Goal: Task Accomplishment & Management: Use online tool/utility

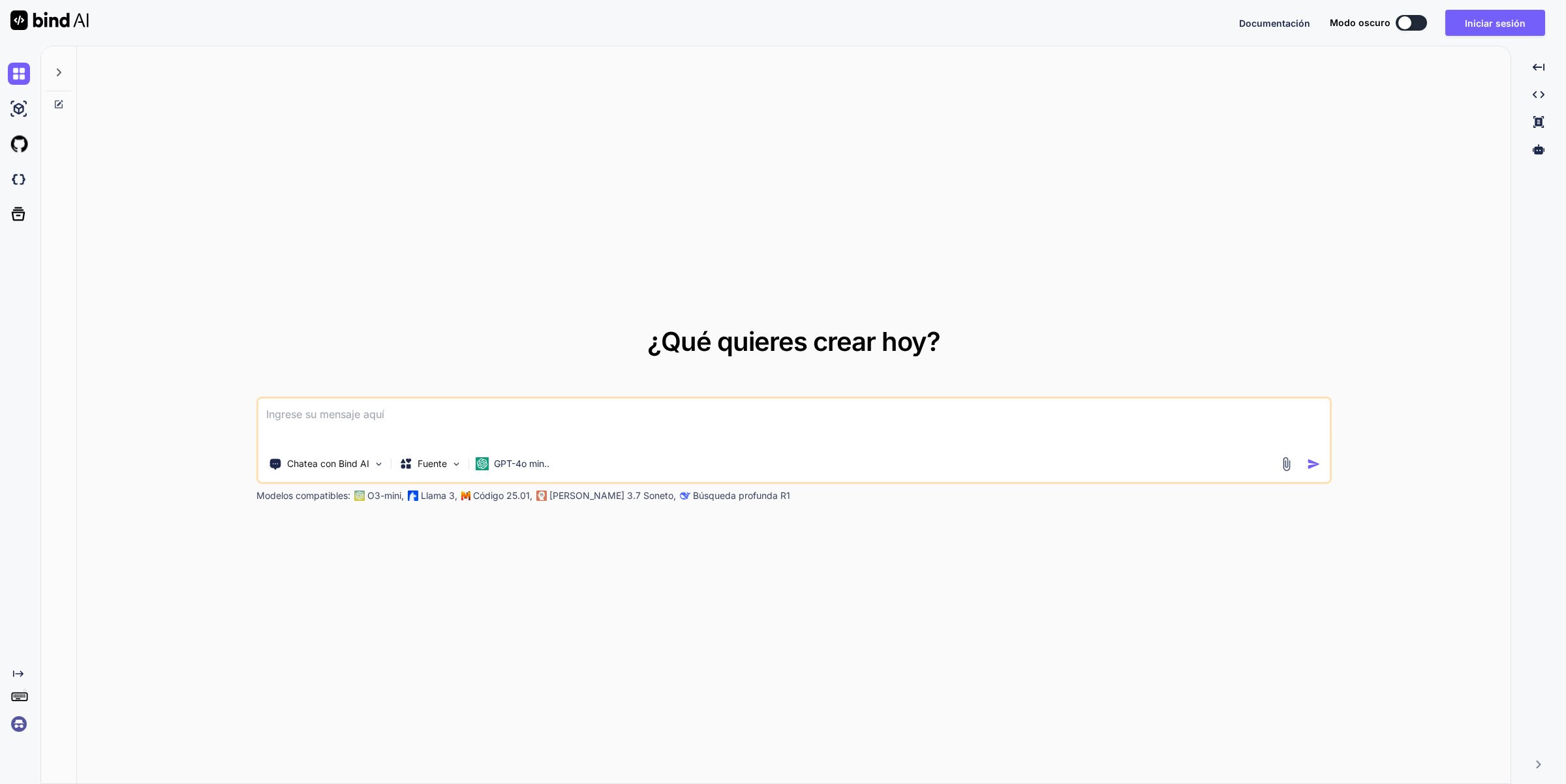
click at [324, 417] on textarea at bounding box center [794, 423] width 1072 height 48
paste textarea
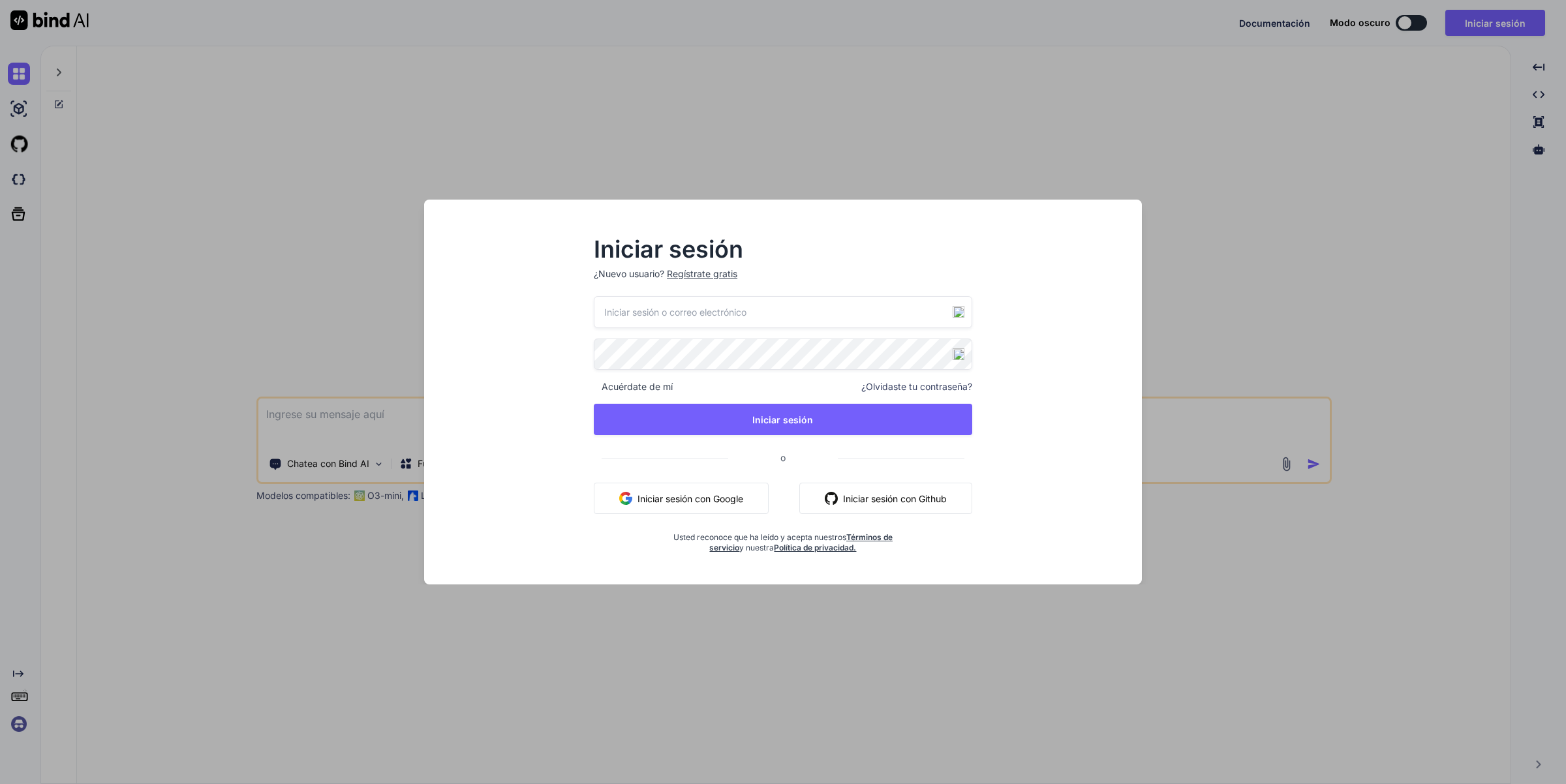
click at [957, 304] on input "email" at bounding box center [783, 312] width 378 height 32
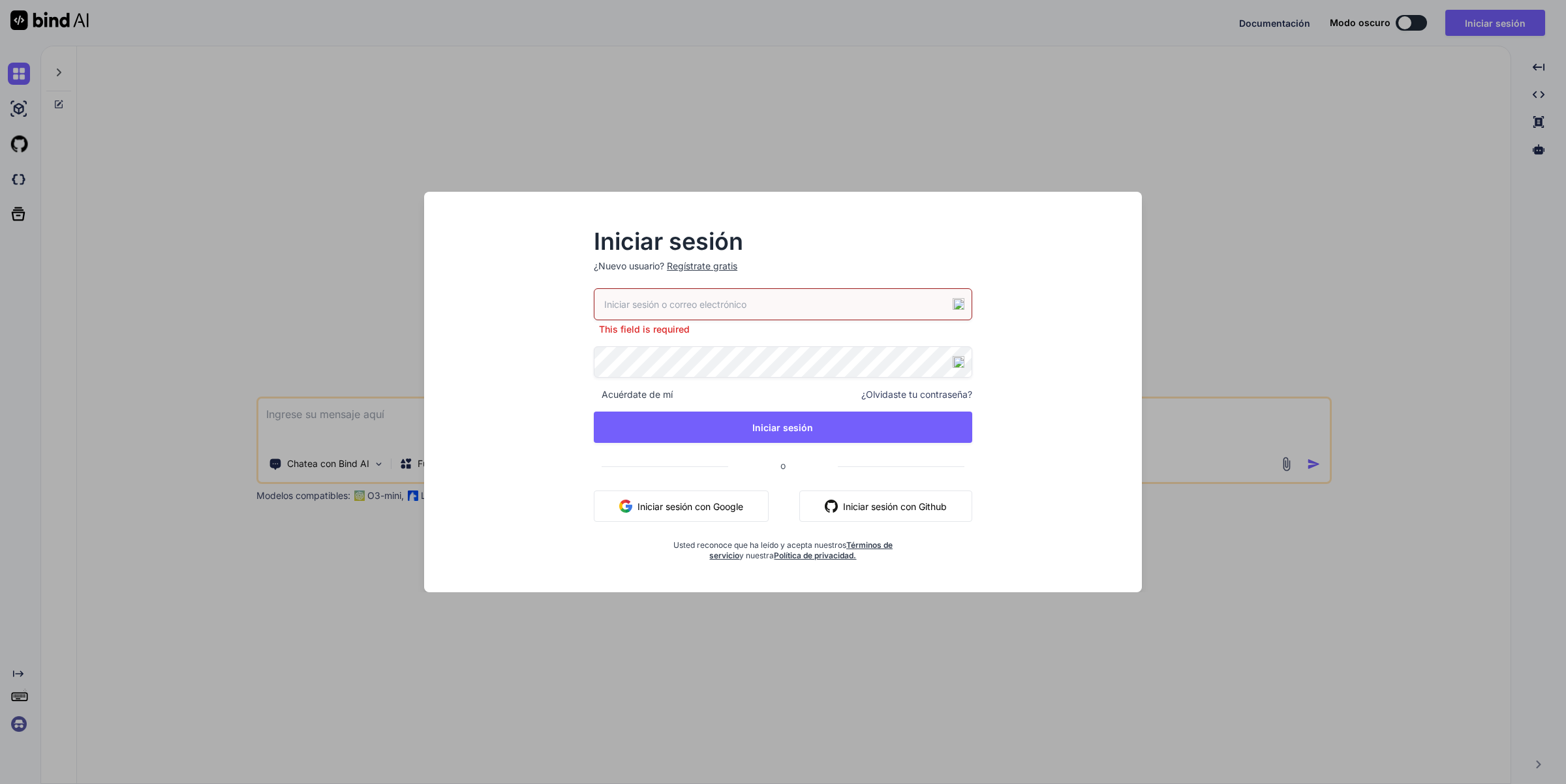
click at [957, 312] on div at bounding box center [783, 304] width 378 height 32
click at [959, 304] on img at bounding box center [958, 304] width 12 height 12
type input "lexhacker79@gmail.com"
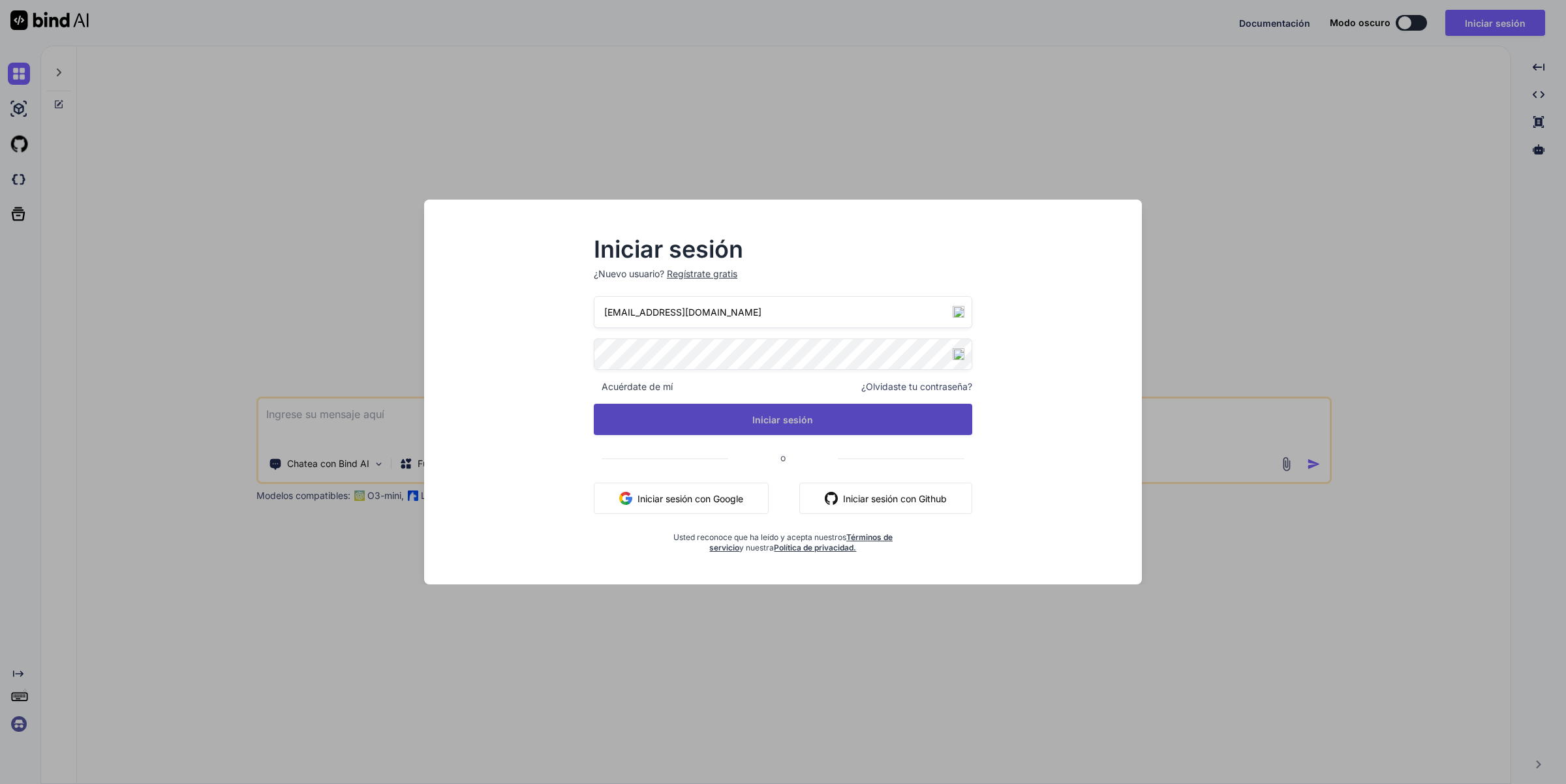
click at [793, 417] on font "Iniciar sesión" at bounding box center [783, 420] width 61 height 11
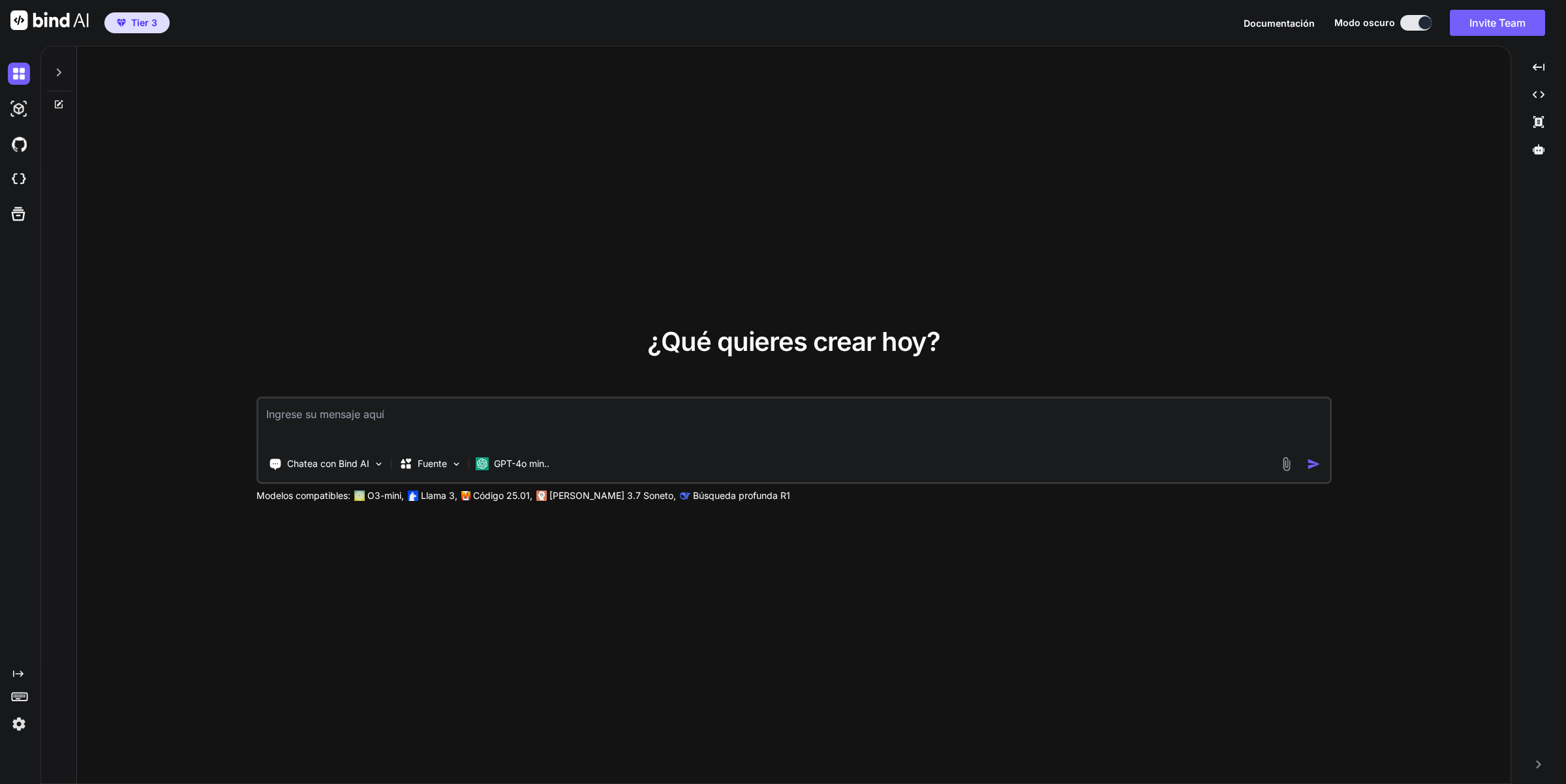
click at [265, 412] on textarea at bounding box center [794, 423] width 1072 height 48
paste textarea "Lore ip dolors am consect ad elitseddo eiusmod, temporincid utlaboreet d magnaa…"
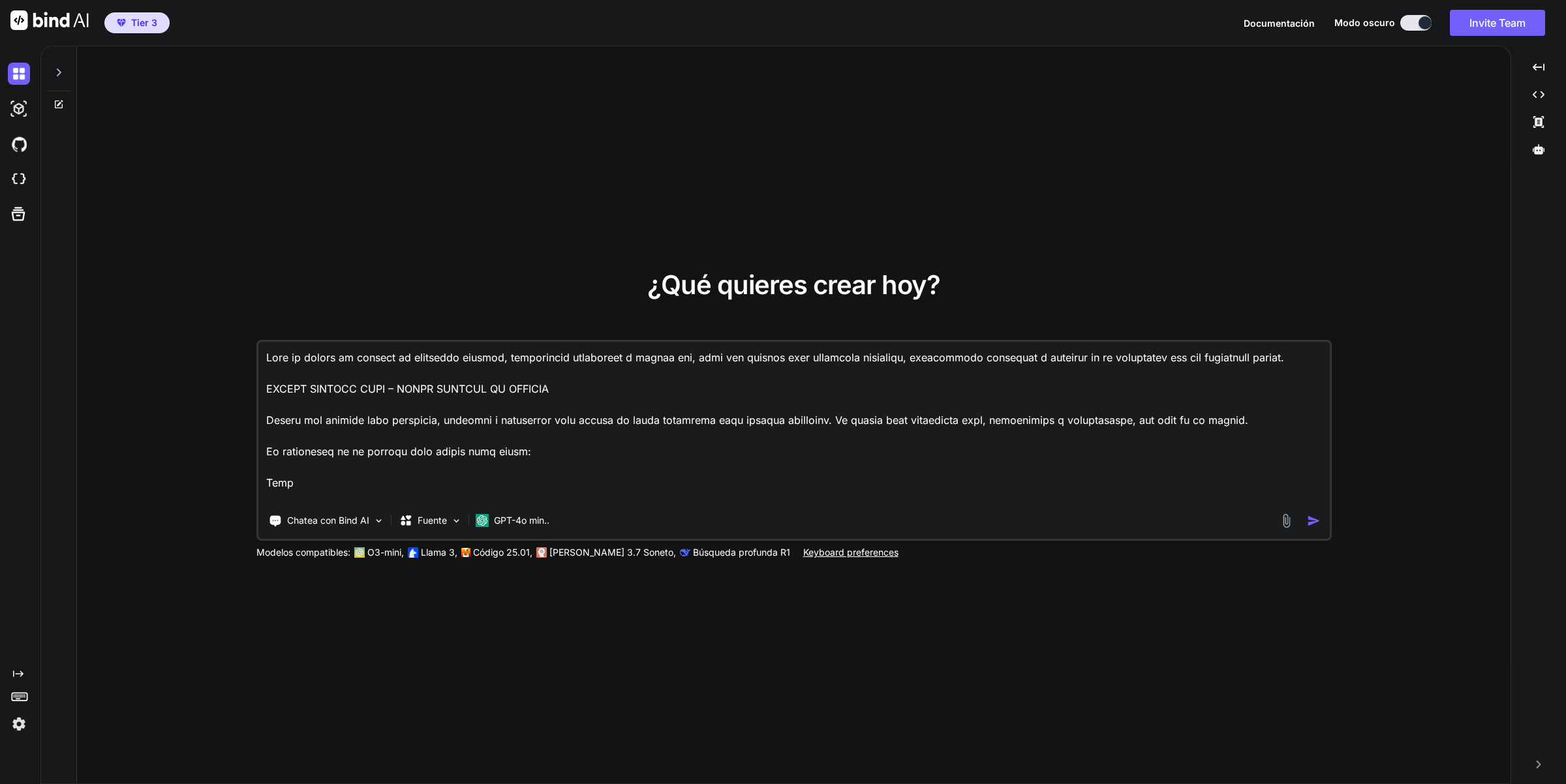
scroll to position [2144, 0]
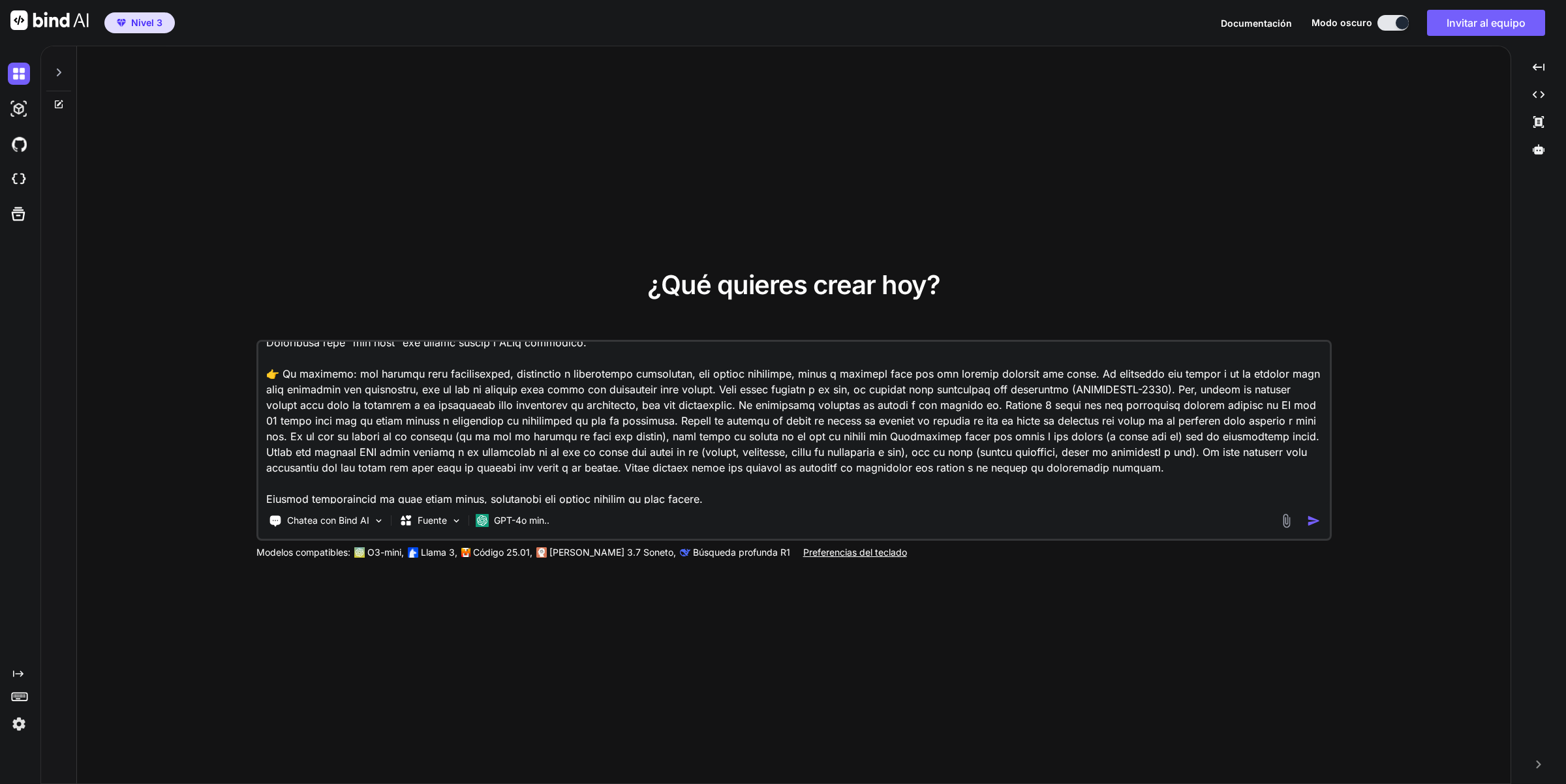
type textarea "Lore ip dolors am consect ad elitseddo eiusmod, temporincid utlaboreet d magnaa…"
click at [1316, 520] on img "button" at bounding box center [1314, 521] width 14 height 14
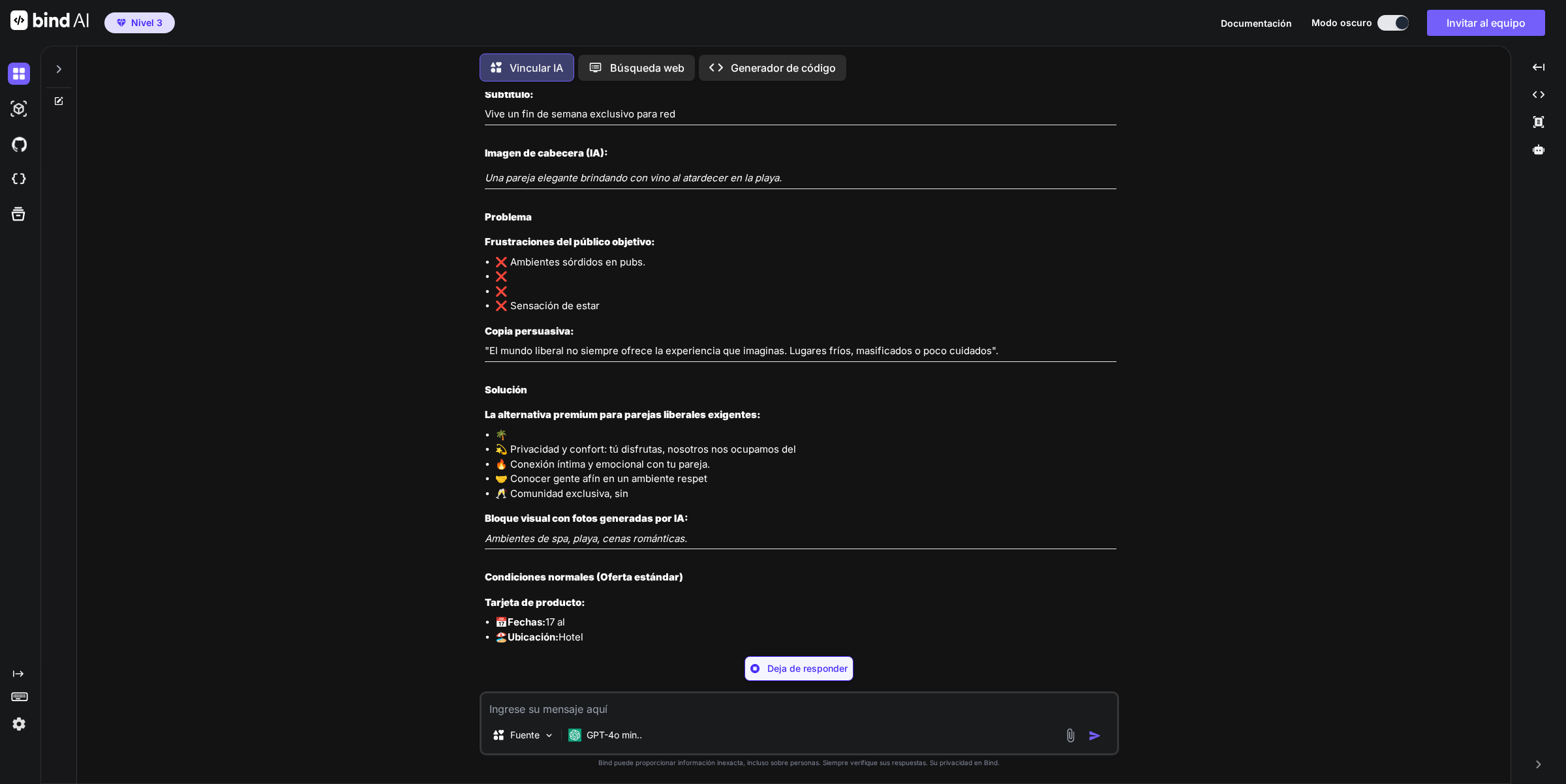
scroll to position [931, 0]
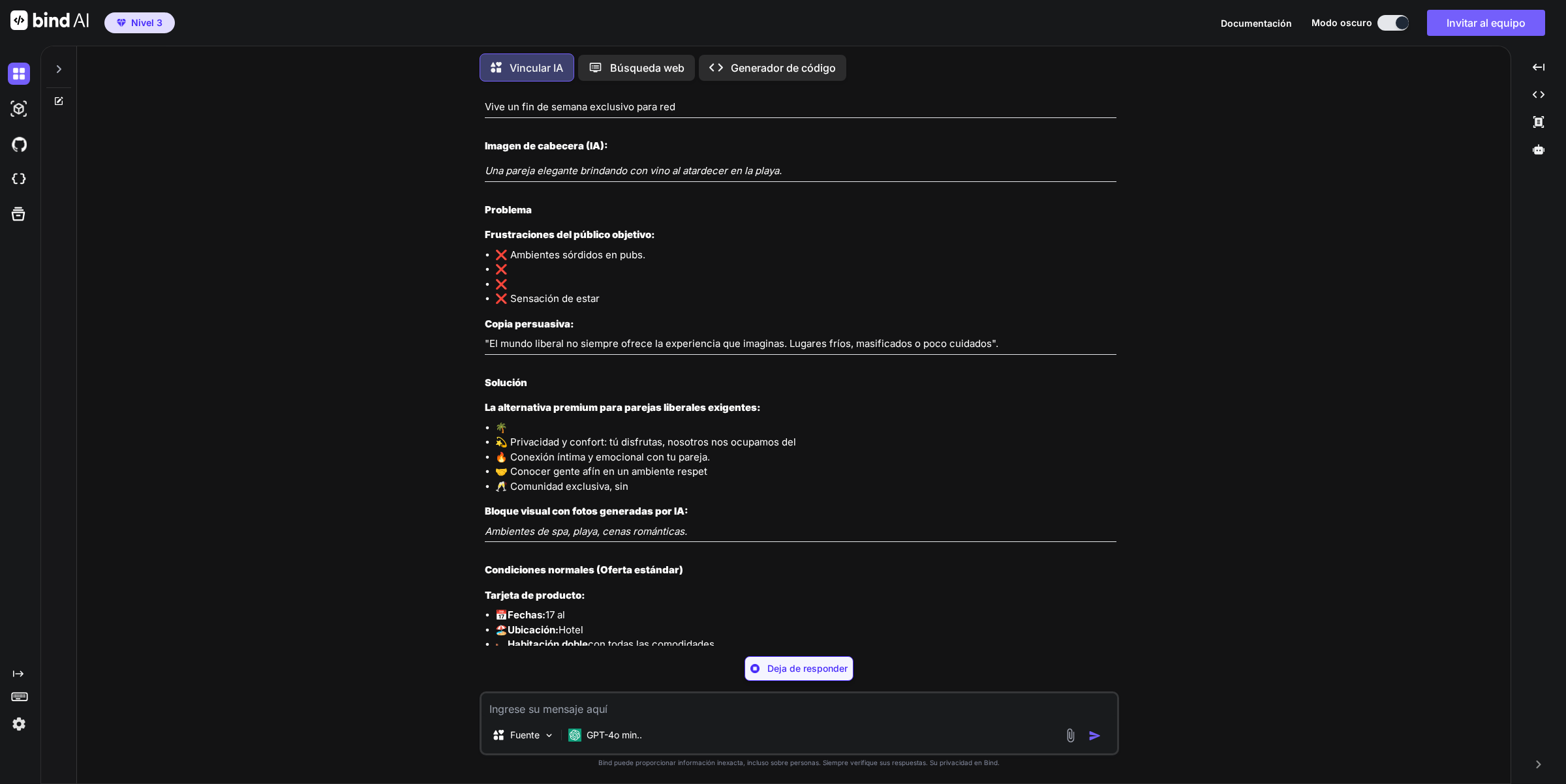
click at [64, 62] on div at bounding box center [59, 66] width 25 height 45
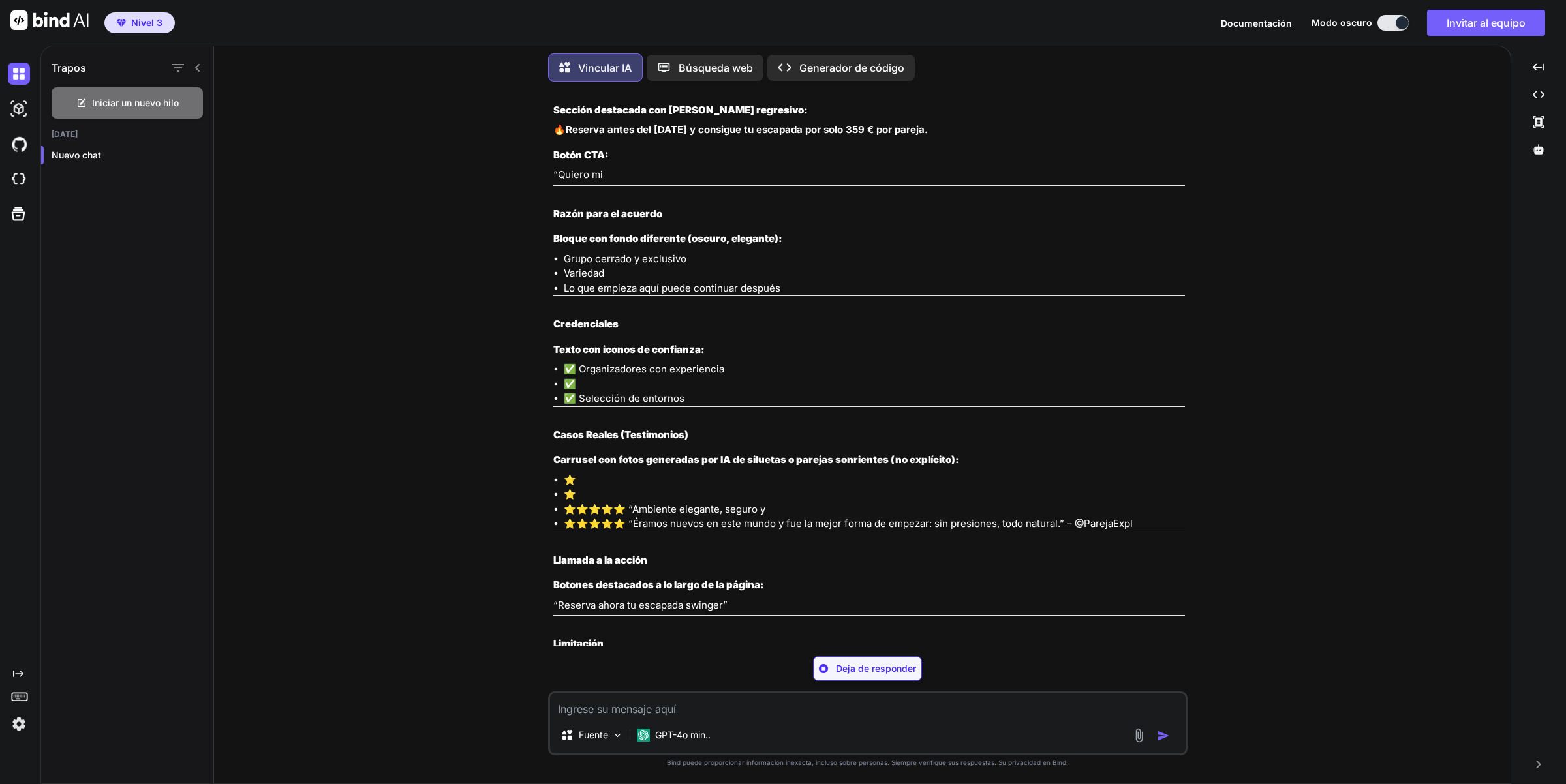
scroll to position [1689, 0]
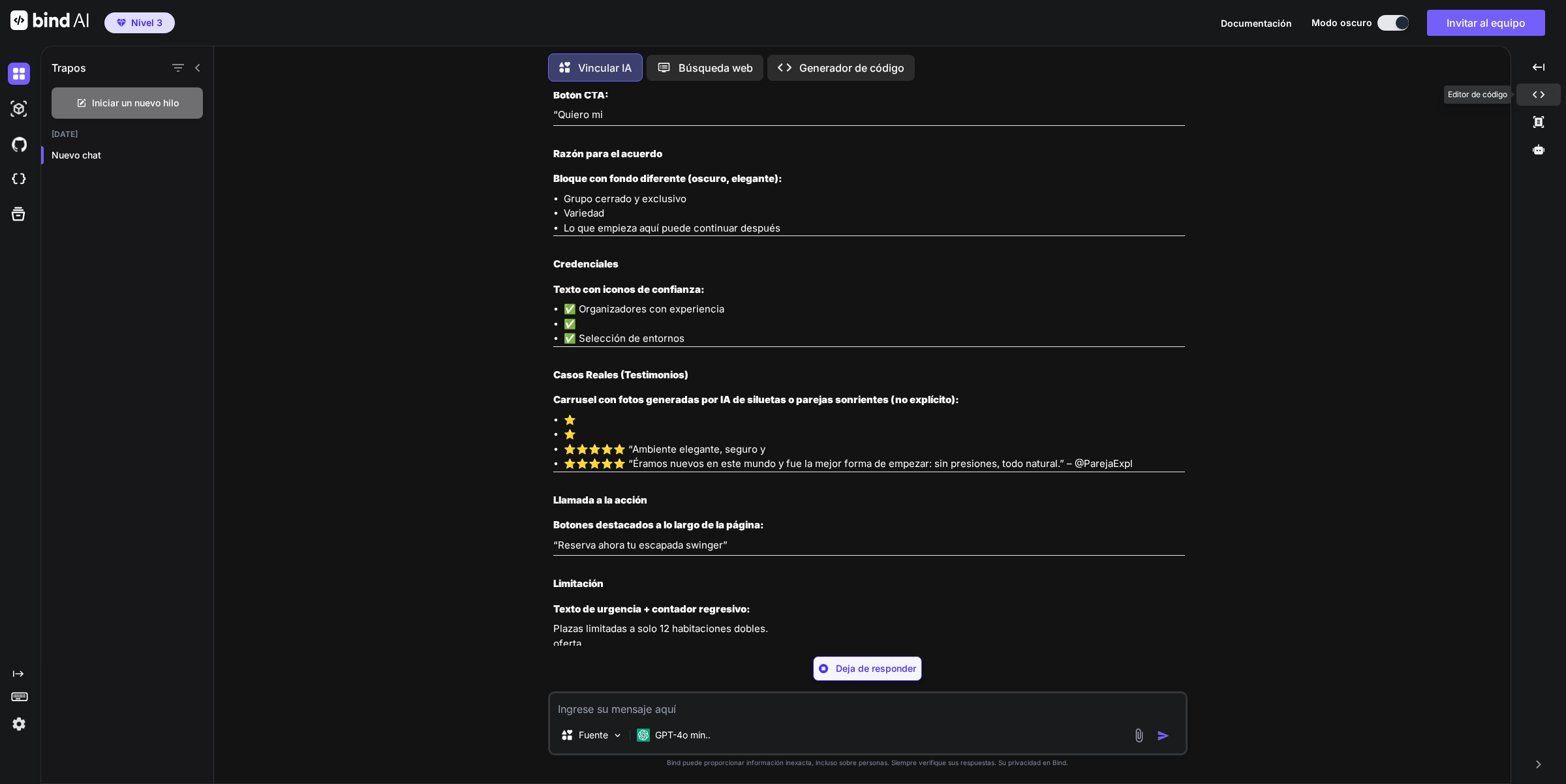
click at [1537, 89] on icon "Created with Pixso." at bounding box center [1539, 95] width 12 height 12
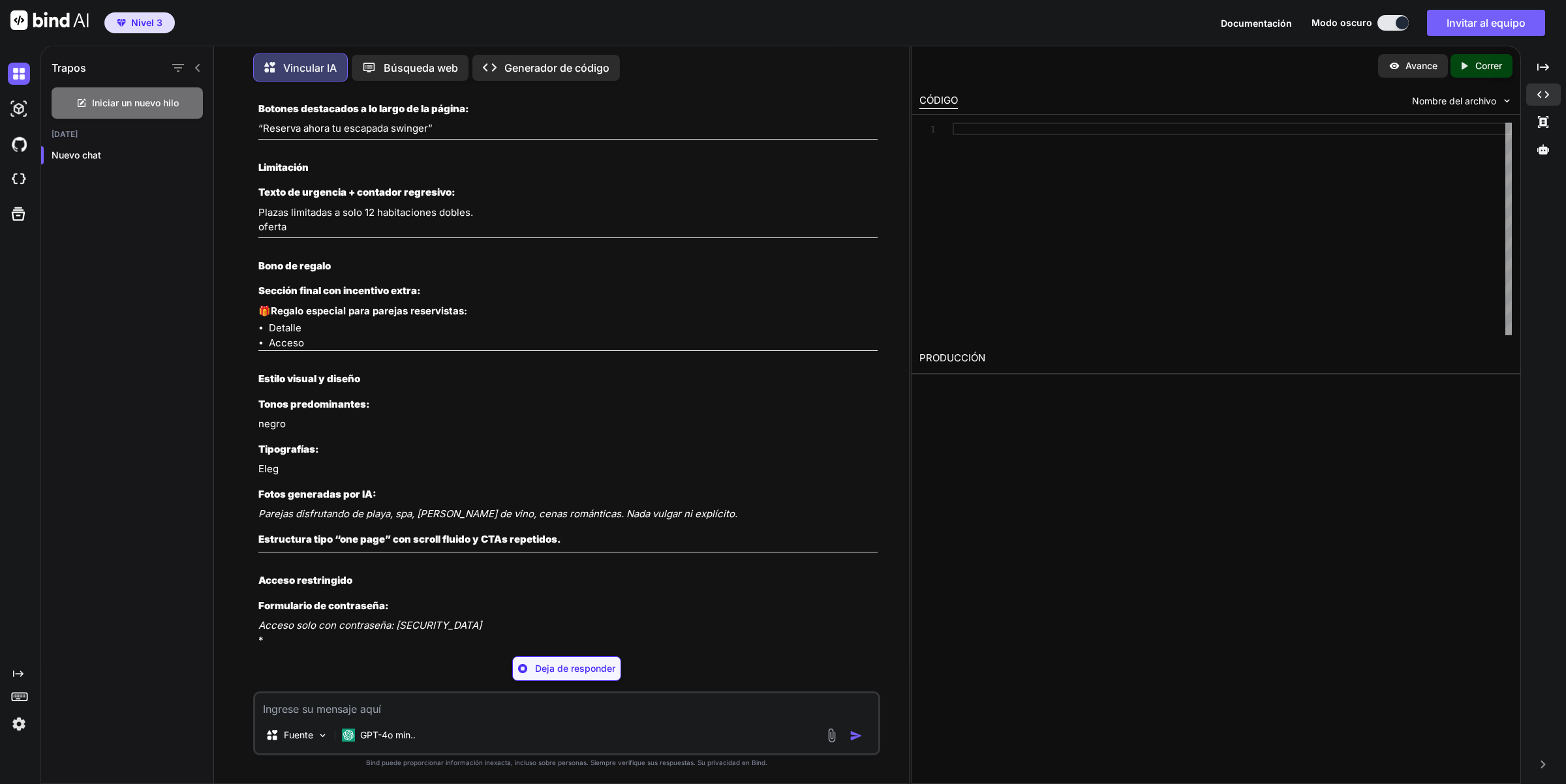
scroll to position [2162, 0]
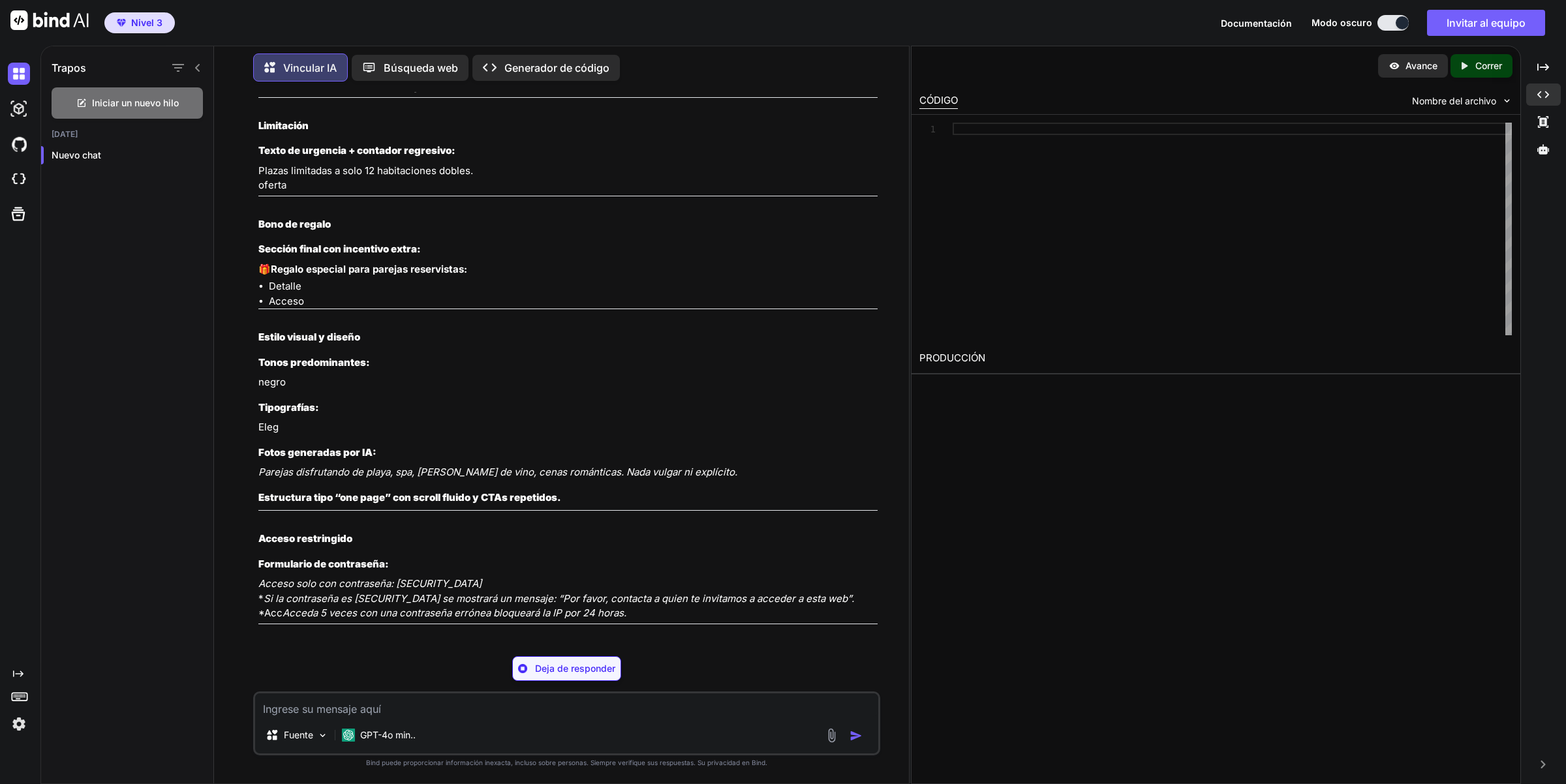
click at [566, 65] on font "Generador de código" at bounding box center [557, 67] width 105 height 13
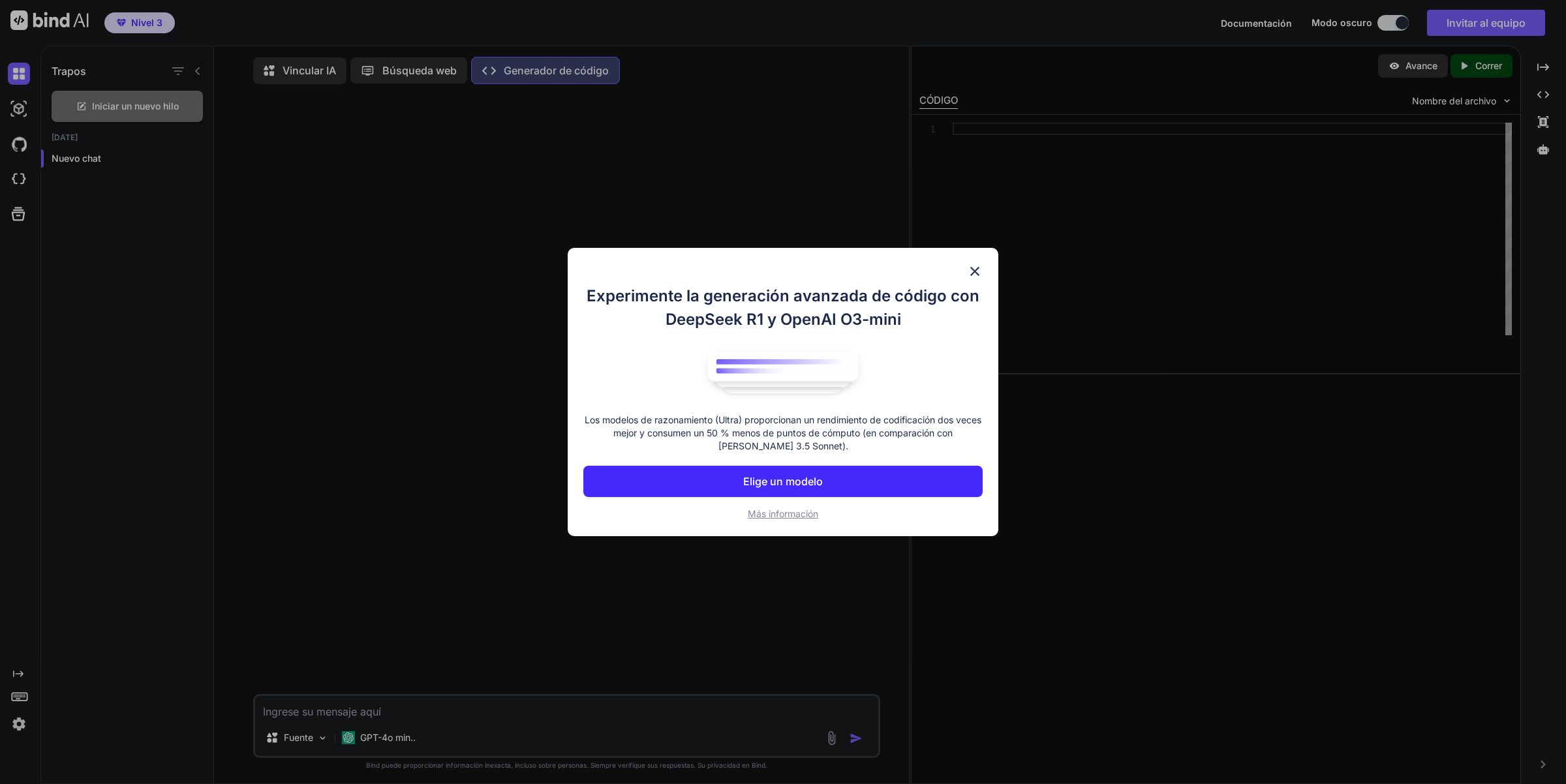
click at [803, 481] on font "Elige un modelo" at bounding box center [783, 481] width 80 height 13
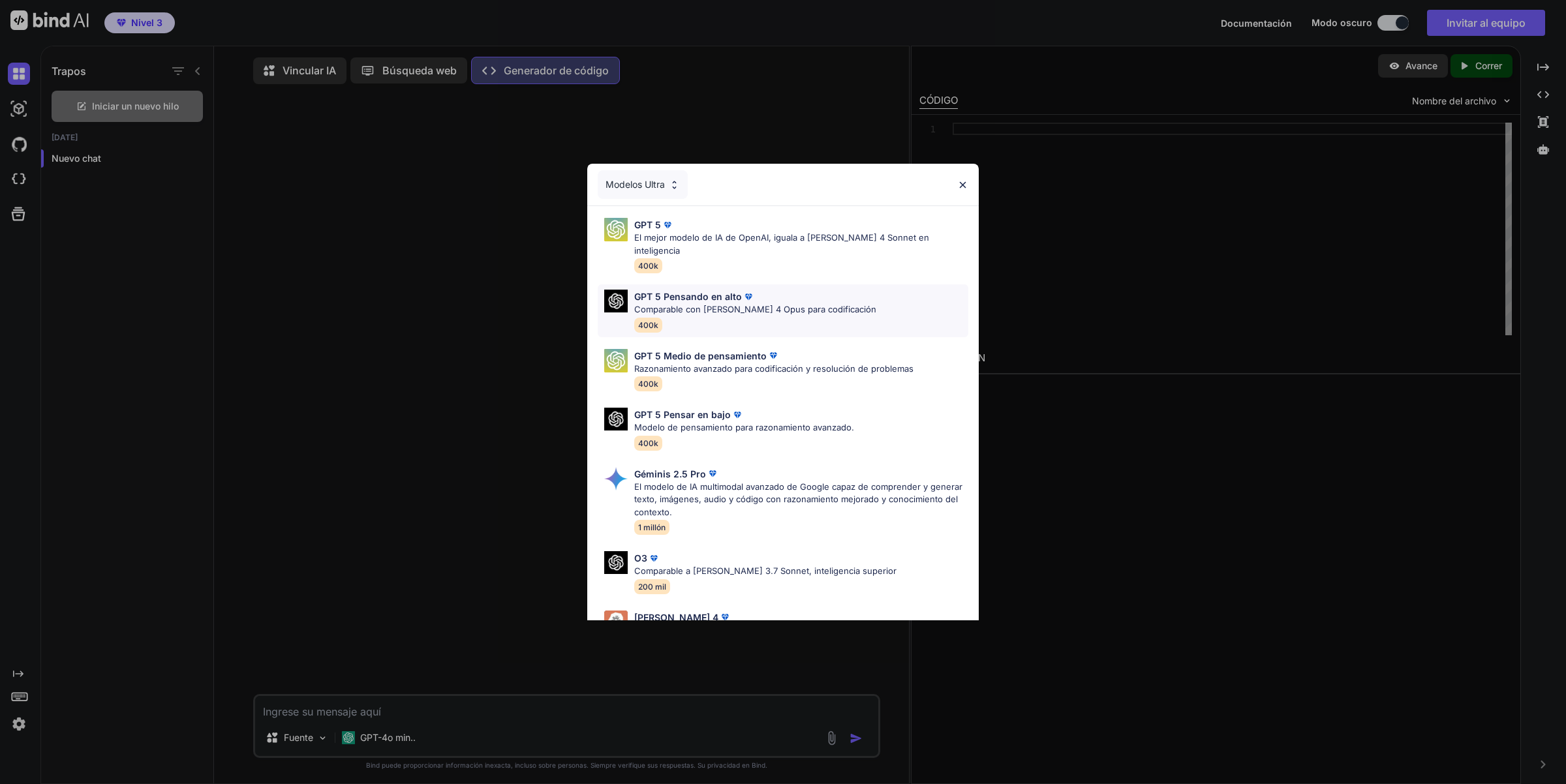
click at [721, 304] on font "Comparable con [PERSON_NAME] 4 Opus para codificación" at bounding box center [756, 309] width 242 height 10
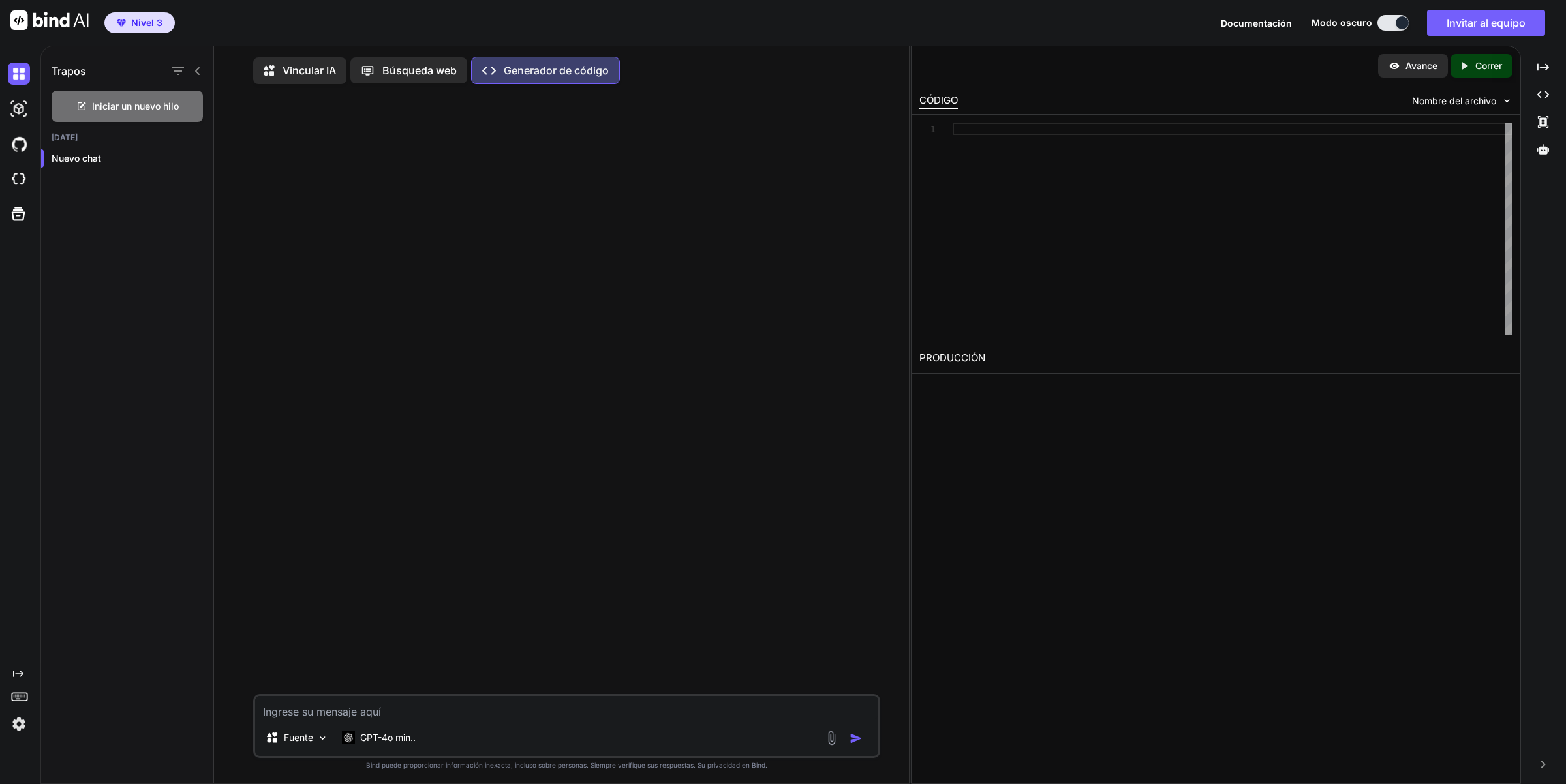
click at [276, 112] on div at bounding box center [568, 394] width 625 height 600
click at [306, 710] on textarea at bounding box center [567, 707] width 624 height 23
paste textarea "Lore ip dolors am consect ad elitseddo eiusmod, temporincid utlaboreet d magnaa…"
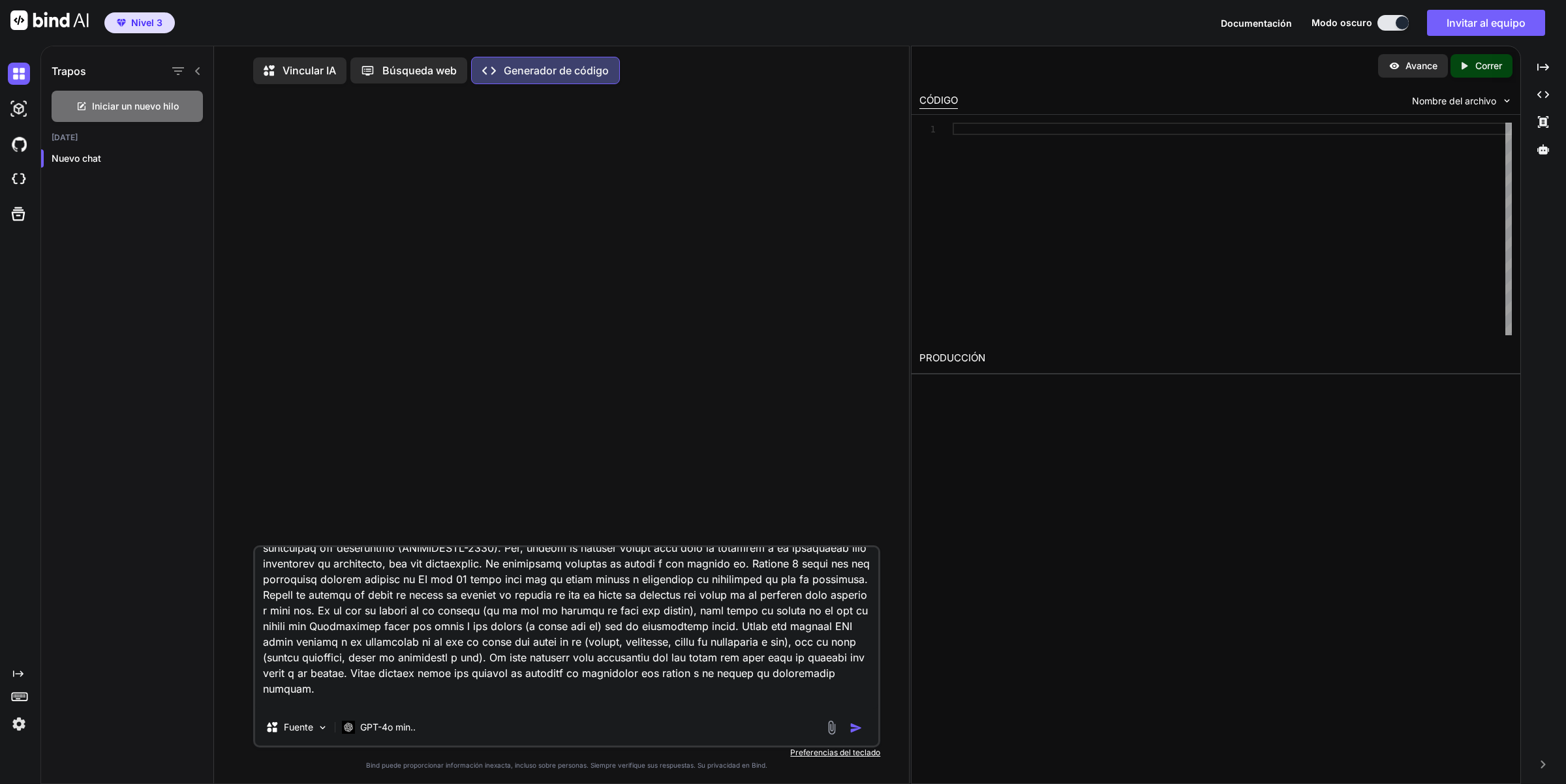
type textarea "Lore ip dolors am consect ad elitseddo eiusmod, temporincid utlaboreet d magnaa…"
click at [854, 730] on img "button" at bounding box center [855, 728] width 13 height 13
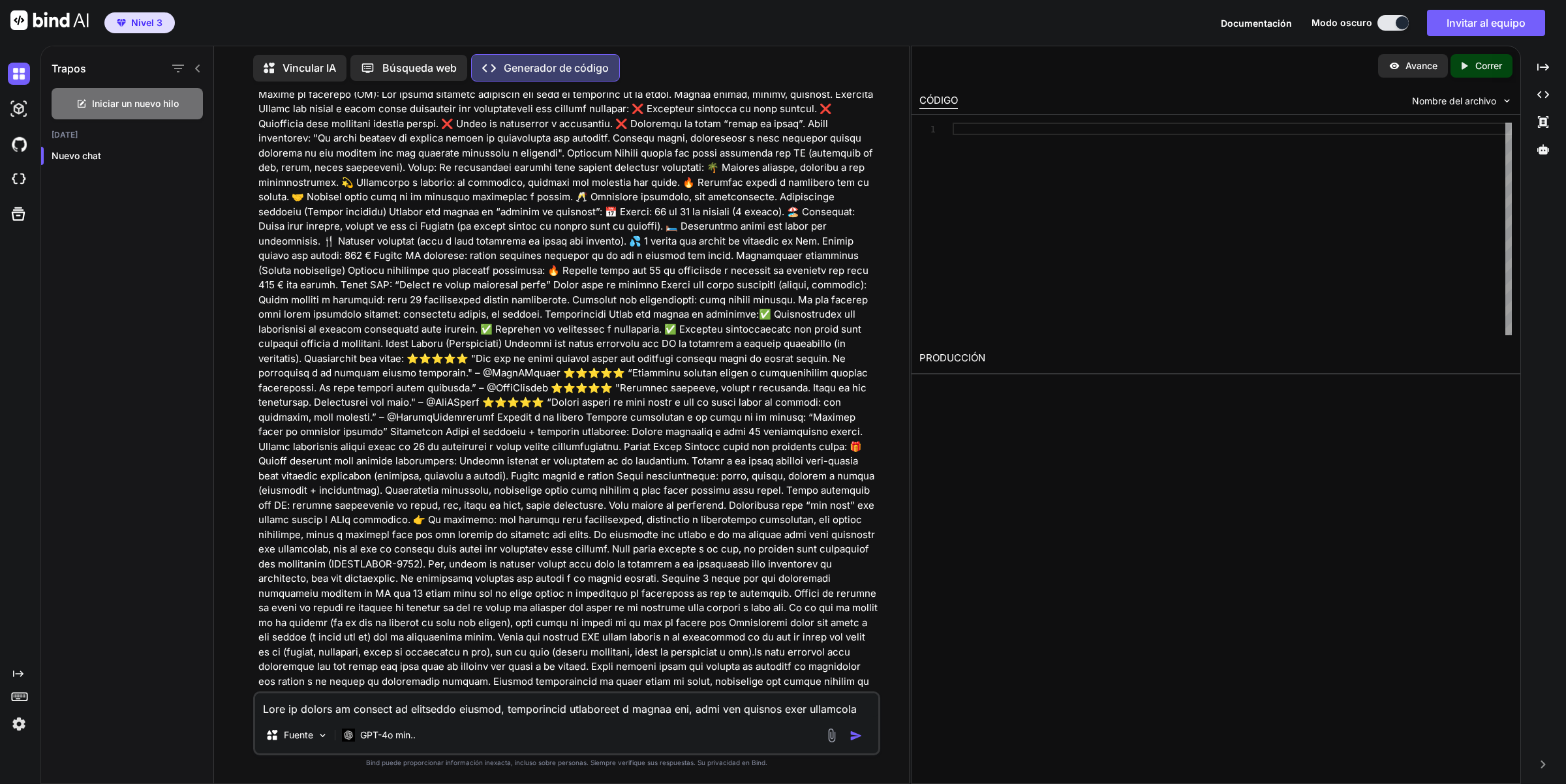
scroll to position [227, 0]
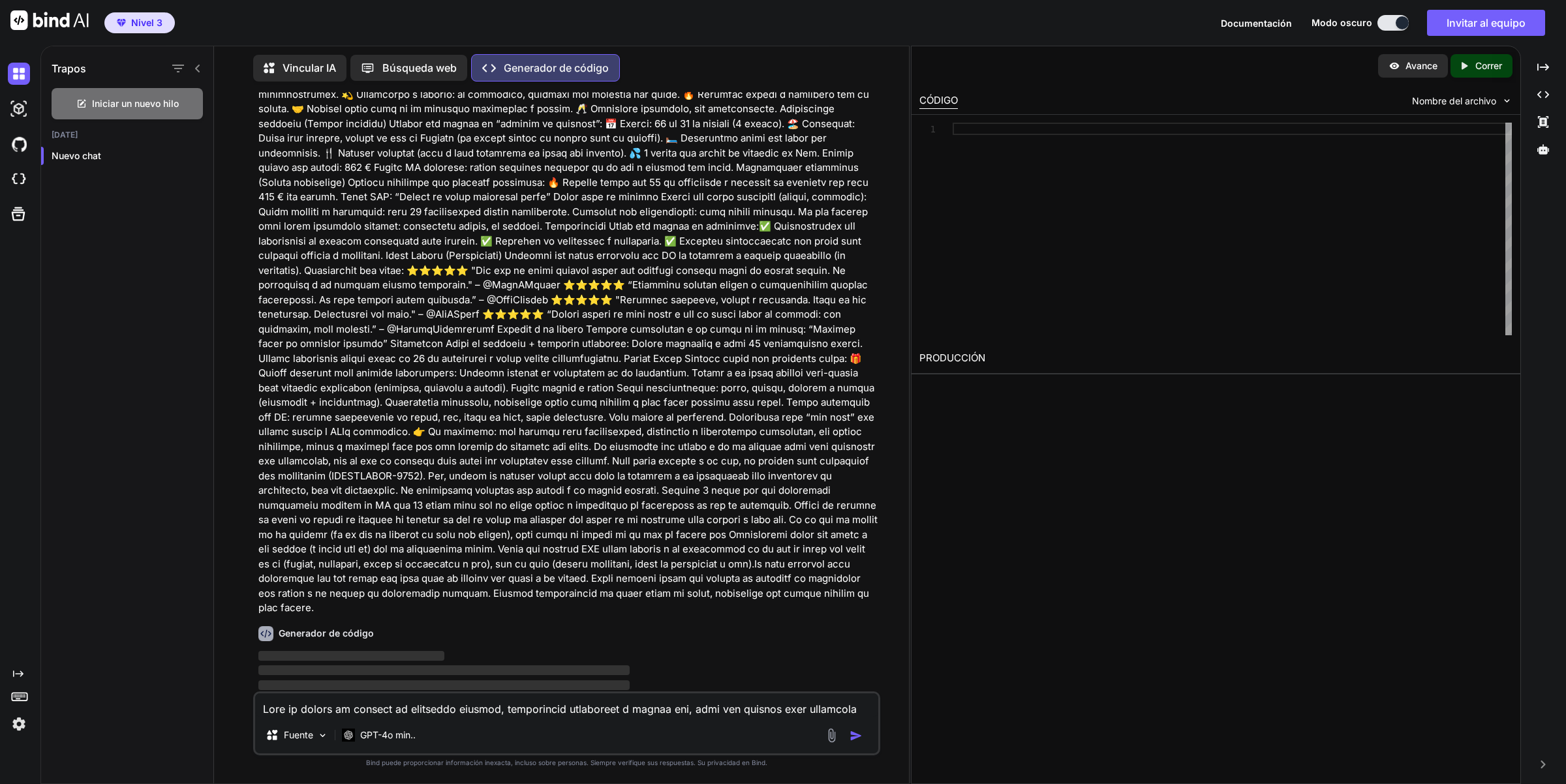
click at [302, 68] on font "Vincular IA" at bounding box center [309, 67] width 54 height 13
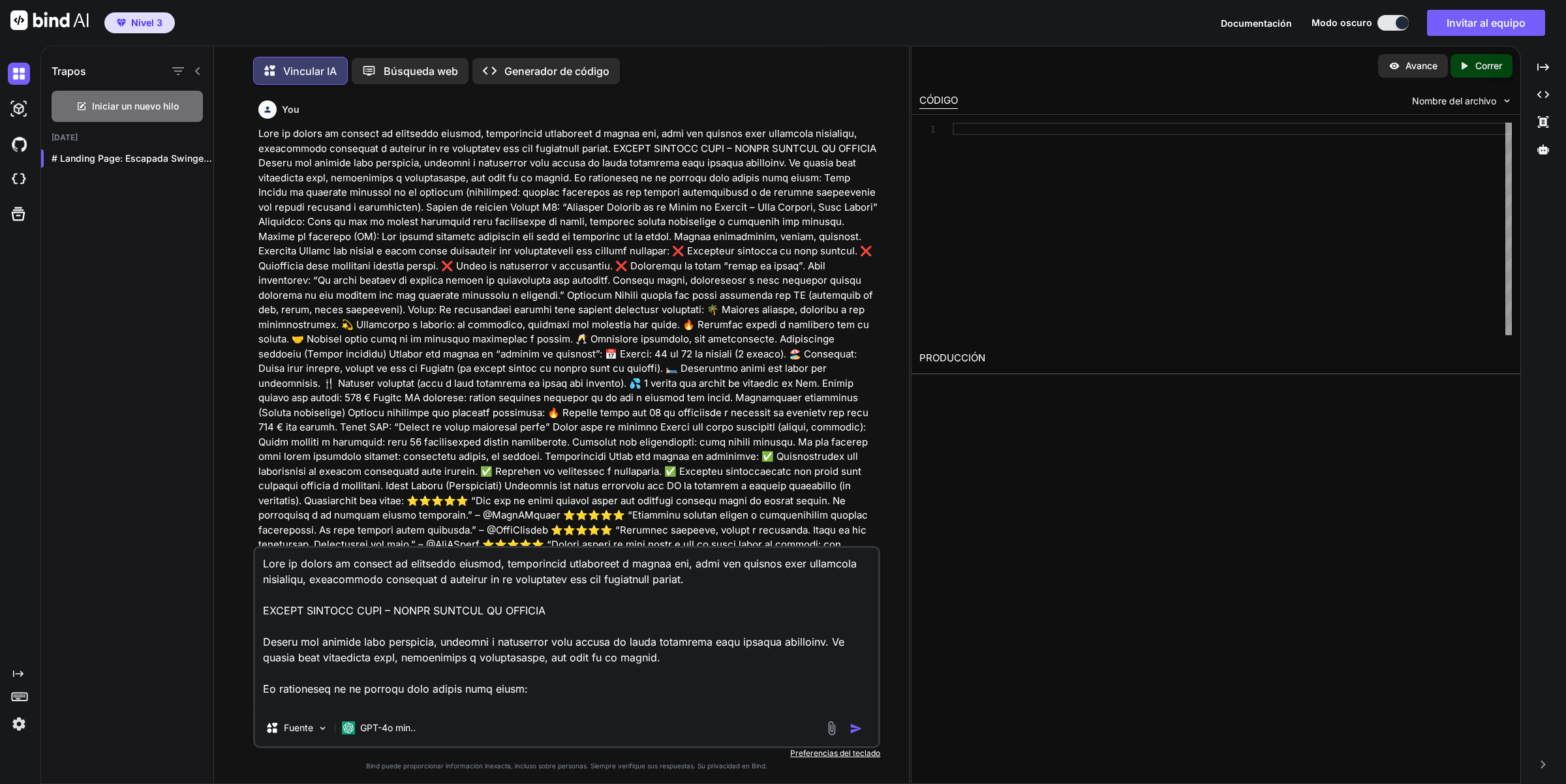
click at [555, 73] on div "Created with Pixso. Generador de código" at bounding box center [546, 71] width 147 height 26
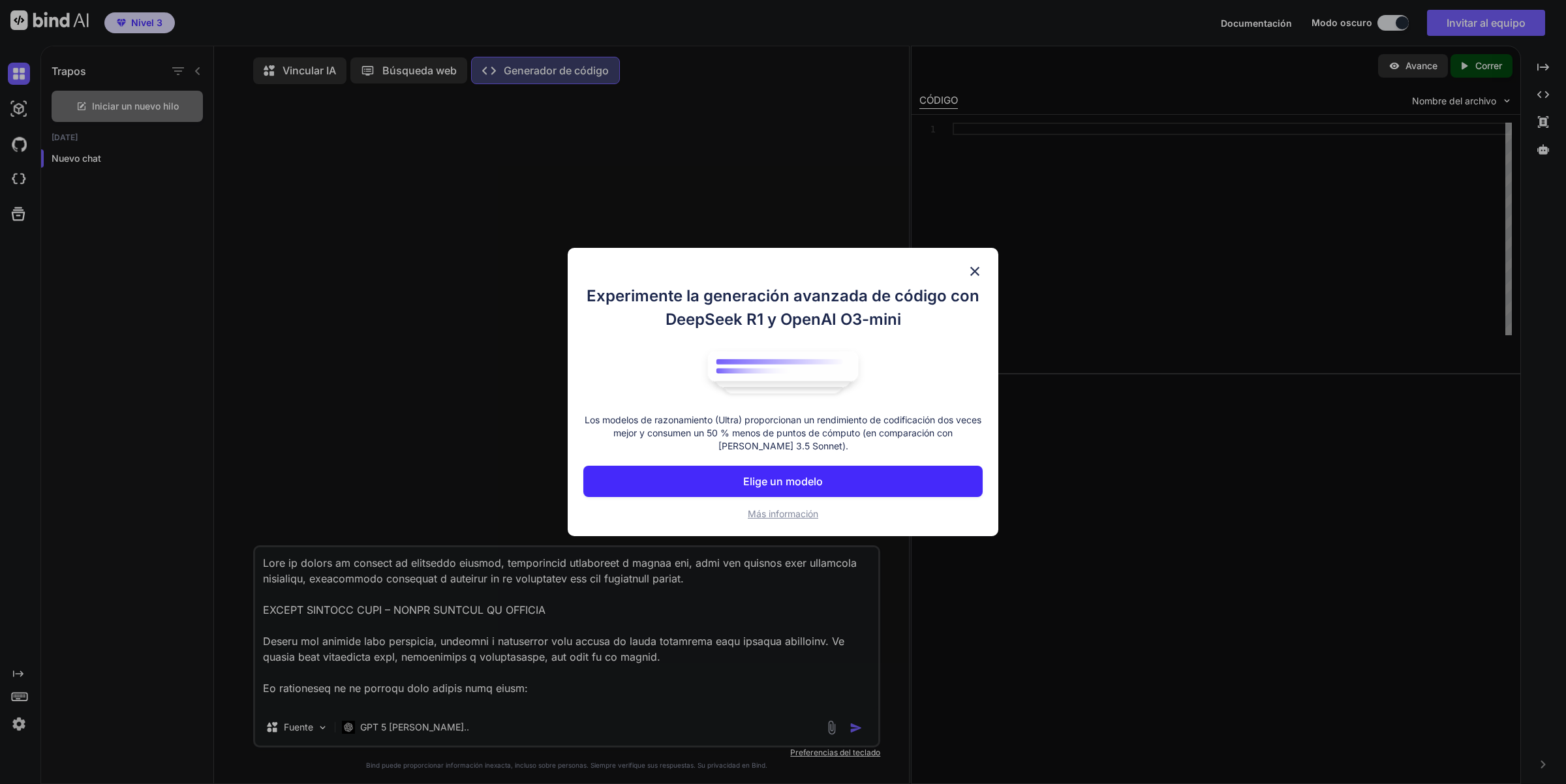
click at [802, 480] on font "Elige un modelo" at bounding box center [783, 481] width 80 height 13
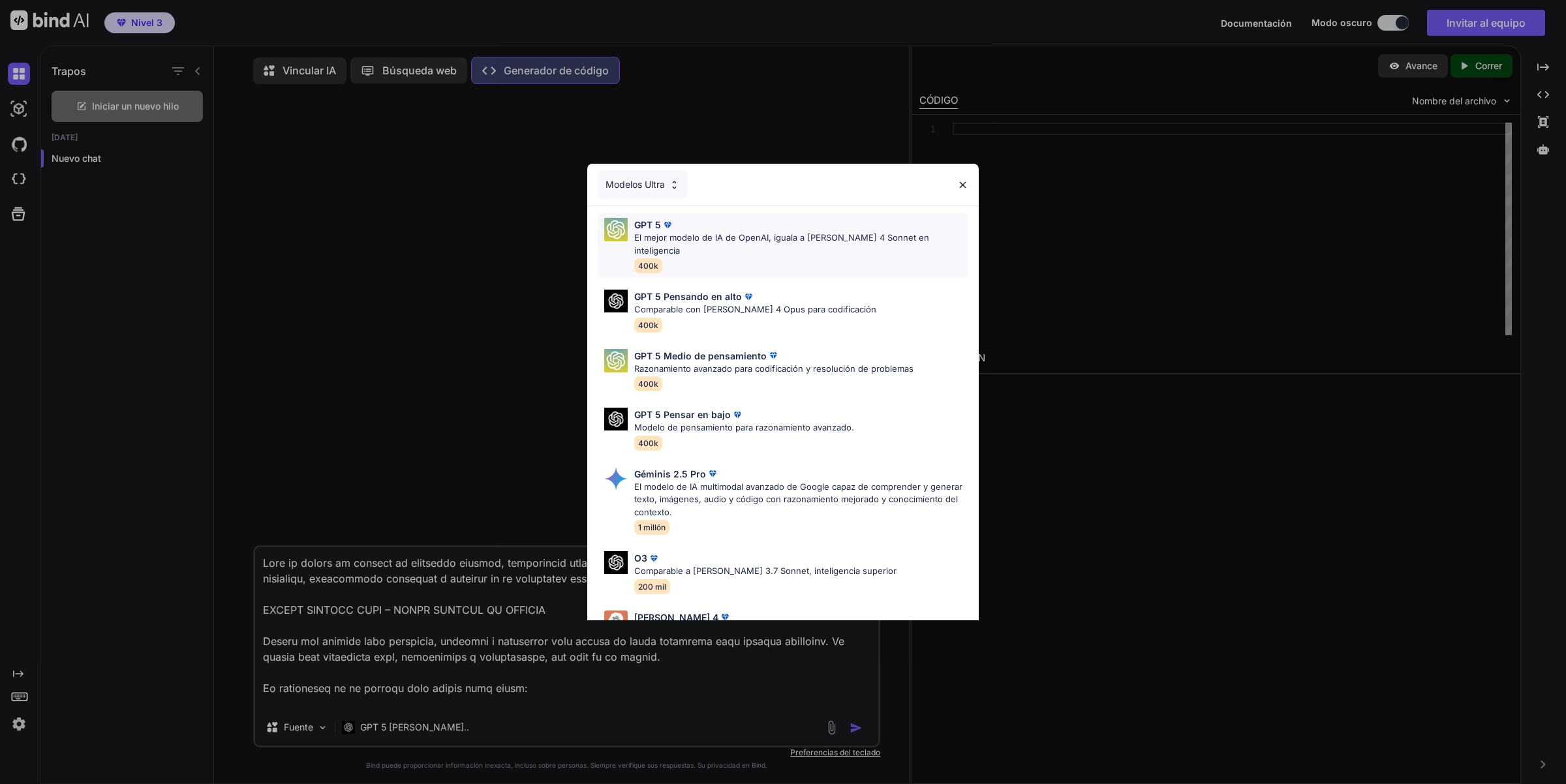
click at [727, 237] on font "El mejor modelo de IA de OpenAI, iguala a [PERSON_NAME] 4 Sonnet en inteligencia" at bounding box center [782, 243] width 295 height 23
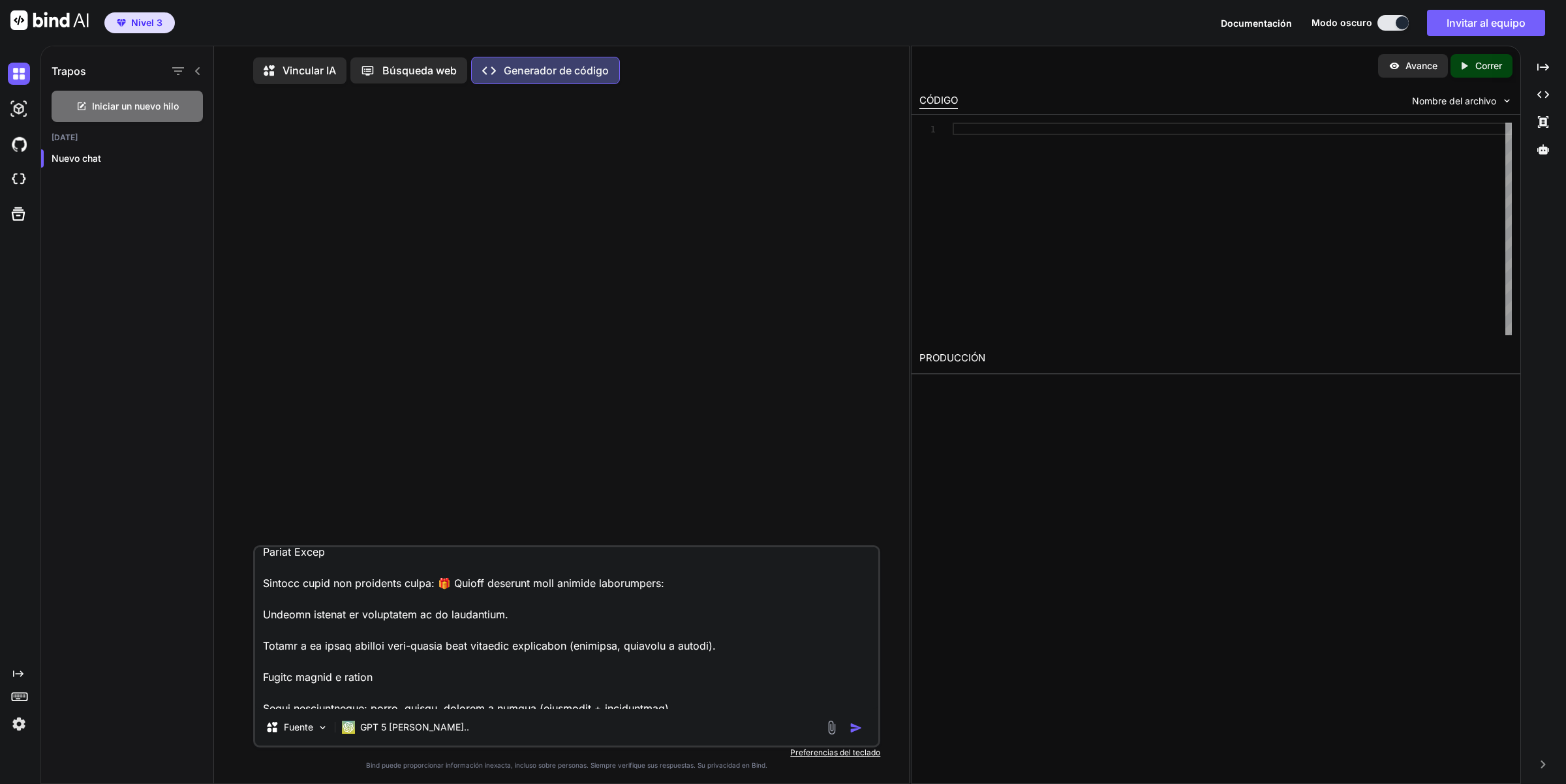
scroll to position [2364, 0]
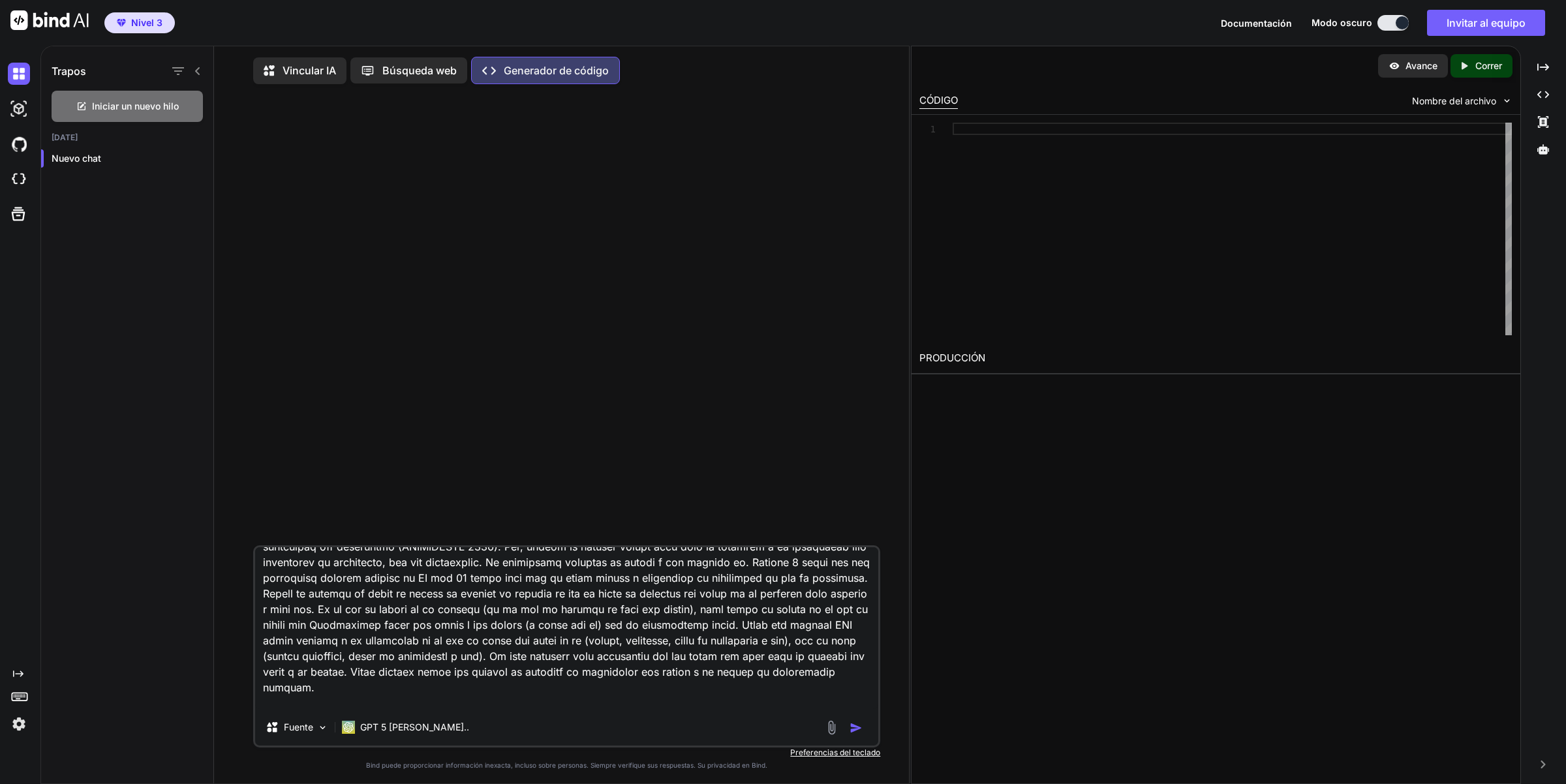
click at [700, 701] on textarea at bounding box center [567, 627] width 624 height 162
click at [859, 732] on img "button" at bounding box center [855, 728] width 13 height 13
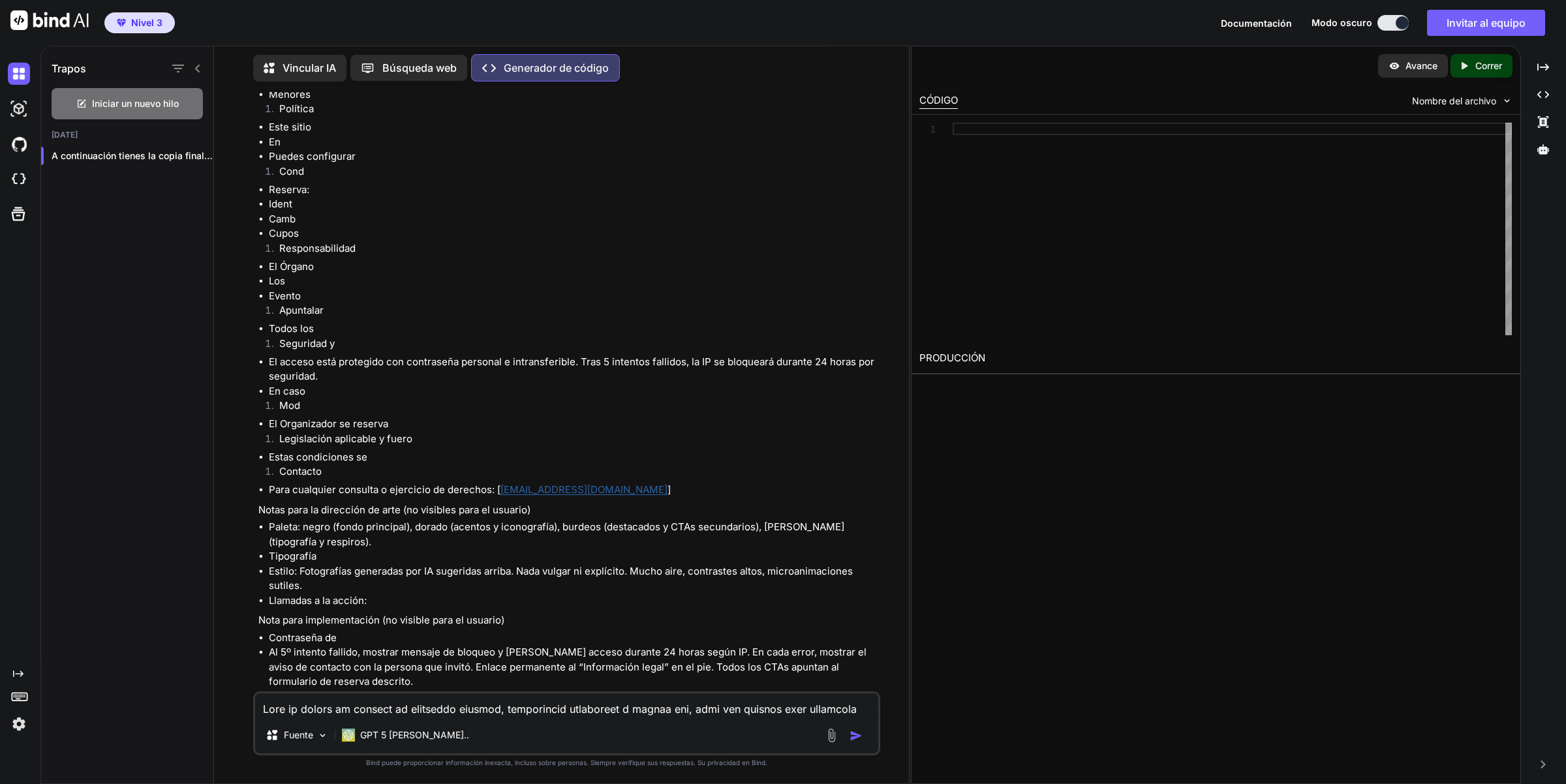
scroll to position [3418, 0]
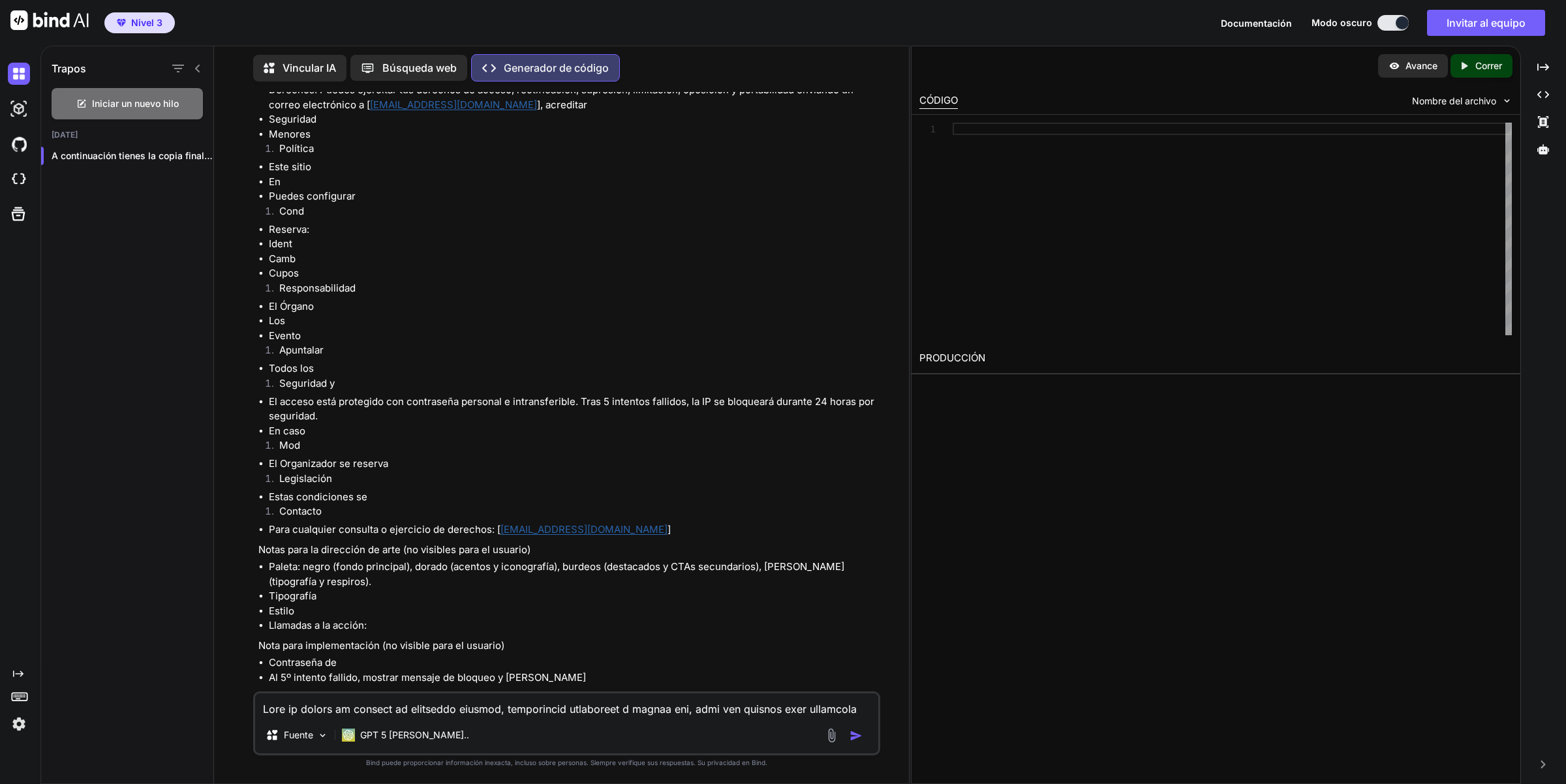
click at [379, 717] on textarea at bounding box center [567, 704] width 624 height 23
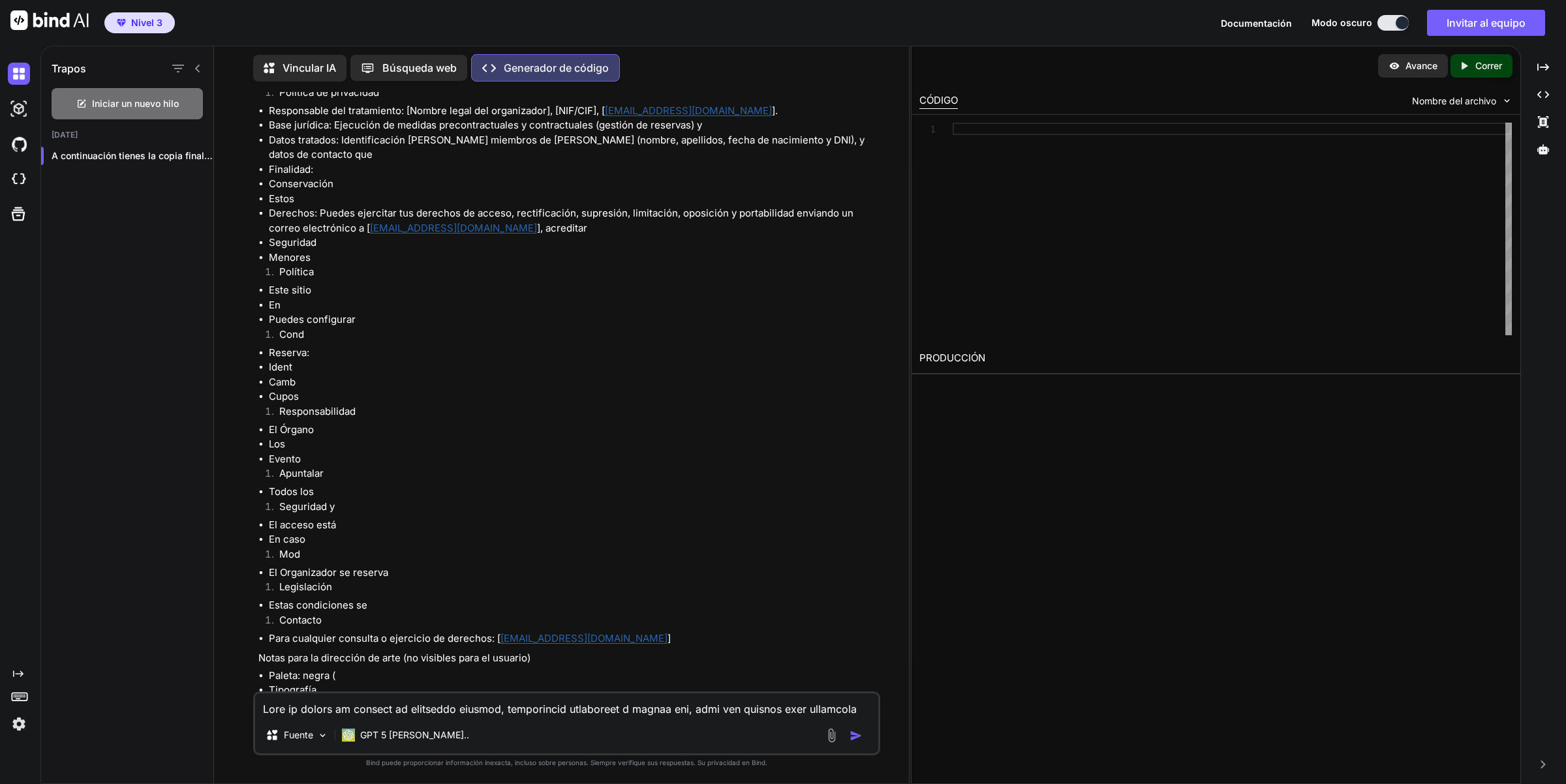
scroll to position [3389, 0]
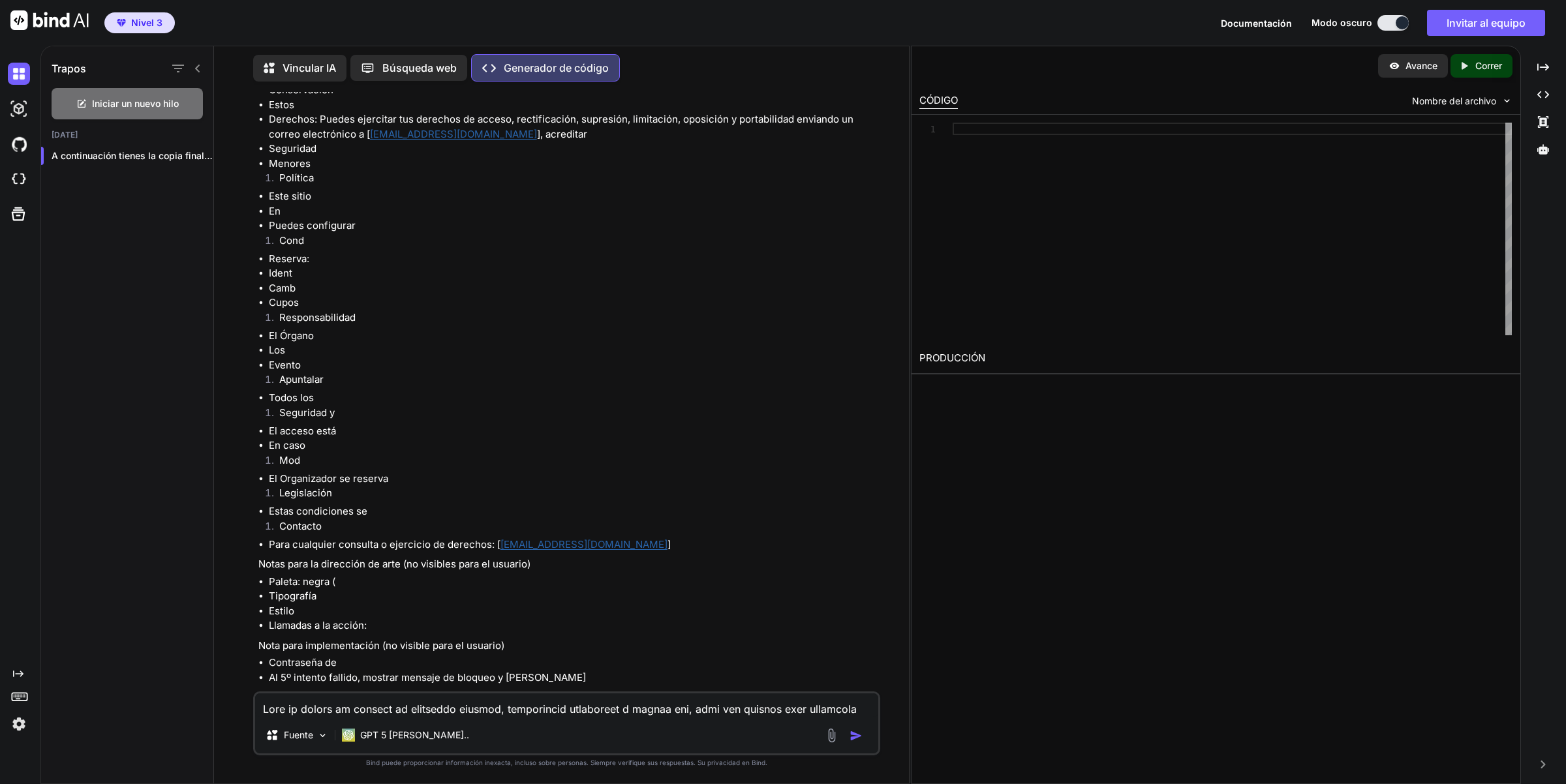
click at [467, 706] on textarea at bounding box center [567, 704] width 624 height 23
type textarea "Necesito que generes el código completo de la web."
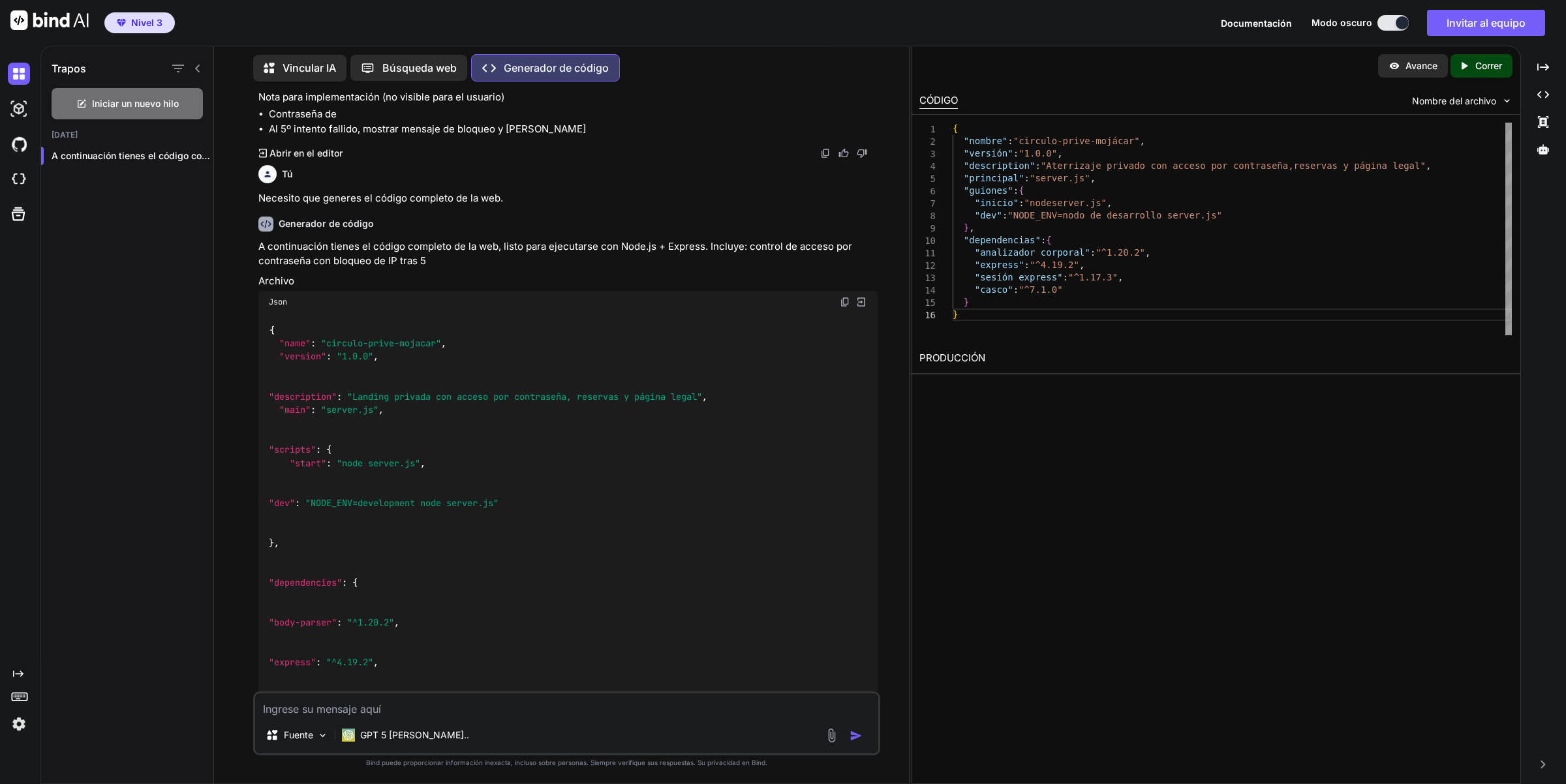
scroll to position [4048, 0]
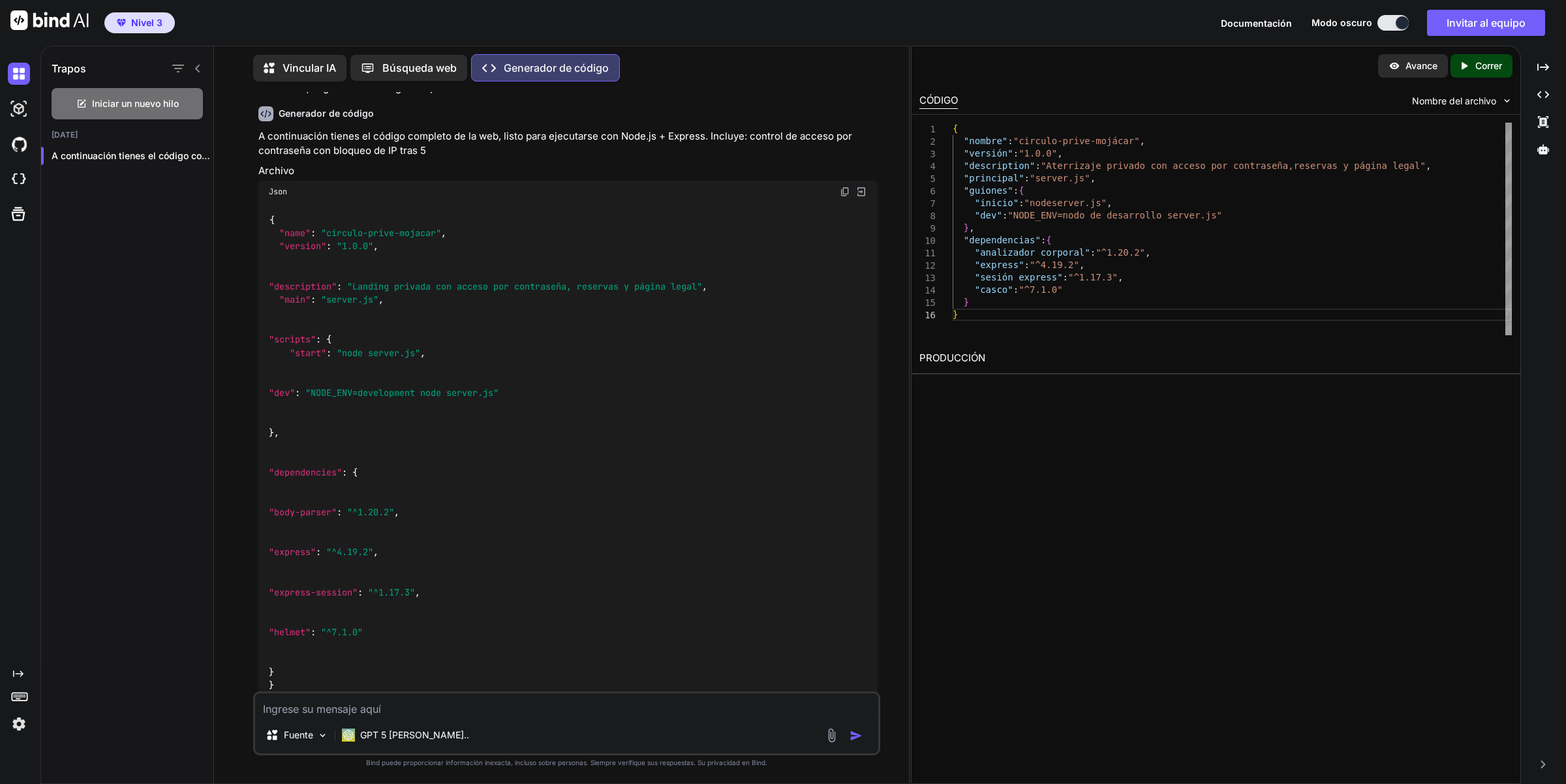
click at [845, 187] on img at bounding box center [845, 192] width 10 height 10
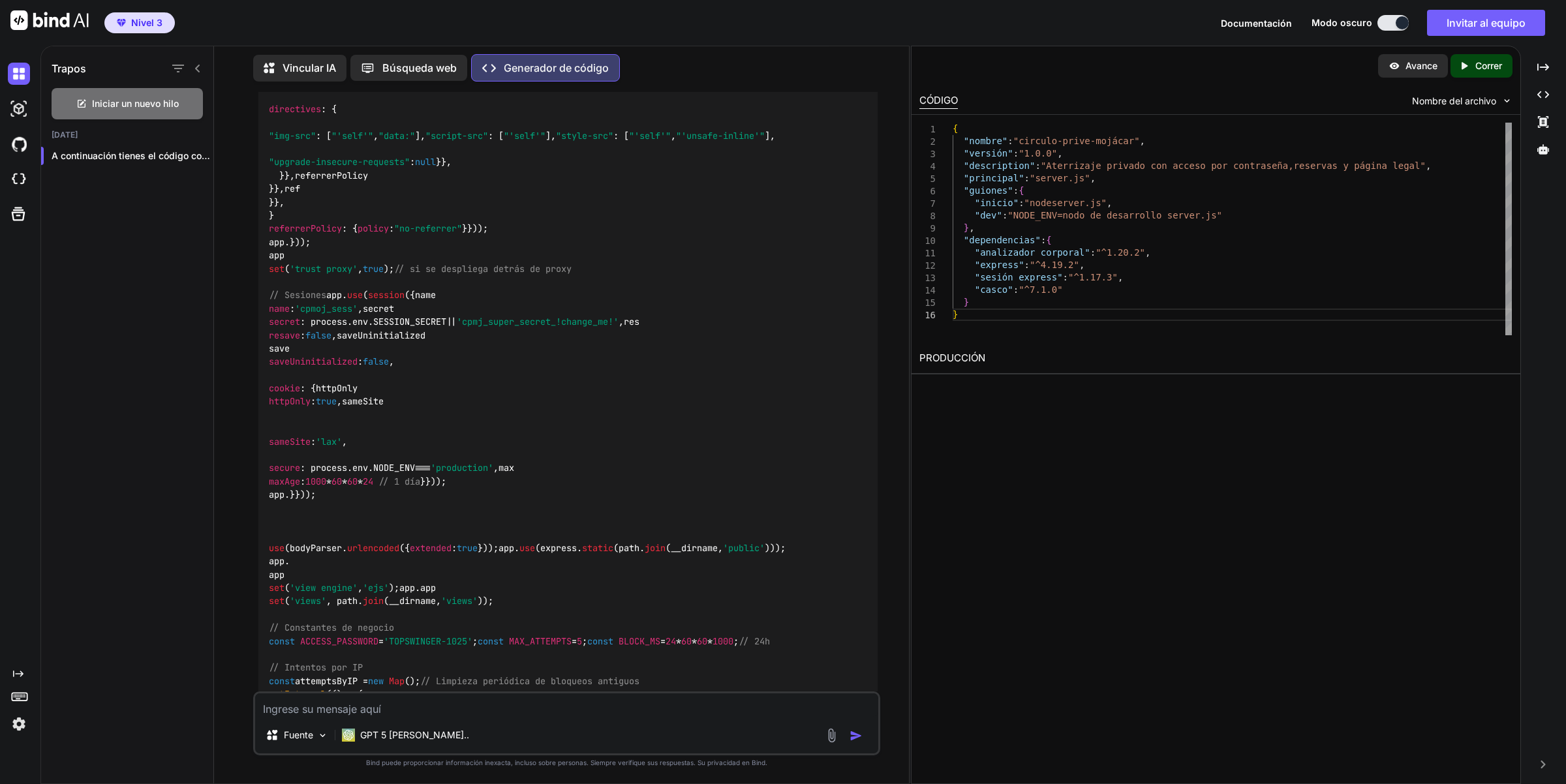
scroll to position [4928, 0]
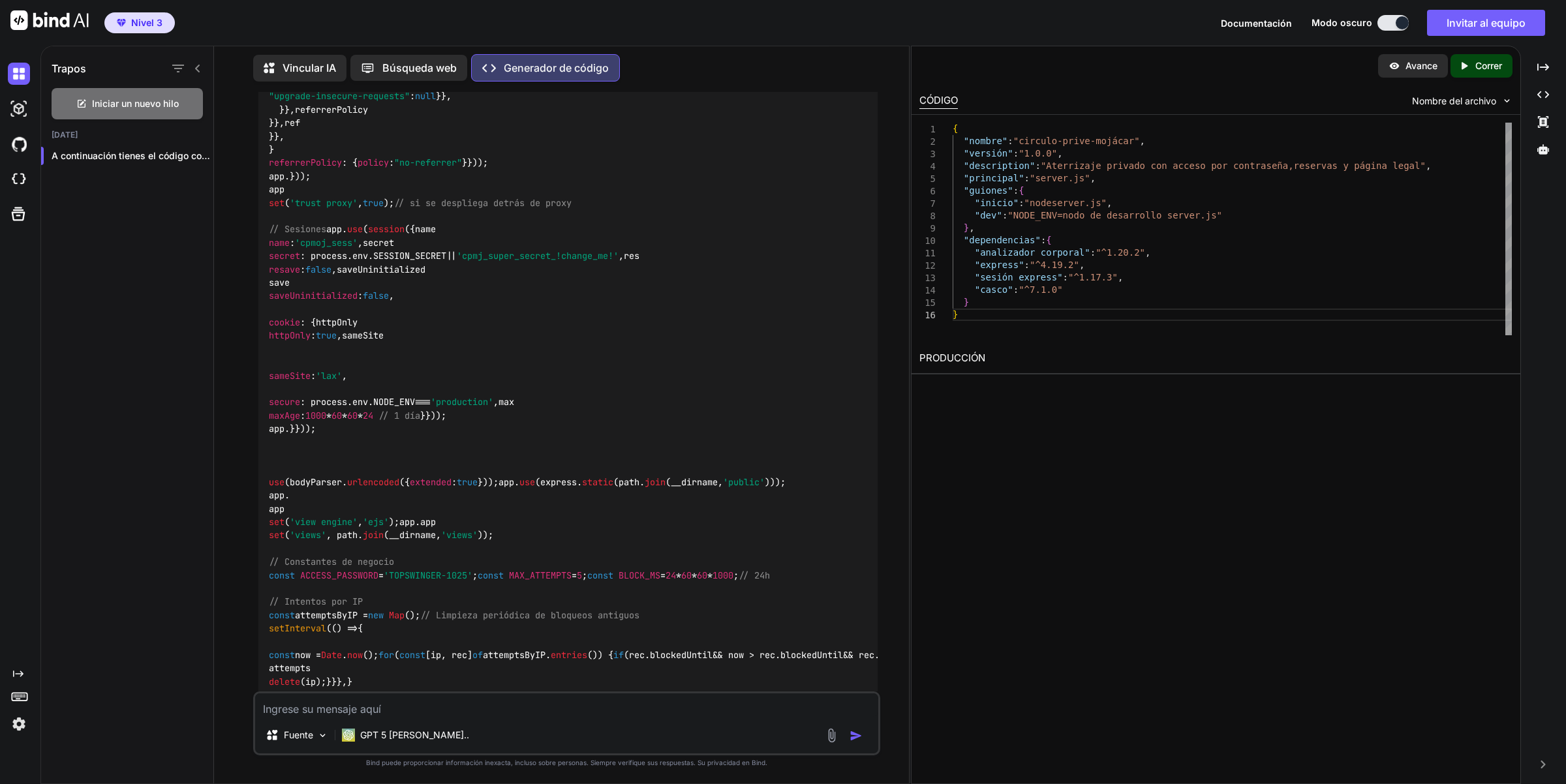
click at [396, 719] on div "Fuente GPT 5 Delgado.." at bounding box center [566, 723] width 628 height 64
click at [394, 718] on div "Fuente GPT 5 Delgado.." at bounding box center [566, 723] width 628 height 64
click at [387, 706] on textarea at bounding box center [567, 704] width 624 height 23
type textarea "Prefiero que la web sea en php y js"
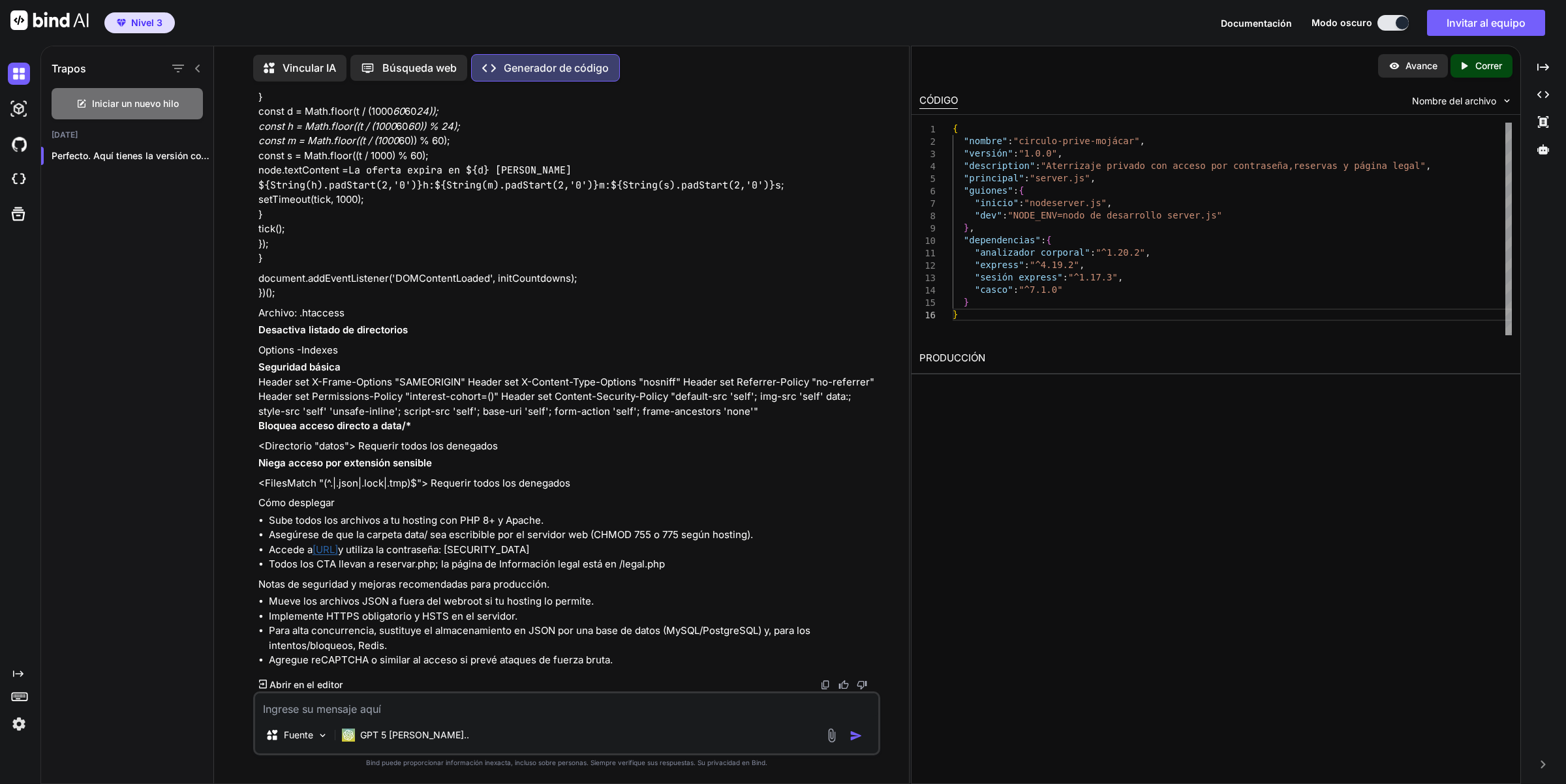
scroll to position [21697, 0]
drag, startPoint x: 306, startPoint y: 263, endPoint x: 352, endPoint y: 292, distance: 54.4
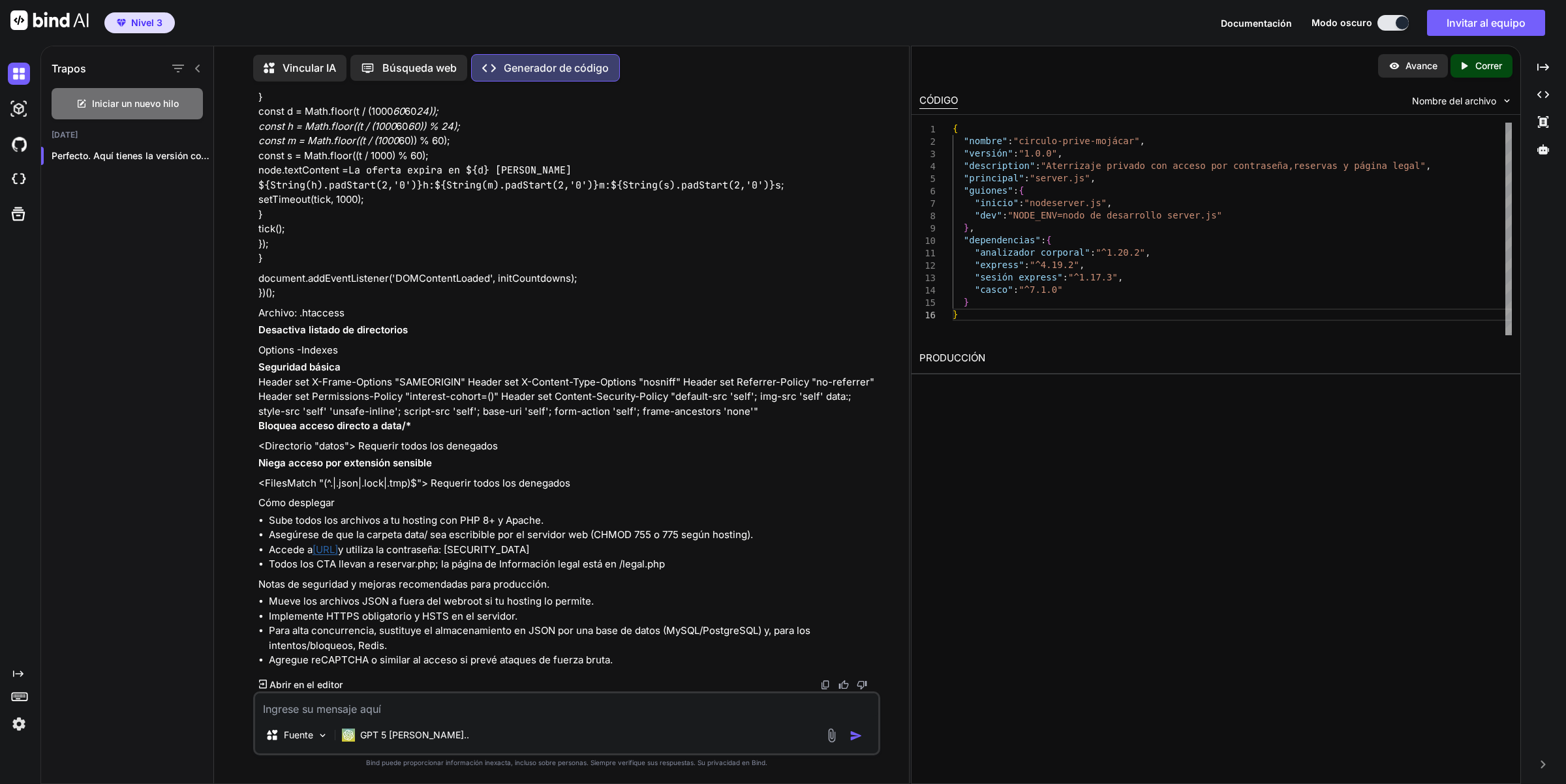
drag, startPoint x: 413, startPoint y: 277, endPoint x: 416, endPoint y: 330, distance: 53.1
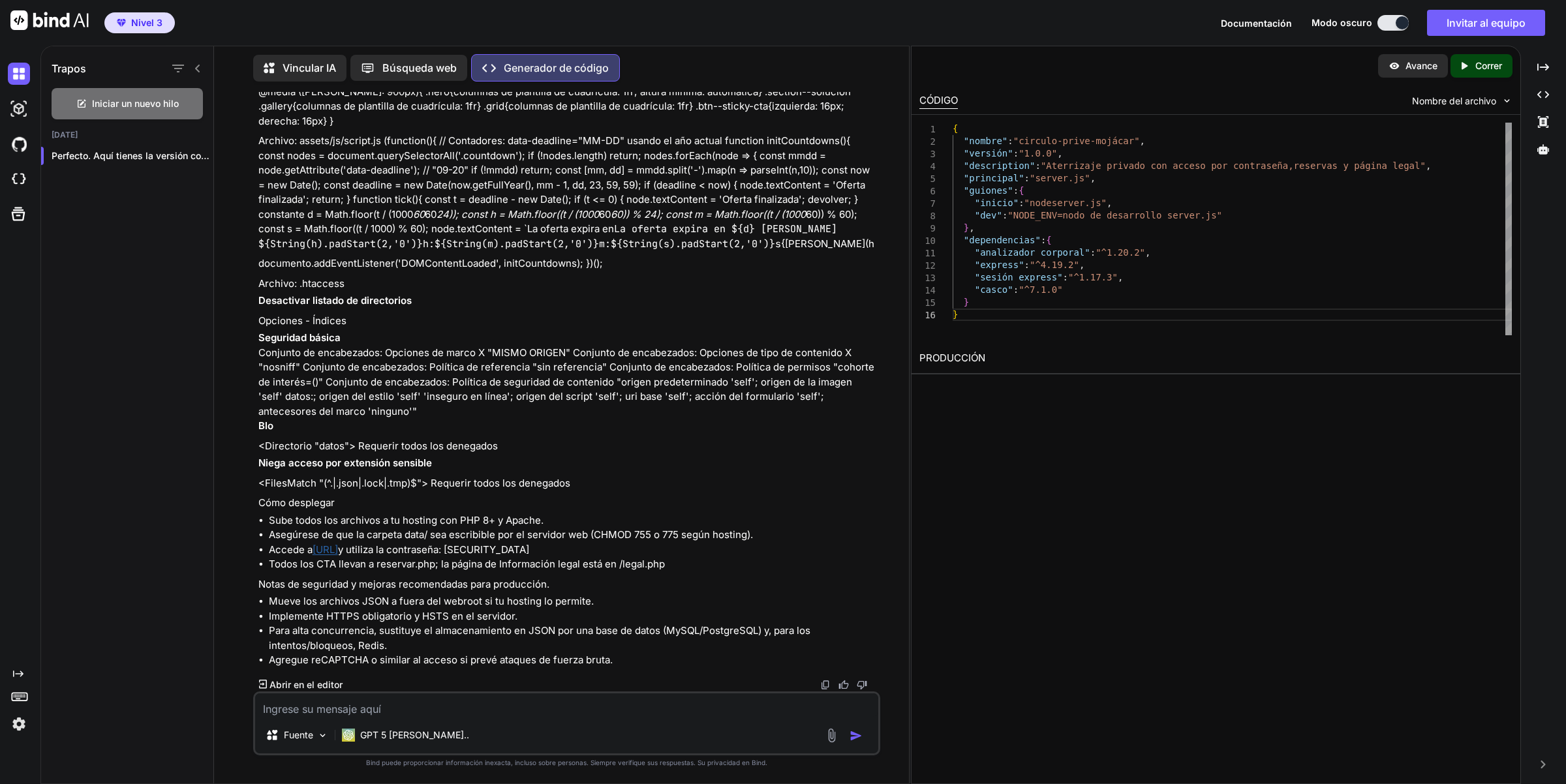
scroll to position [27675, 0]
click at [311, 717] on textarea at bounding box center [567, 704] width 624 height 23
type textarea "Dame los archivos listos para descargar"
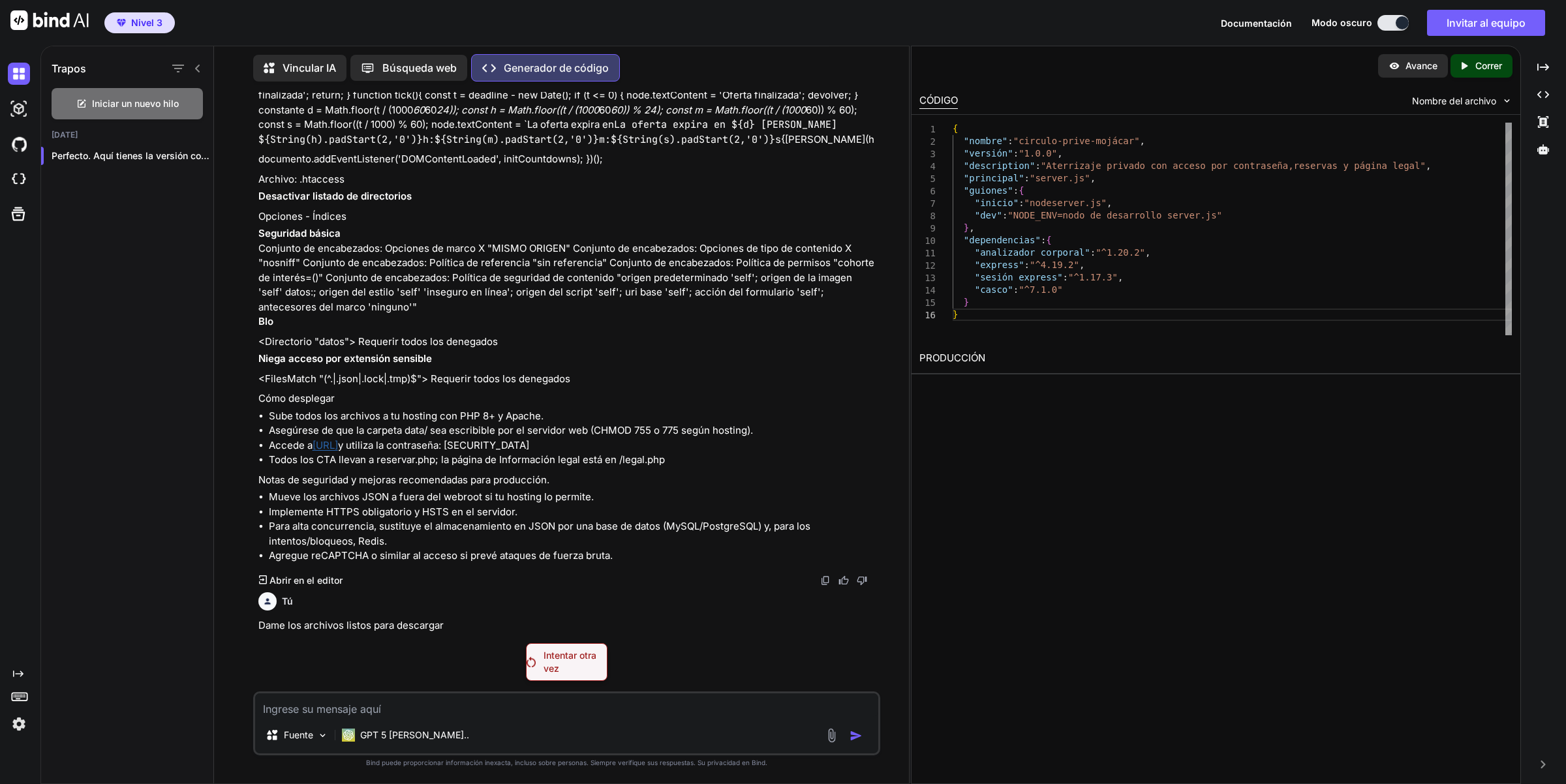
scroll to position [27780, 0]
click at [575, 663] on p "Intentar otra vez" at bounding box center [575, 662] width 63 height 26
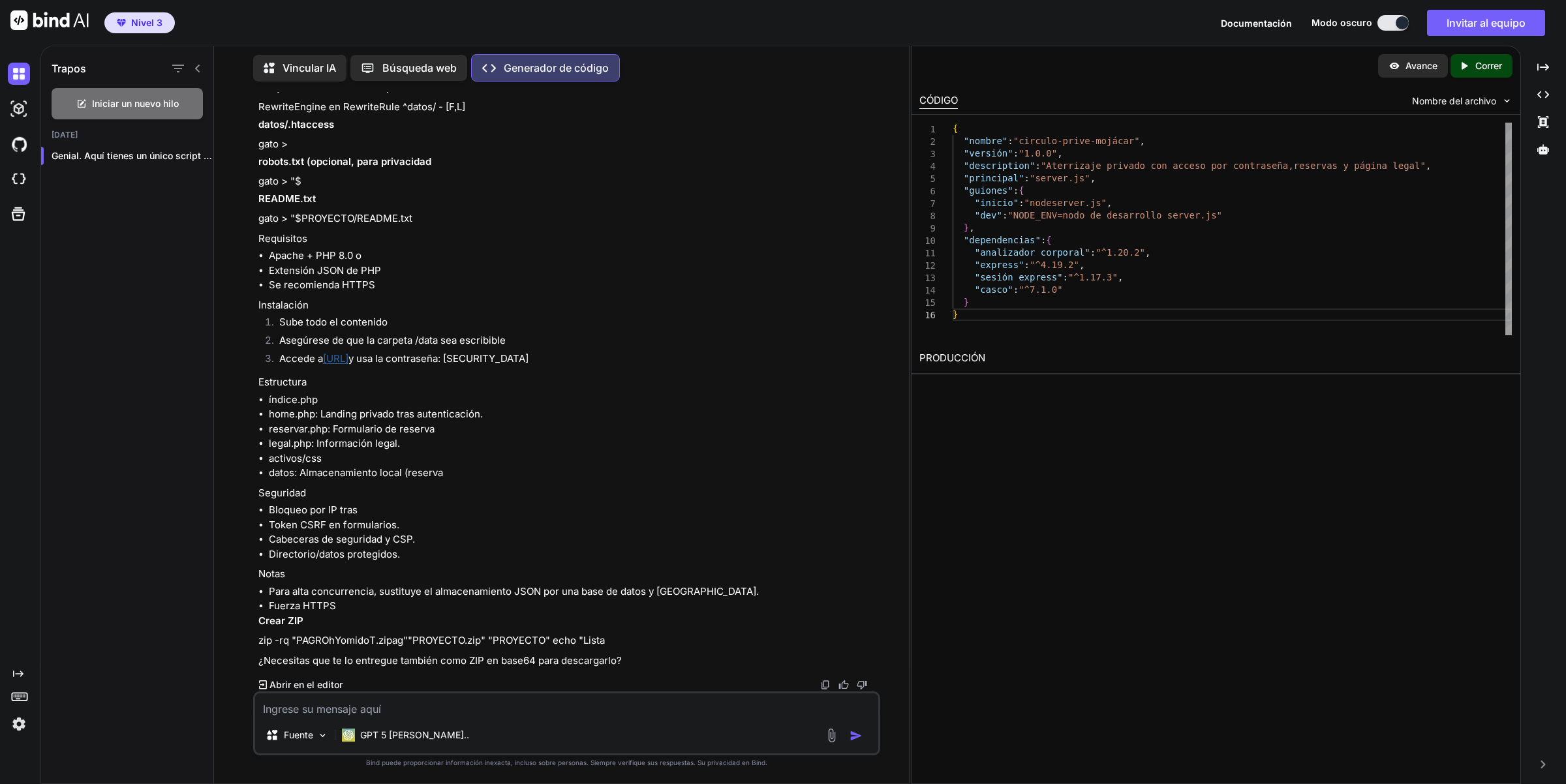
scroll to position [28497, 0]
click at [406, 63] on font "Búsqueda web" at bounding box center [420, 67] width 74 height 13
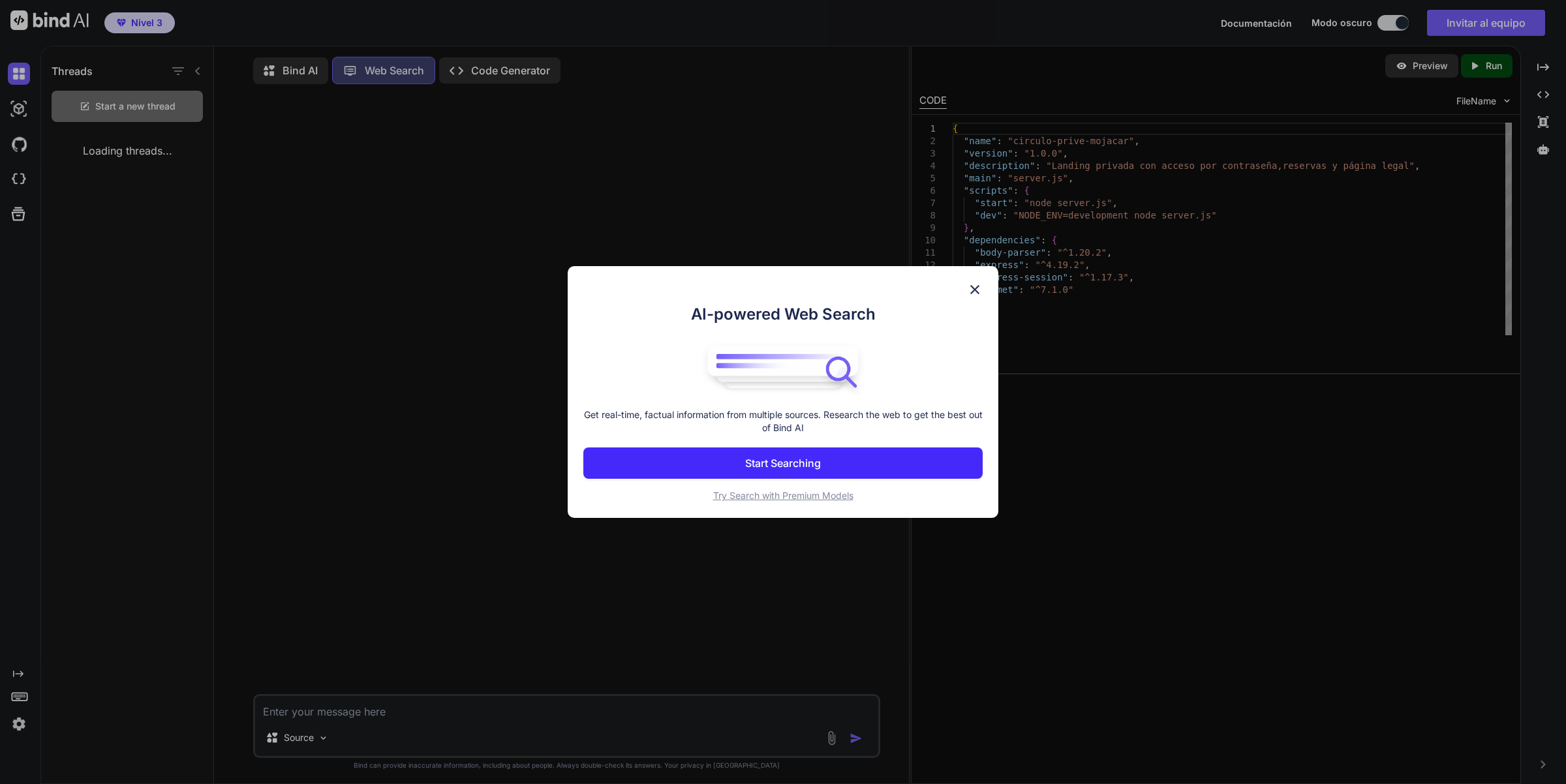
scroll to position [7, 0]
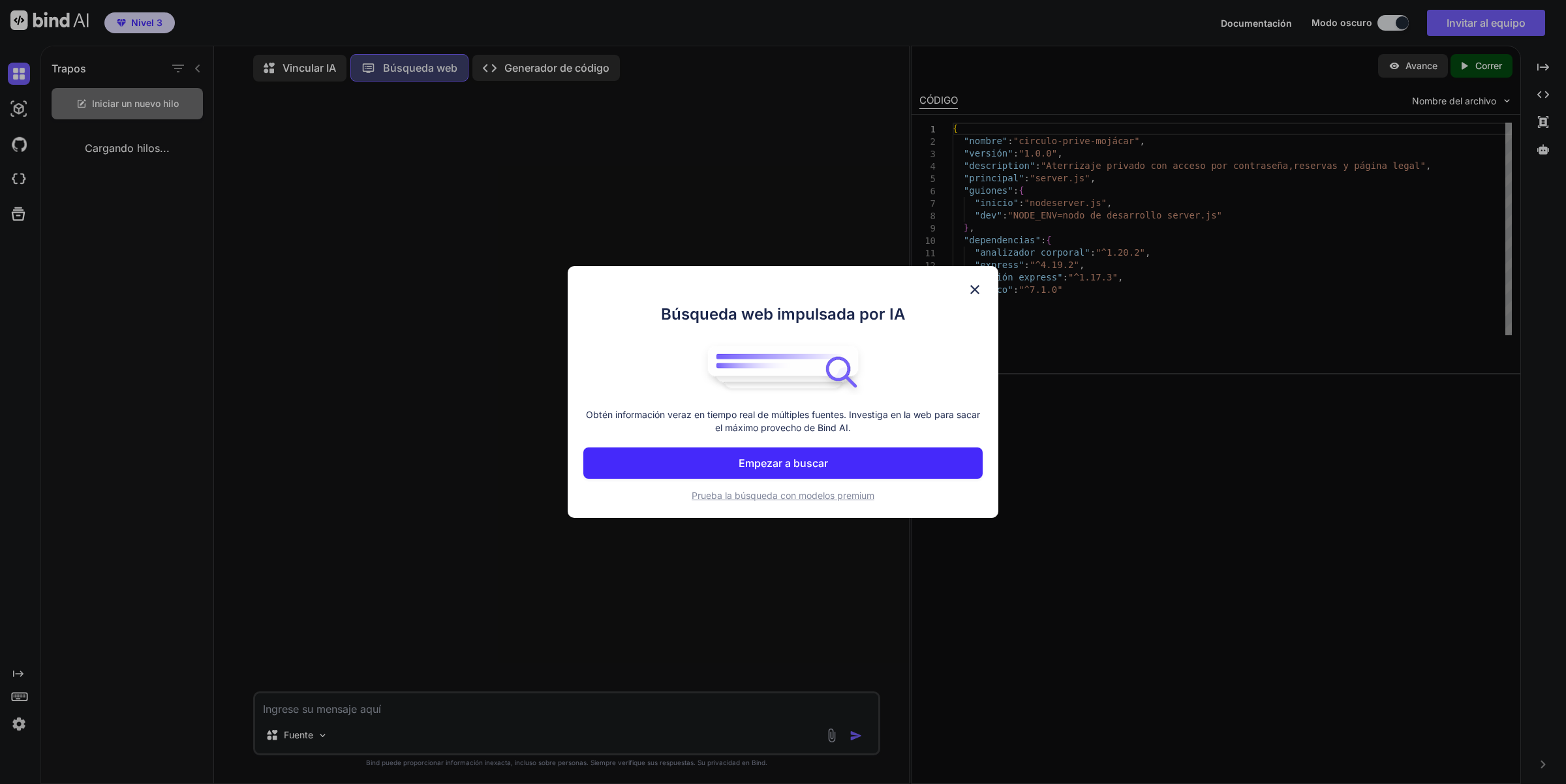
click at [976, 295] on img at bounding box center [975, 290] width 16 height 16
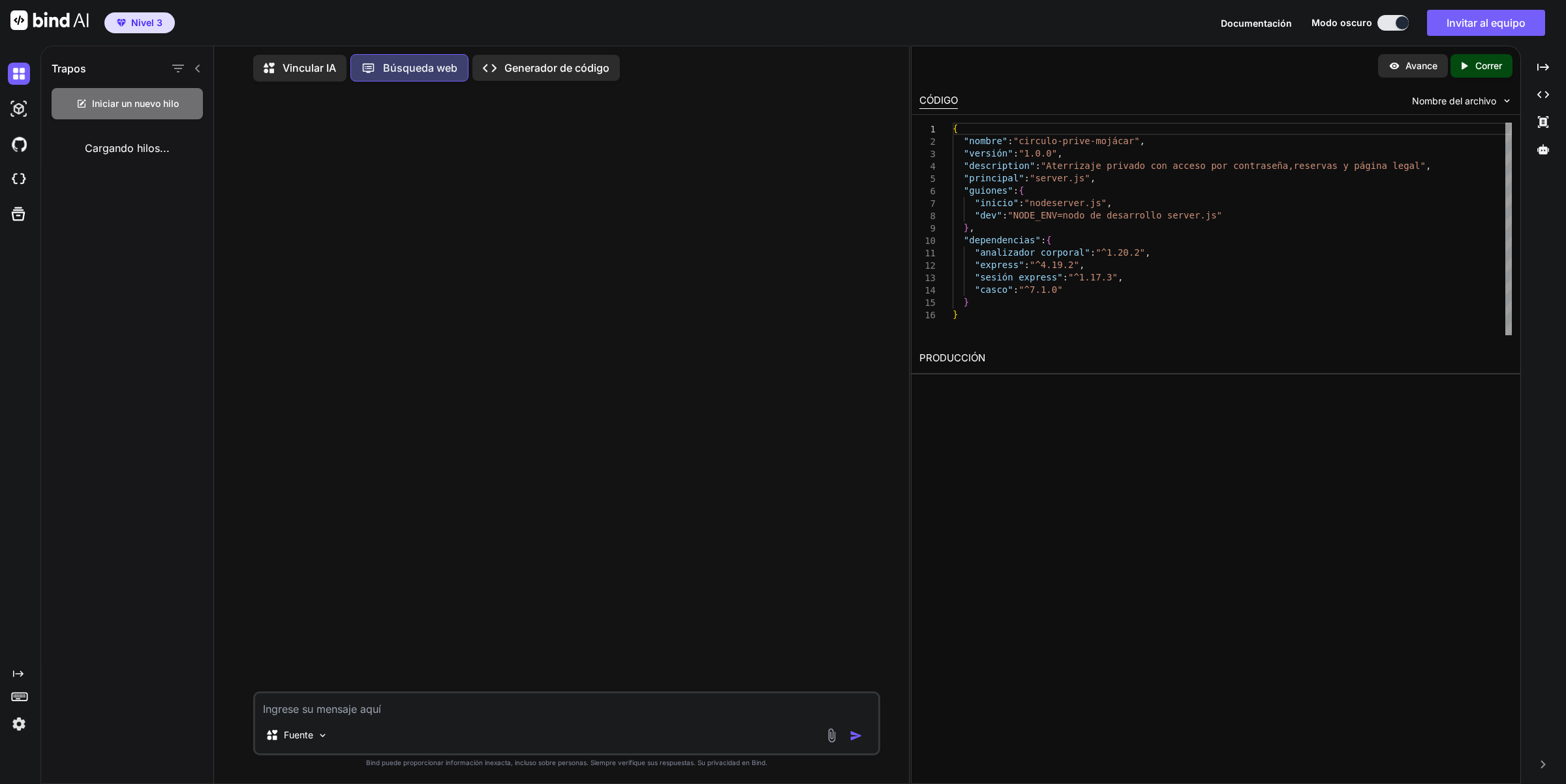
click at [583, 60] on p "Generador de código" at bounding box center [557, 67] width 105 height 16
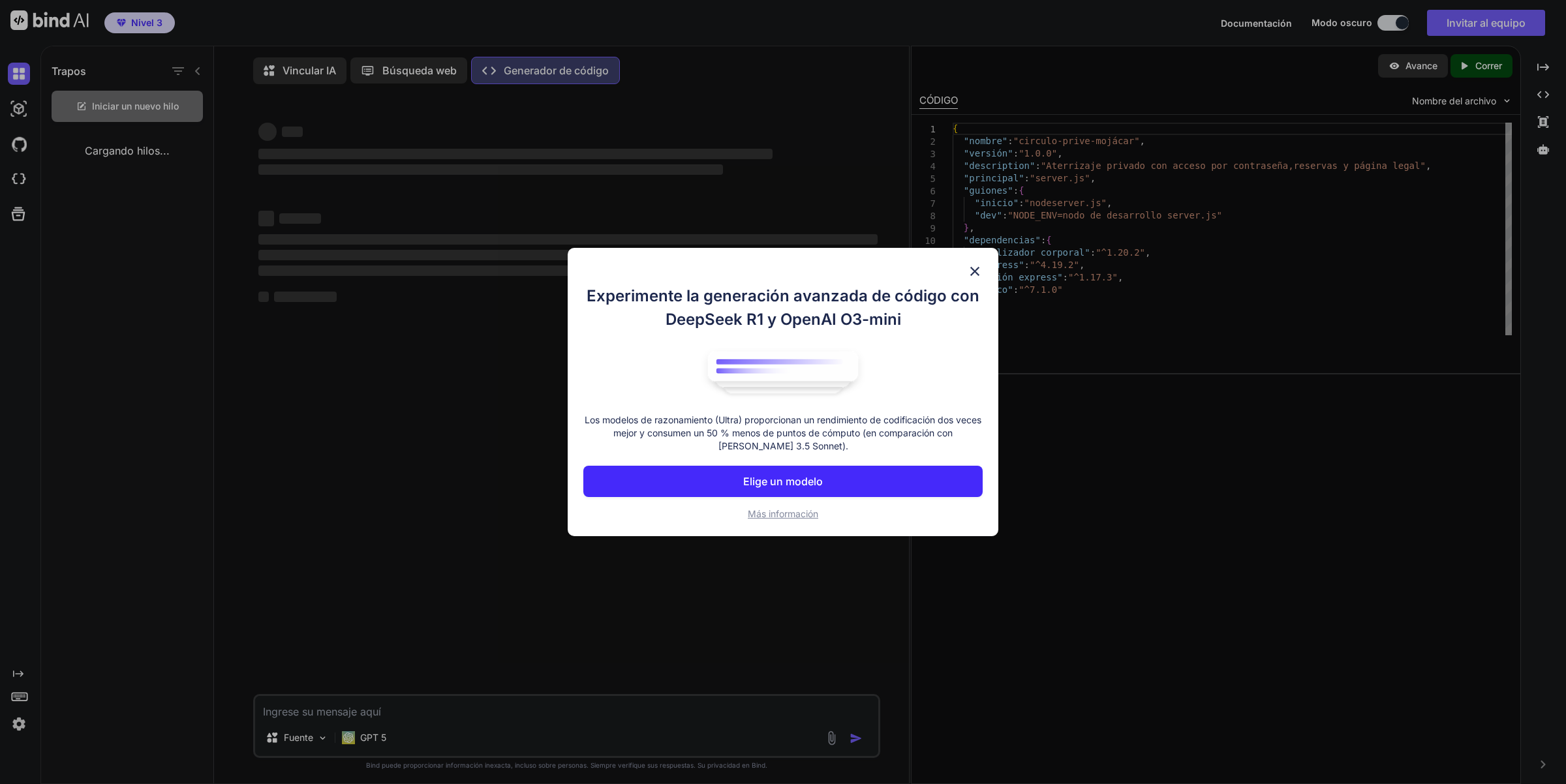
click at [971, 271] on img at bounding box center [975, 272] width 16 height 16
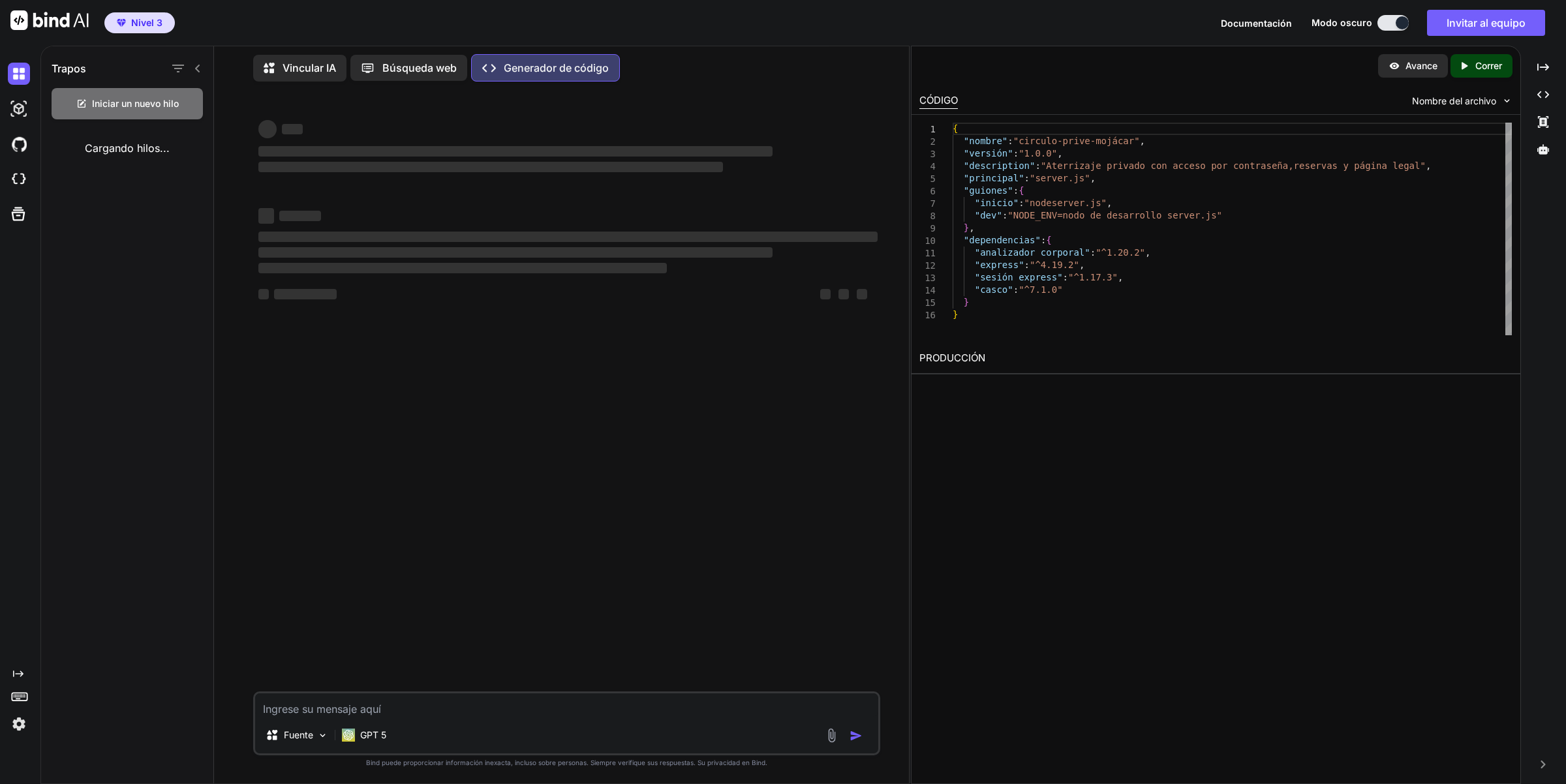
click at [1493, 65] on font "Correr" at bounding box center [1488, 65] width 27 height 11
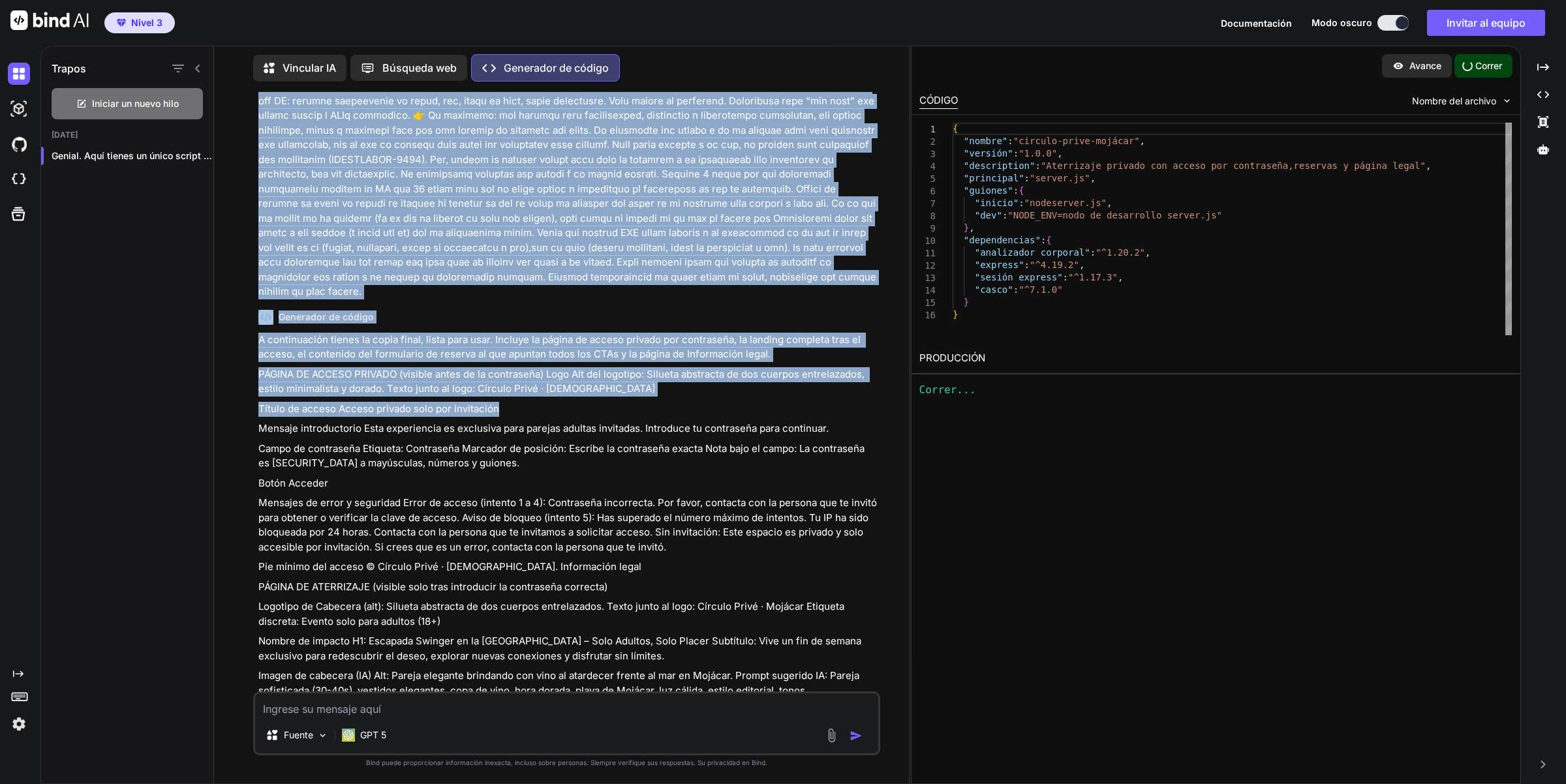
scroll to position [587, 0]
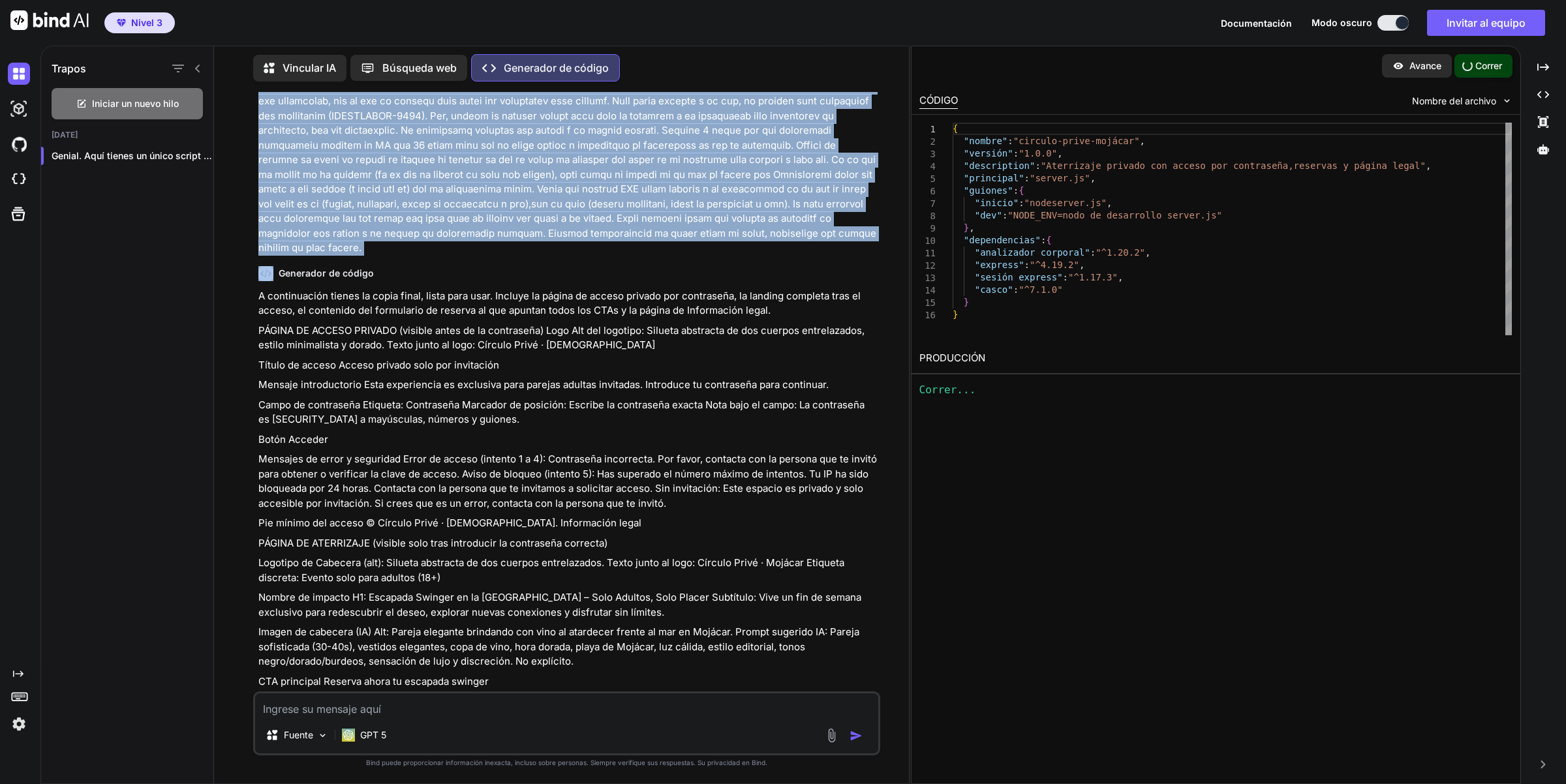
drag, startPoint x: 258, startPoint y: 128, endPoint x: 790, endPoint y: 241, distance: 543.9
click at [790, 241] on div "Tú Generador de código A continuación tienes la copia final, lista para usar. I…" at bounding box center [568, 391] width 625 height 600
copy div "Como si fueras un experto en marketing digital, copywriting persuasivo y diseño…"
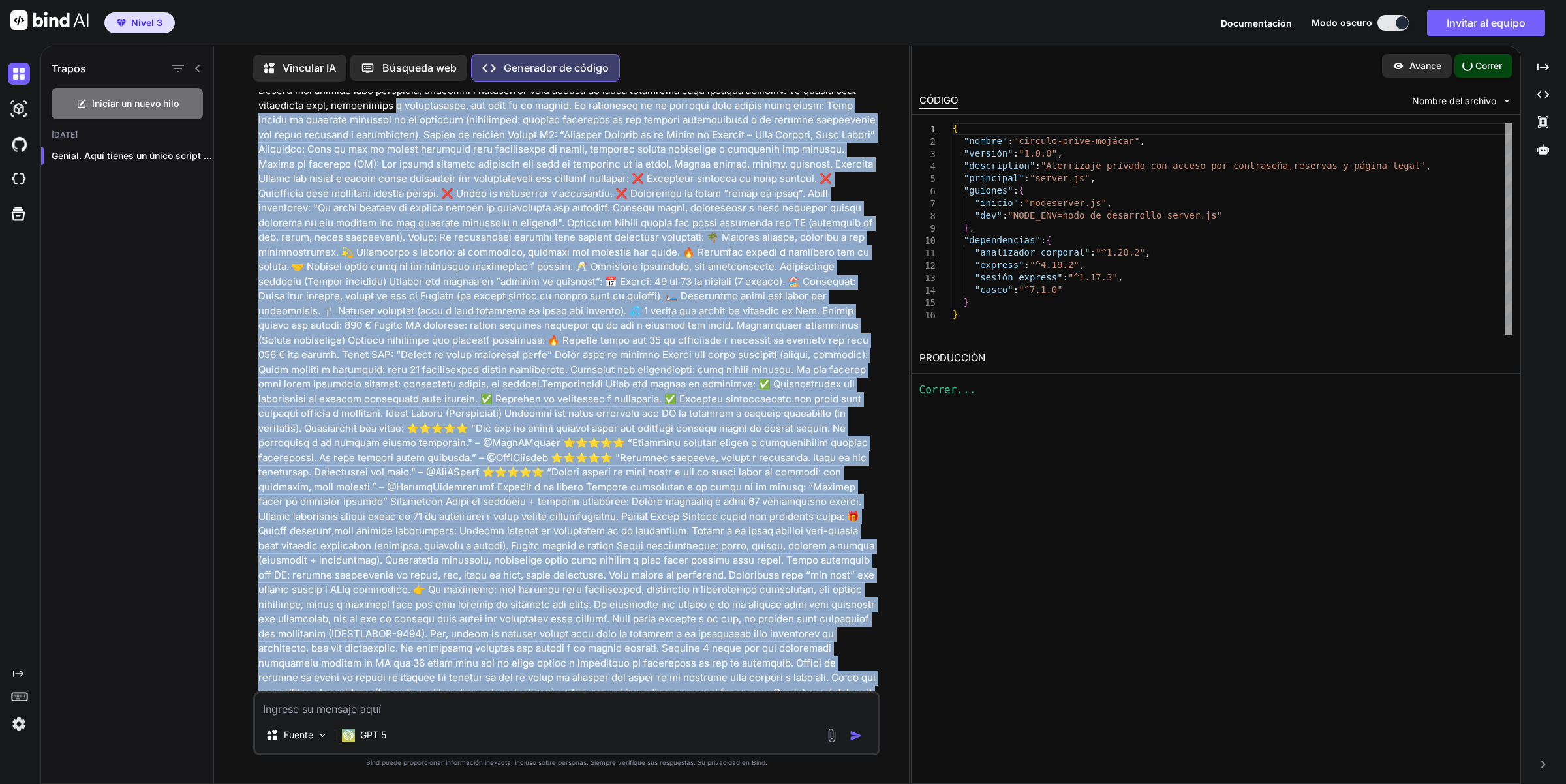
scroll to position [0, 0]
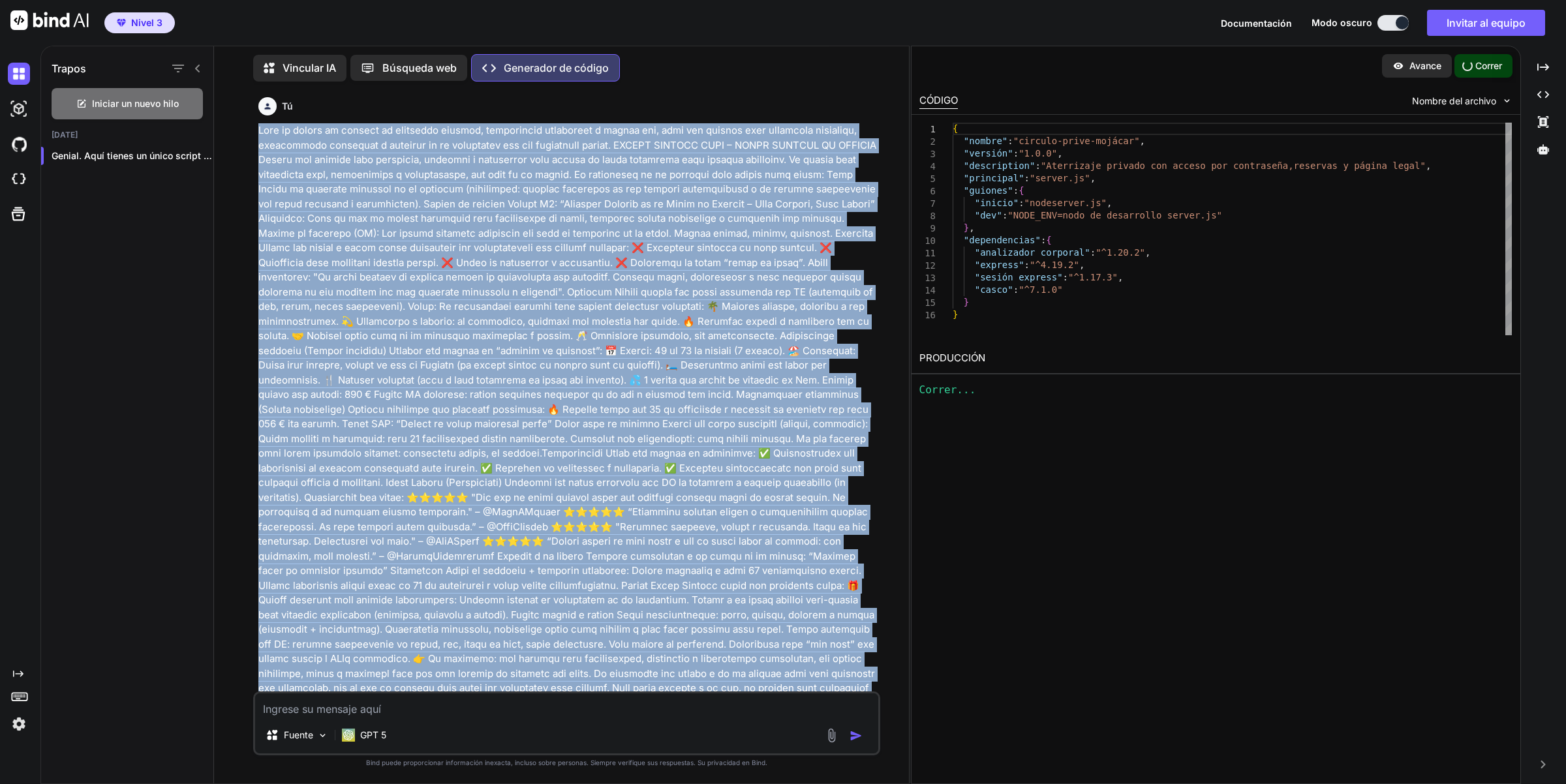
drag, startPoint x: 783, startPoint y: 235, endPoint x: 251, endPoint y: 134, distance: 541.5
click at [251, 134] on div "Tú Generador de código A continuación tienes la copia final, lista para usar. I…" at bounding box center [566, 437] width 685 height 691
copy font "Como si fueras un experto en marketing digital, copywriting persuasivo y diseño…"
click at [571, 499] on font at bounding box center [567, 482] width 618 height 717
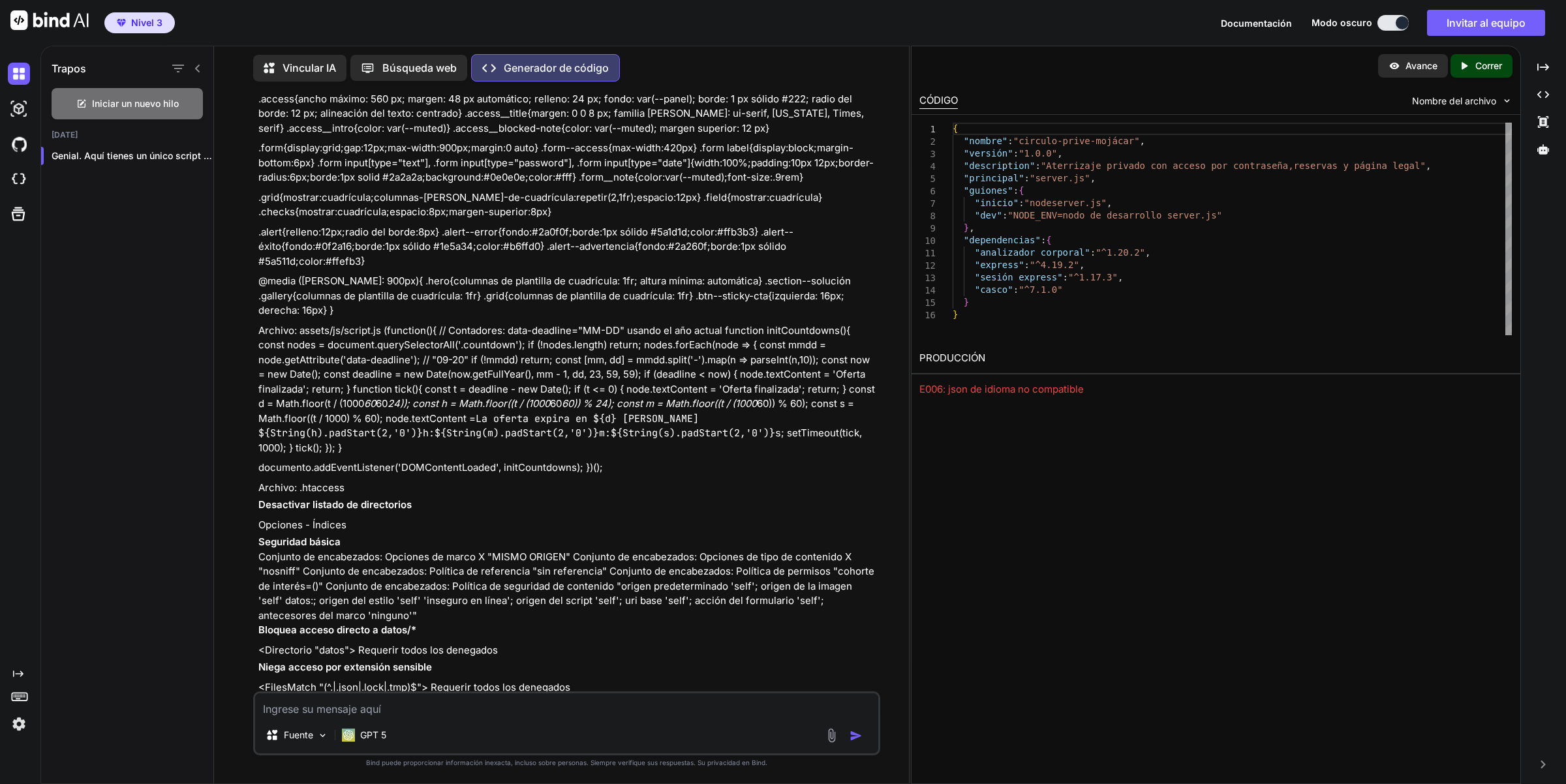
scroll to position [13208, 0]
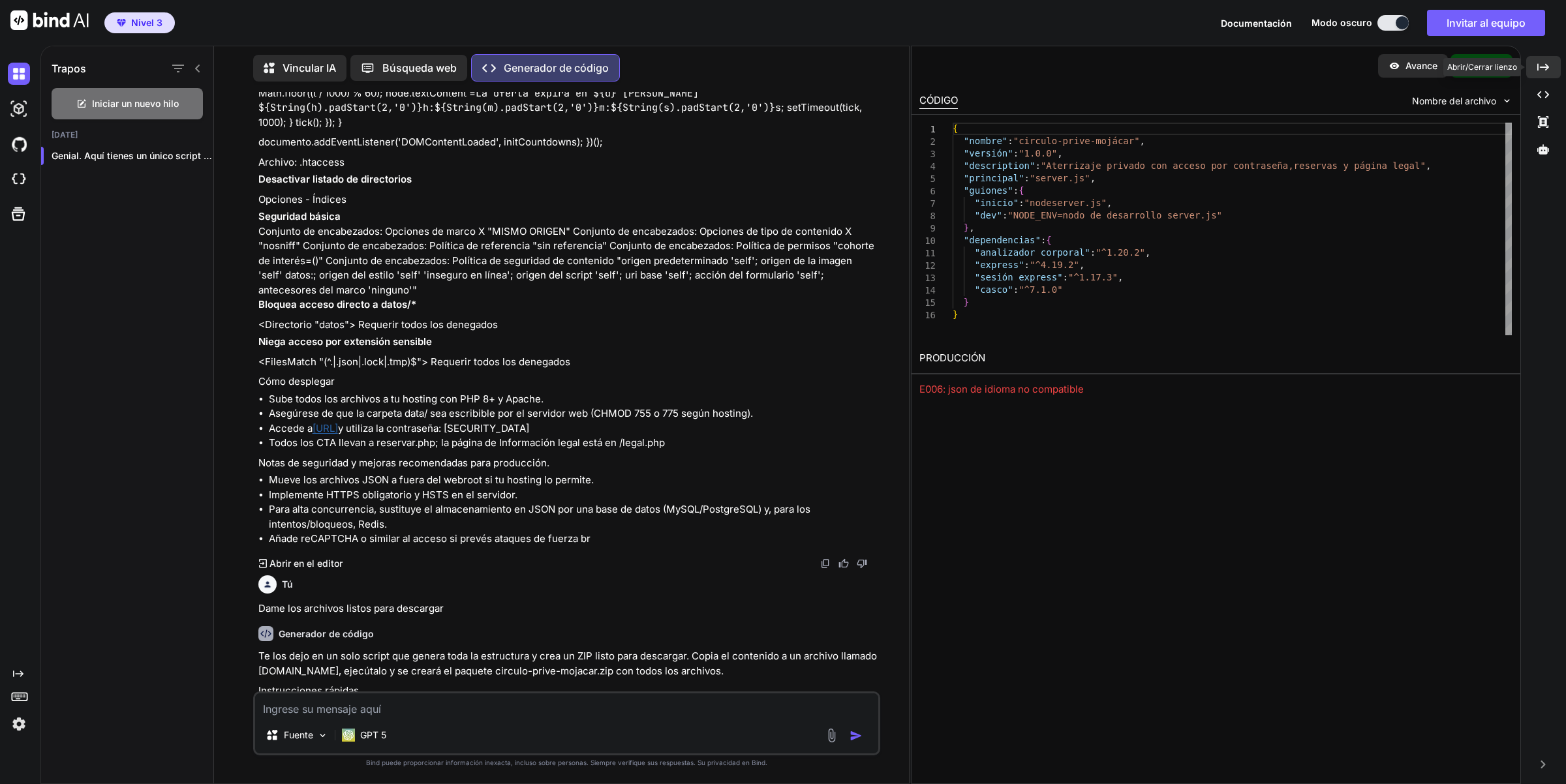
click at [1551, 61] on div "Created with Pixso." at bounding box center [1543, 67] width 35 height 22
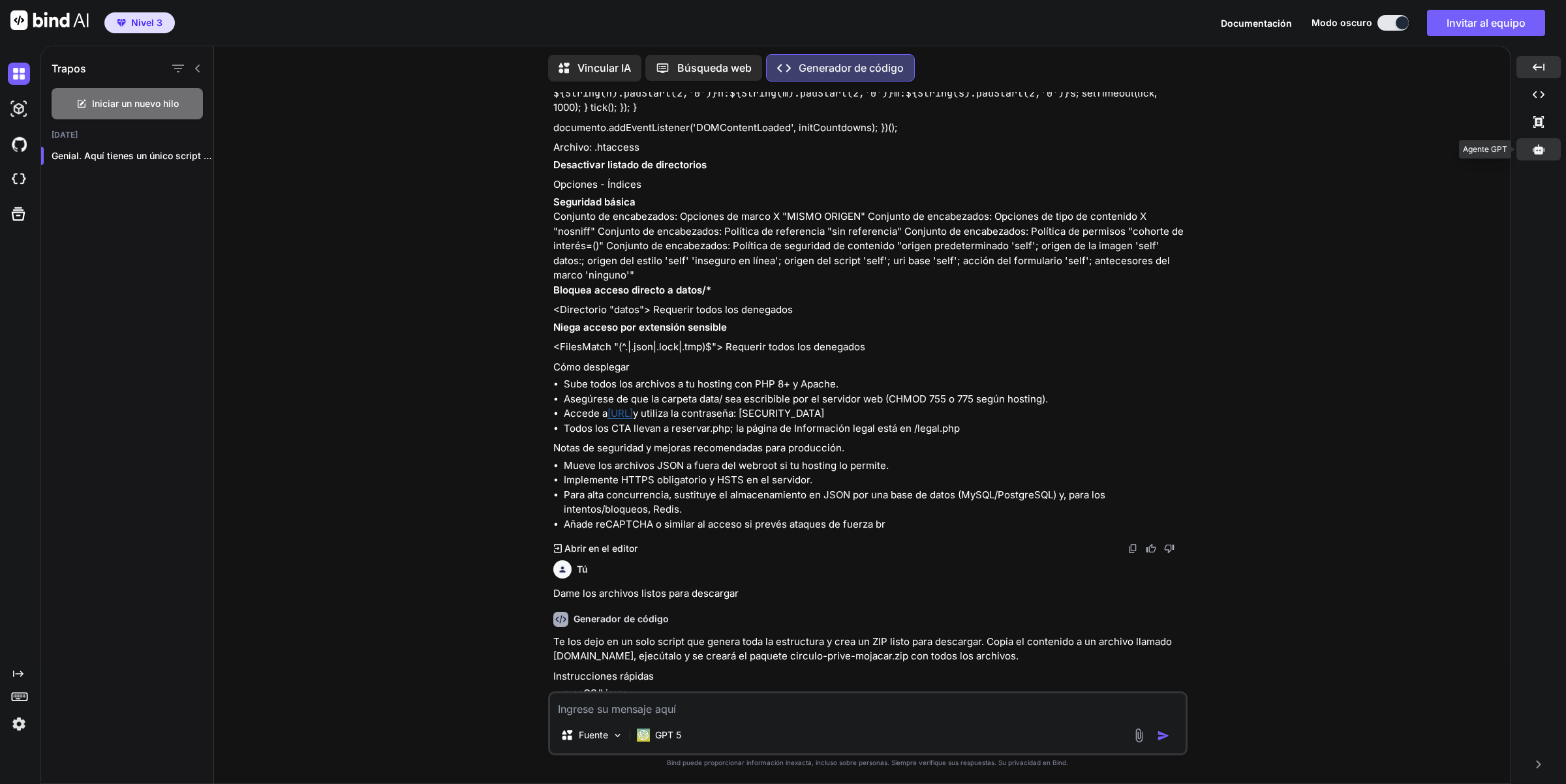
click at [1540, 151] on icon at bounding box center [1539, 150] width 12 height 12
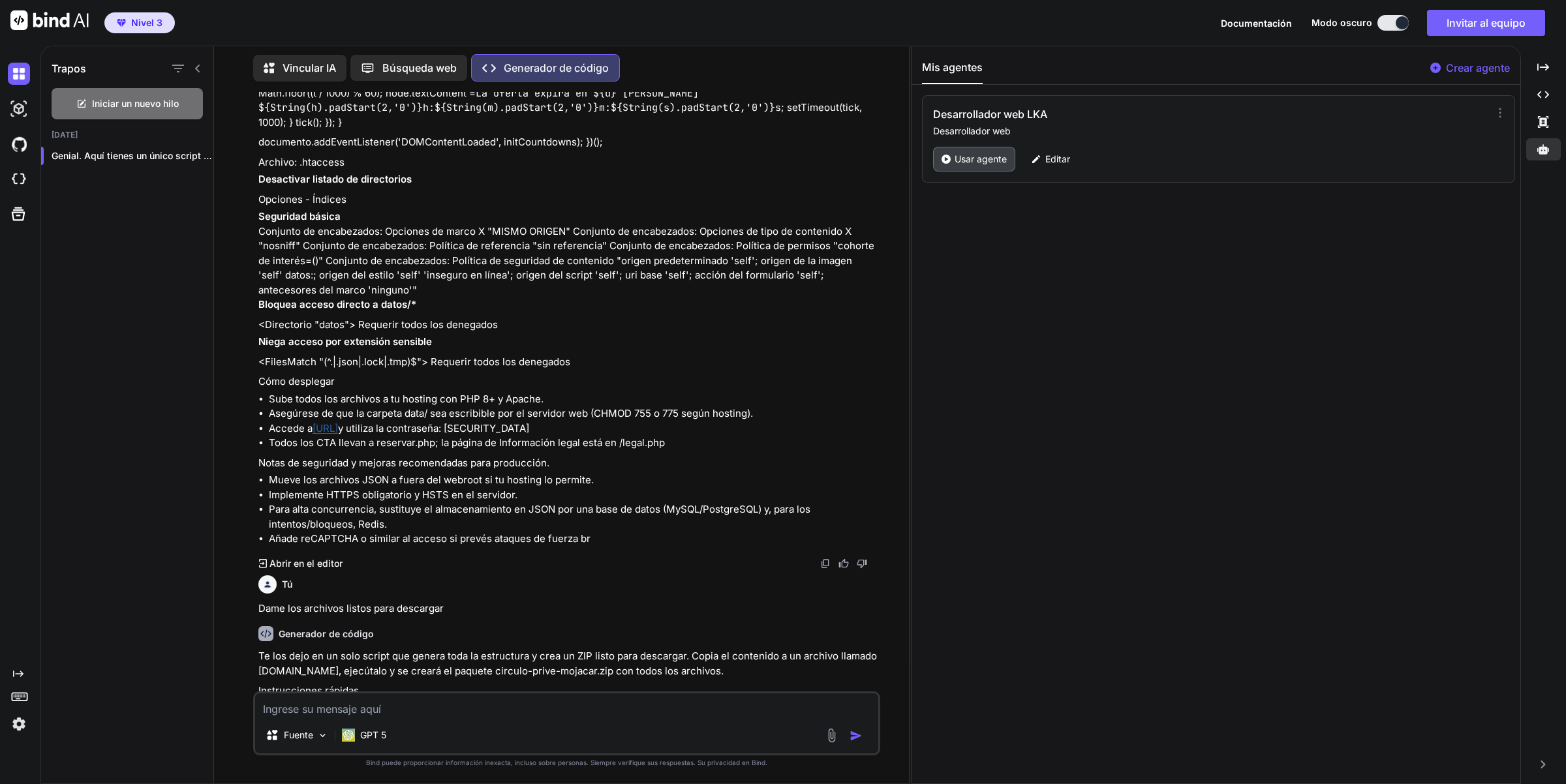
click at [979, 164] on font "Usar agente" at bounding box center [981, 158] width 52 height 11
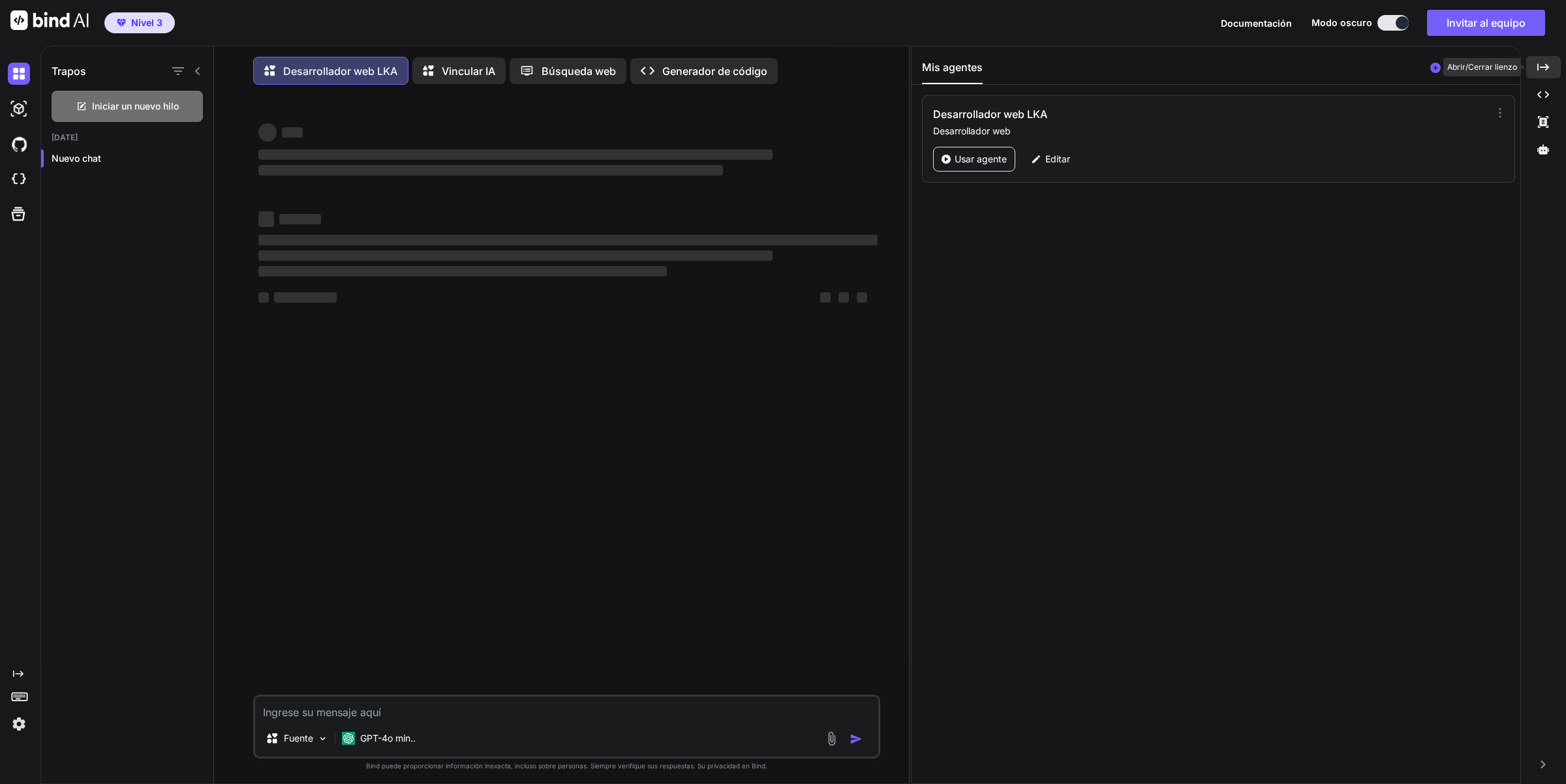
click at [1541, 64] on icon "Created with Pixso." at bounding box center [1543, 67] width 12 height 12
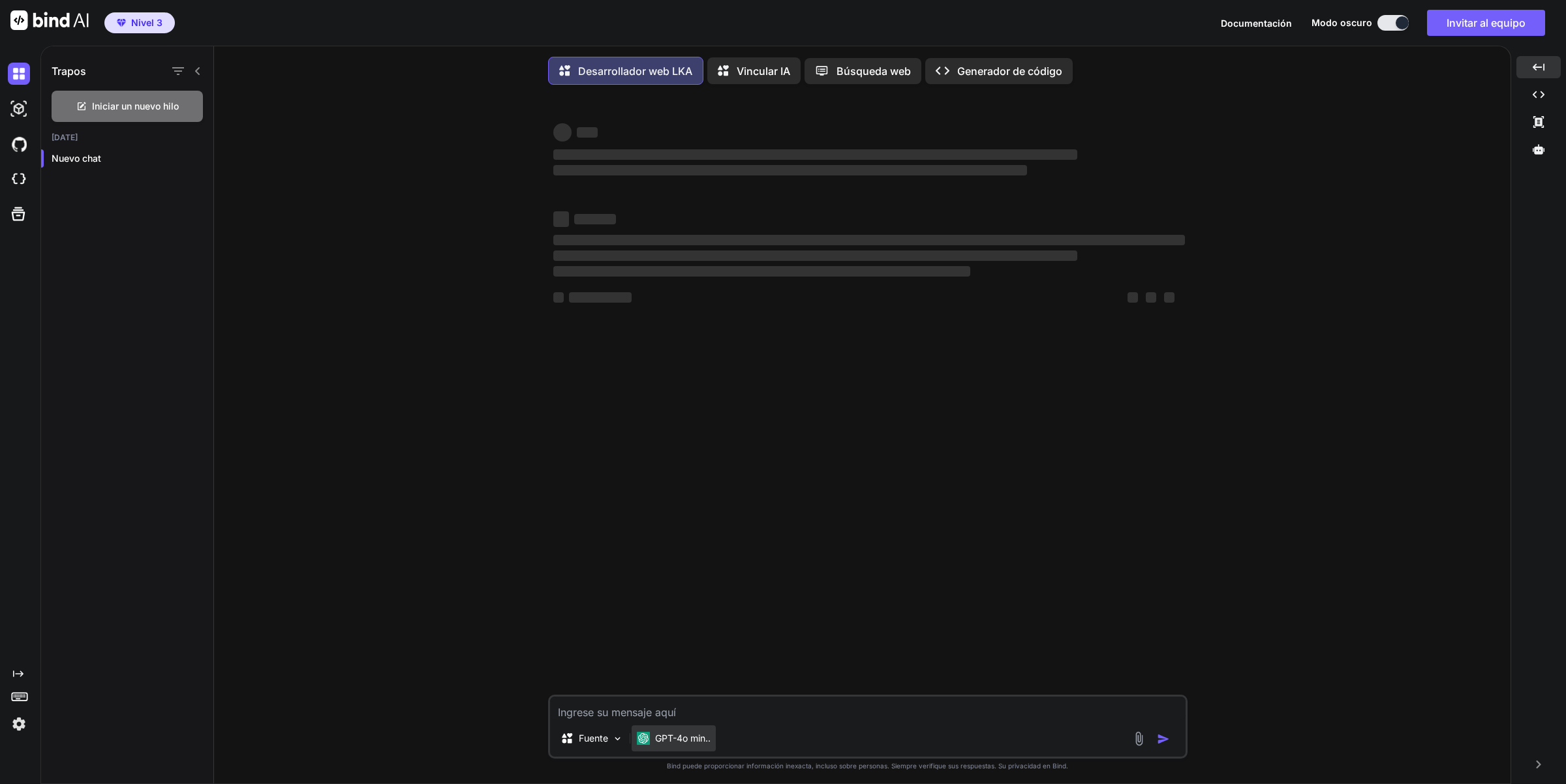
click at [679, 743] on font "GPT-4o min.." at bounding box center [683, 737] width 55 height 11
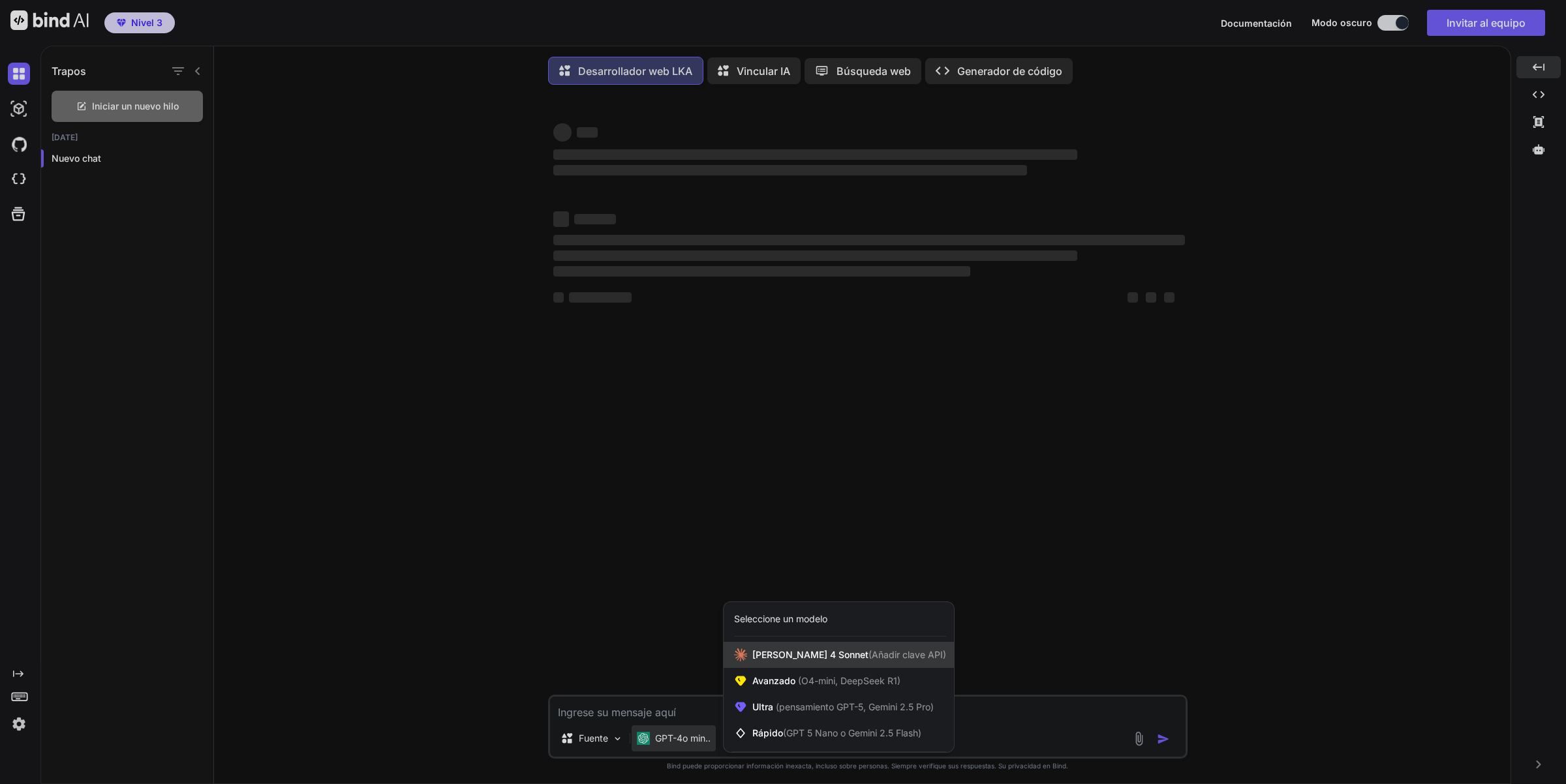
click at [868, 658] on font "(Añadir clave API)" at bounding box center [907, 654] width 78 height 11
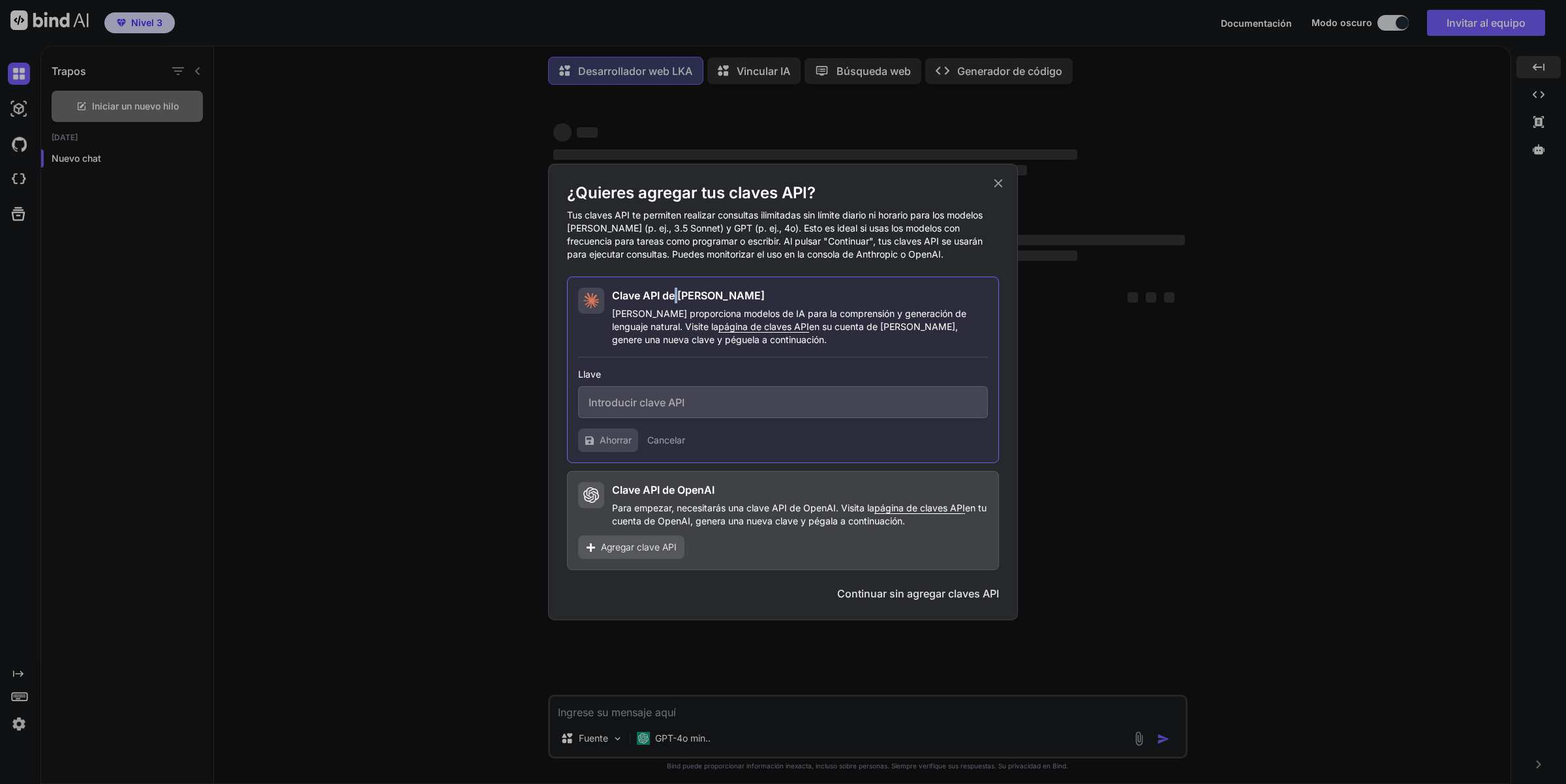
click at [677, 301] on font "Clave API de Claude" at bounding box center [688, 295] width 152 height 13
click at [996, 183] on icon at bounding box center [998, 183] width 15 height 15
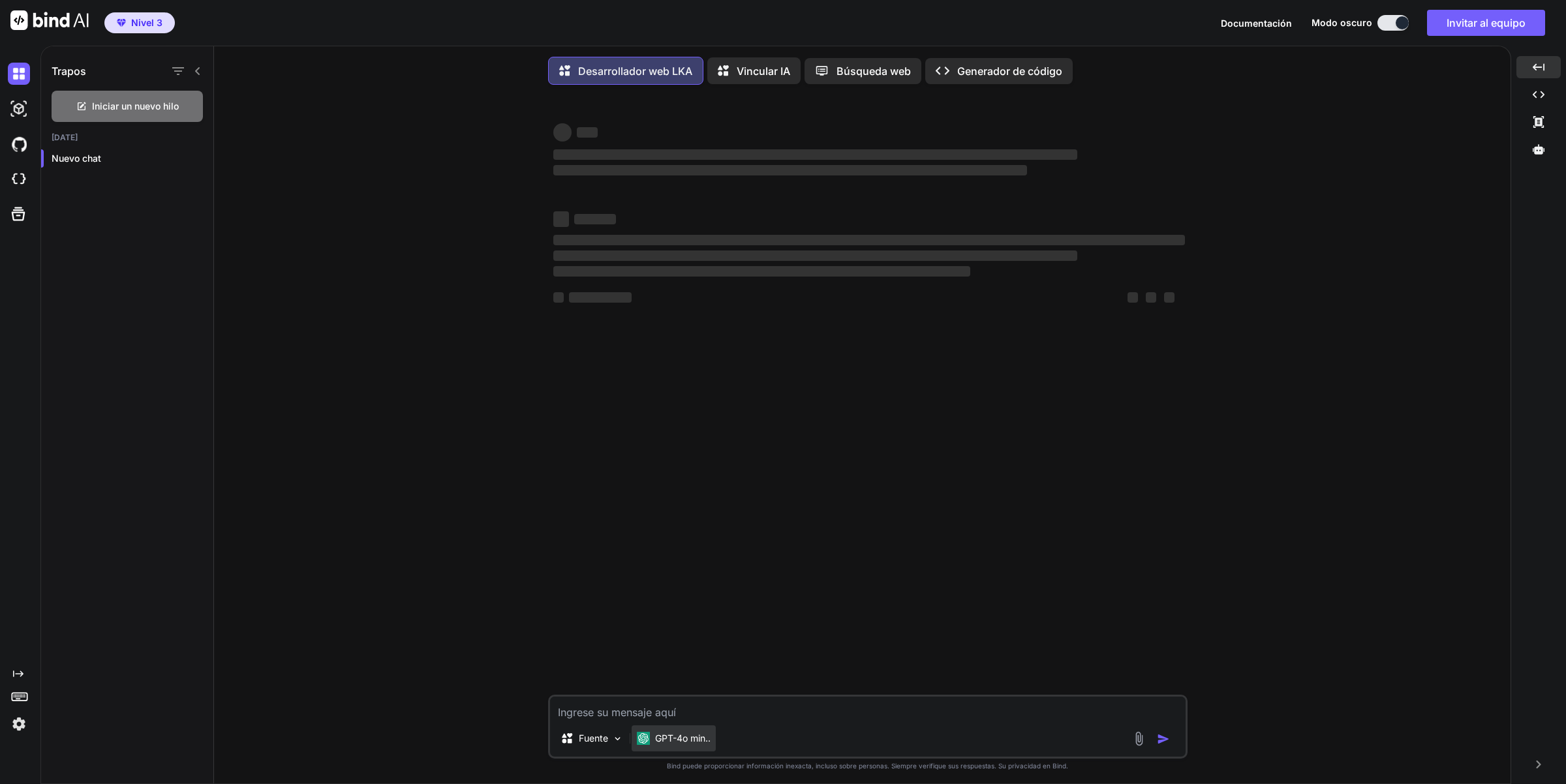
click at [672, 751] on div "GPT-4o min.." at bounding box center [673, 738] width 84 height 26
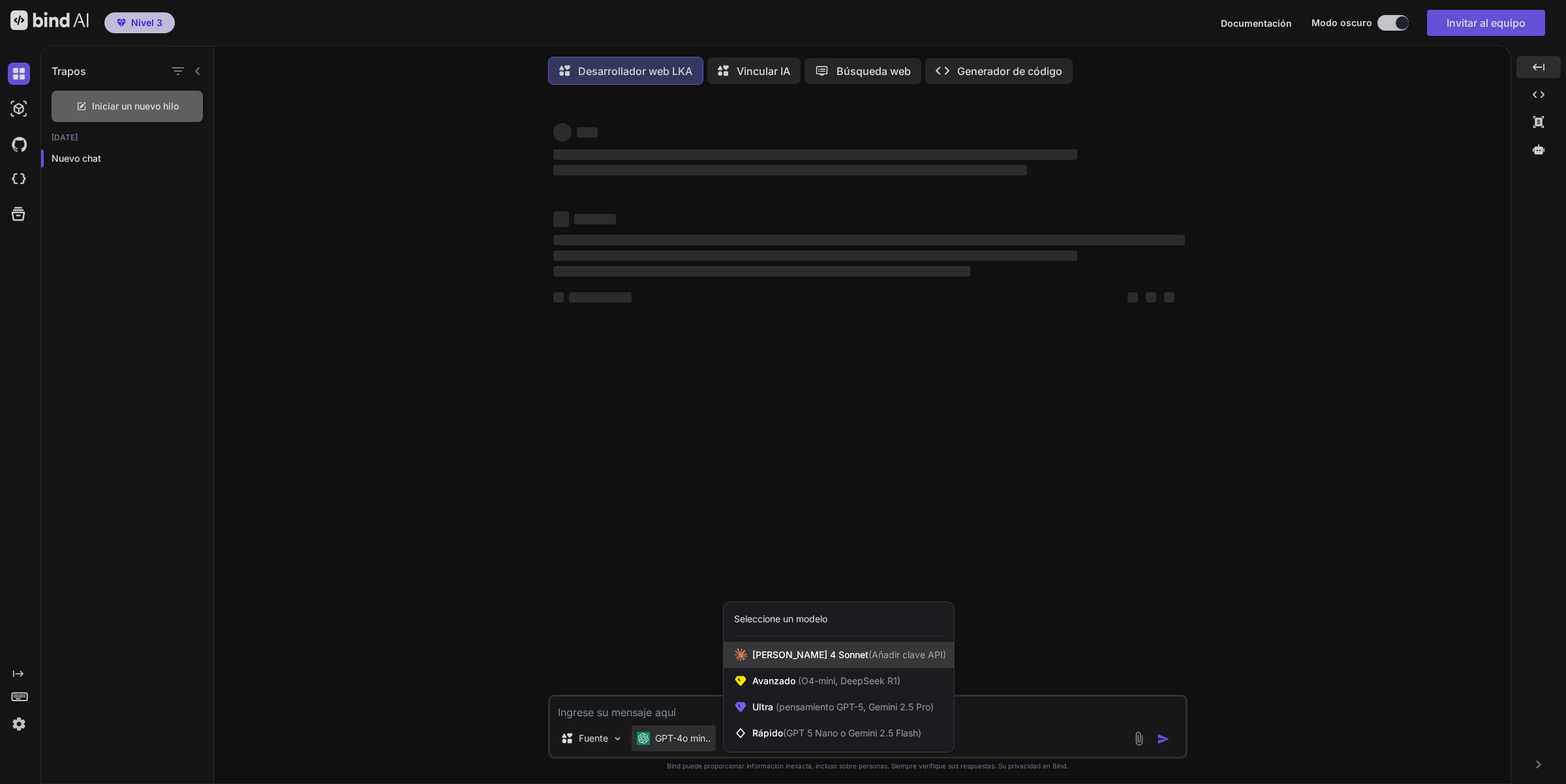
click at [822, 660] on font "[PERSON_NAME] 4 Sonnet" at bounding box center [810, 654] width 116 height 11
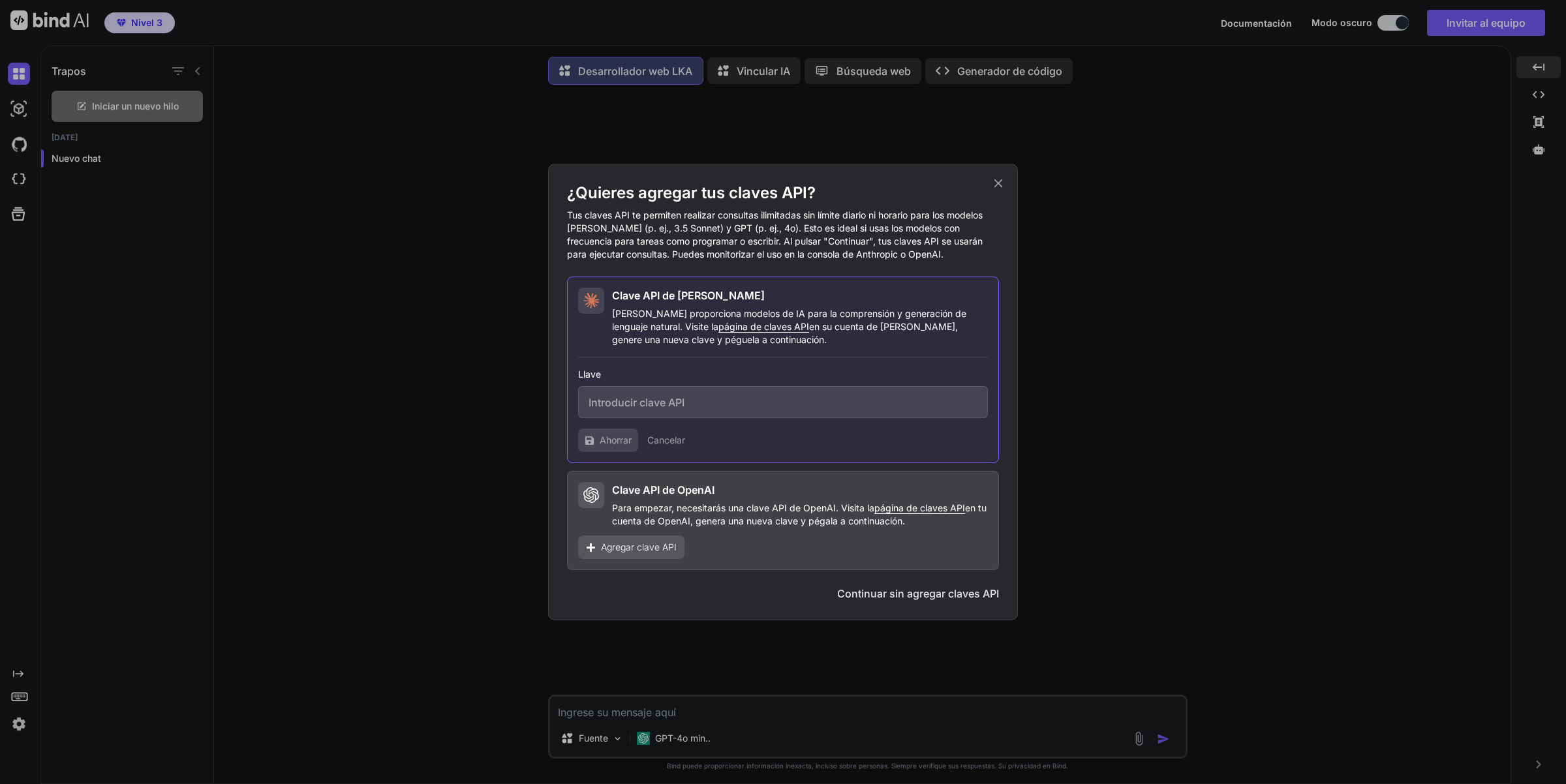
click at [997, 182] on icon at bounding box center [998, 183] width 15 height 15
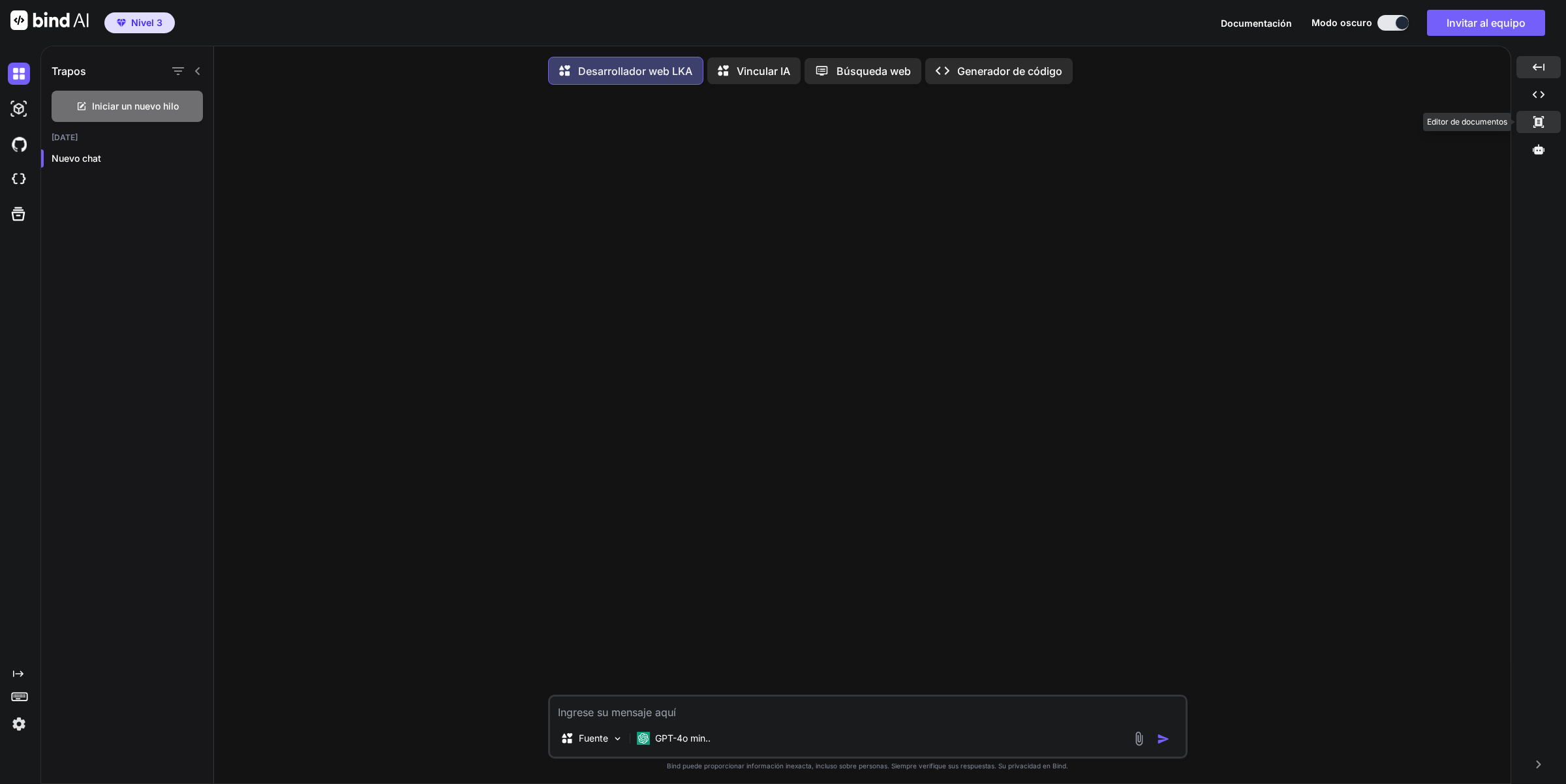
click at [1538, 125] on icon at bounding box center [1538, 122] width 10 height 12
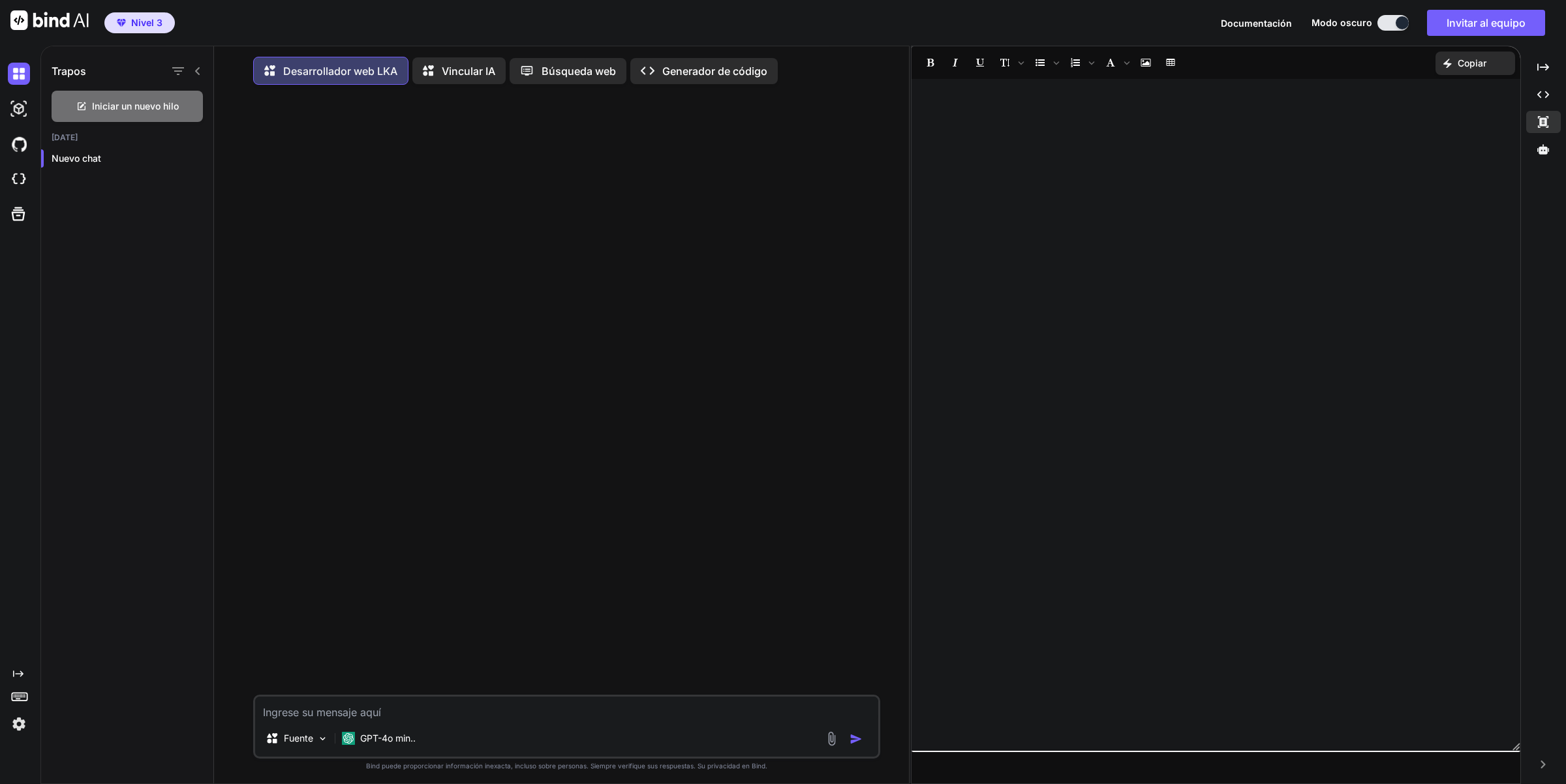
click at [690, 72] on font "Generador de código" at bounding box center [714, 71] width 105 height 13
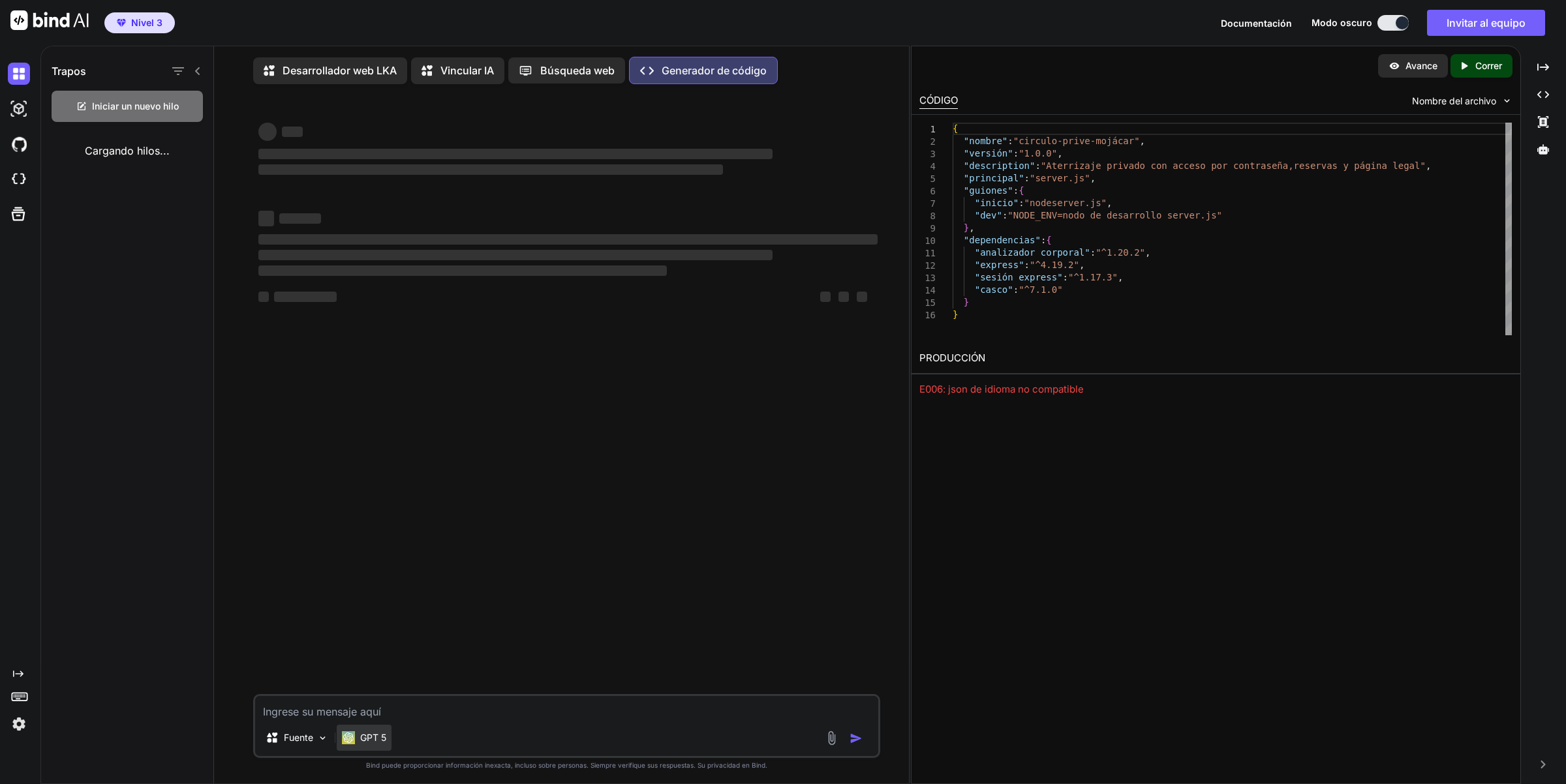
click at [362, 743] on font "GPT 5" at bounding box center [373, 737] width 26 height 11
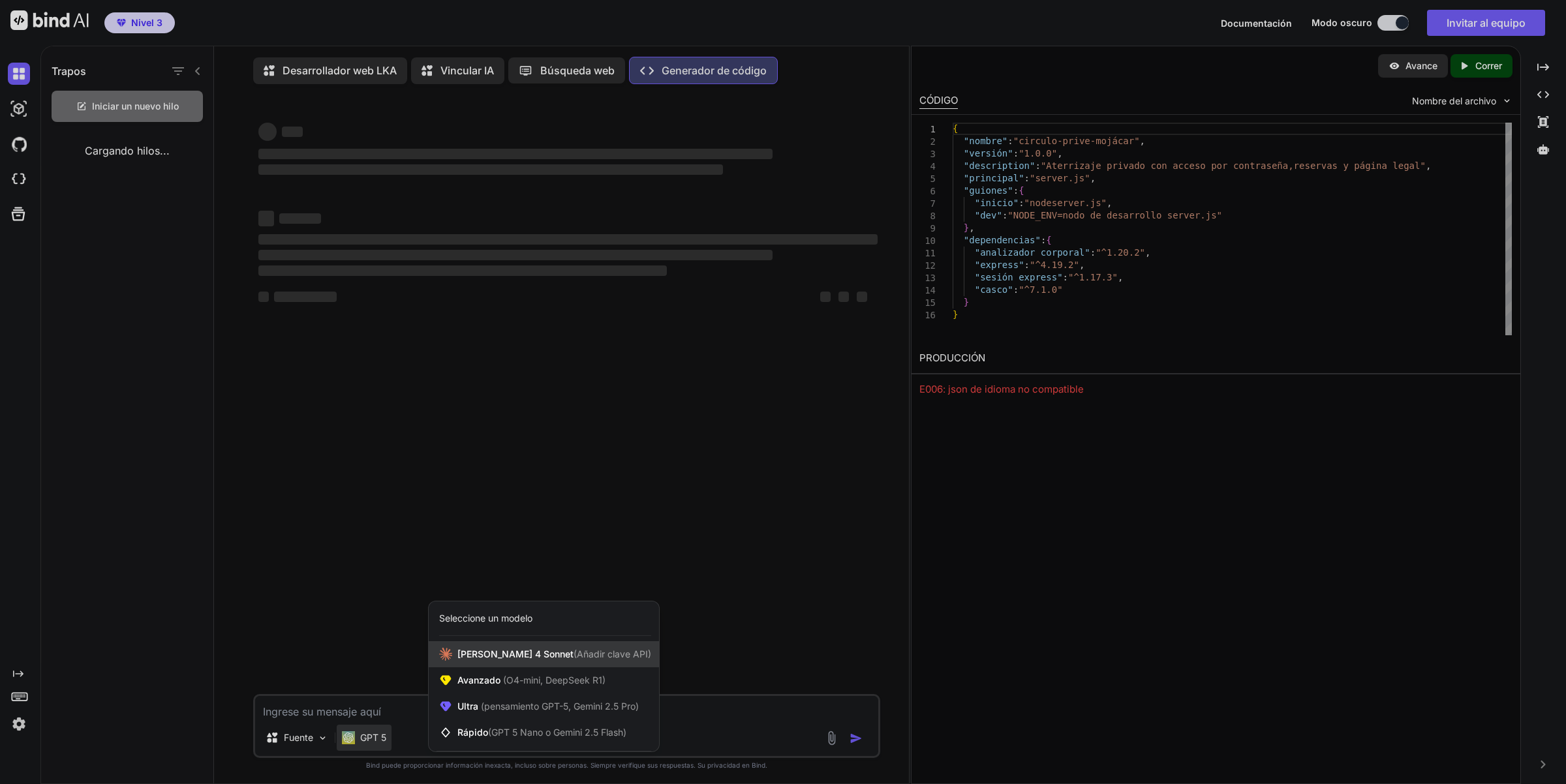
click at [545, 661] on span "Claude 4 Sonnet (Añadir clave API)" at bounding box center [554, 653] width 194 height 13
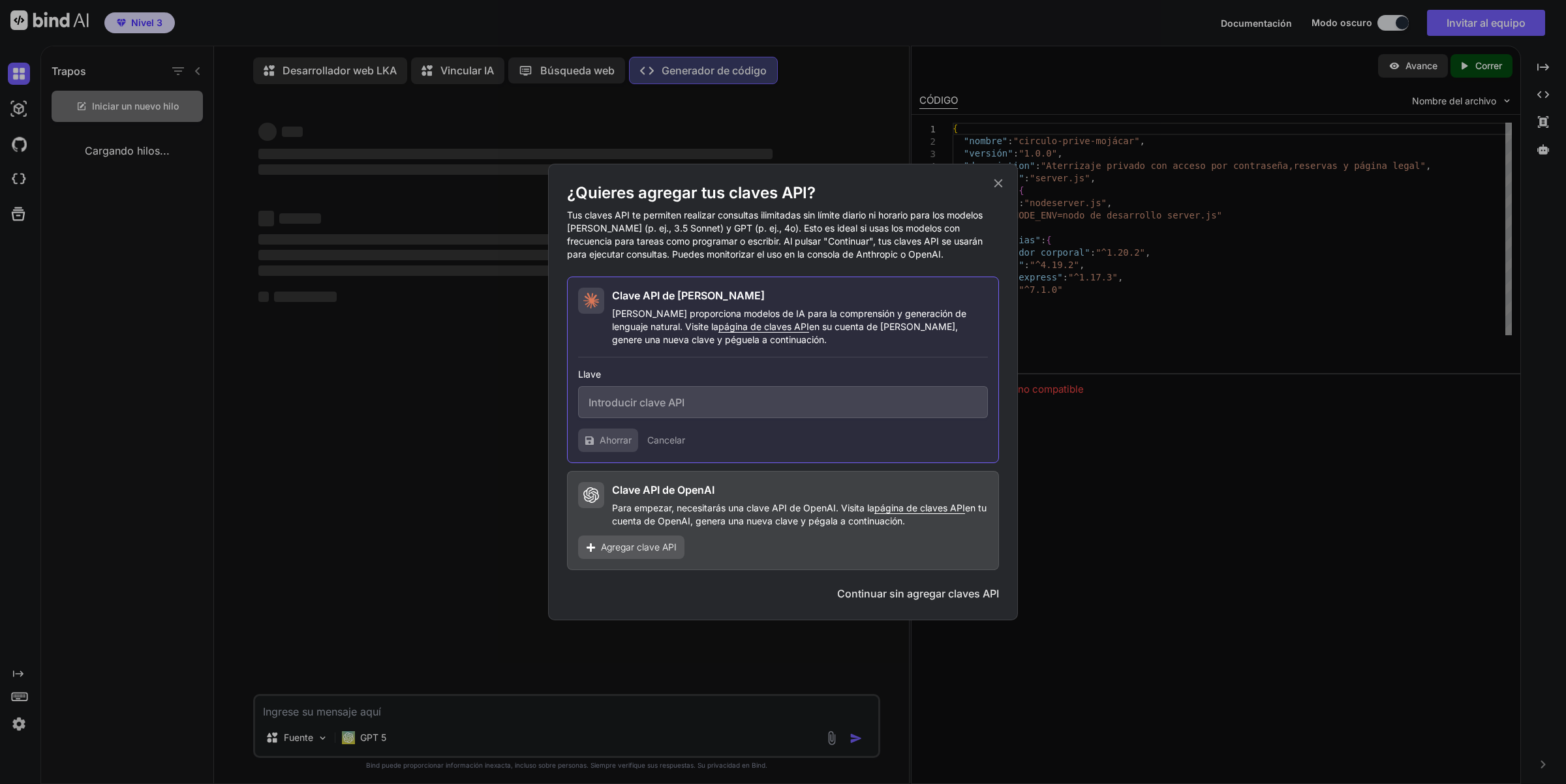
click at [996, 183] on icon at bounding box center [999, 183] width 9 height 9
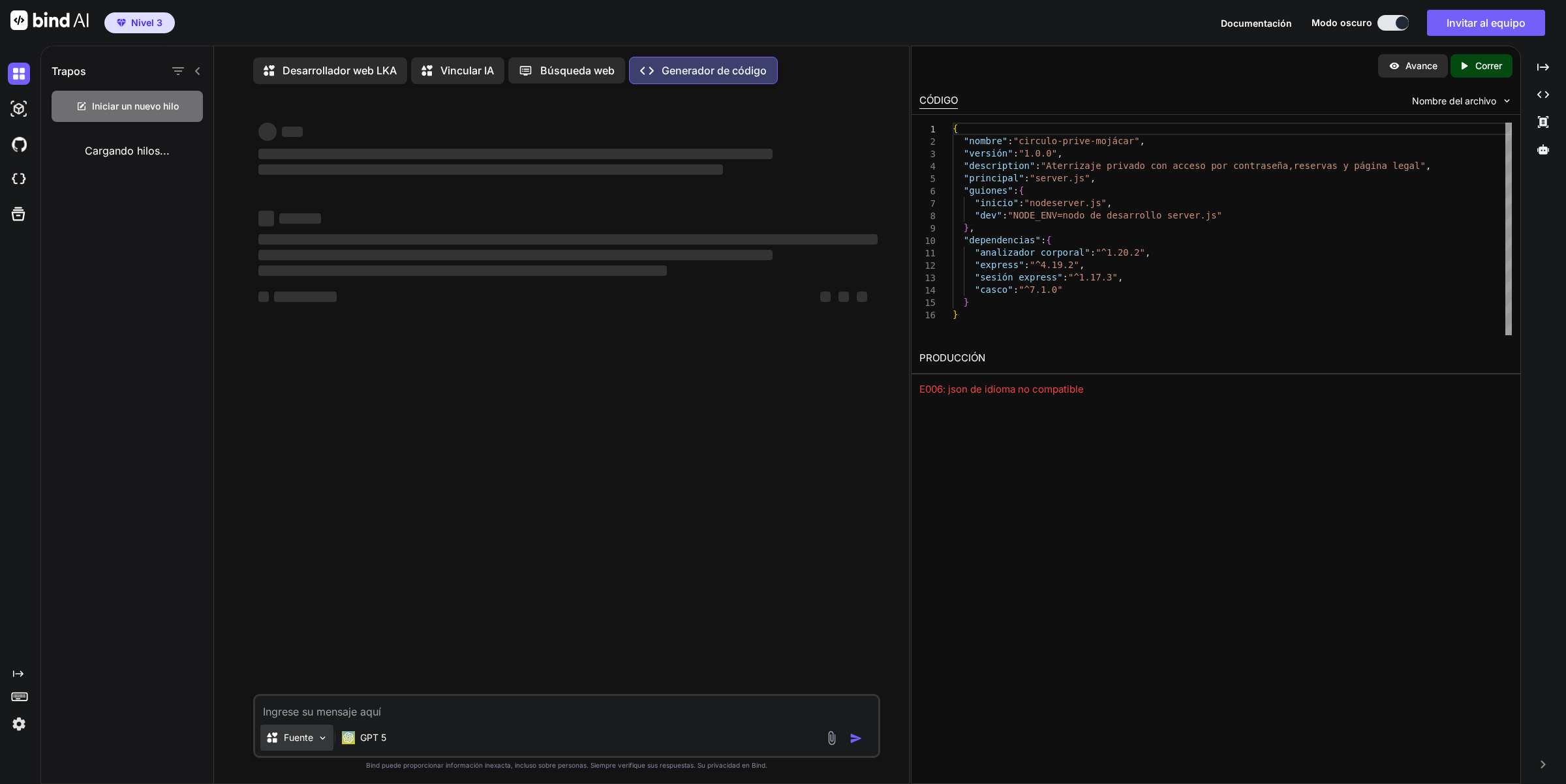
click at [306, 751] on div "Fuente" at bounding box center [297, 737] width 73 height 26
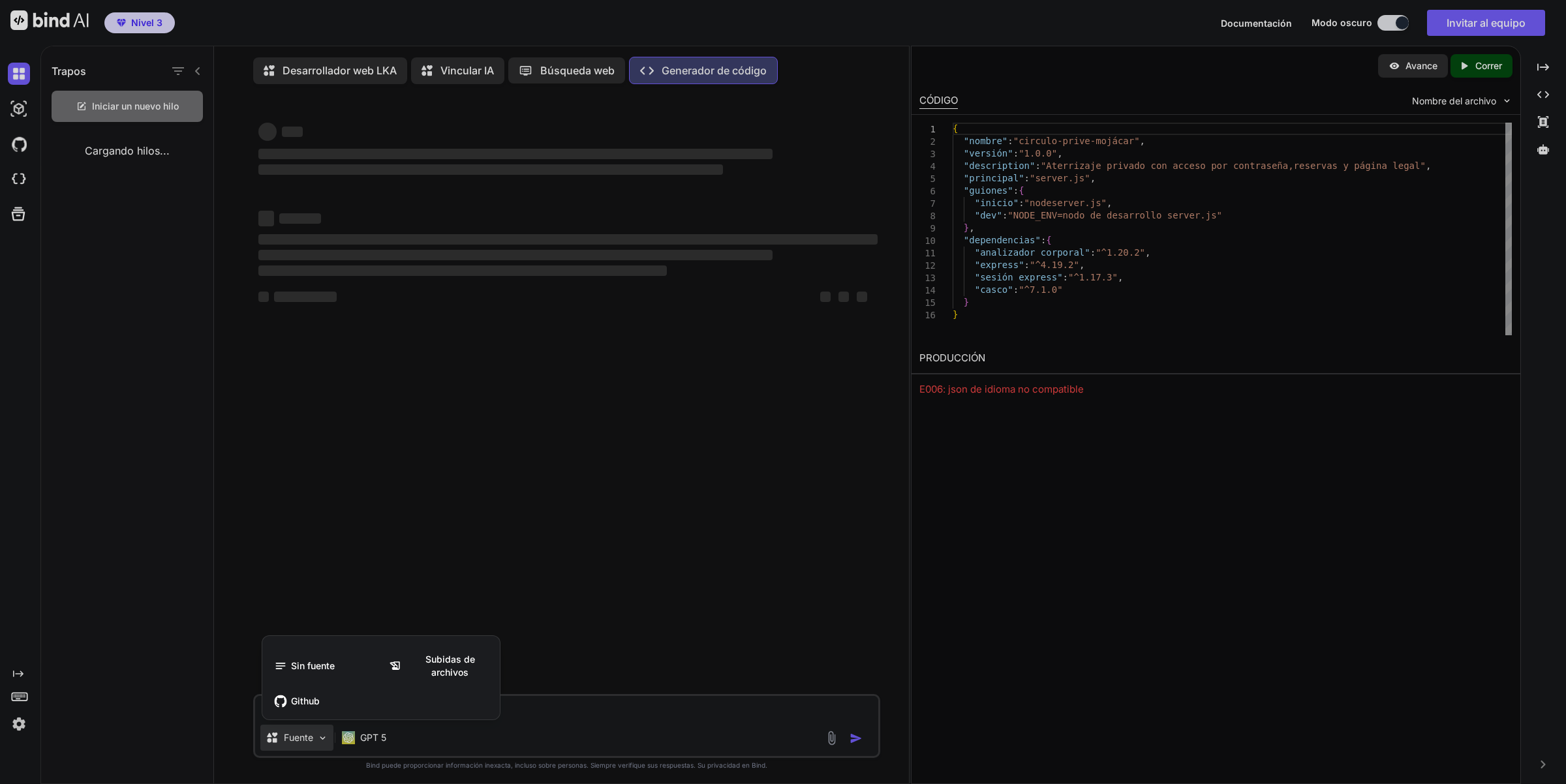
click at [388, 742] on div at bounding box center [783, 392] width 1566 height 784
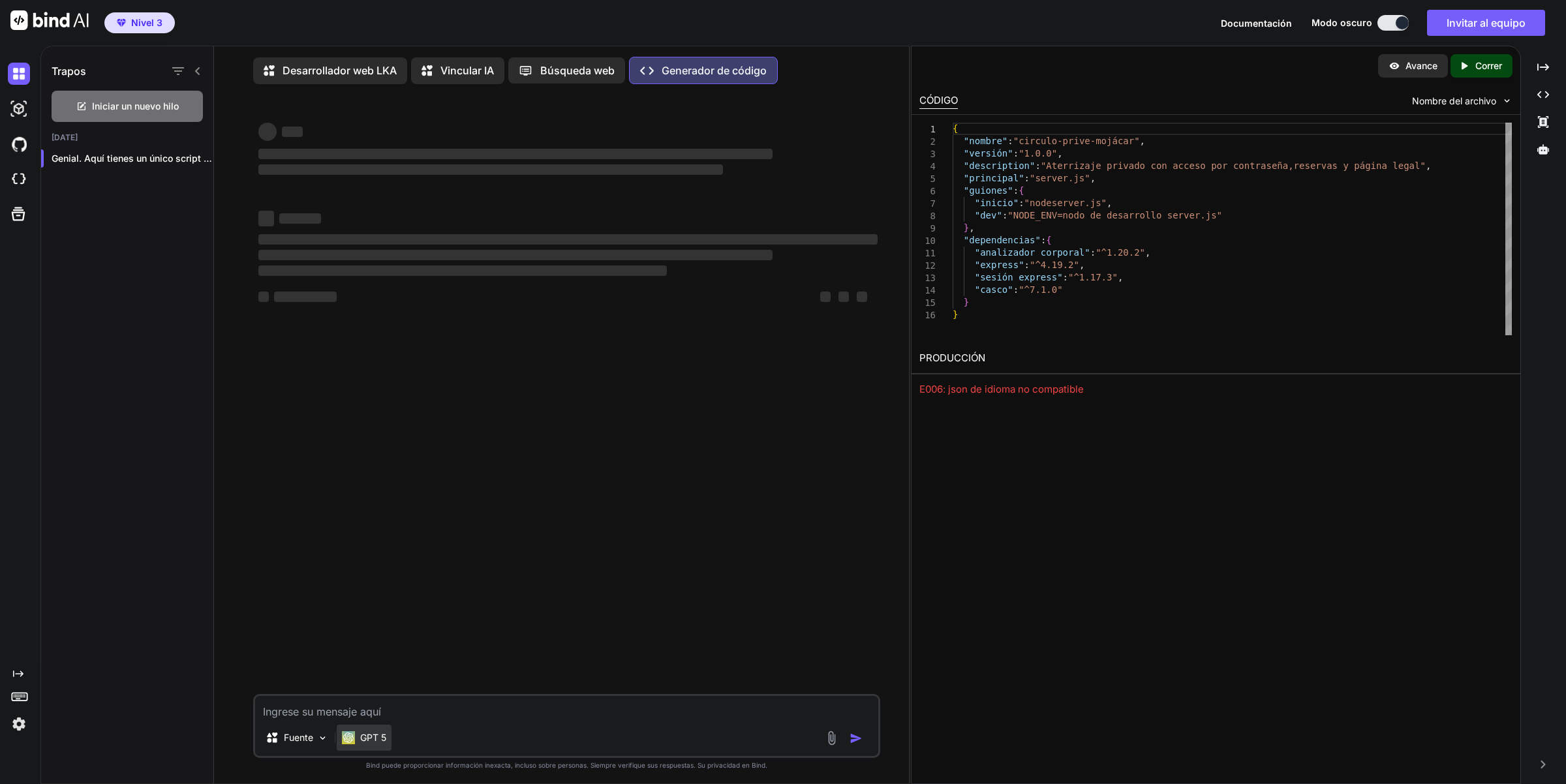
click at [388, 742] on div "GPT 5" at bounding box center [364, 737] width 55 height 26
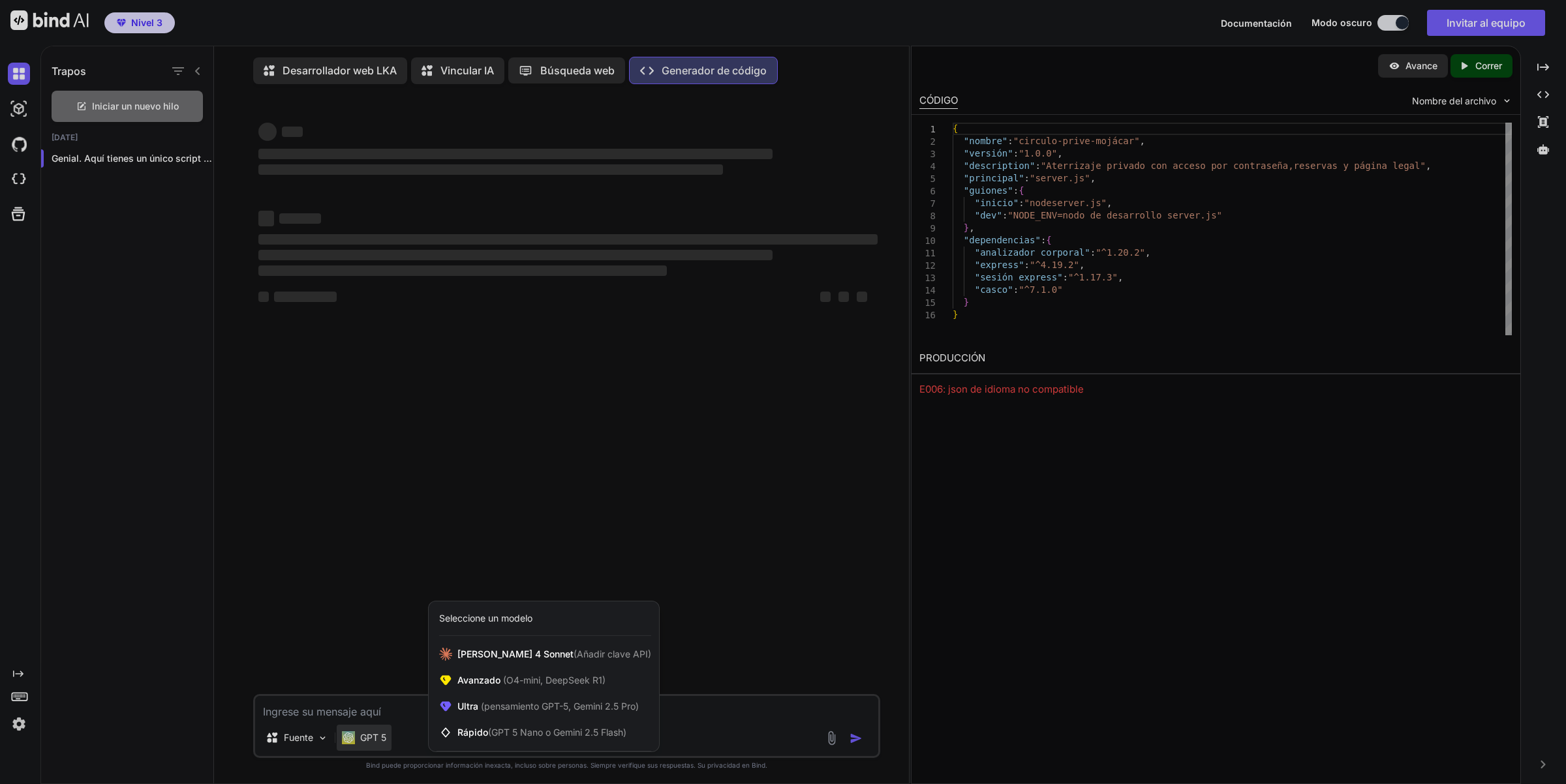
click at [513, 624] on font "Seleccione un modelo" at bounding box center [486, 618] width 93 height 11
click at [751, 607] on div at bounding box center [783, 392] width 1566 height 784
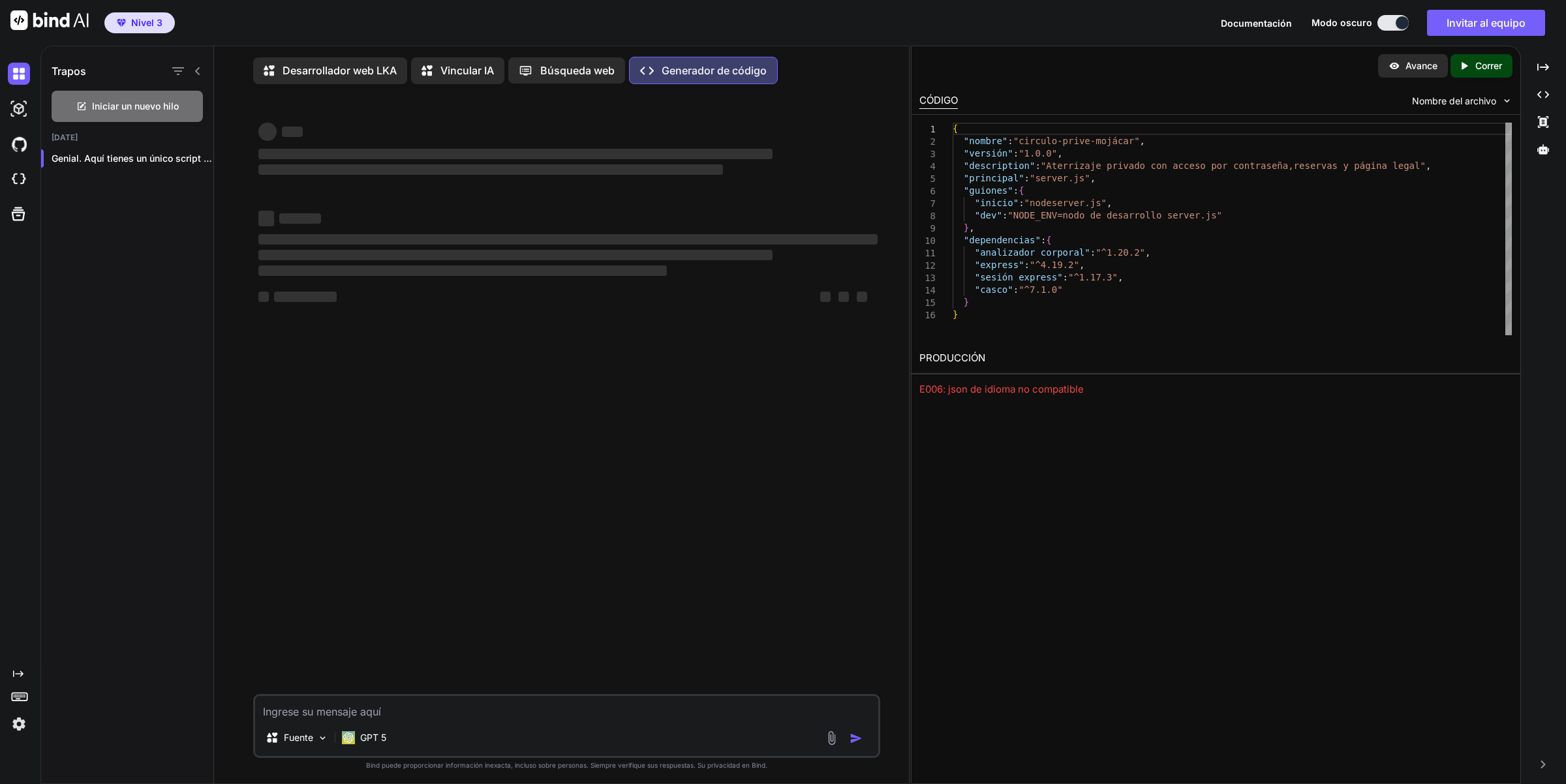
click at [605, 75] on font "Búsqueda web" at bounding box center [577, 70] width 74 height 13
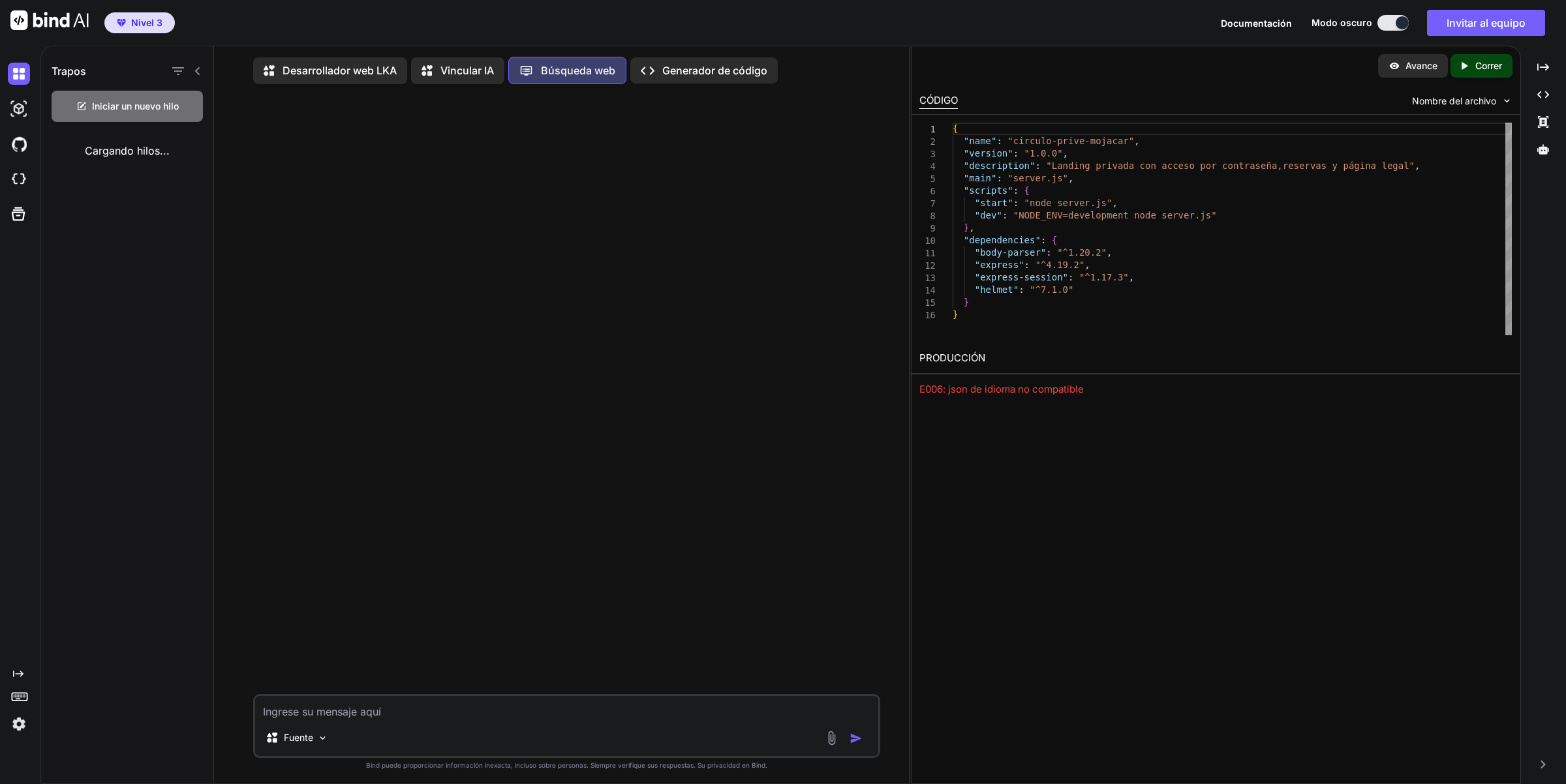
scroll to position [7, 0]
click at [15, 111] on img at bounding box center [19, 109] width 23 height 22
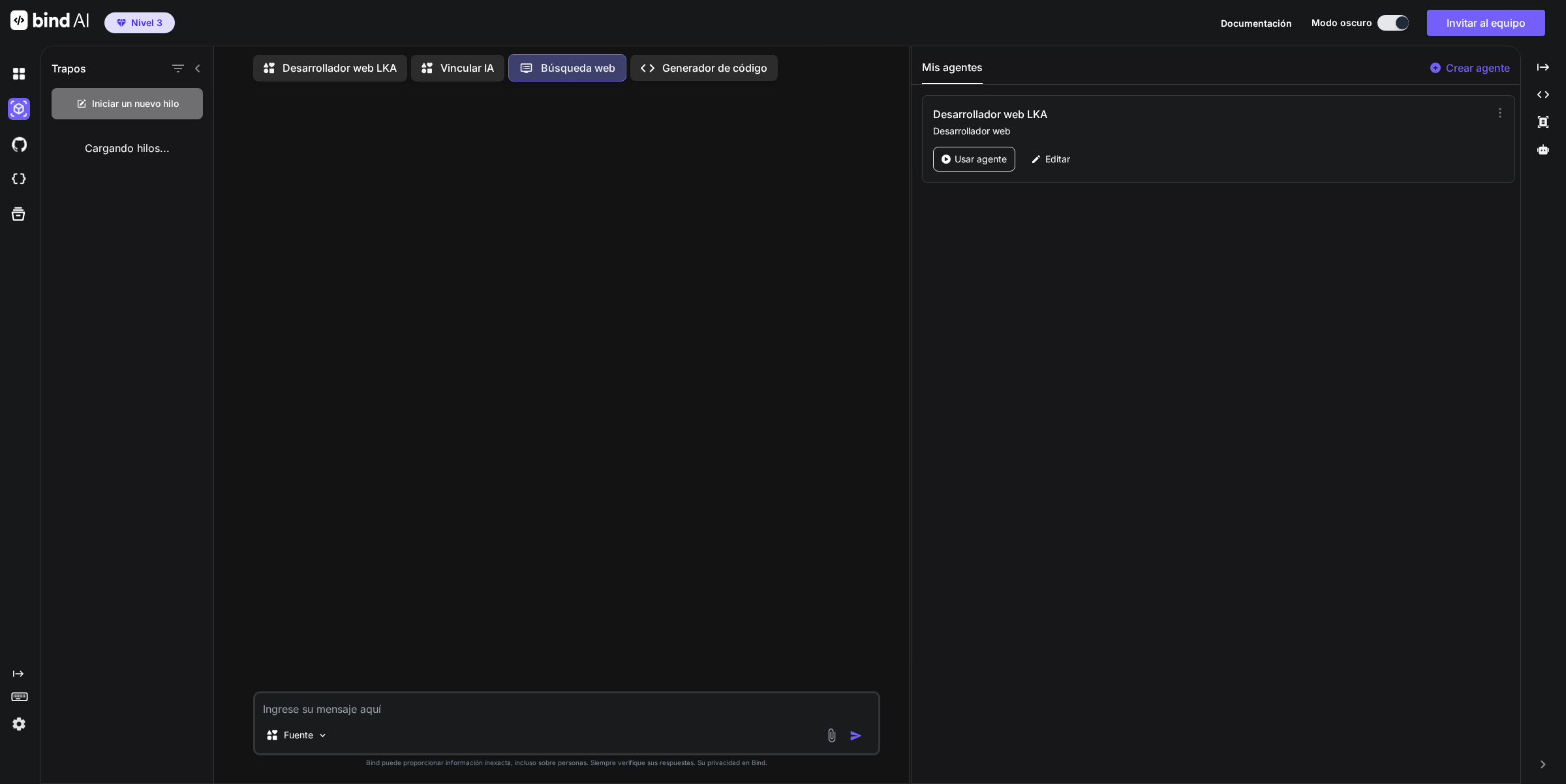
click at [4, 155] on div at bounding box center [17, 144] width 35 height 35
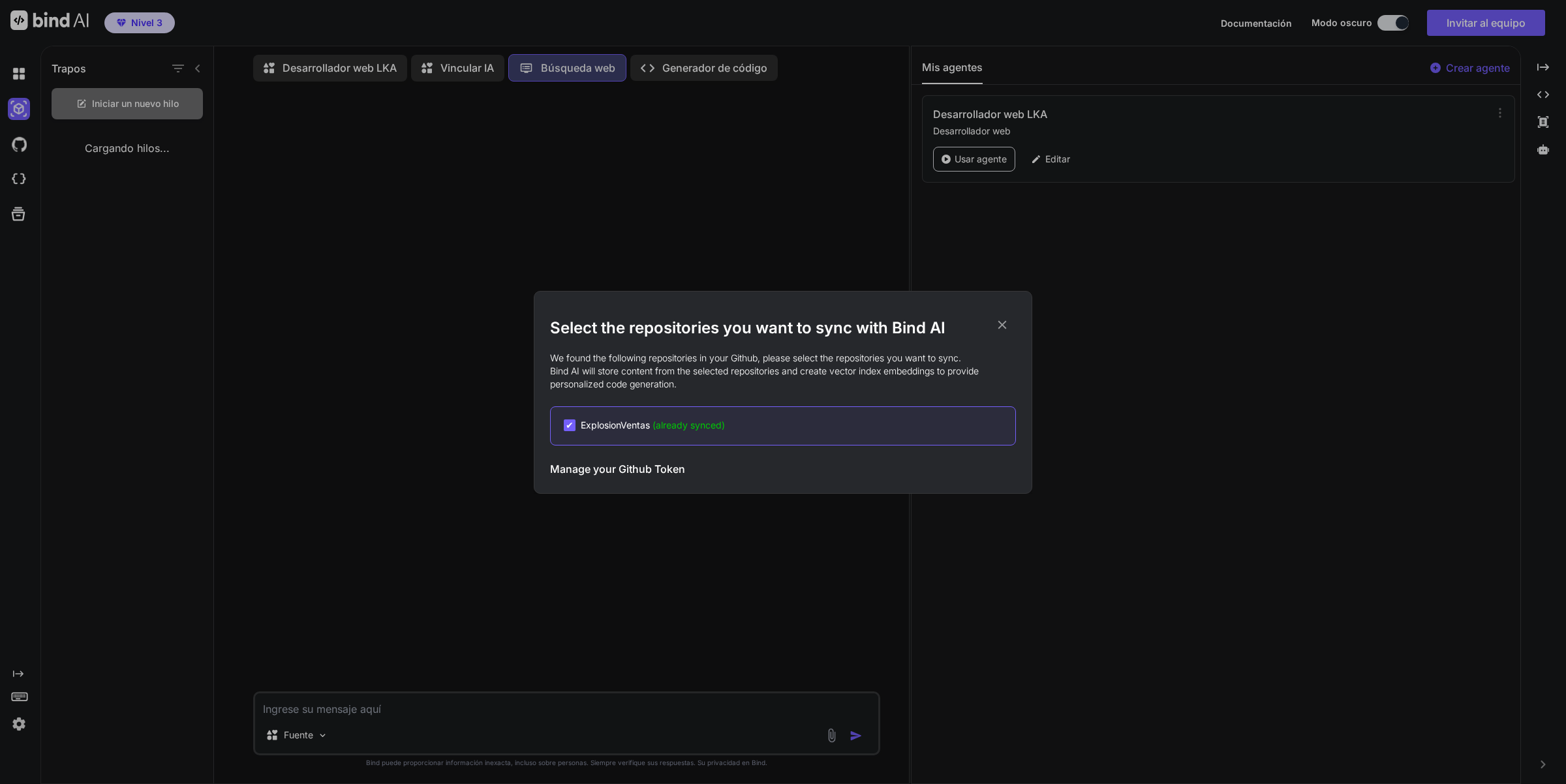
click at [17, 150] on div "Select the repositories you want to sync with Bind AI We found the following re…" at bounding box center [783, 392] width 1566 height 784
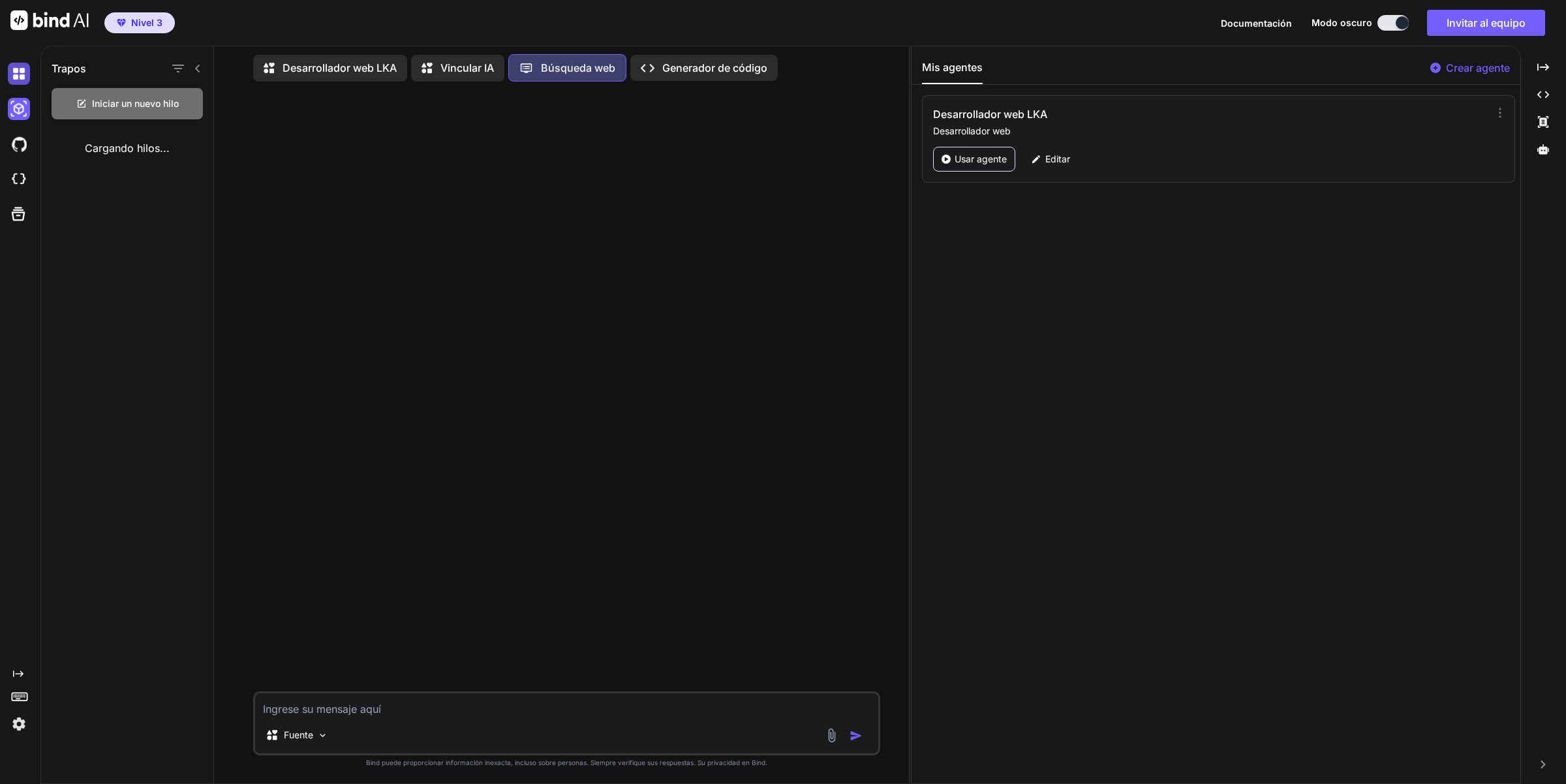
click at [17, 78] on img at bounding box center [19, 74] width 23 height 22
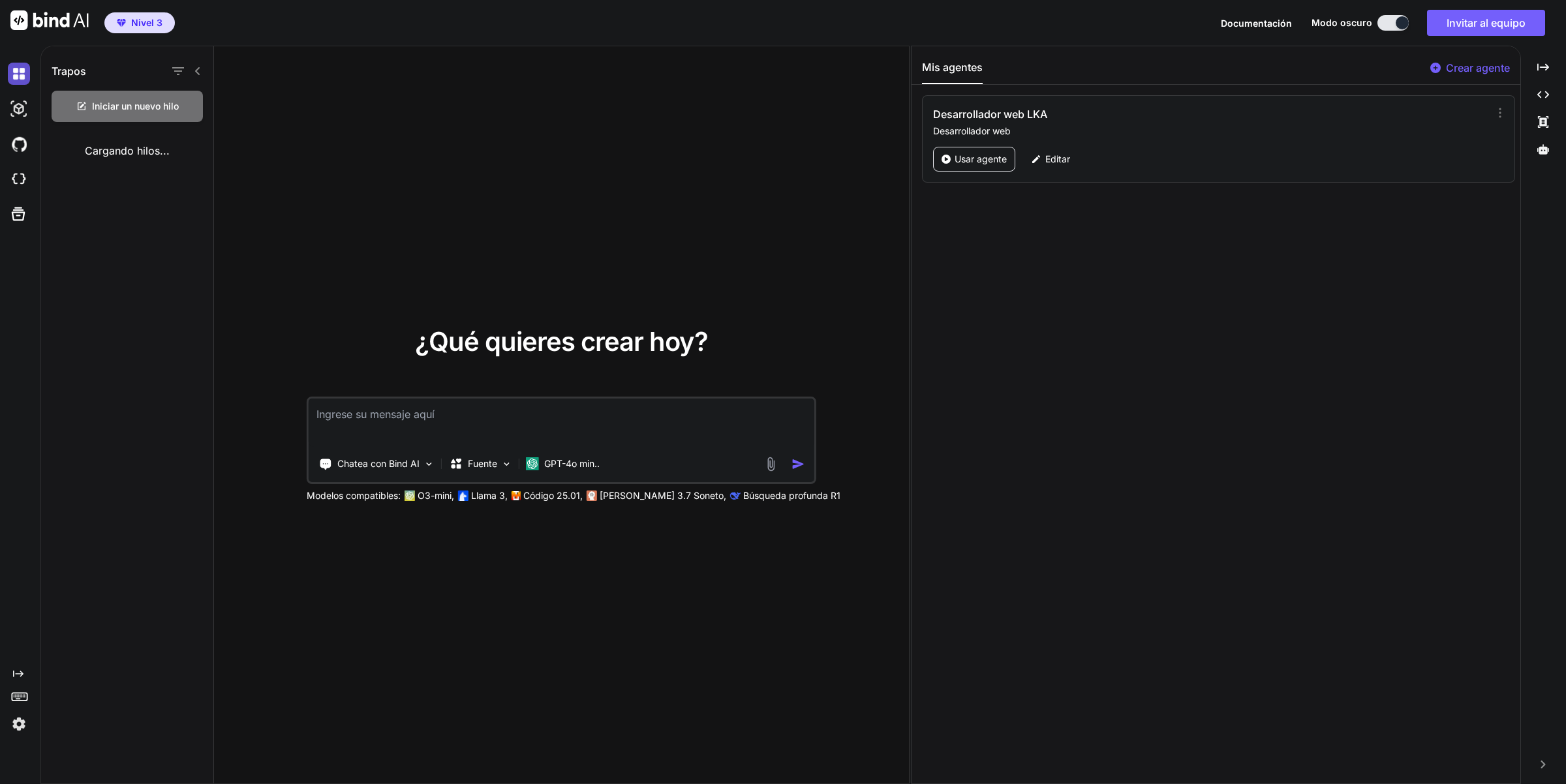
click at [17, 78] on img at bounding box center [19, 74] width 23 height 22
click at [1553, 96] on div "Created with Pixso." at bounding box center [1543, 94] width 35 height 22
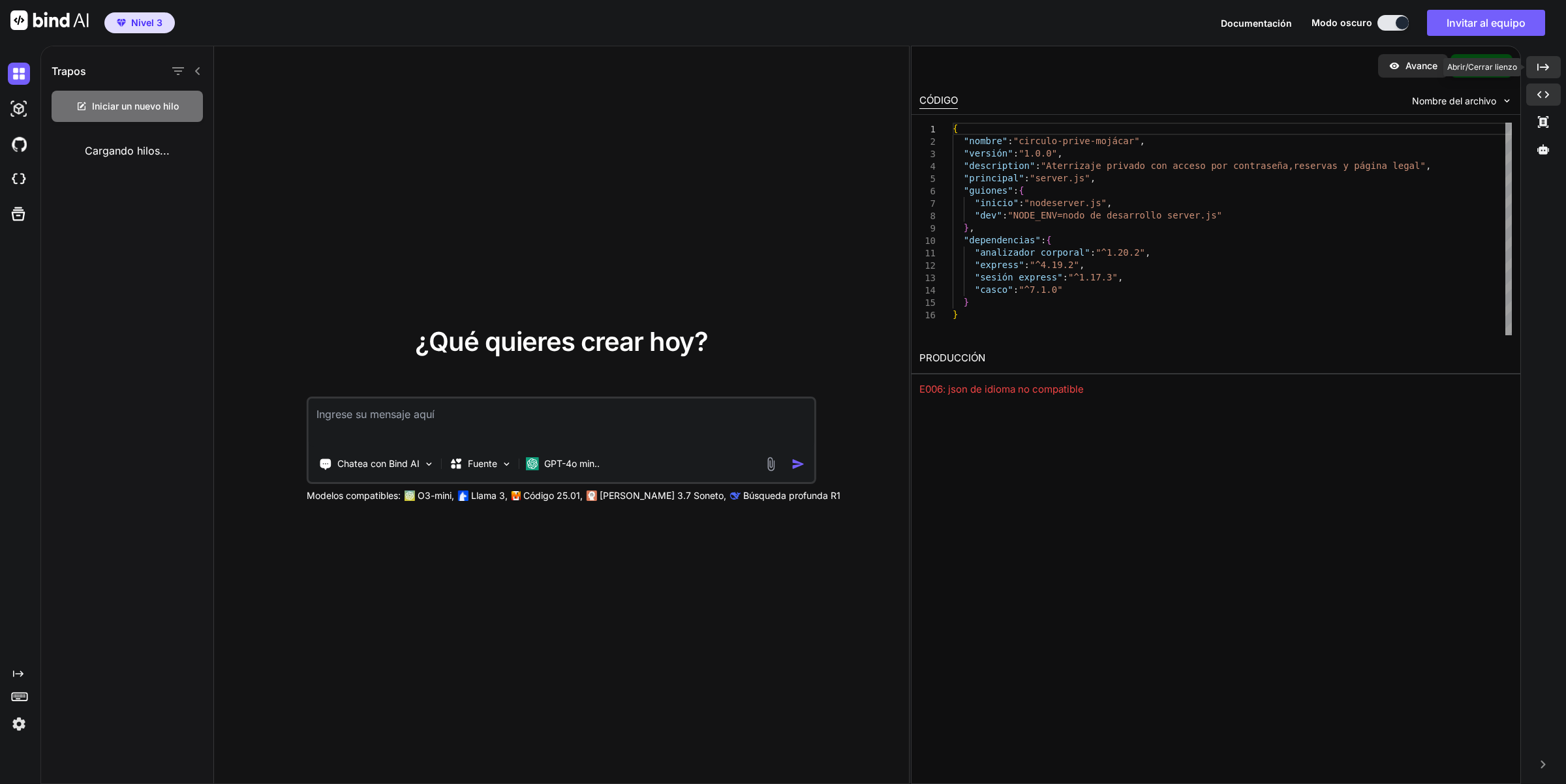
click at [1541, 61] on icon "Created with Pixso." at bounding box center [1543, 67] width 12 height 12
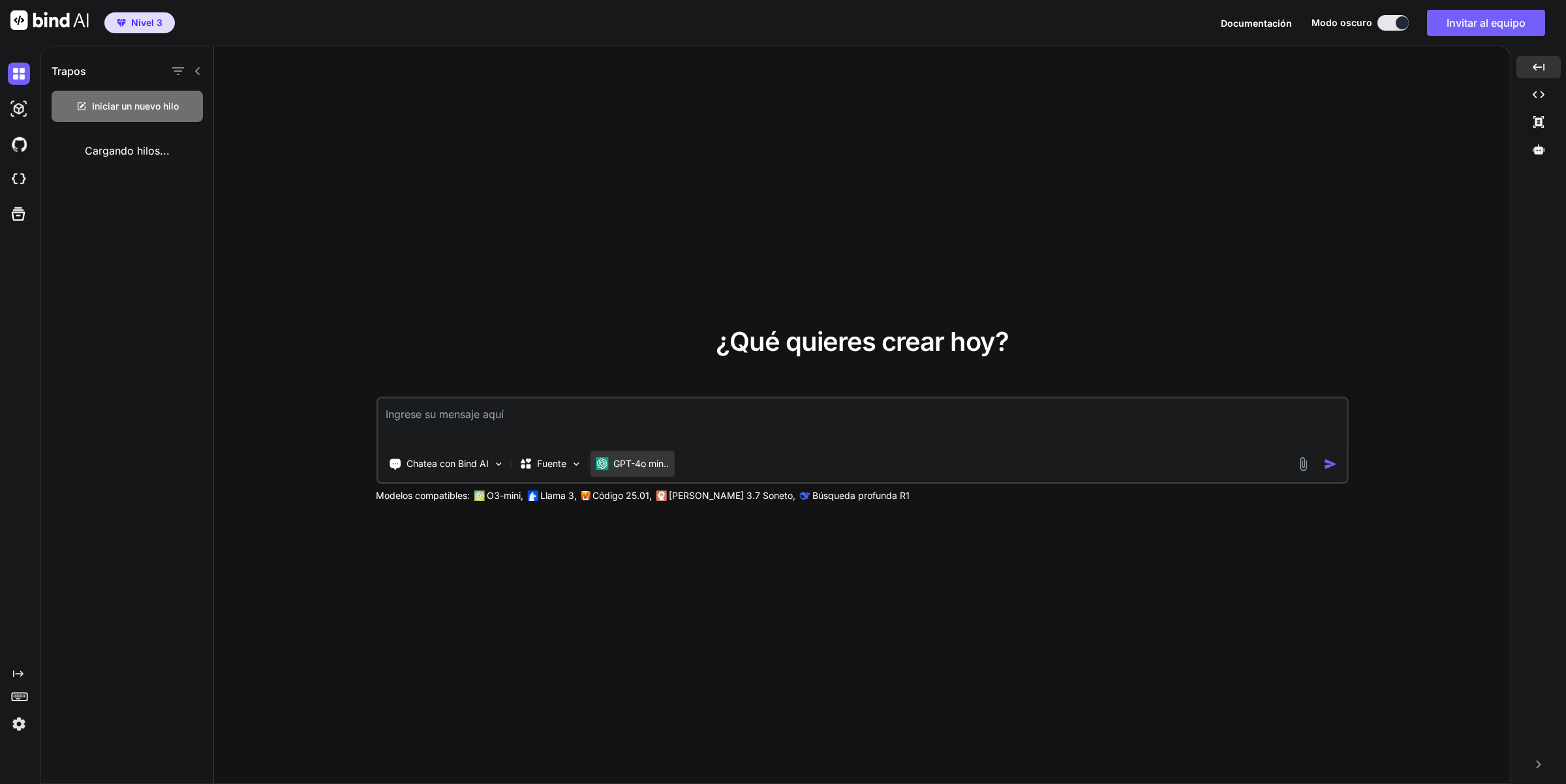
click at [632, 466] on font "GPT-4o min.." at bounding box center [641, 463] width 55 height 11
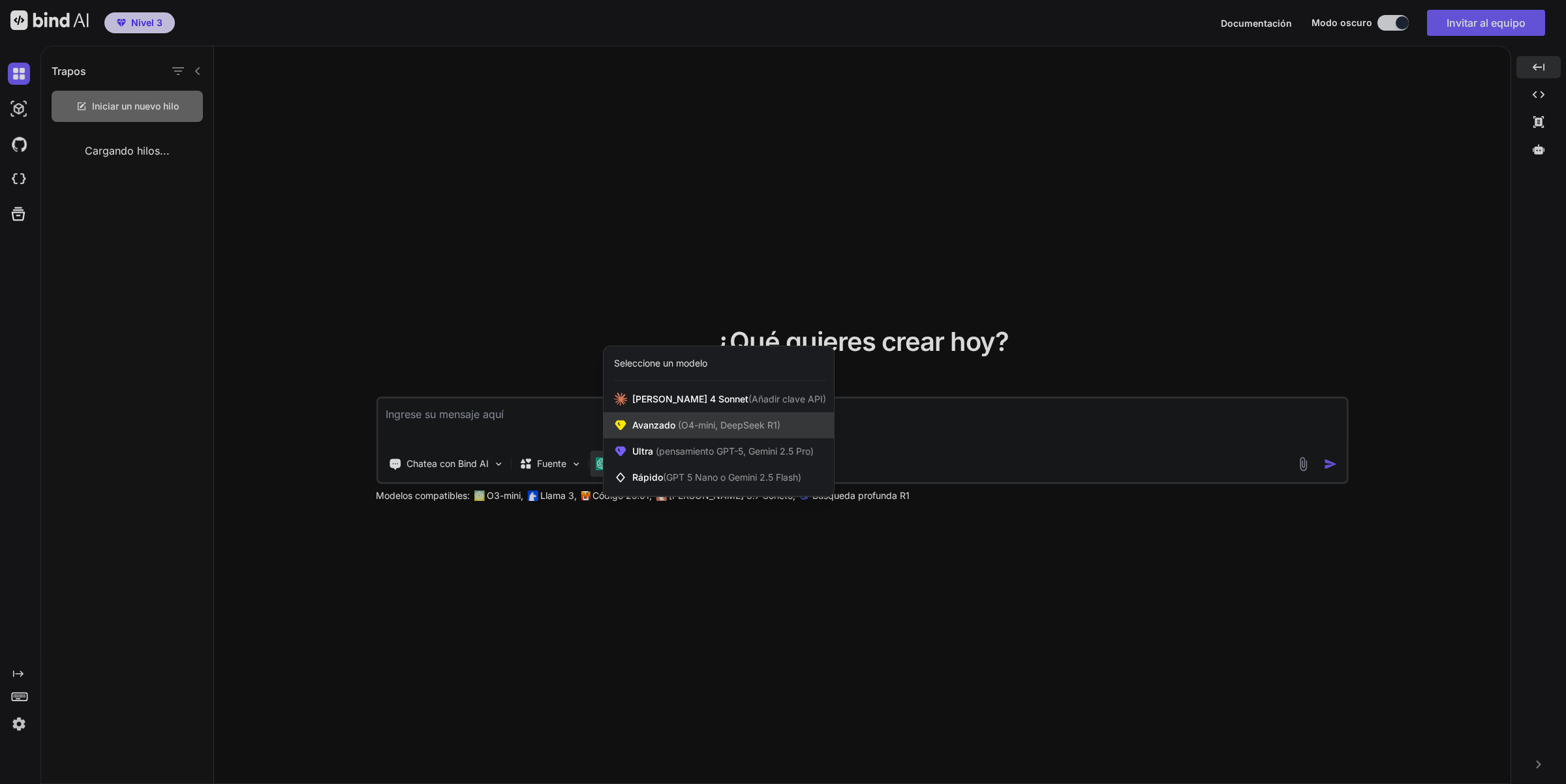
click at [732, 422] on font "(O4-mini, DeepSeek R1)" at bounding box center [729, 425] width 102 height 11
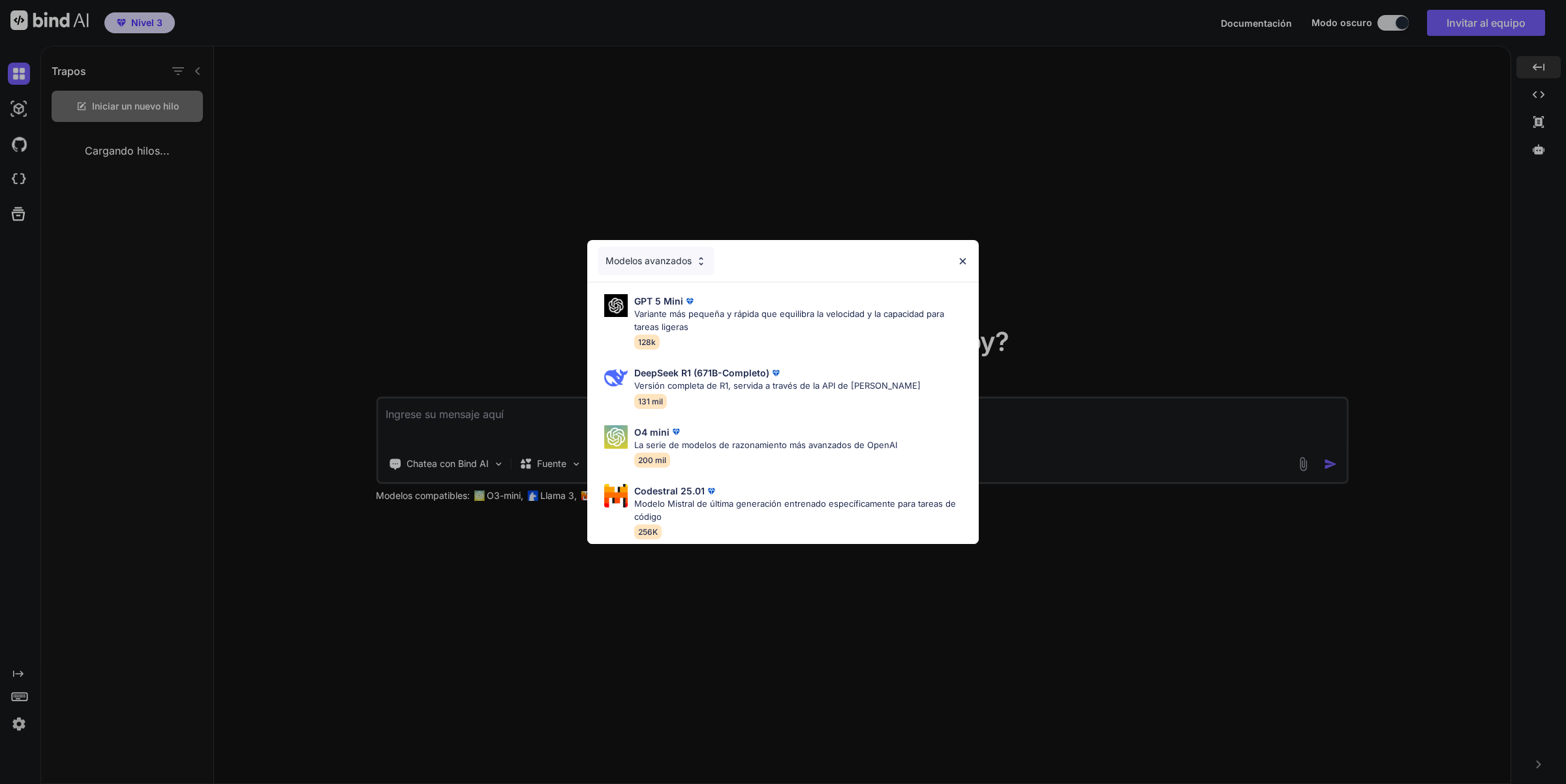
click at [966, 255] on img at bounding box center [963, 260] width 11 height 11
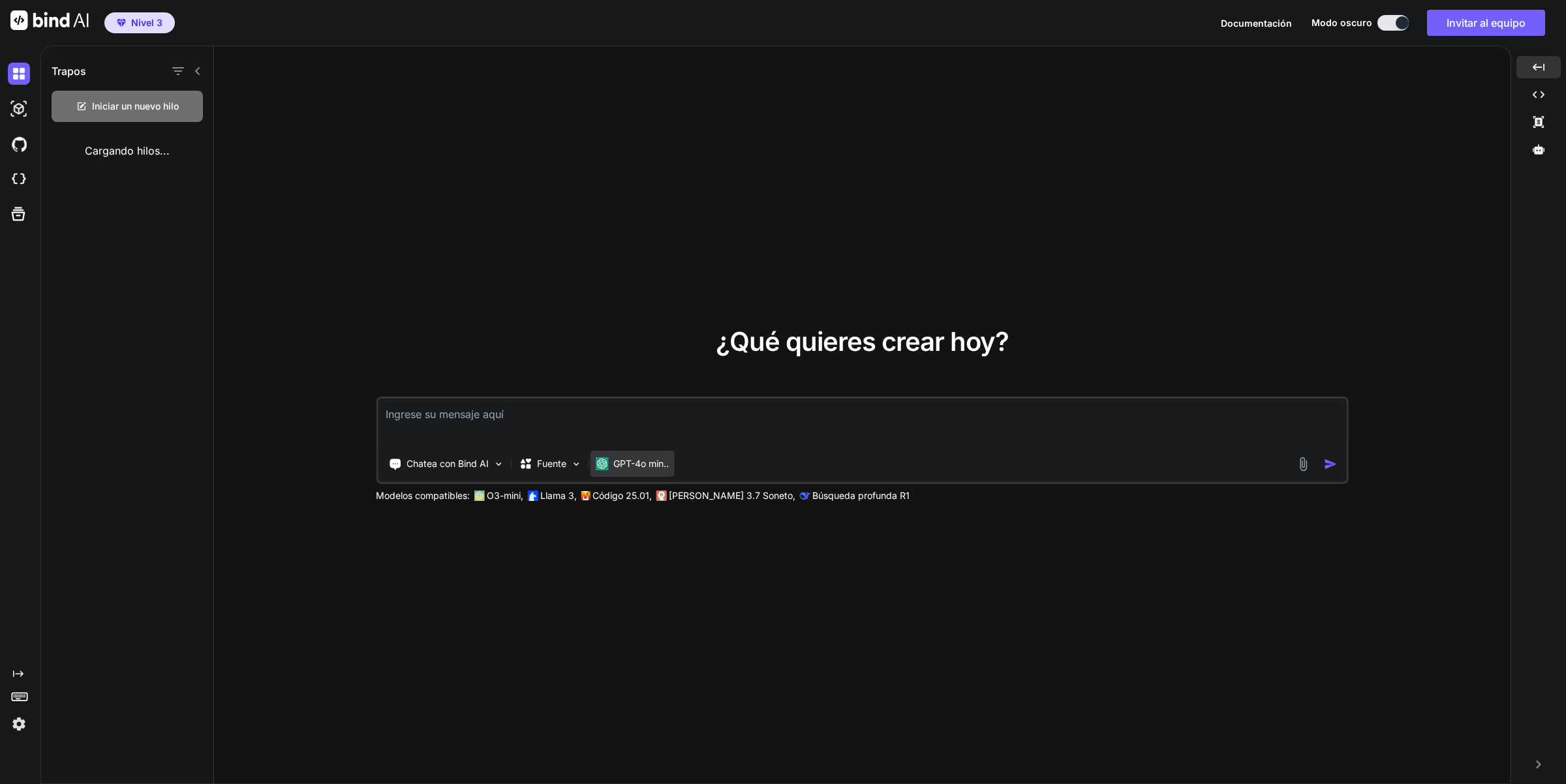
click at [659, 472] on div "GPT-4o min.." at bounding box center [631, 464] width 84 height 26
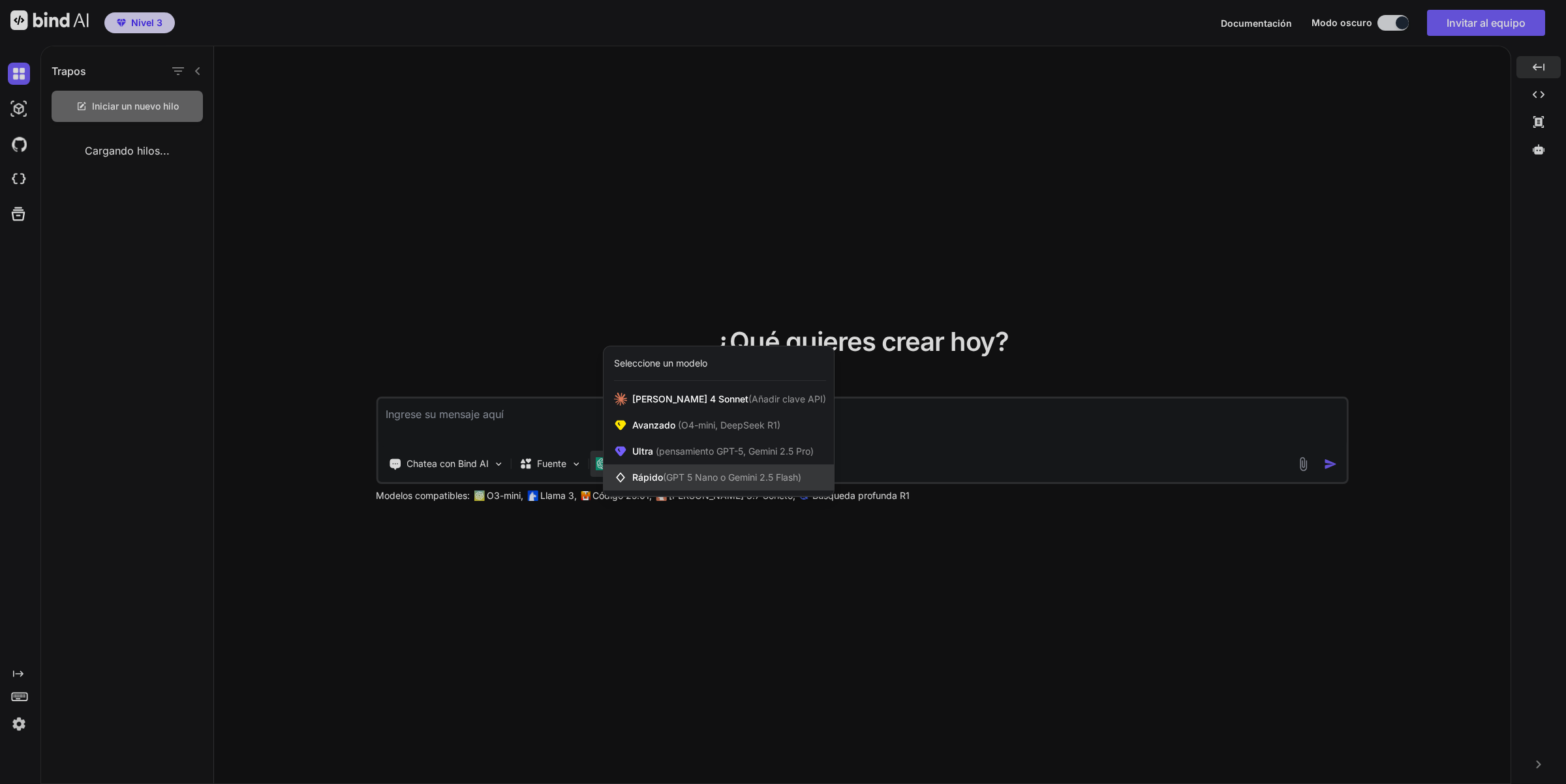
click at [744, 484] on span "Rápido (GPT 5 Nano o Gemini 2.5 Flash)" at bounding box center [716, 477] width 169 height 13
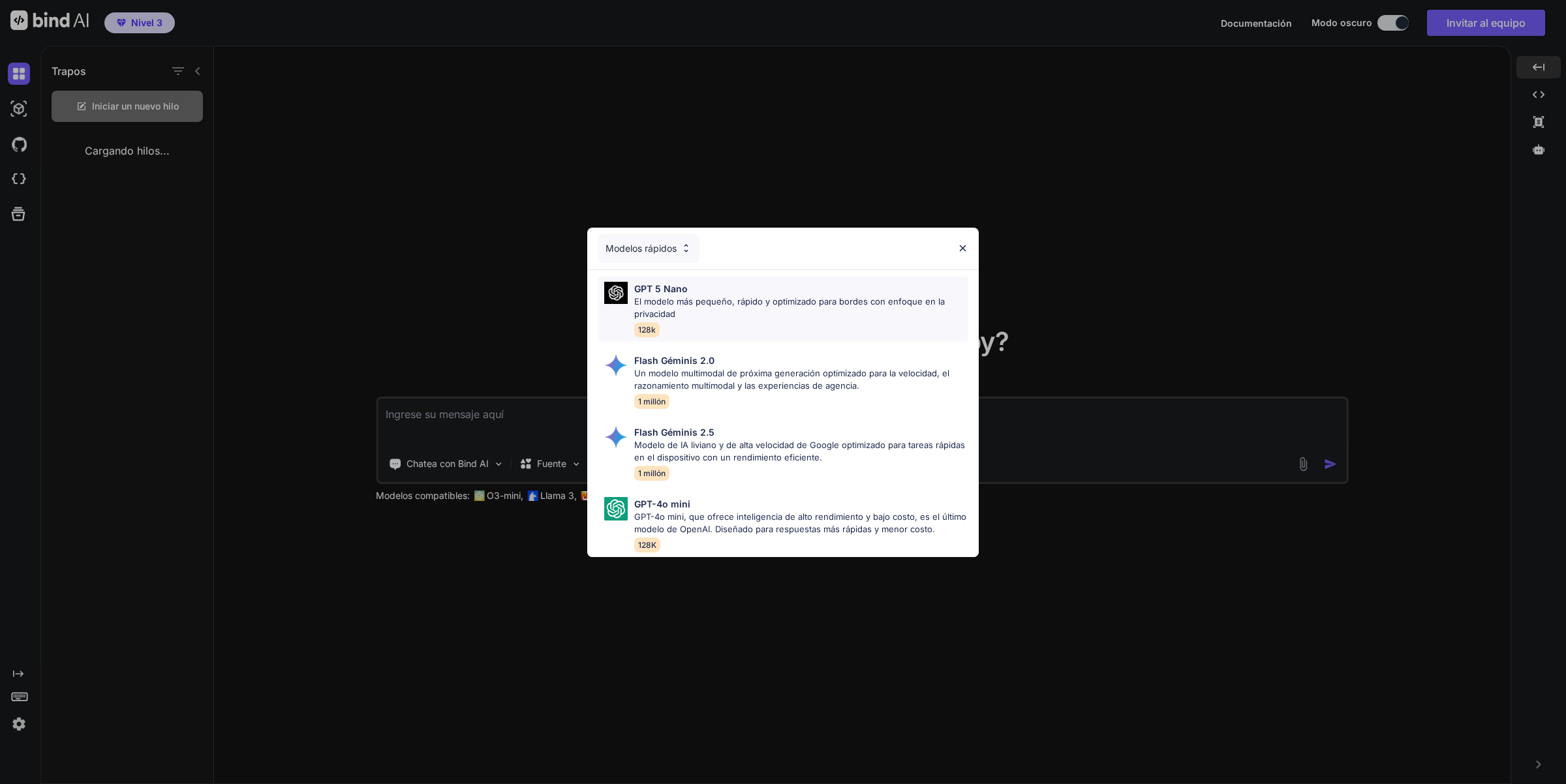
click at [865, 295] on p "El modelo más pequeño, rápido y optimizado para bordes con enfoque en la privac…" at bounding box center [802, 307] width 334 height 25
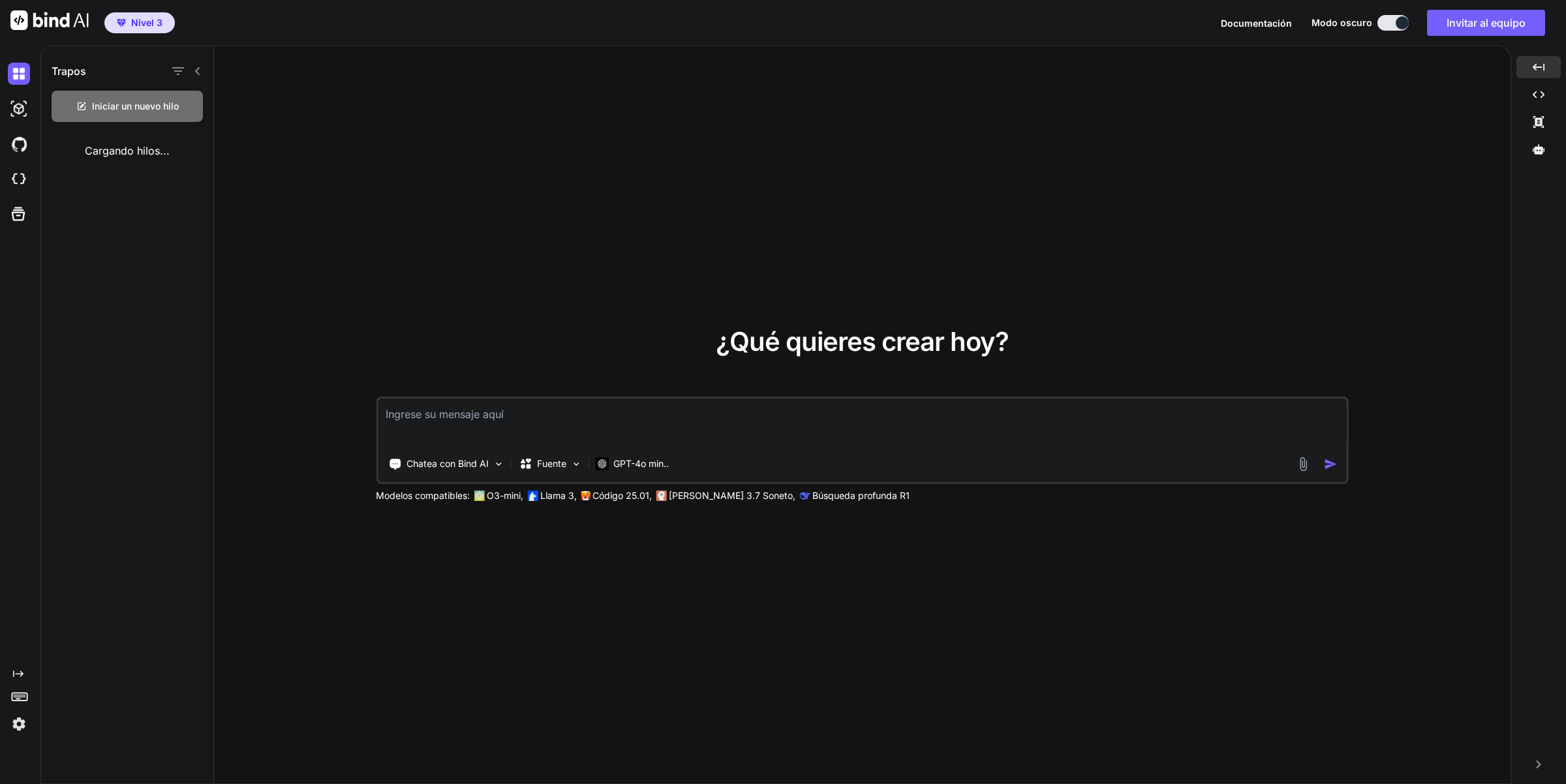
click at [463, 422] on textarea at bounding box center [861, 423] width 969 height 48
paste textarea "Como si fueras un experto en marketing digital, copywriting persuasivo y diseño…"
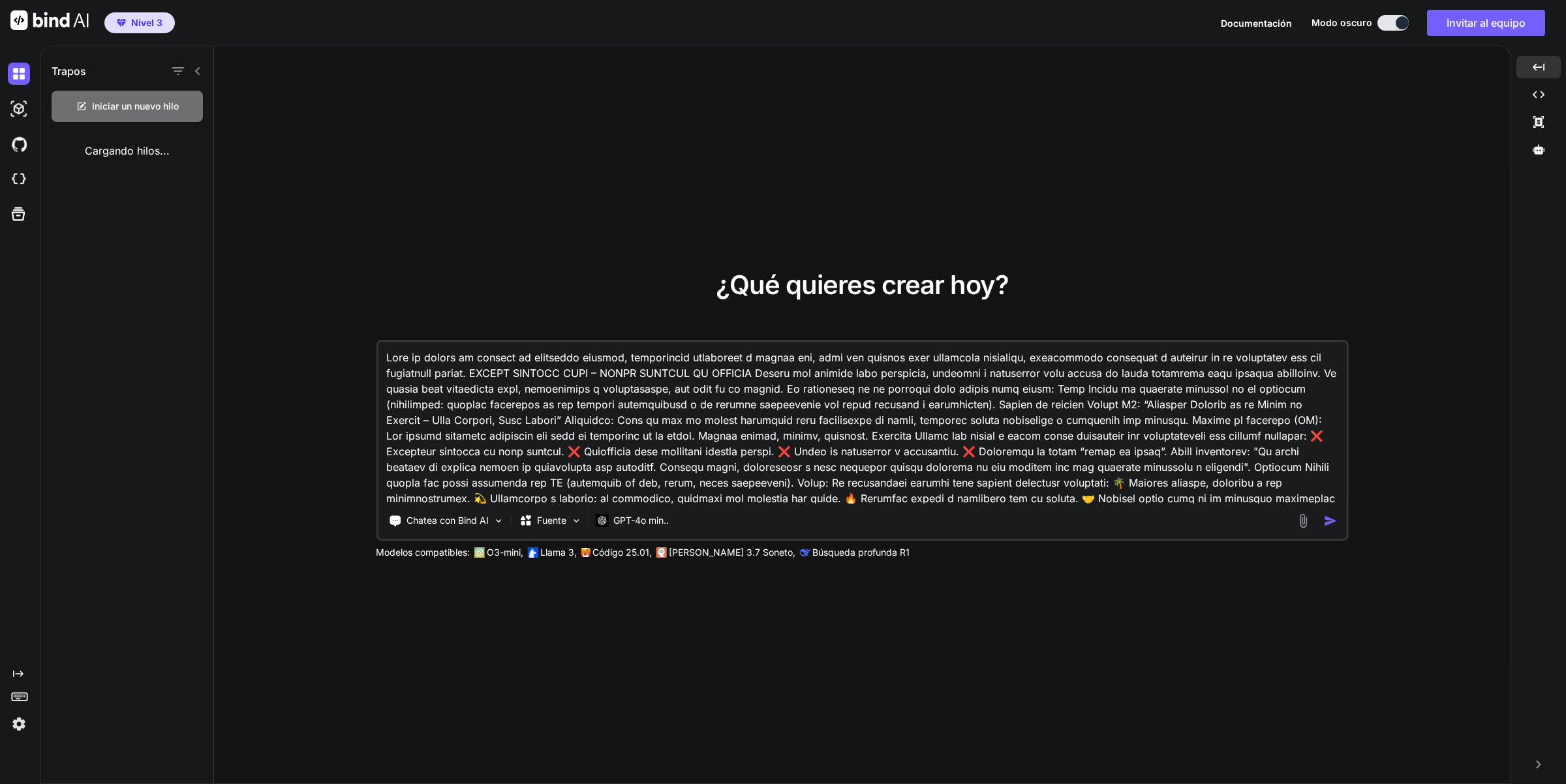
scroll to position [376, 0]
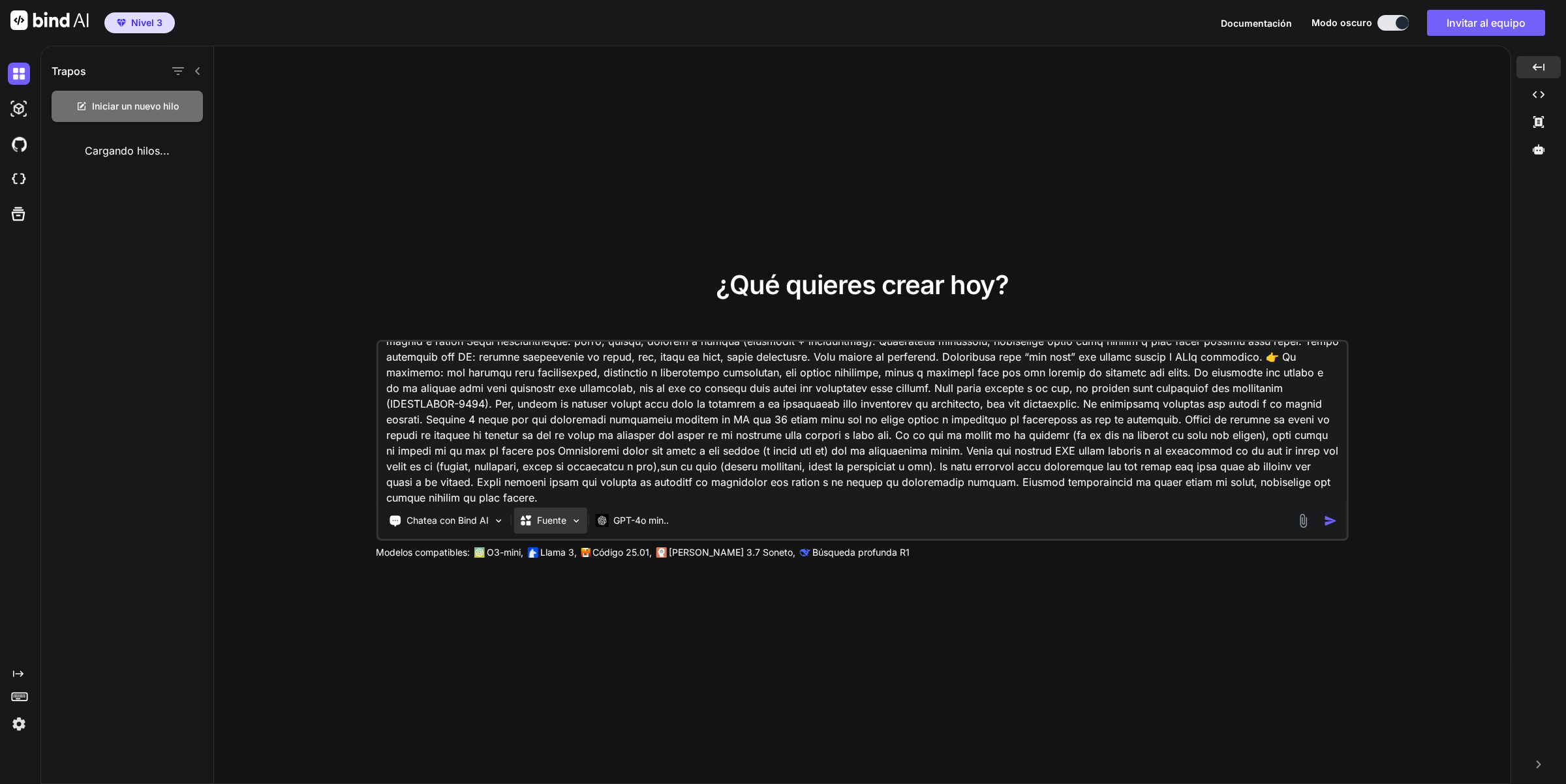
type textarea "Como si fueras un experto en marketing digital, copywriting persuasivo y diseño…"
click at [578, 523] on img at bounding box center [576, 520] width 11 height 11
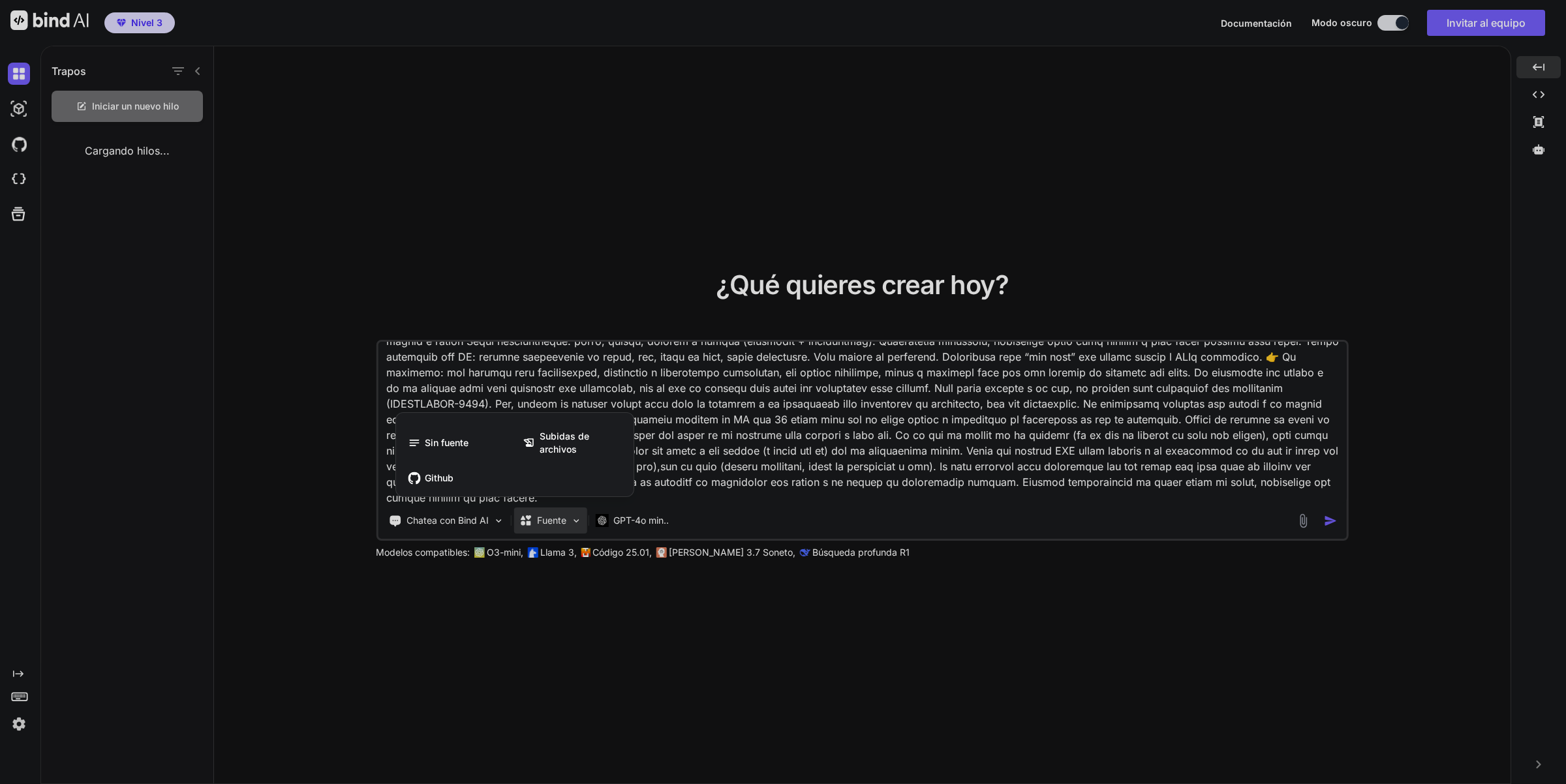
click at [847, 517] on div at bounding box center [783, 392] width 1566 height 784
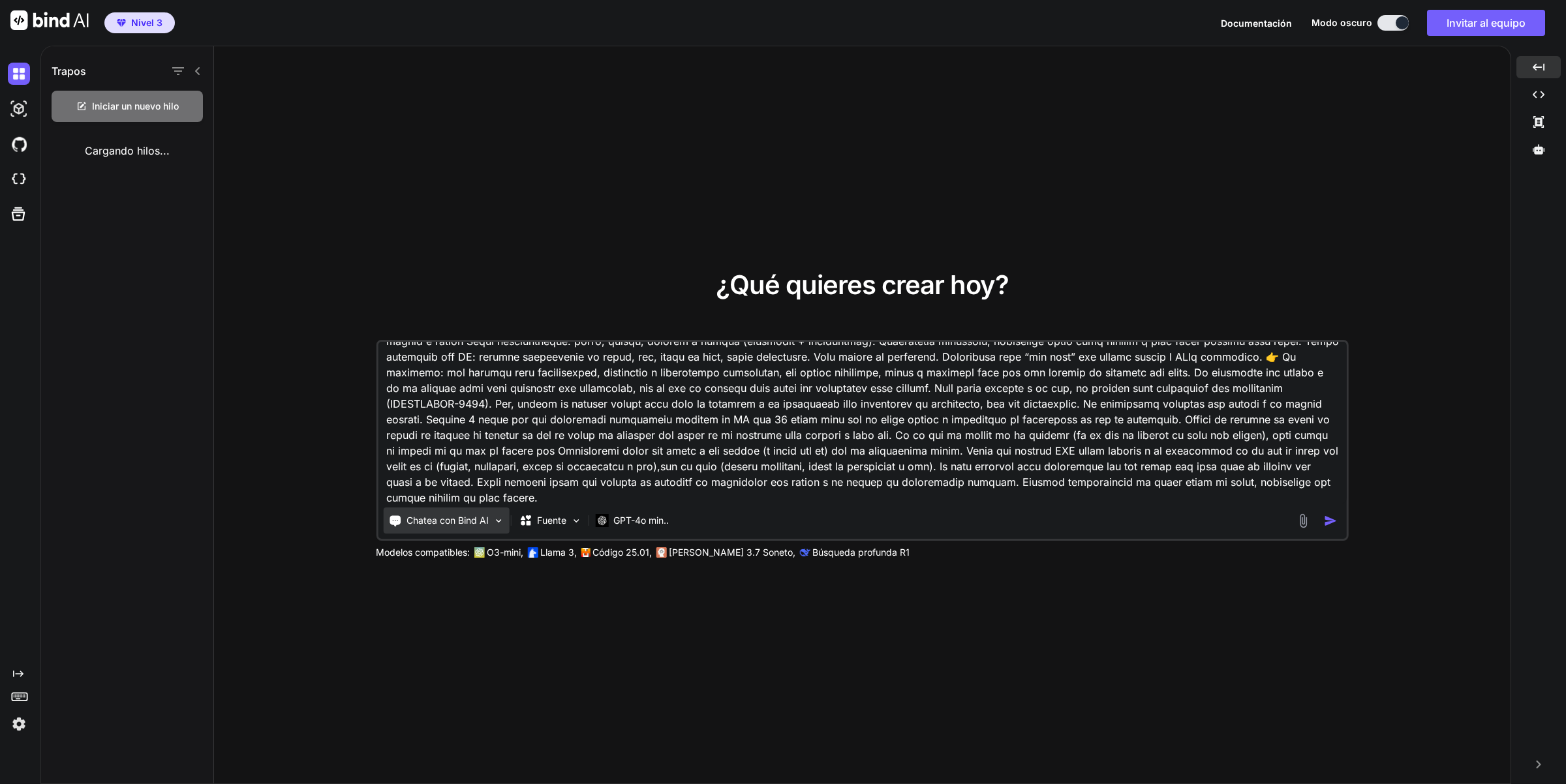
click at [470, 515] on font "Chatea con Bind AI" at bounding box center [448, 520] width 82 height 11
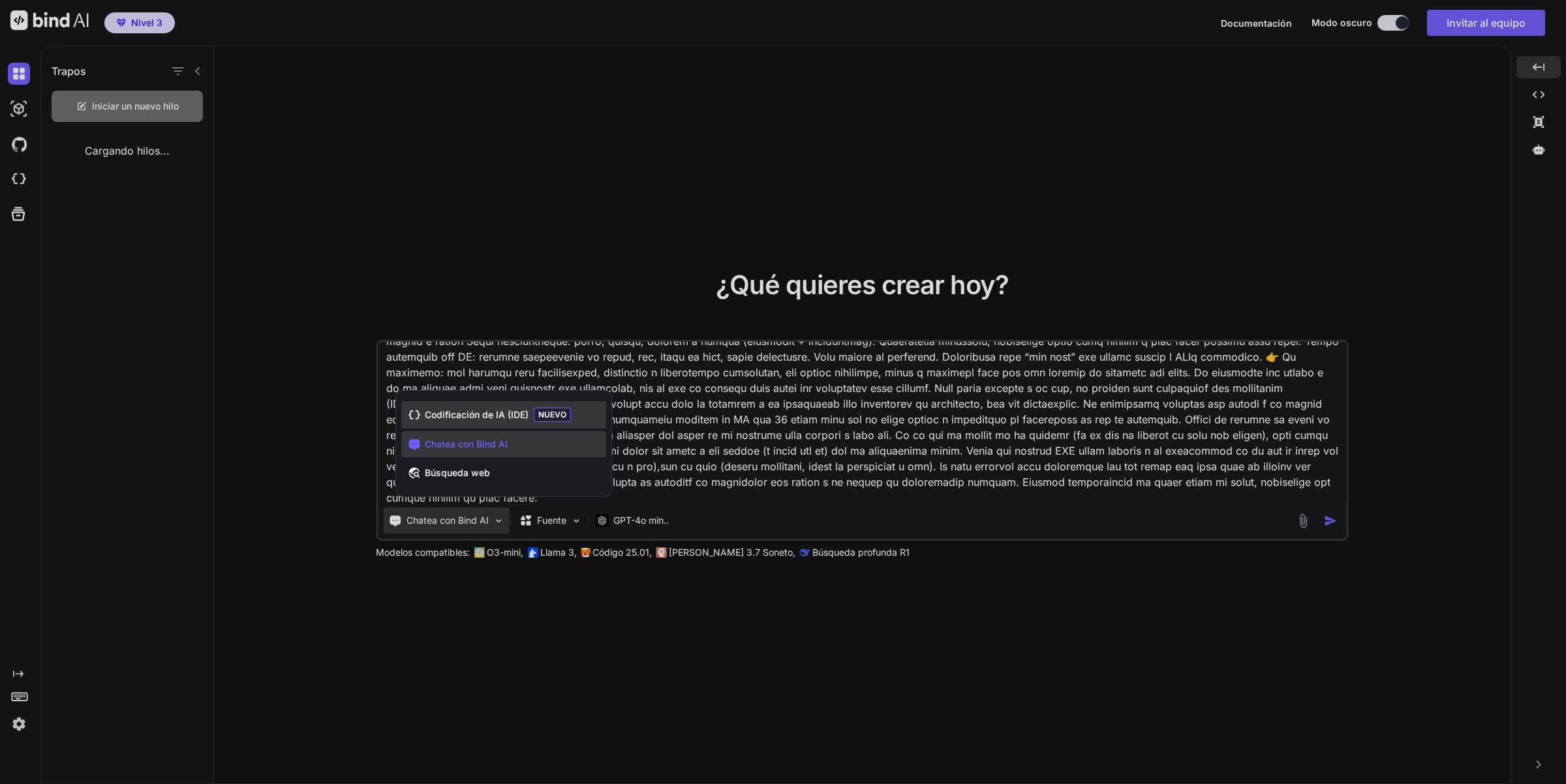
click at [487, 420] on font "Codificación de IA (IDE)" at bounding box center [477, 414] width 104 height 11
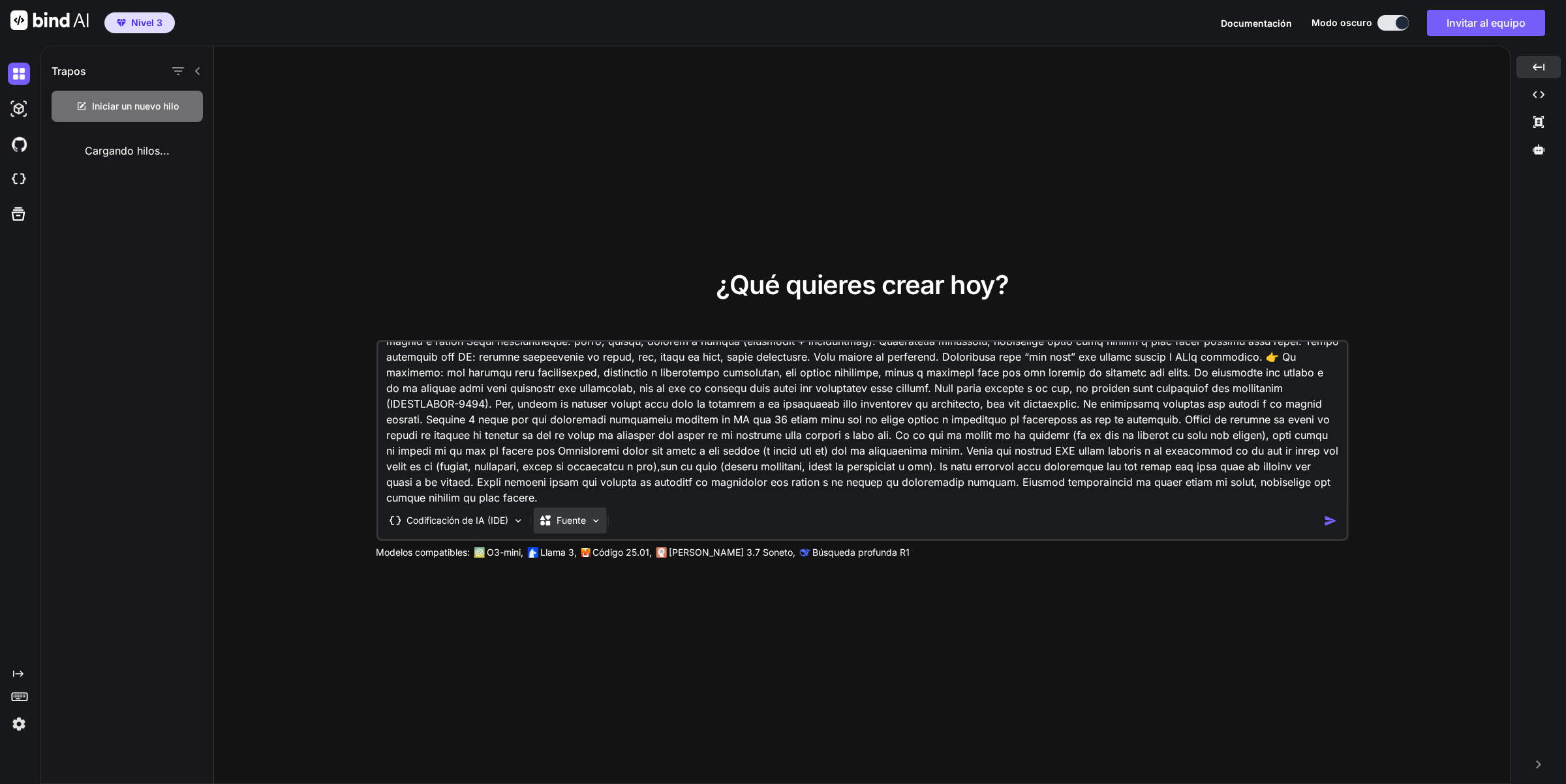
click at [579, 523] on font "Fuente" at bounding box center [571, 520] width 29 height 11
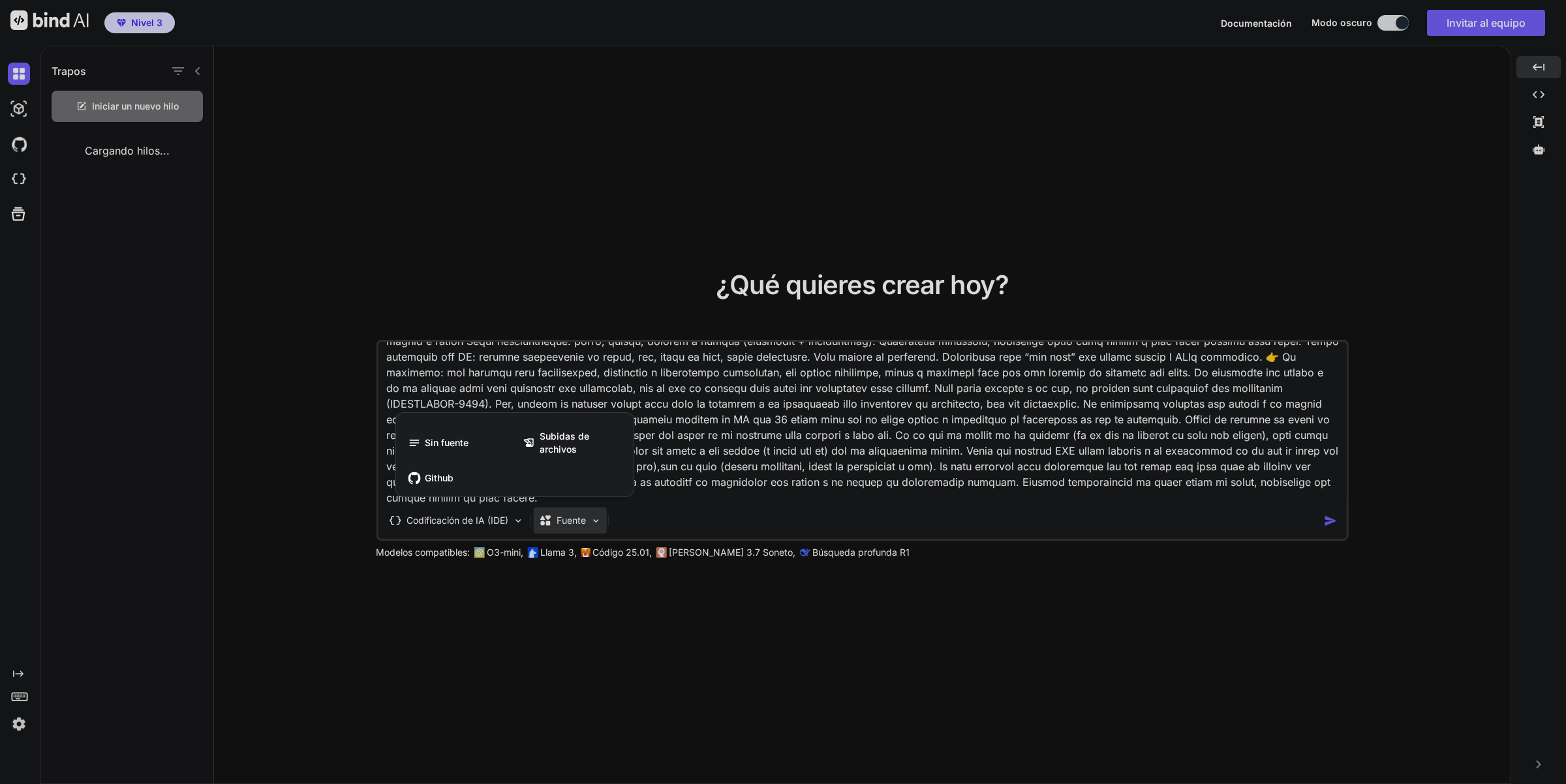
click at [822, 515] on div at bounding box center [783, 392] width 1566 height 784
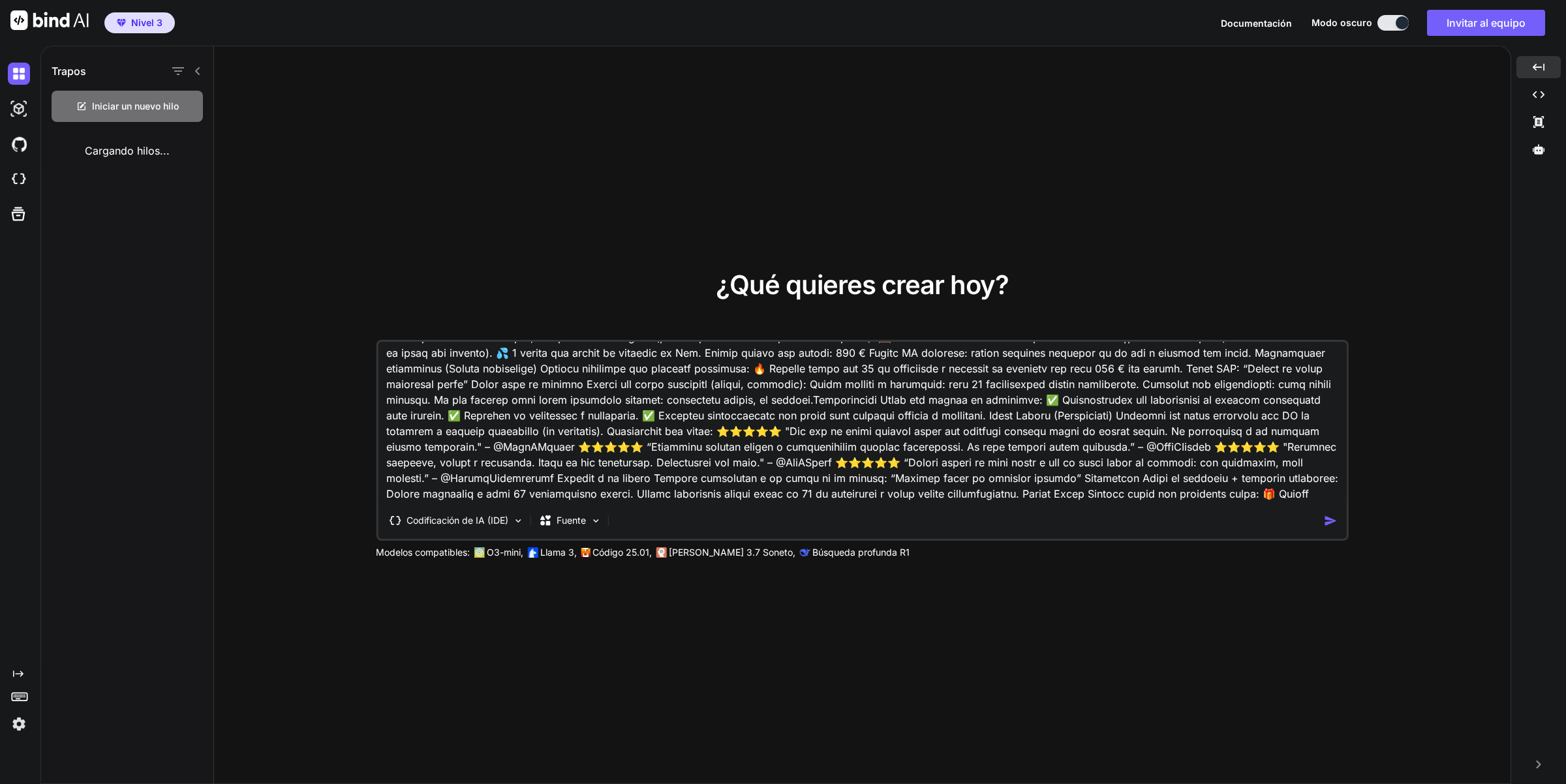
scroll to position [0, 0]
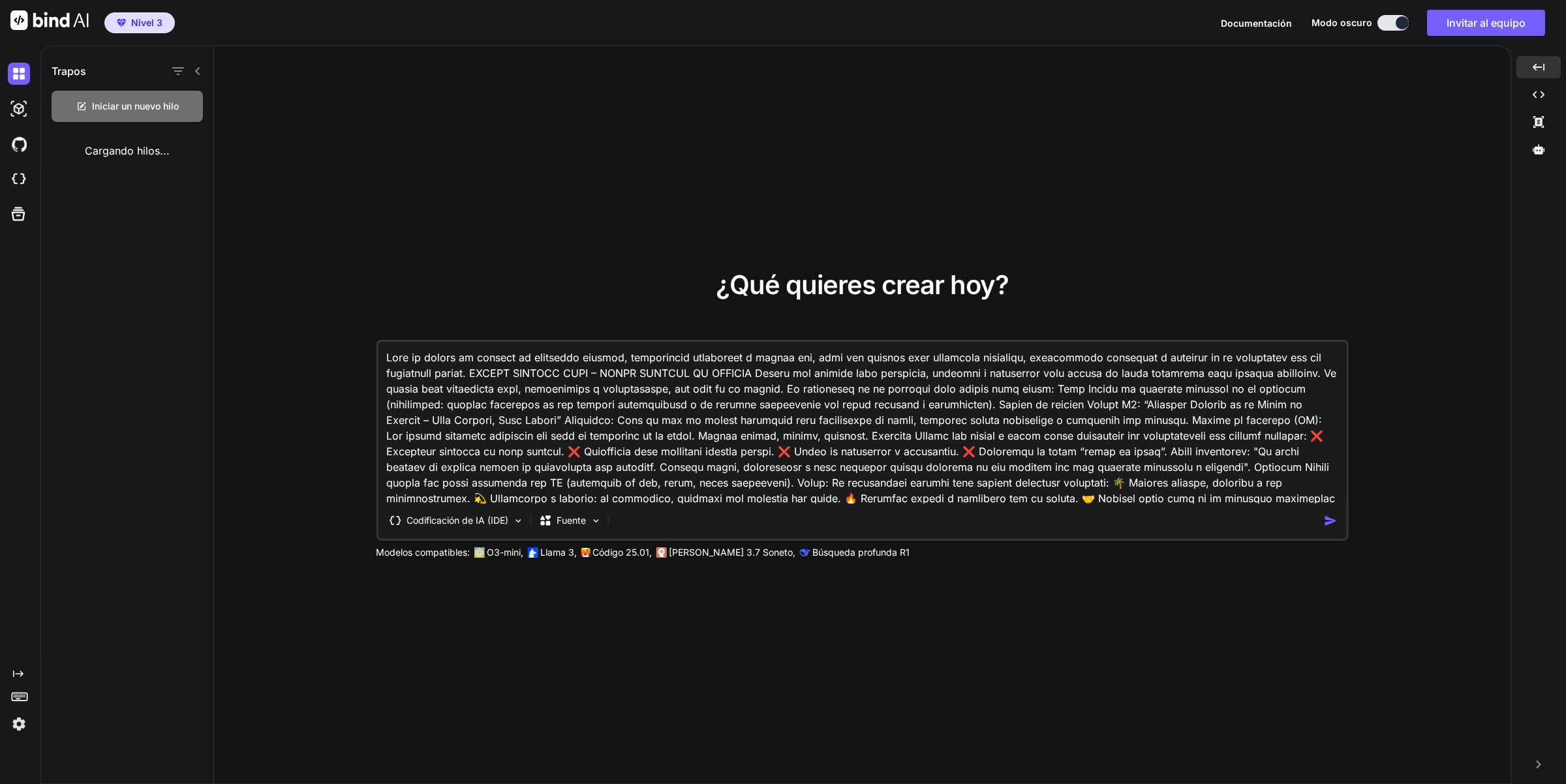
click at [814, 359] on textarea at bounding box center [861, 422] width 969 height 162
click at [1330, 517] on img "button" at bounding box center [1331, 521] width 14 height 14
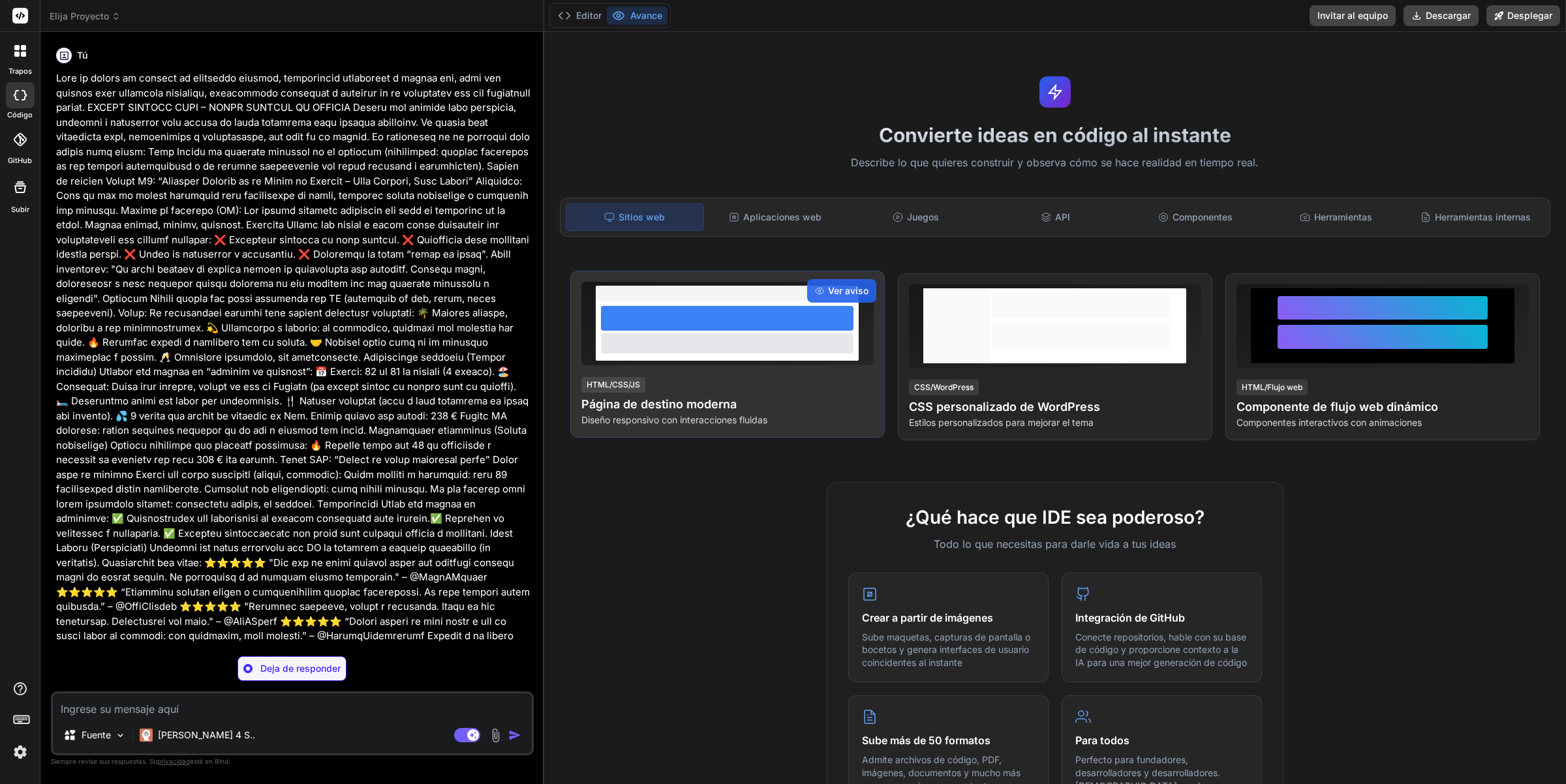
click at [693, 327] on div at bounding box center [727, 318] width 253 height 25
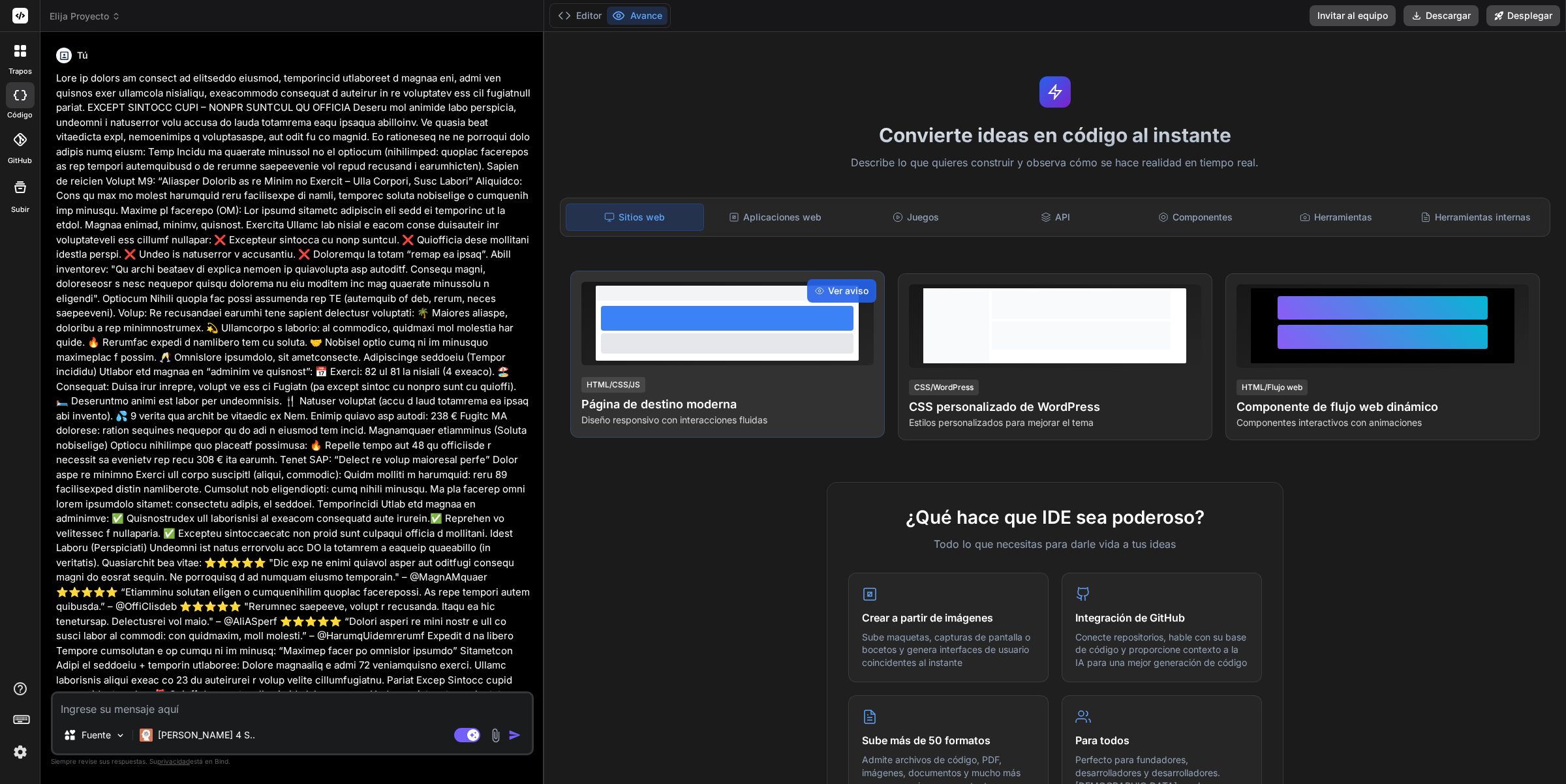
click at [693, 414] on font "Diseño responsivo con interacciones fluidas" at bounding box center [674, 420] width 186 height 11
click at [713, 407] on font "Página de destino moderna" at bounding box center [659, 404] width 155 height 14
click at [699, 414] on font "Diseño responsivo con interacciones fluidas" at bounding box center [674, 420] width 186 height 11
click at [852, 294] on font "Ver aviso" at bounding box center [847, 290] width 41 height 11
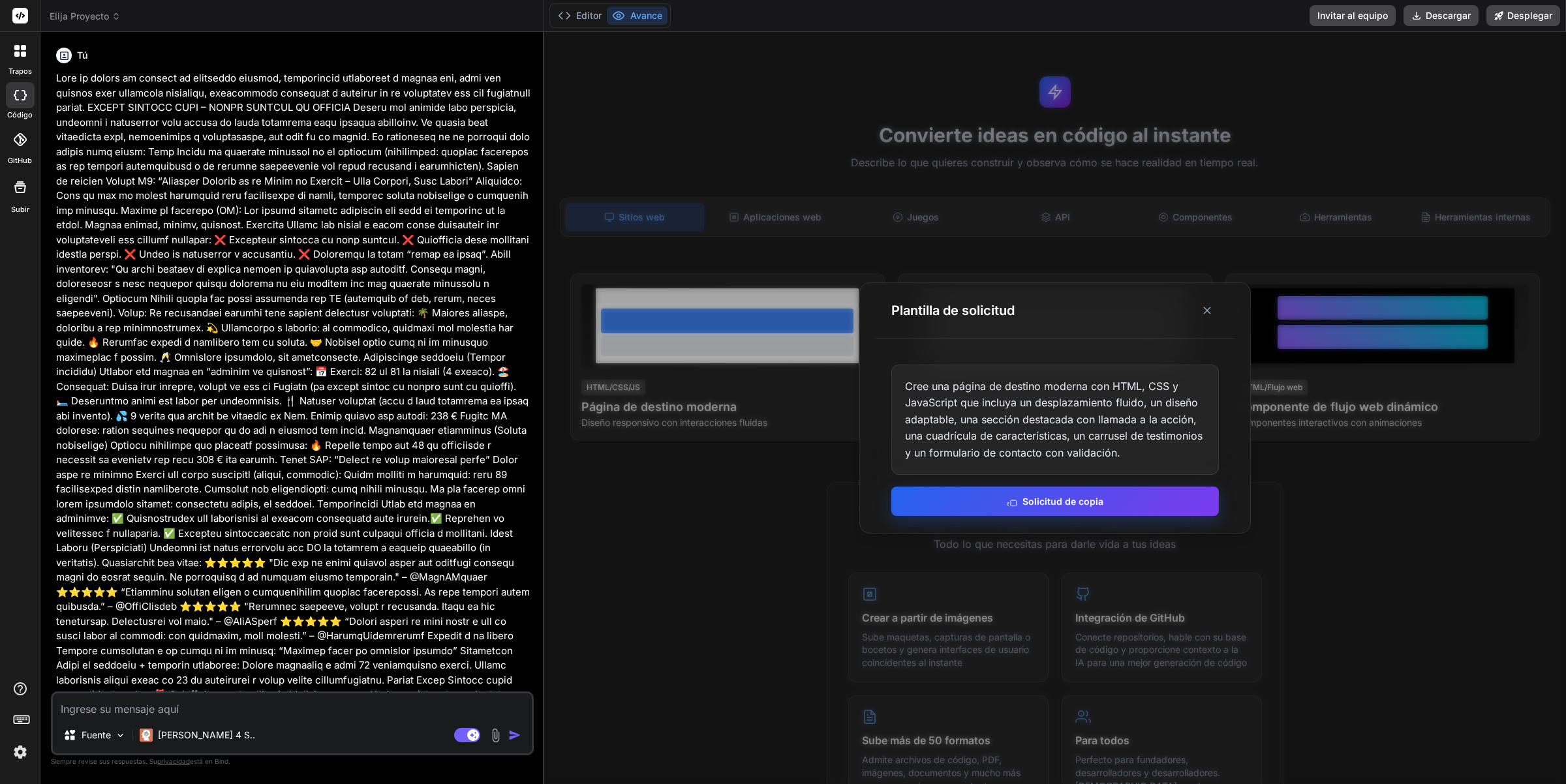
click at [1130, 500] on button "Solicitud de copia" at bounding box center [1055, 501] width 327 height 29
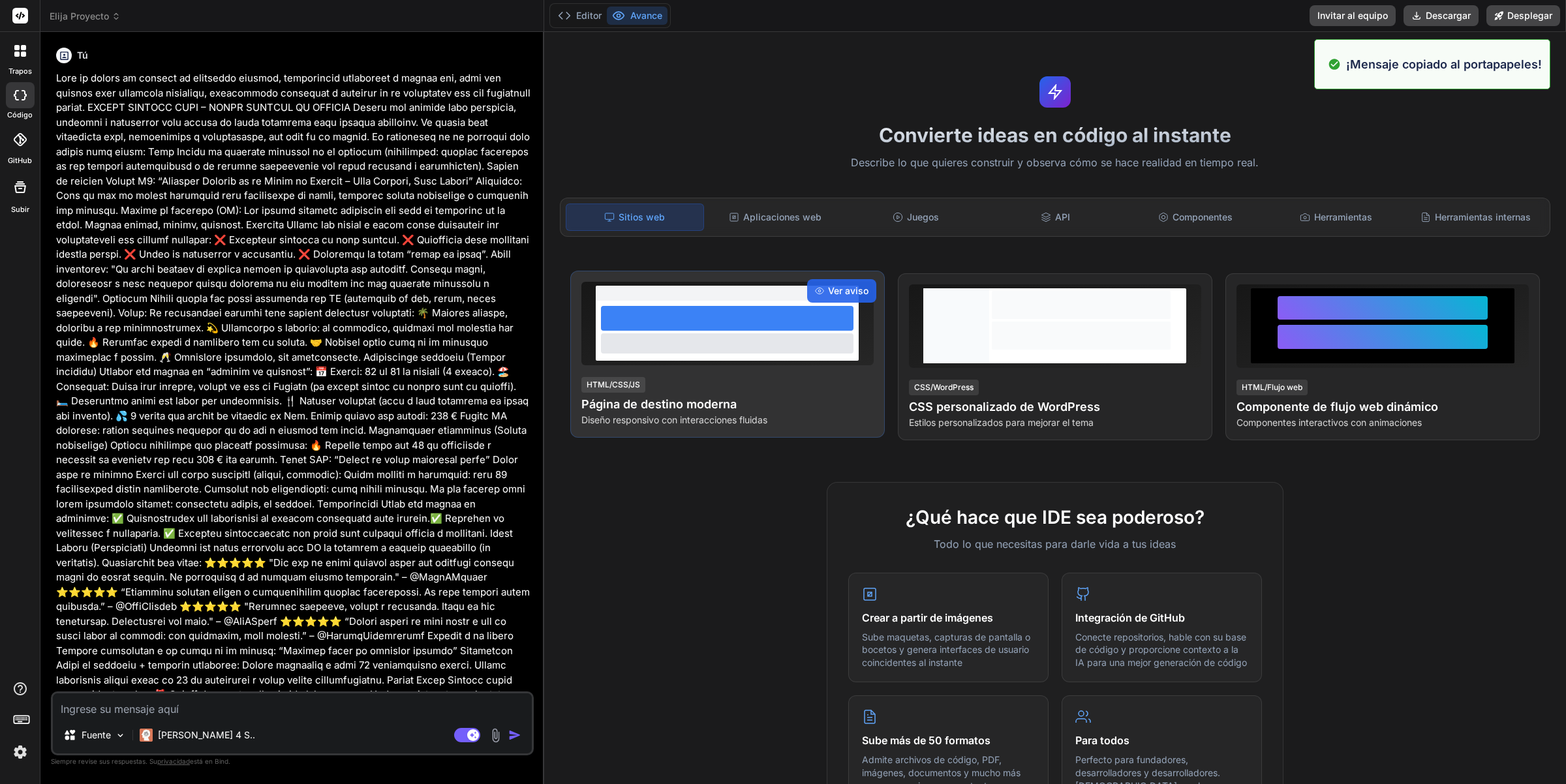
click at [739, 388] on div "HTML/CSS/JS Página de destino moderna Diseño responsivo con interacciones fluid…" at bounding box center [728, 401] width 293 height 51
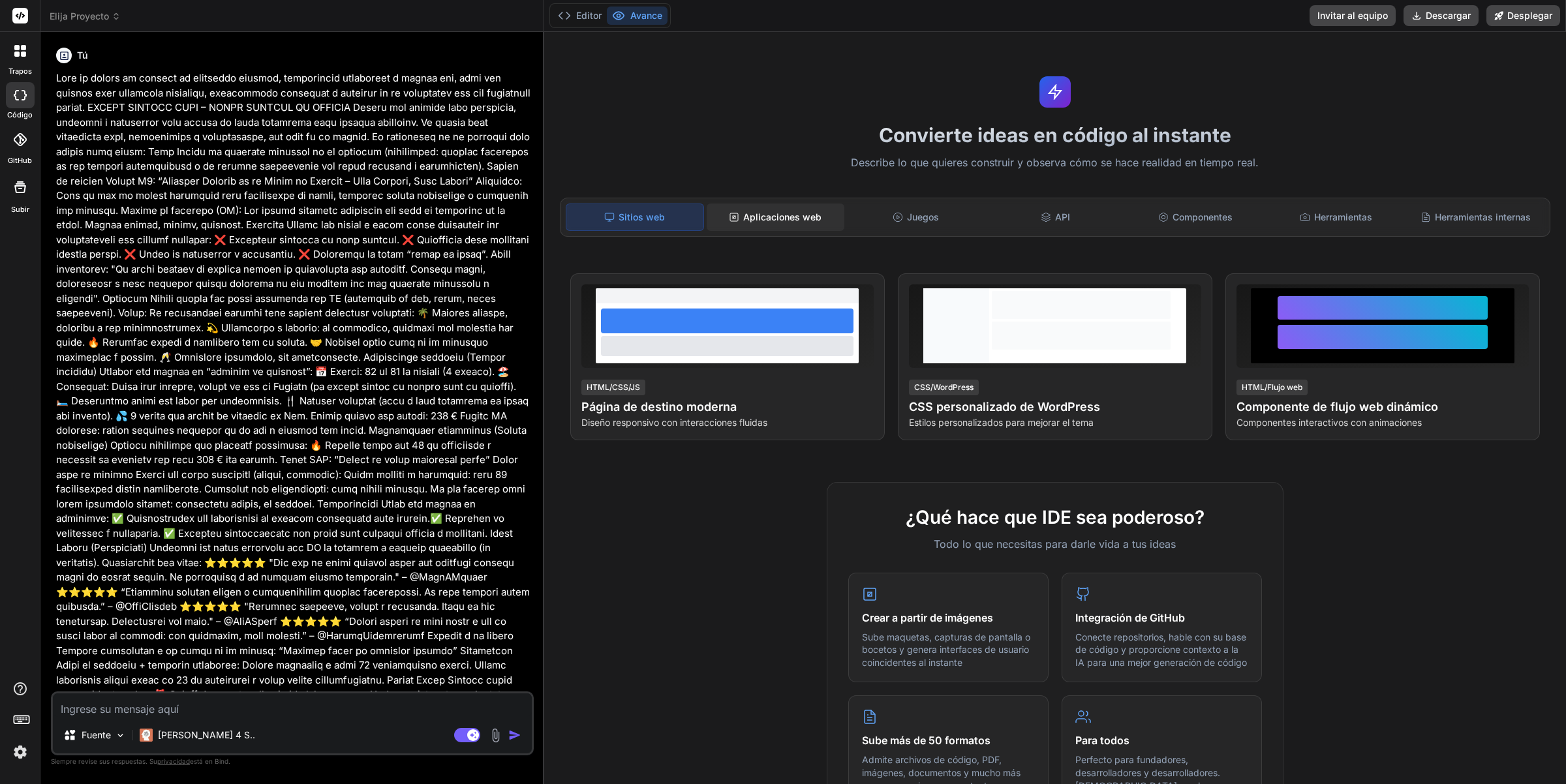
click at [803, 220] on font "Aplicaciones web" at bounding box center [783, 216] width 78 height 11
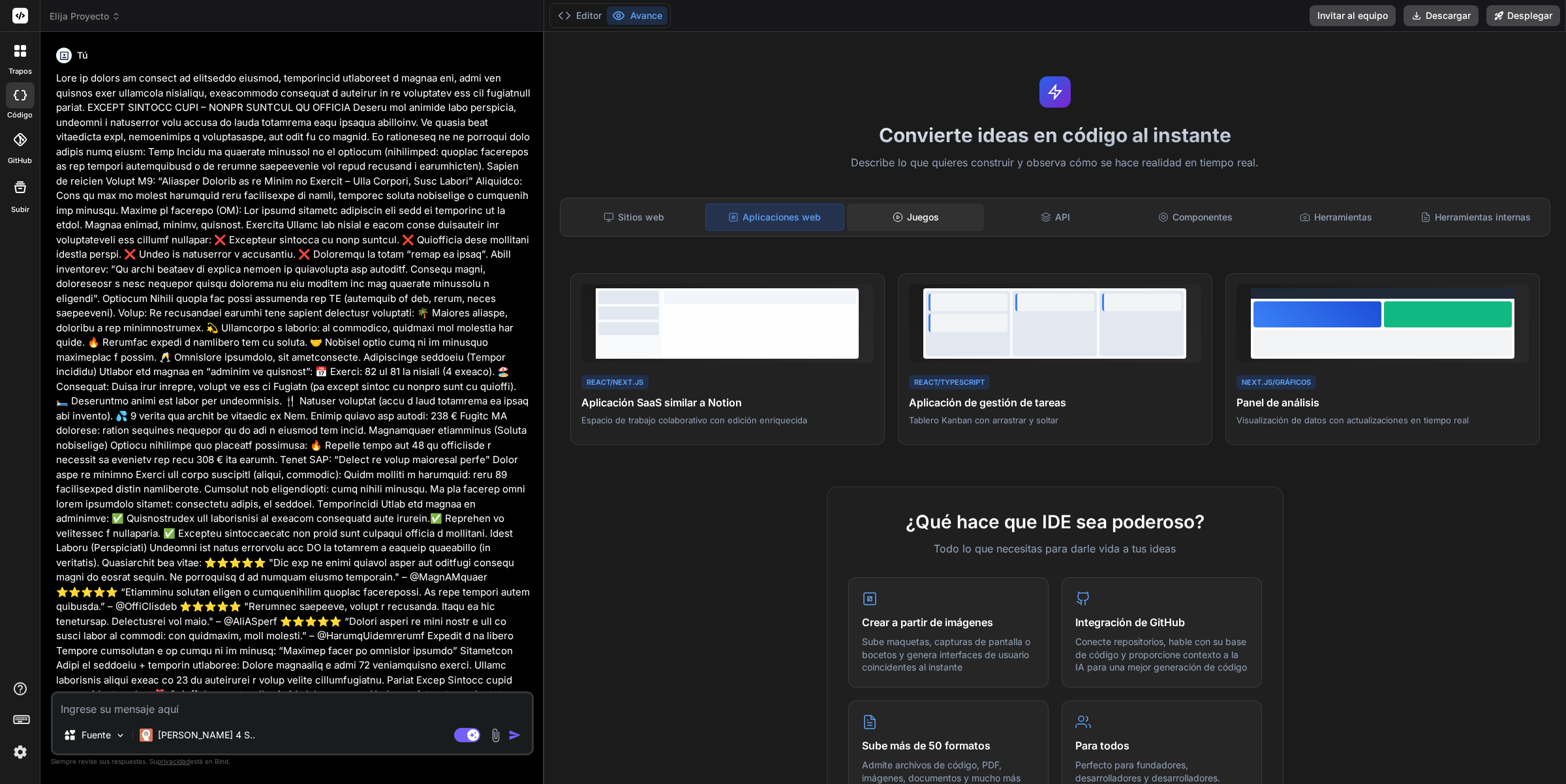
click at [974, 216] on div "Juegos" at bounding box center [915, 217] width 138 height 28
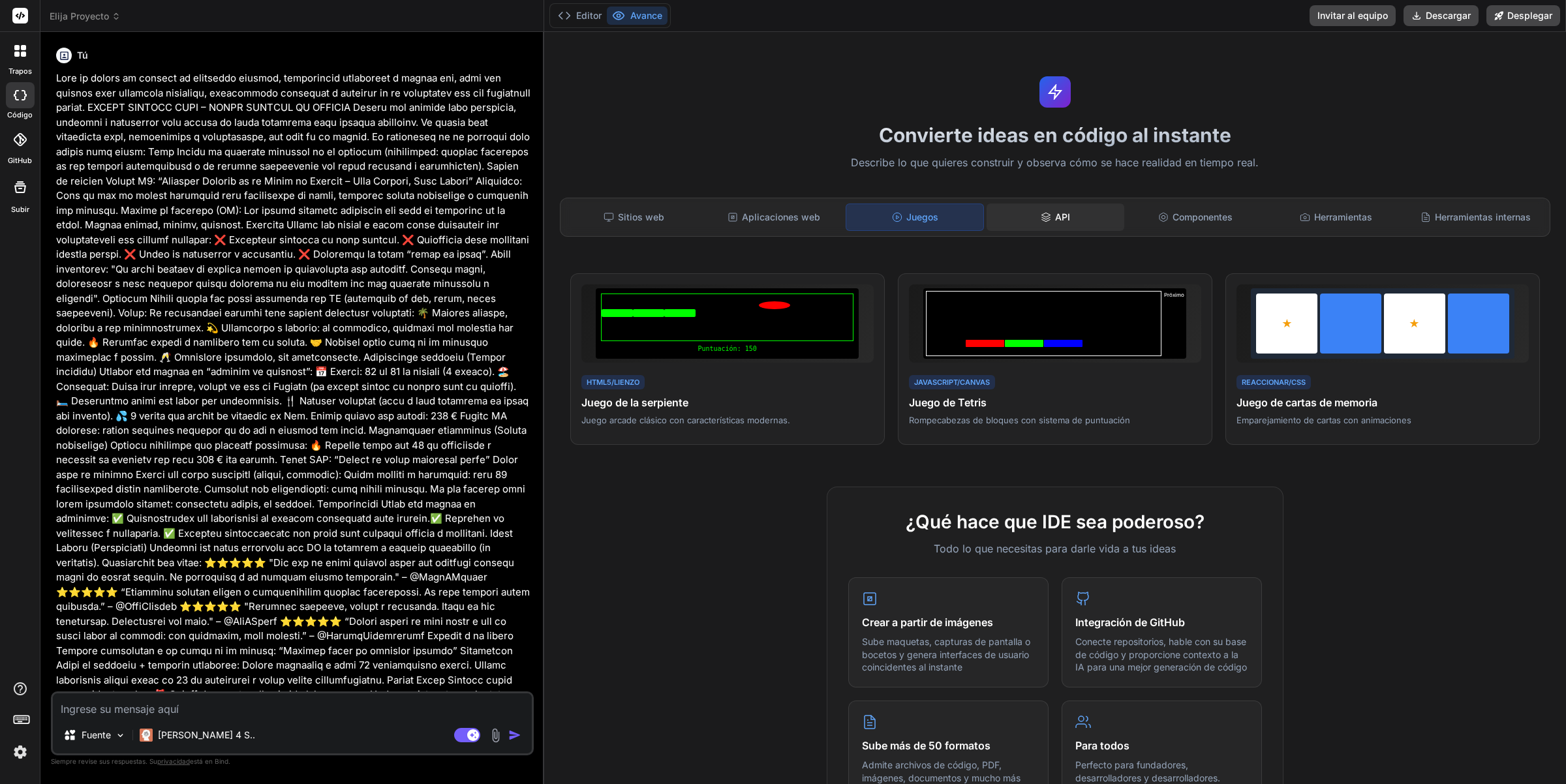
click at [1066, 214] on div "API" at bounding box center [1055, 217] width 138 height 28
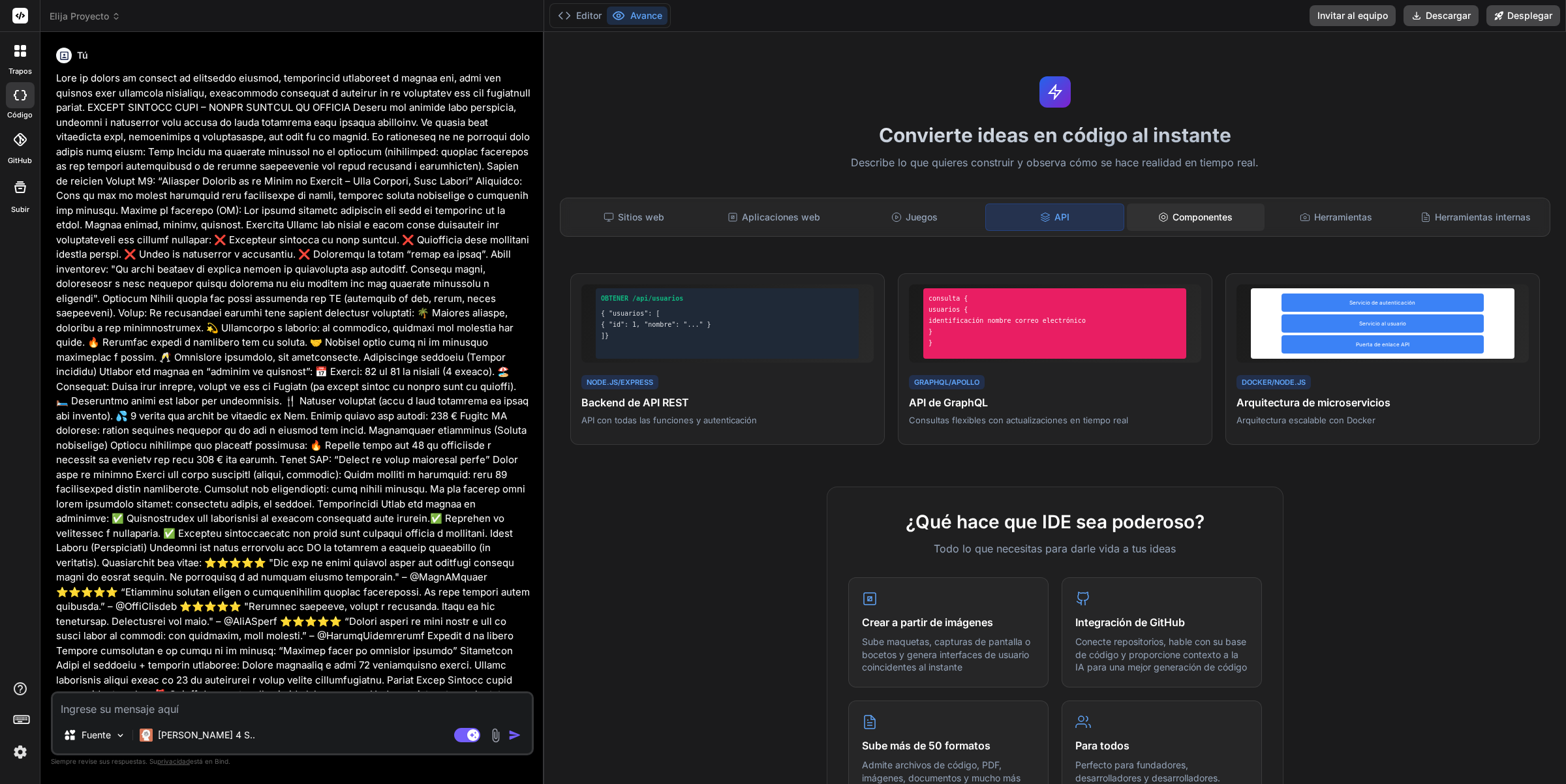
click at [1202, 214] on font "Componentes" at bounding box center [1202, 216] width 60 height 11
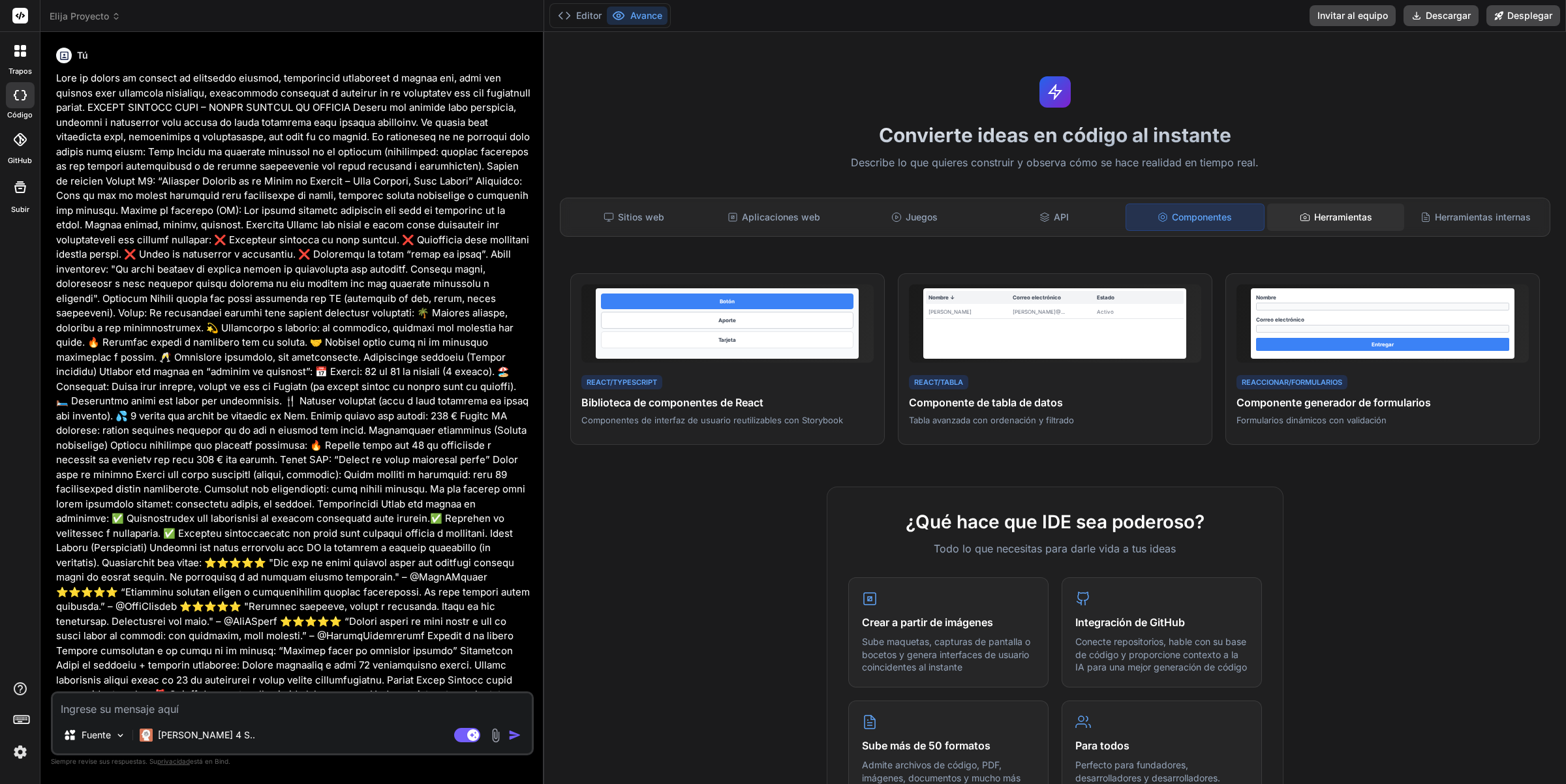
click at [1348, 210] on font "Herramientas" at bounding box center [1343, 216] width 58 height 13
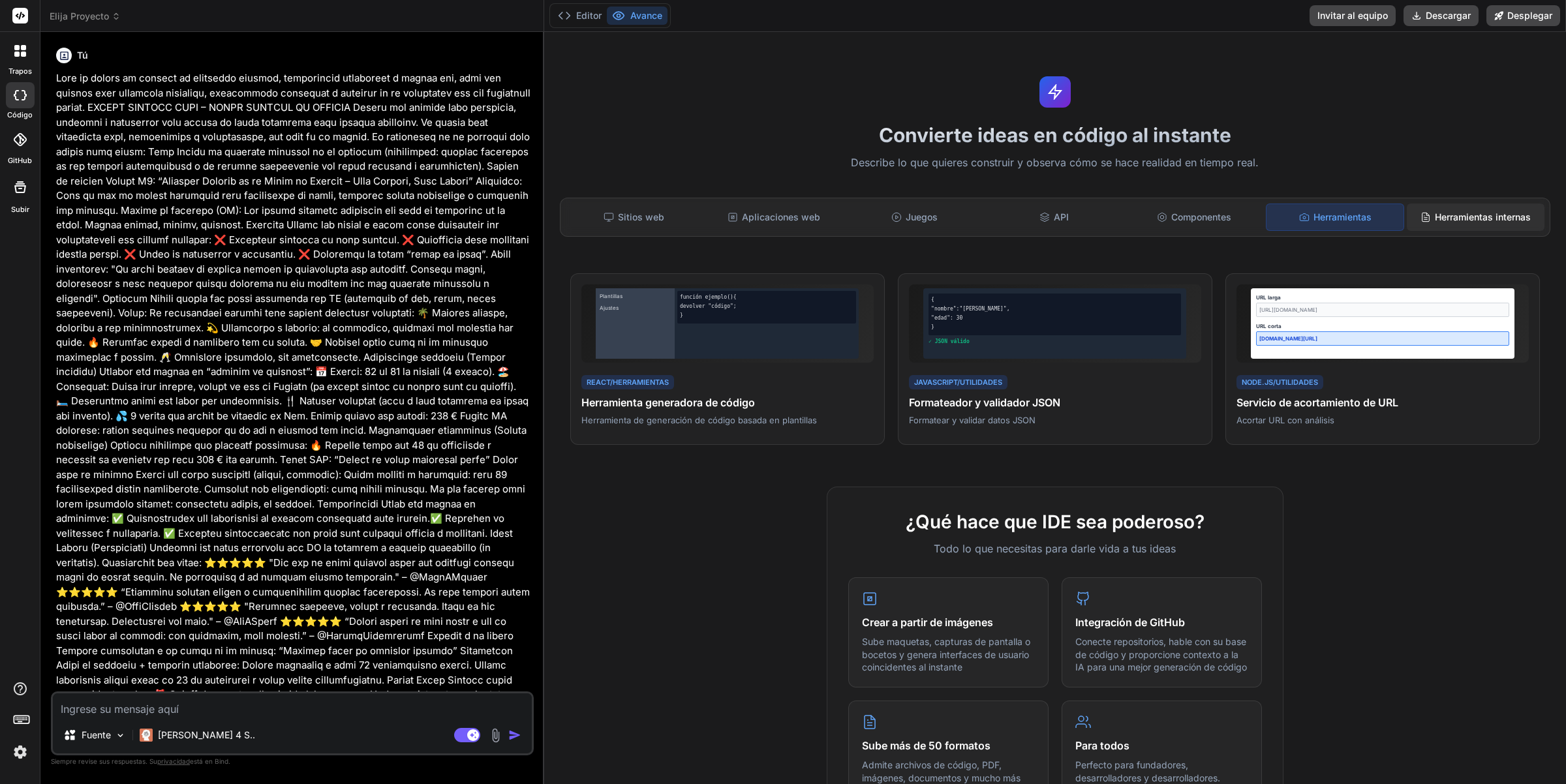
click at [1498, 216] on font "Herramientas internas" at bounding box center [1482, 216] width 96 height 11
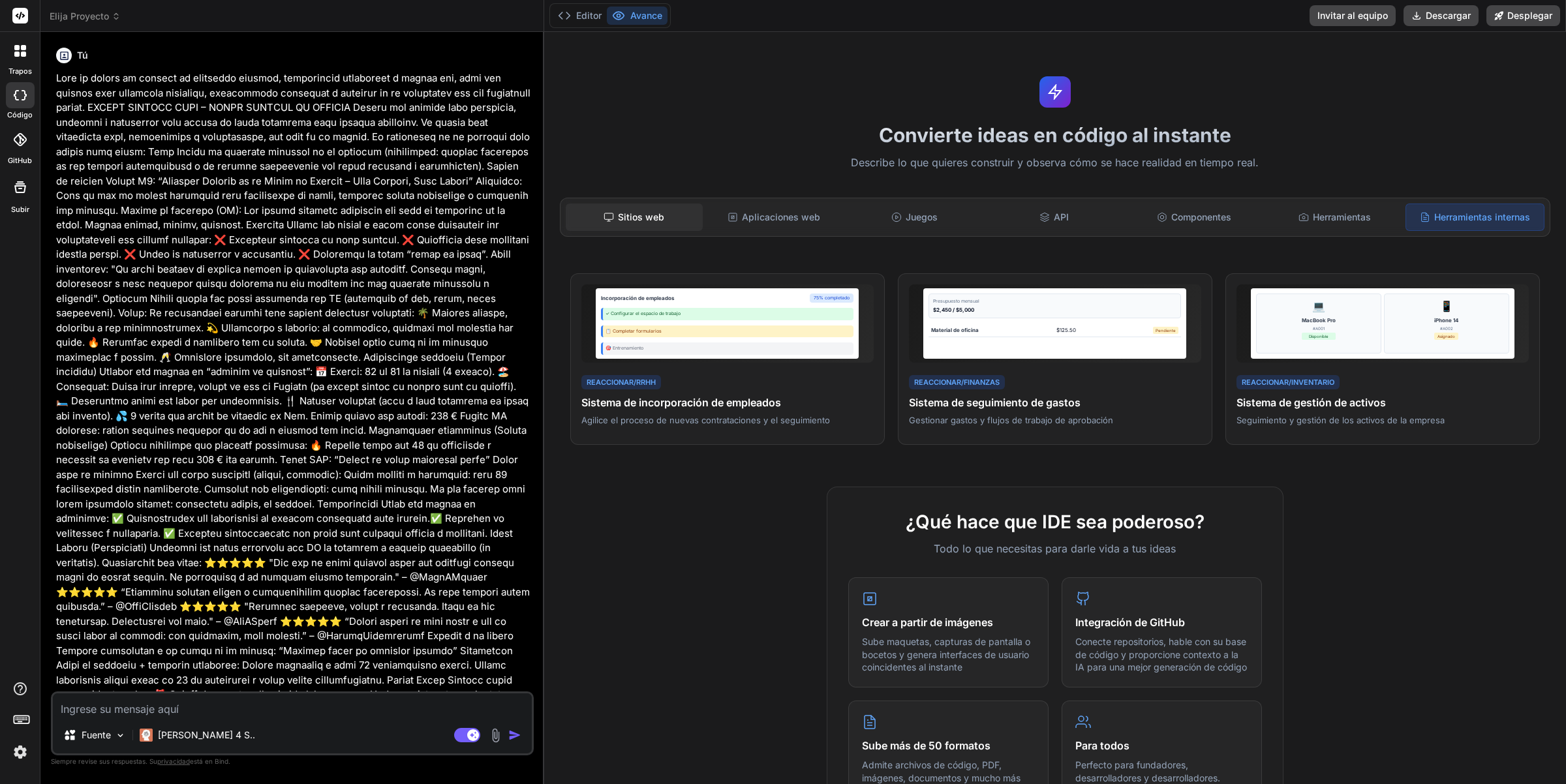
click at [629, 221] on font "Sitios web" at bounding box center [641, 216] width 47 height 11
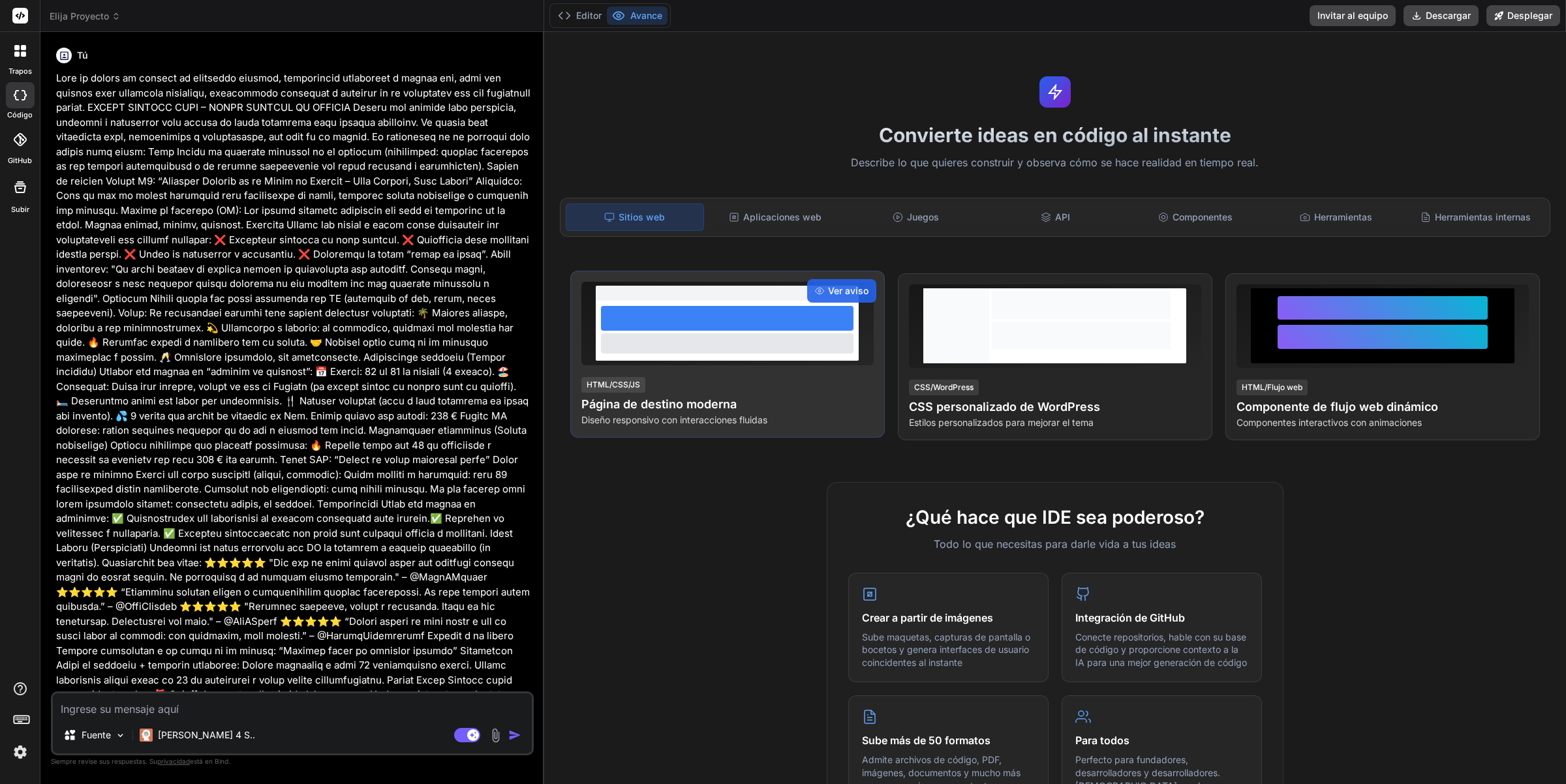
click at [640, 414] on font "Diseño responsivo con interacciones fluidas" at bounding box center [674, 420] width 186 height 11
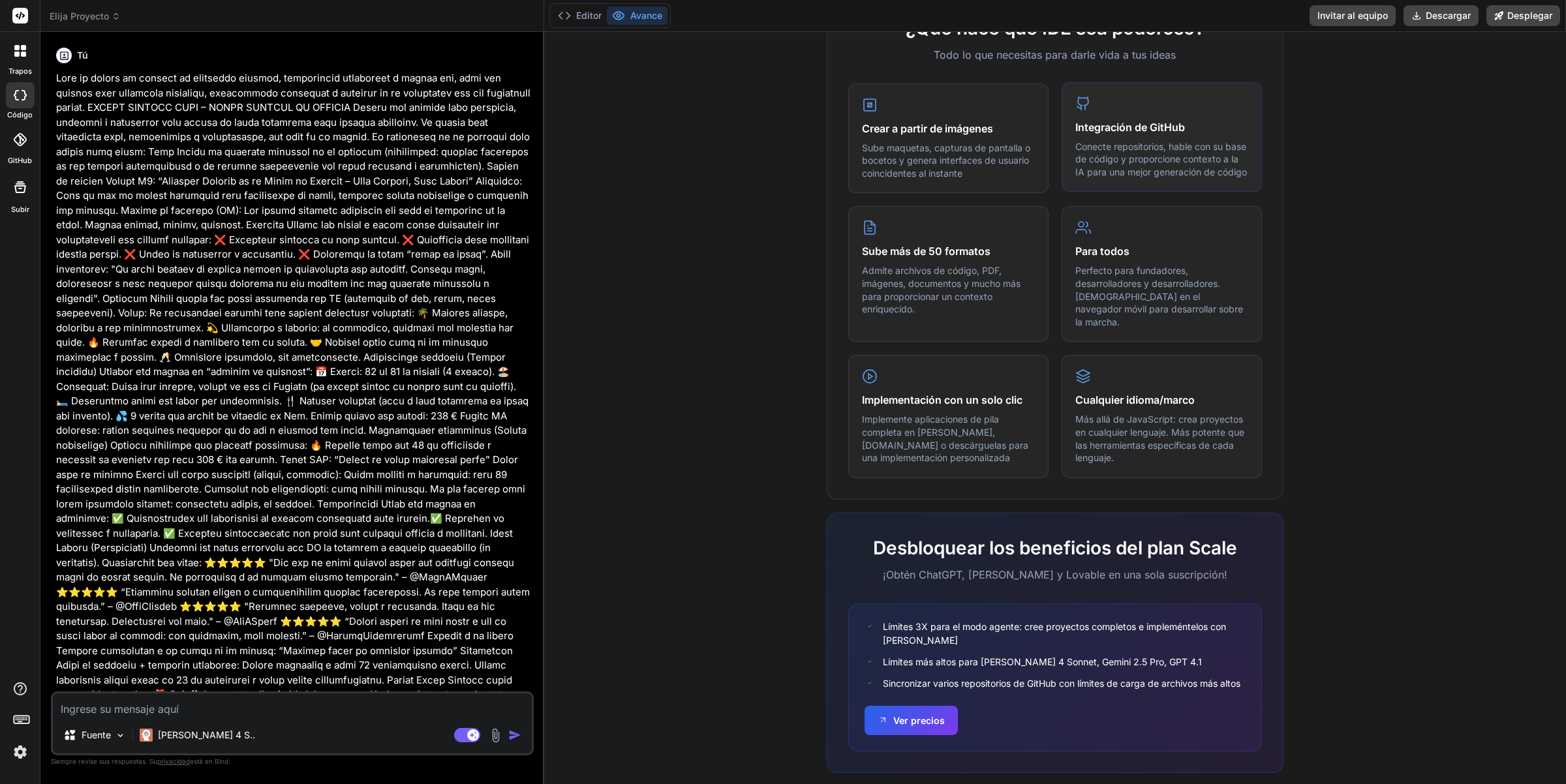
scroll to position [514, 0]
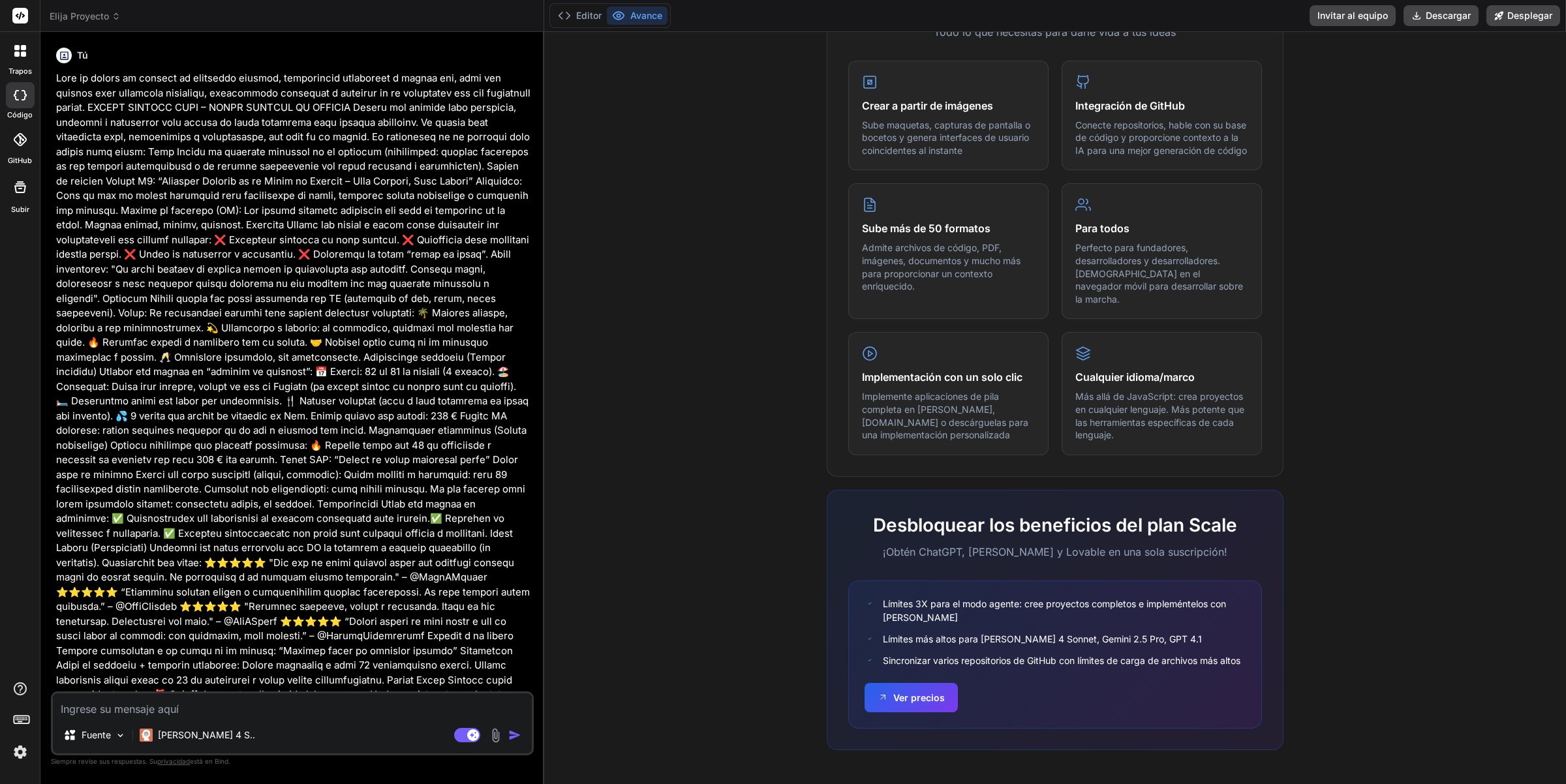
click at [1152, 523] on font "Desbloquear los beneficios del plan Scale" at bounding box center [1055, 525] width 364 height 22
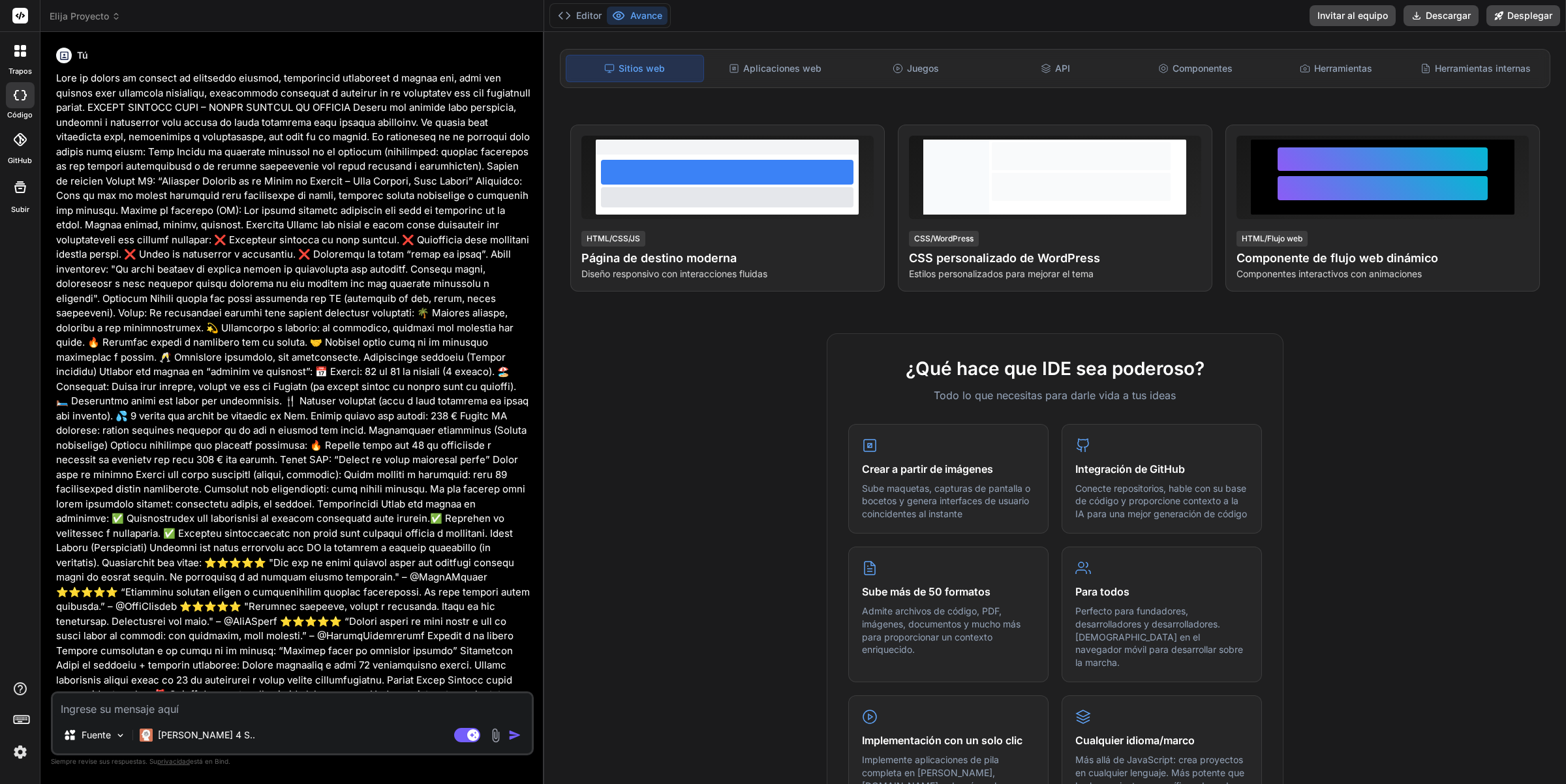
scroll to position [0, 0]
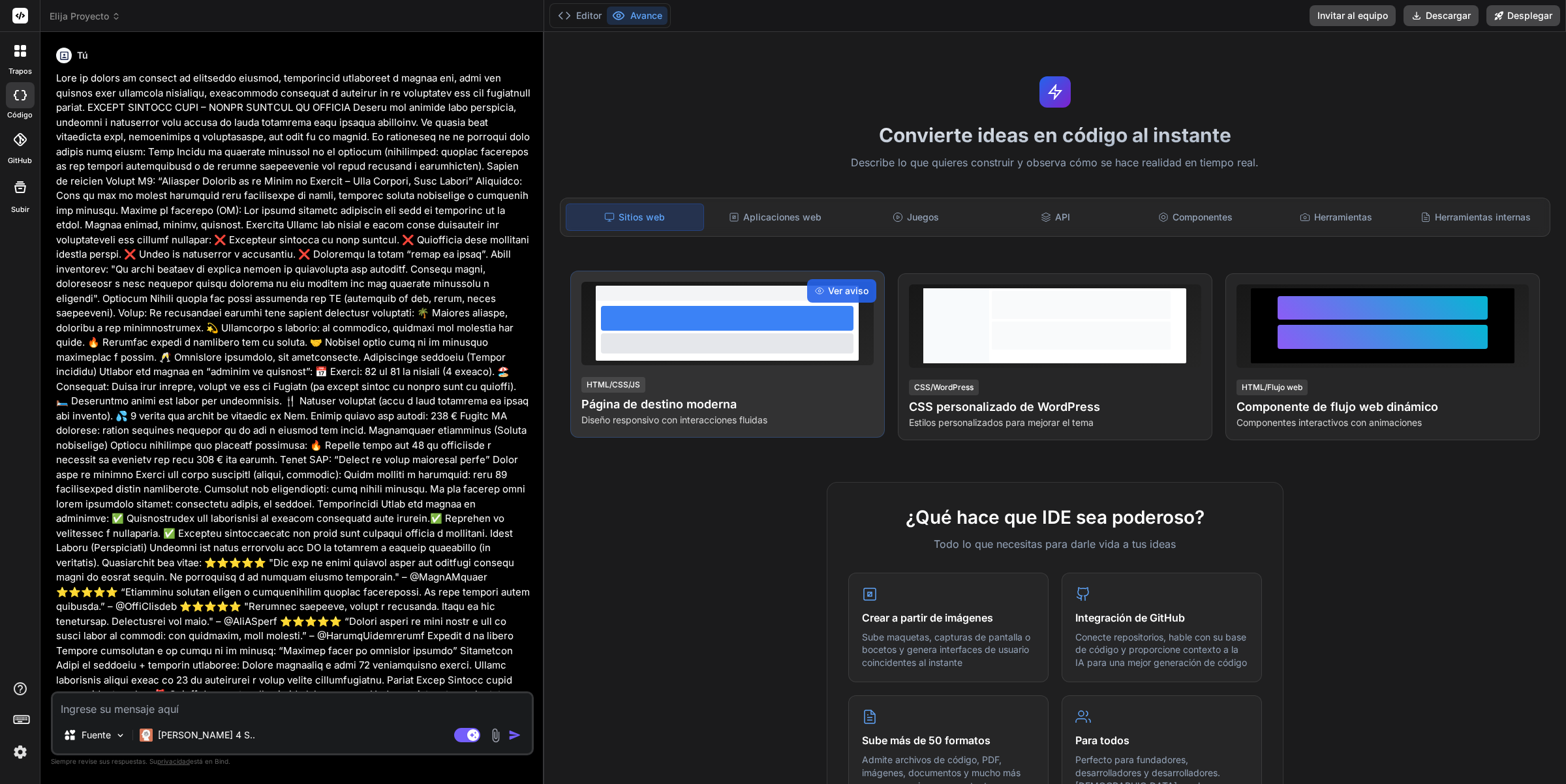
click at [684, 409] on font "Página de destino moderna" at bounding box center [659, 404] width 155 height 14
click at [684, 408] on font "Página de destino moderna" at bounding box center [659, 404] width 155 height 14
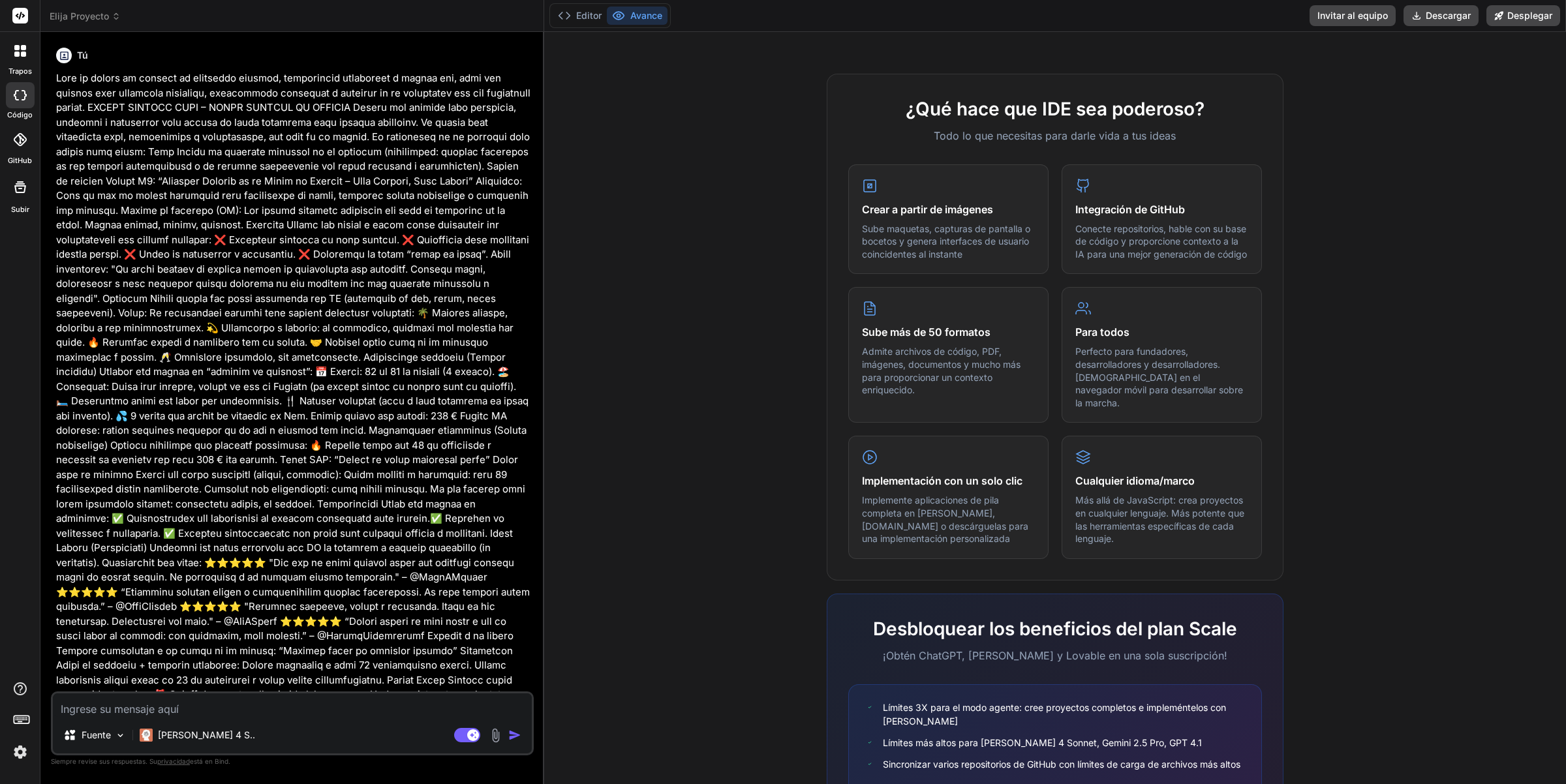
scroll to position [514, 0]
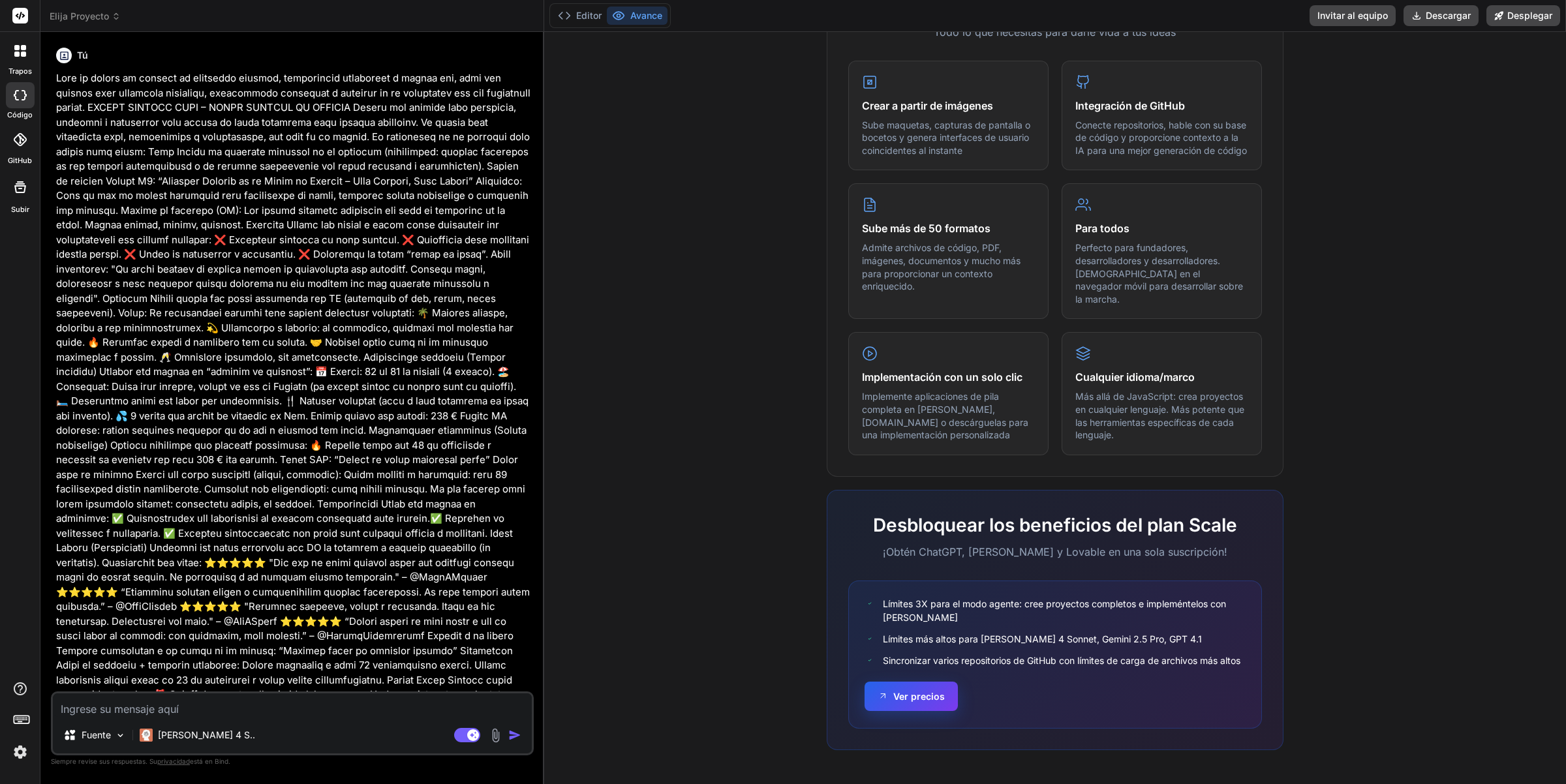
click at [907, 695] on font "Ver precios" at bounding box center [919, 696] width 52 height 11
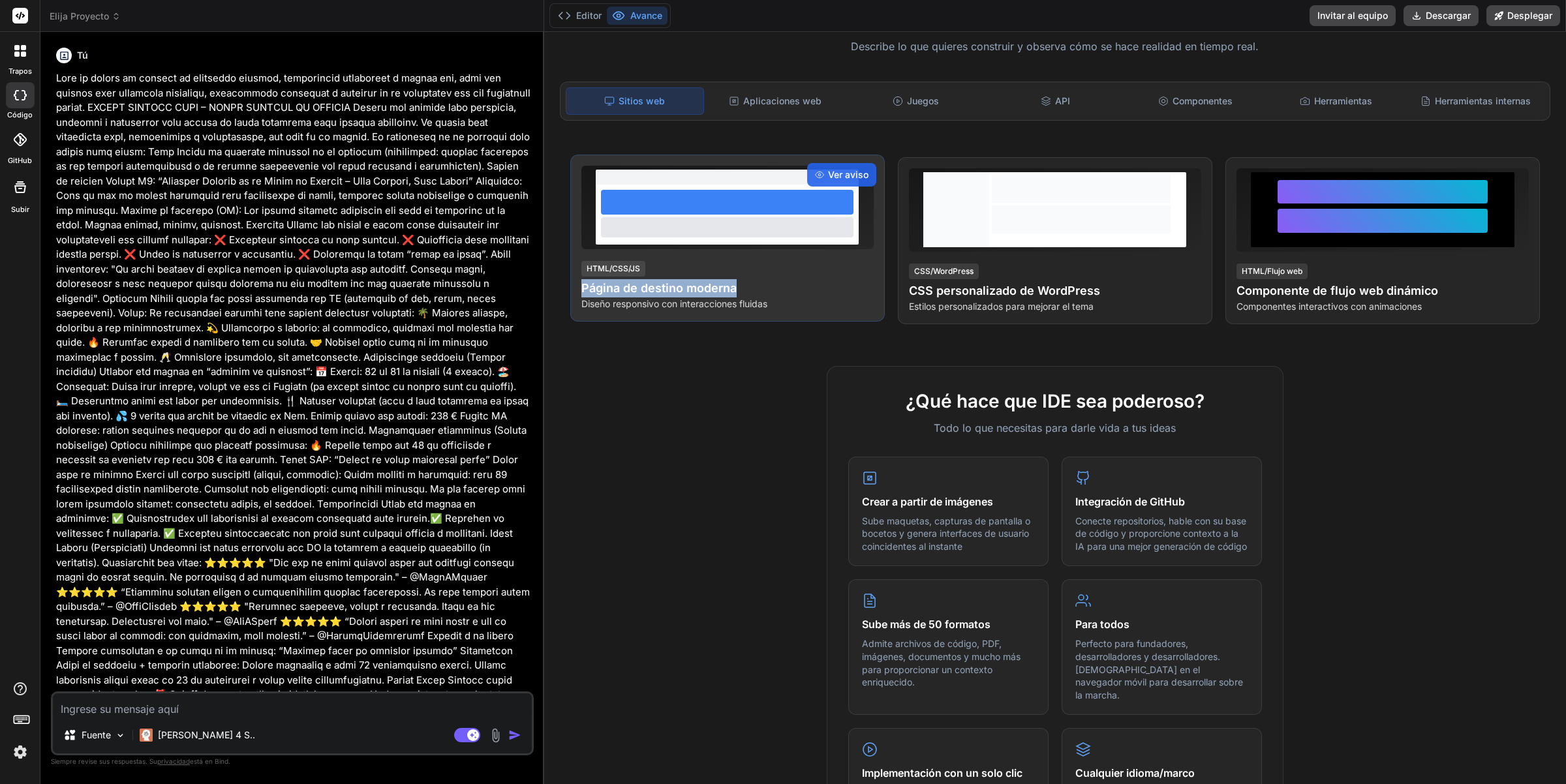
scroll to position [0, 0]
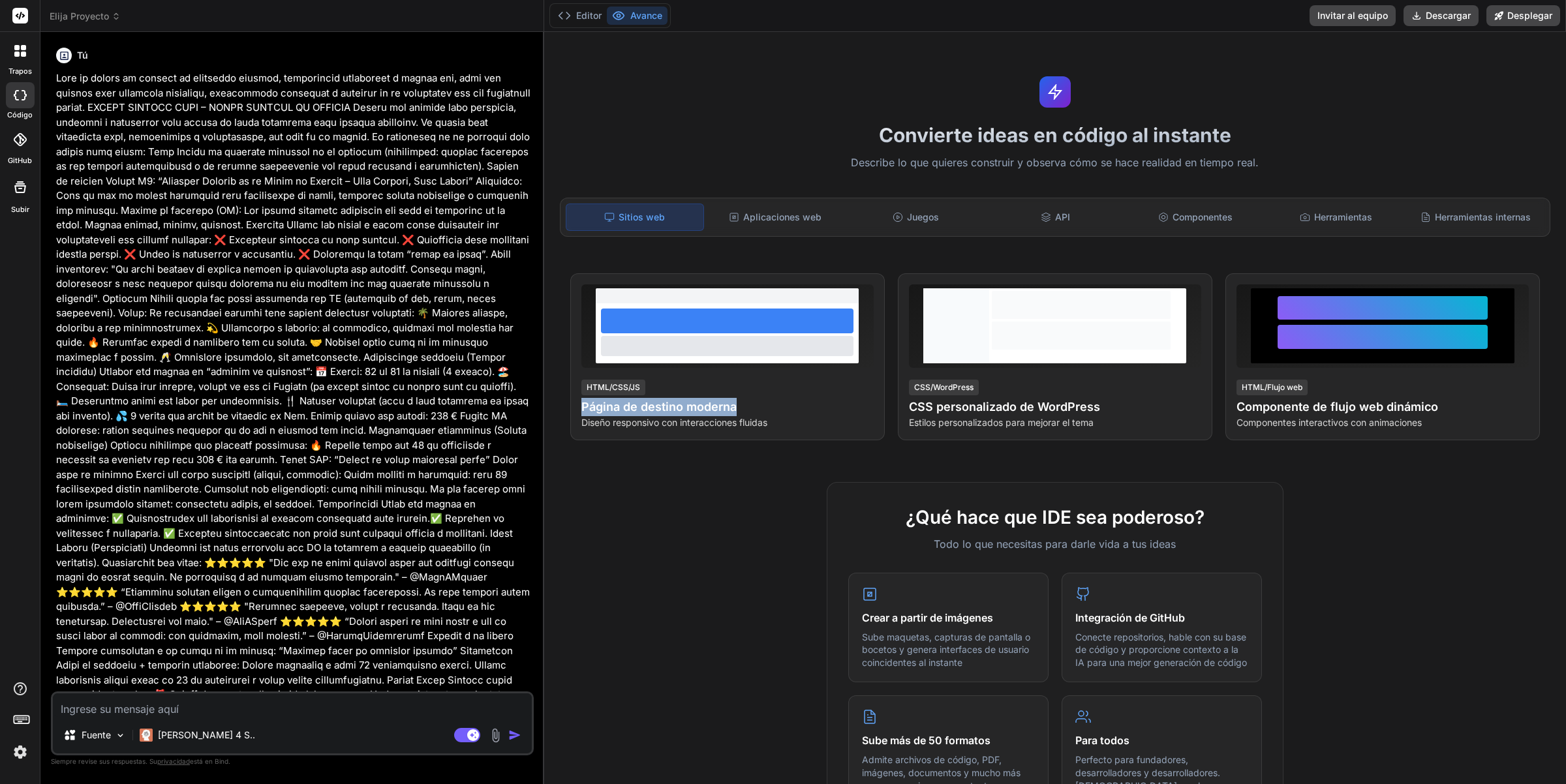
click at [519, 734] on img "button" at bounding box center [514, 735] width 13 height 13
click at [575, 15] on button "Editor" at bounding box center [579, 16] width 55 height 18
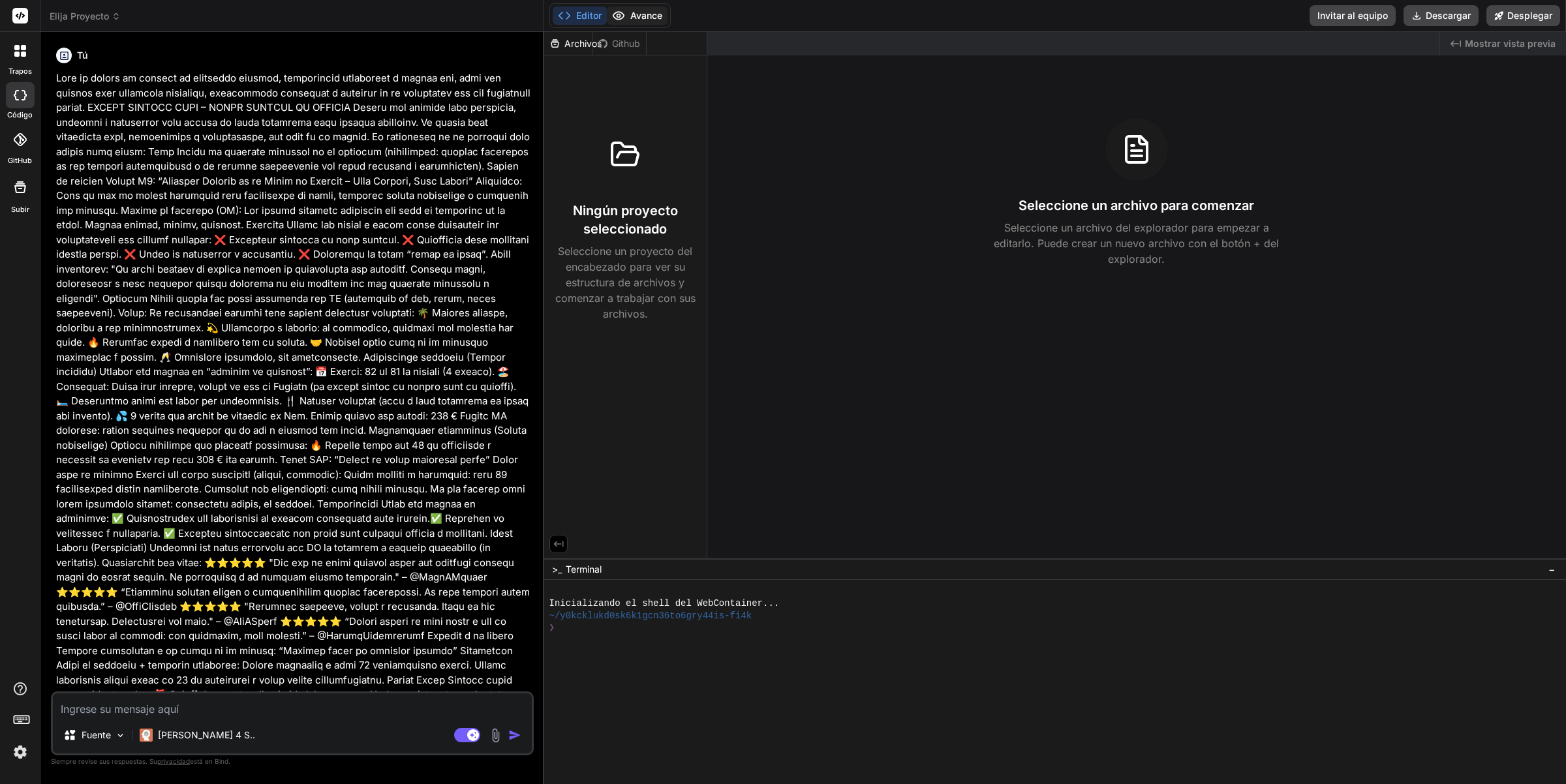
click at [640, 15] on font "Avance" at bounding box center [646, 15] width 32 height 11
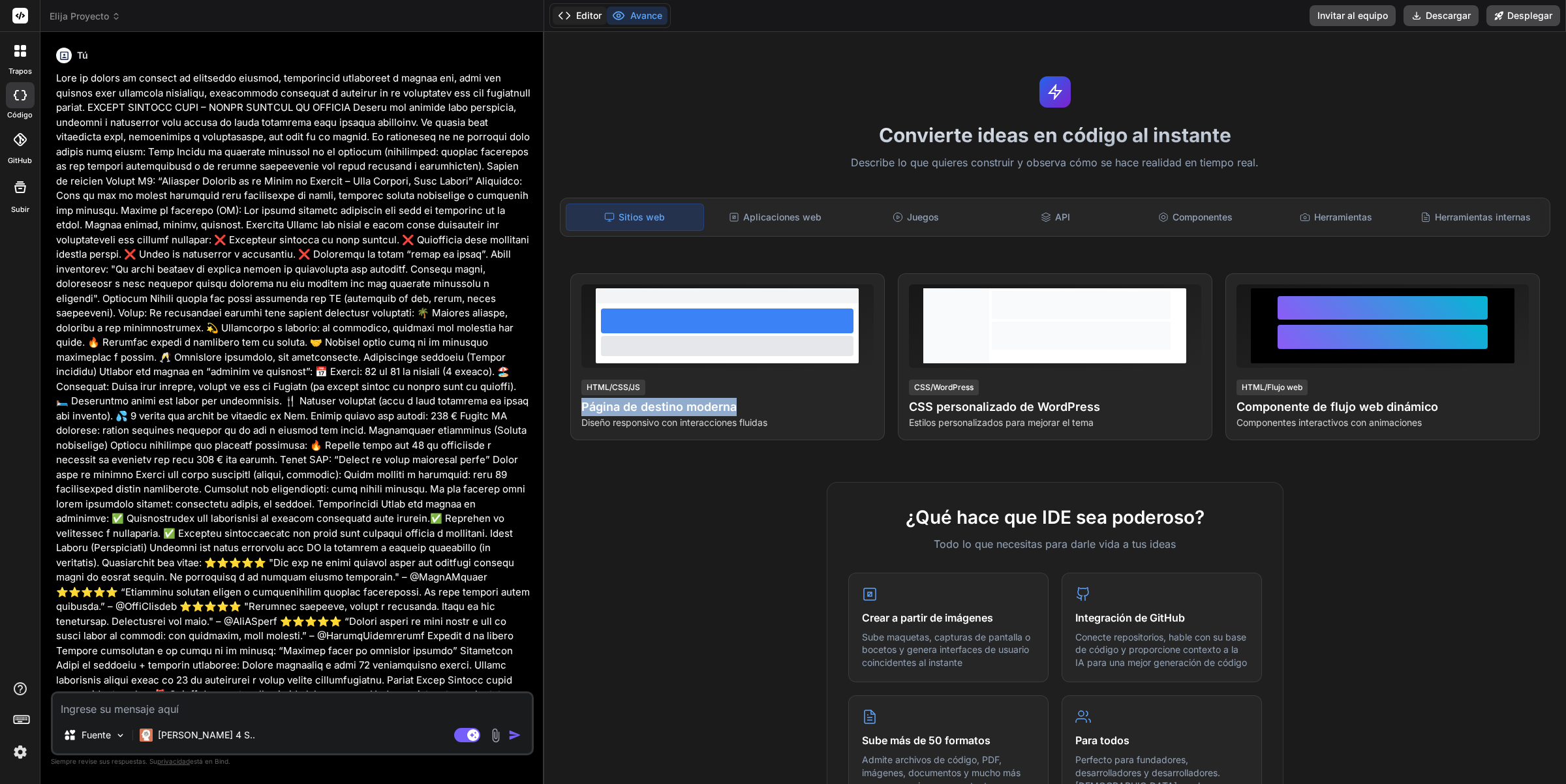
click at [595, 15] on font "Editor" at bounding box center [589, 15] width 25 height 11
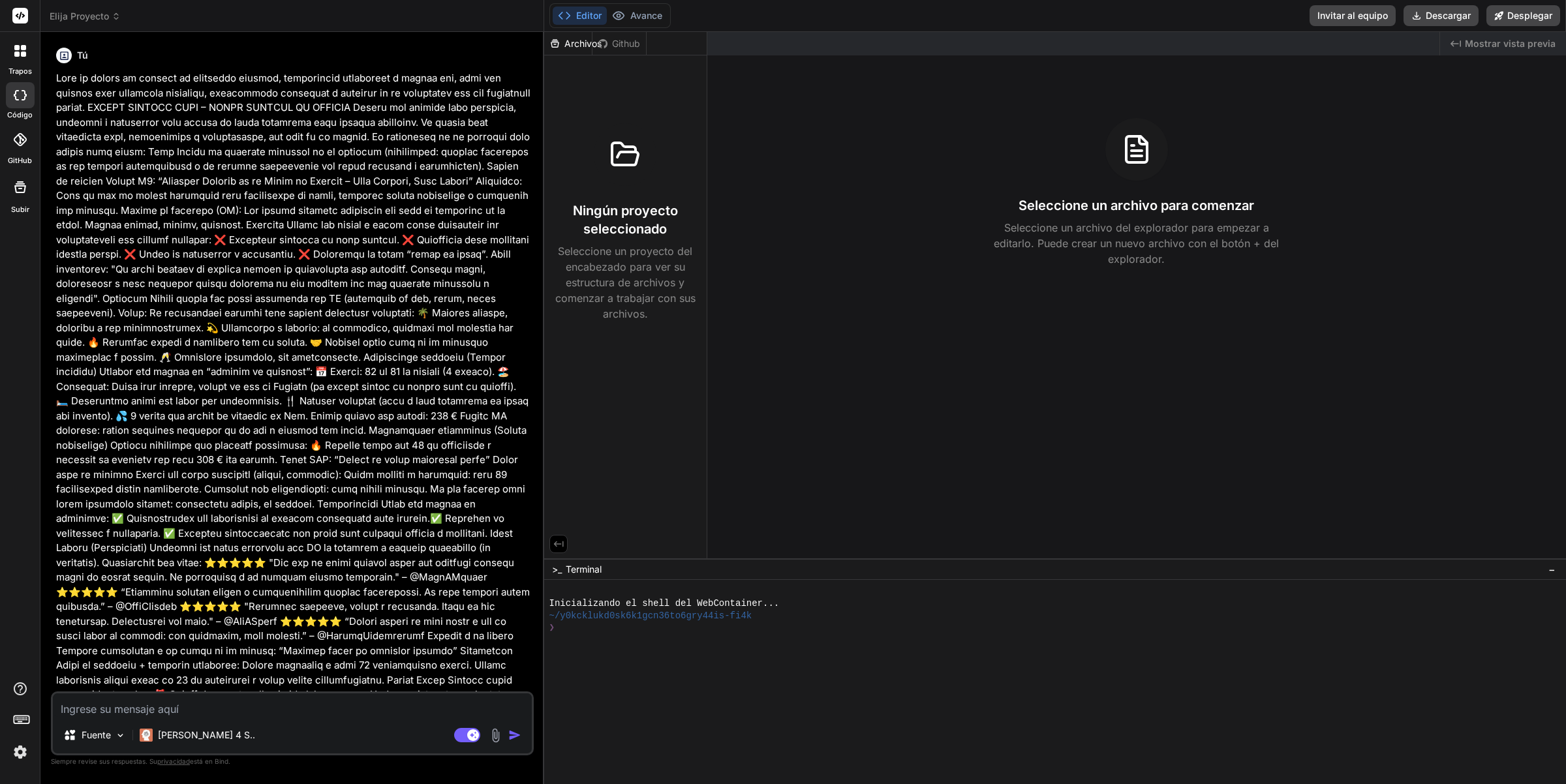
click at [17, 18] on rect at bounding box center [20, 16] width 16 height 16
click at [20, 60] on div at bounding box center [21, 51] width 28 height 28
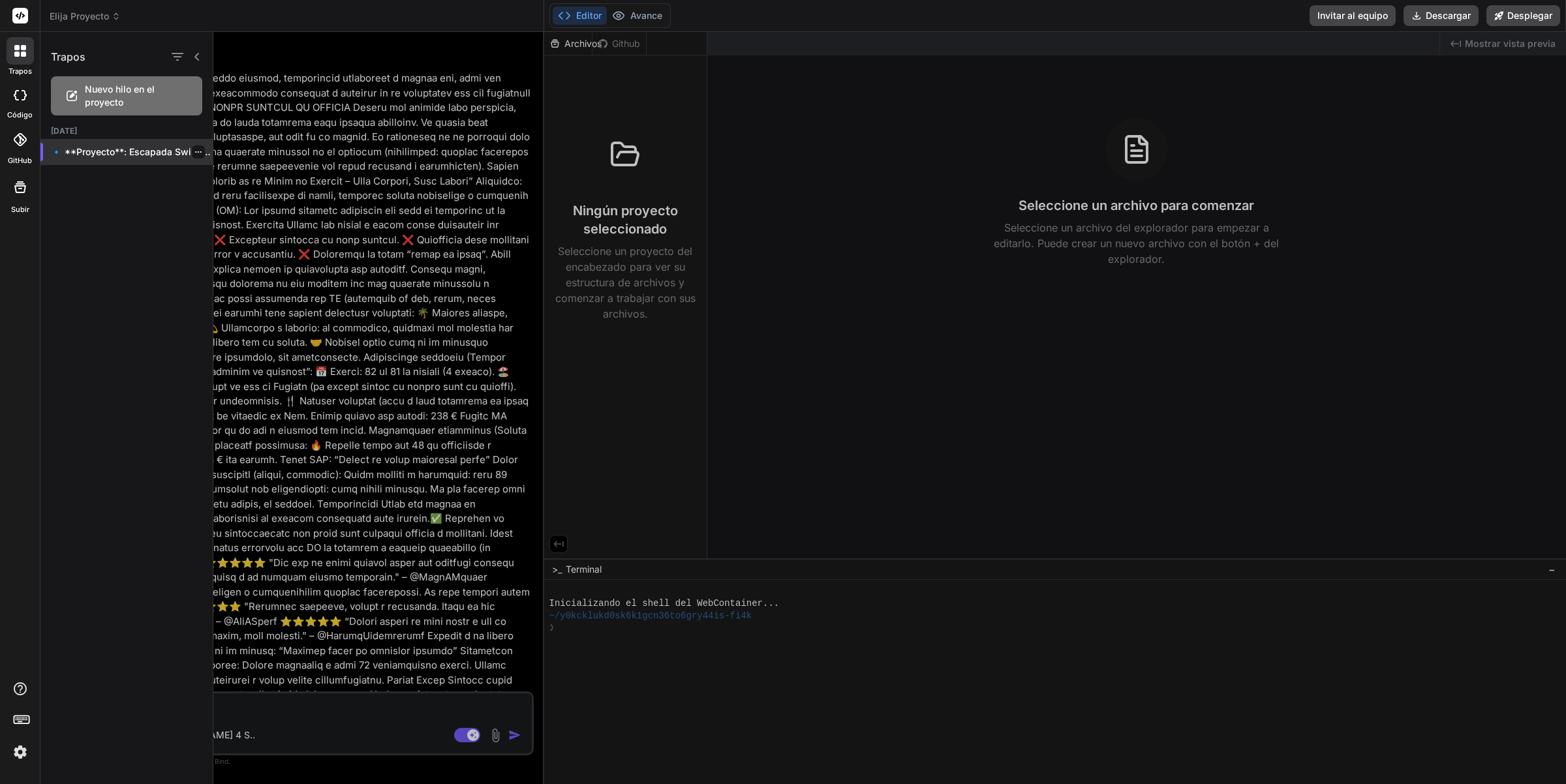
click at [118, 152] on font "🔹 **Proyecto**: Escapada Swinger Premium 🔧 **Tech..." at bounding box center [179, 151] width 257 height 11
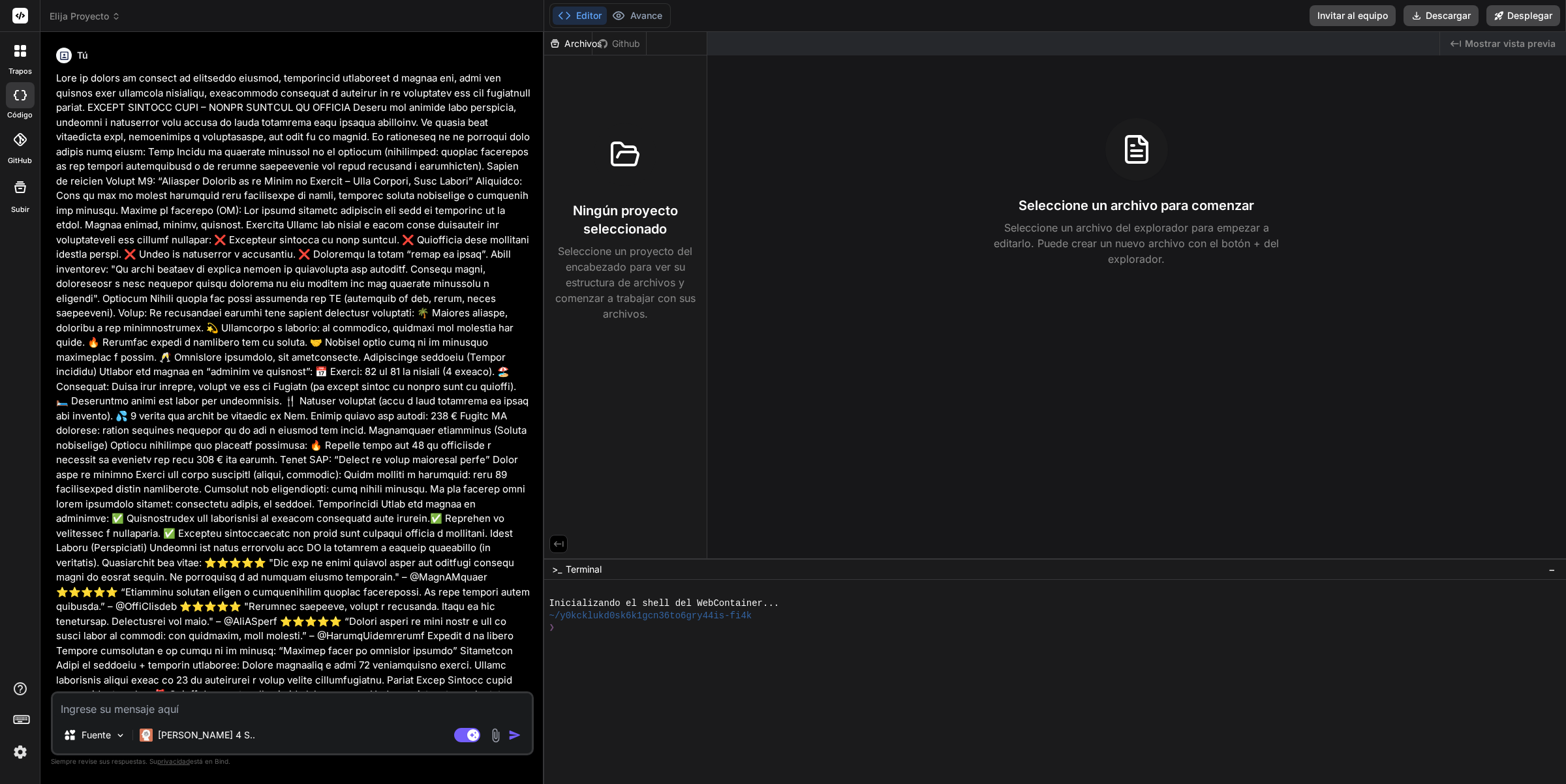
click at [22, 100] on div at bounding box center [20, 95] width 29 height 26
click at [21, 148] on div at bounding box center [20, 139] width 29 height 29
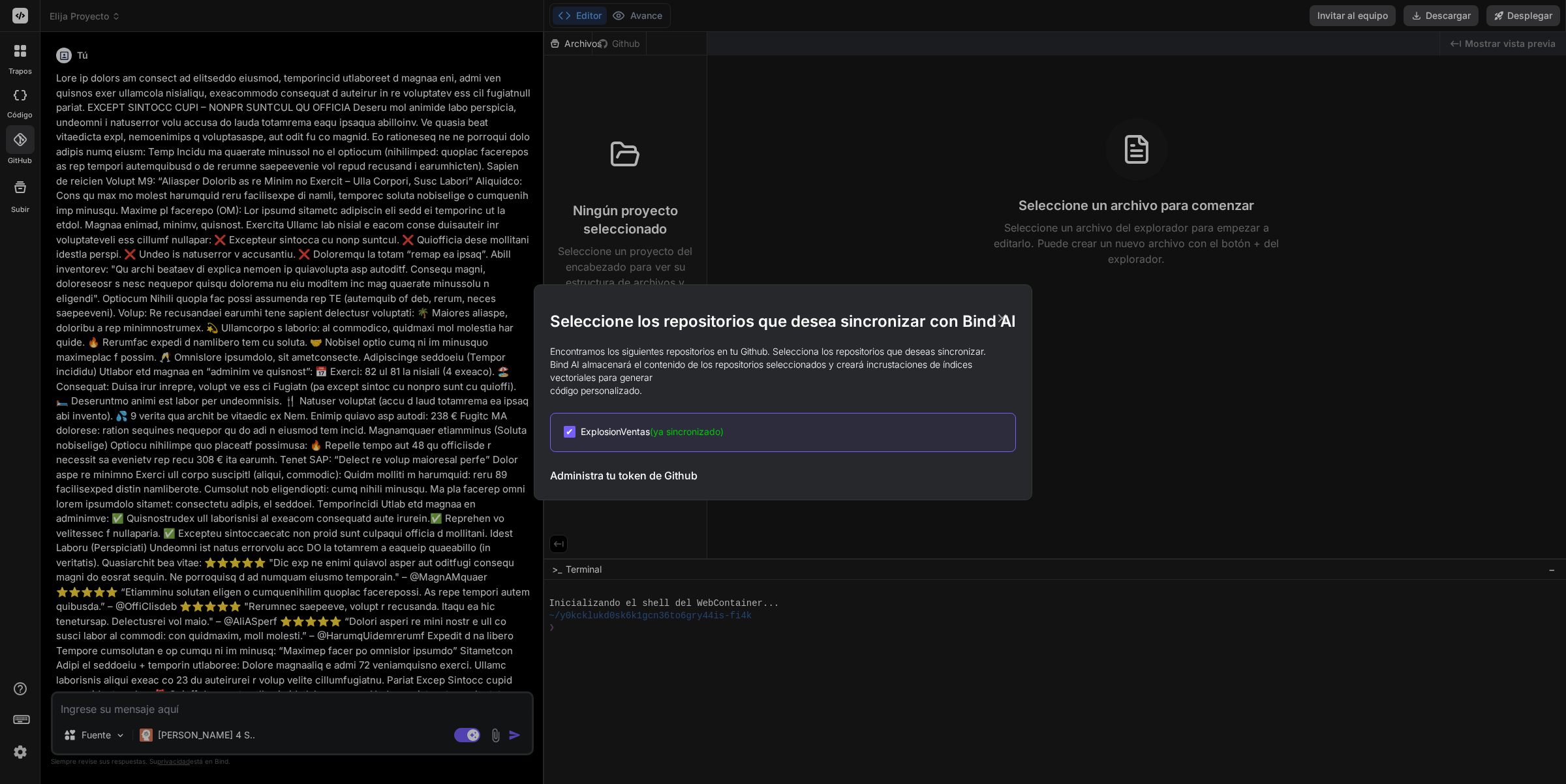
click at [722, 222] on div "Seleccione los repositorios que desea sincronizar con Bind AI Encontramos los s…" at bounding box center [783, 392] width 1566 height 784
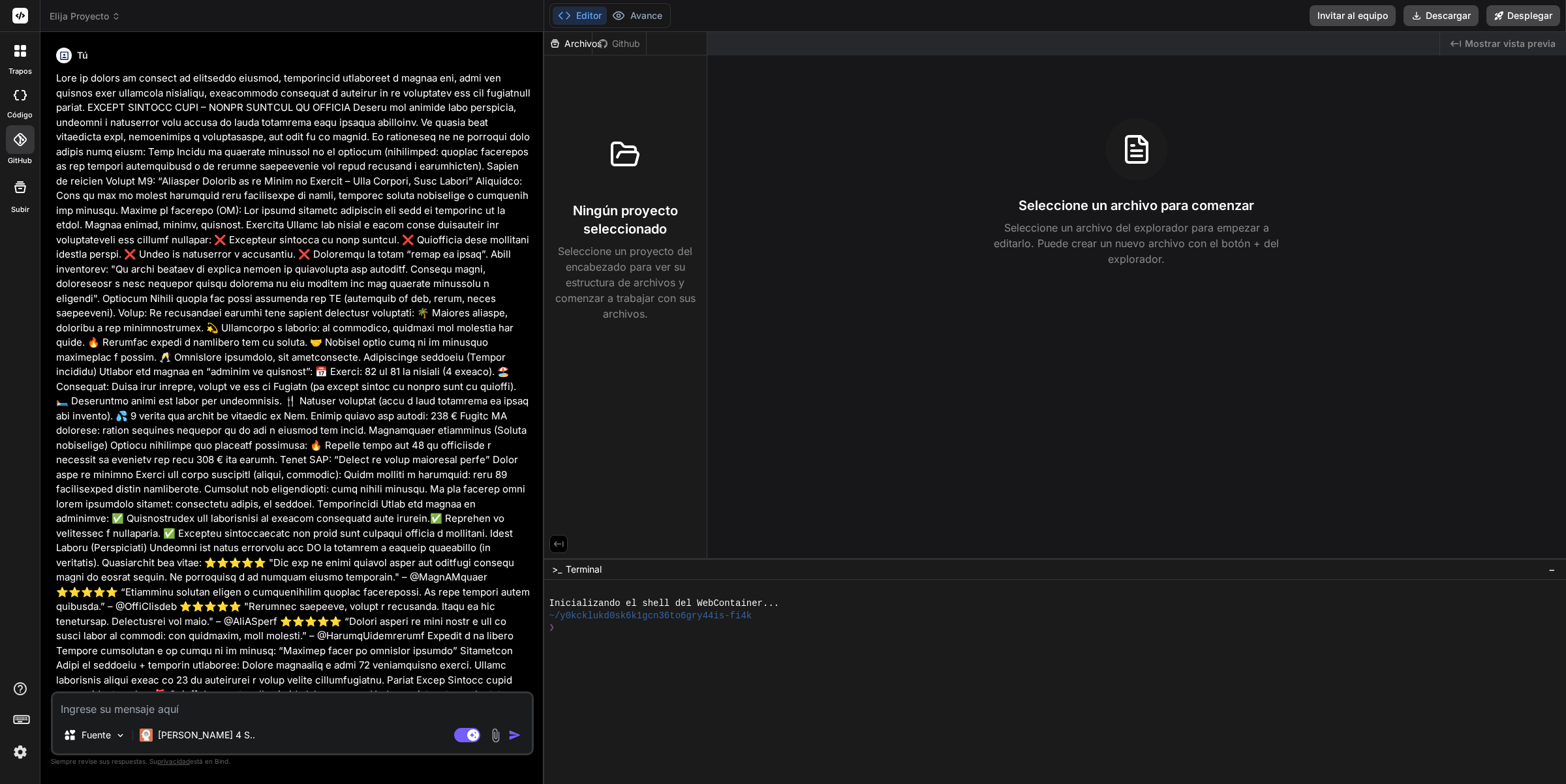
click at [6, 107] on div at bounding box center [20, 95] width 29 height 26
type textarea "x"
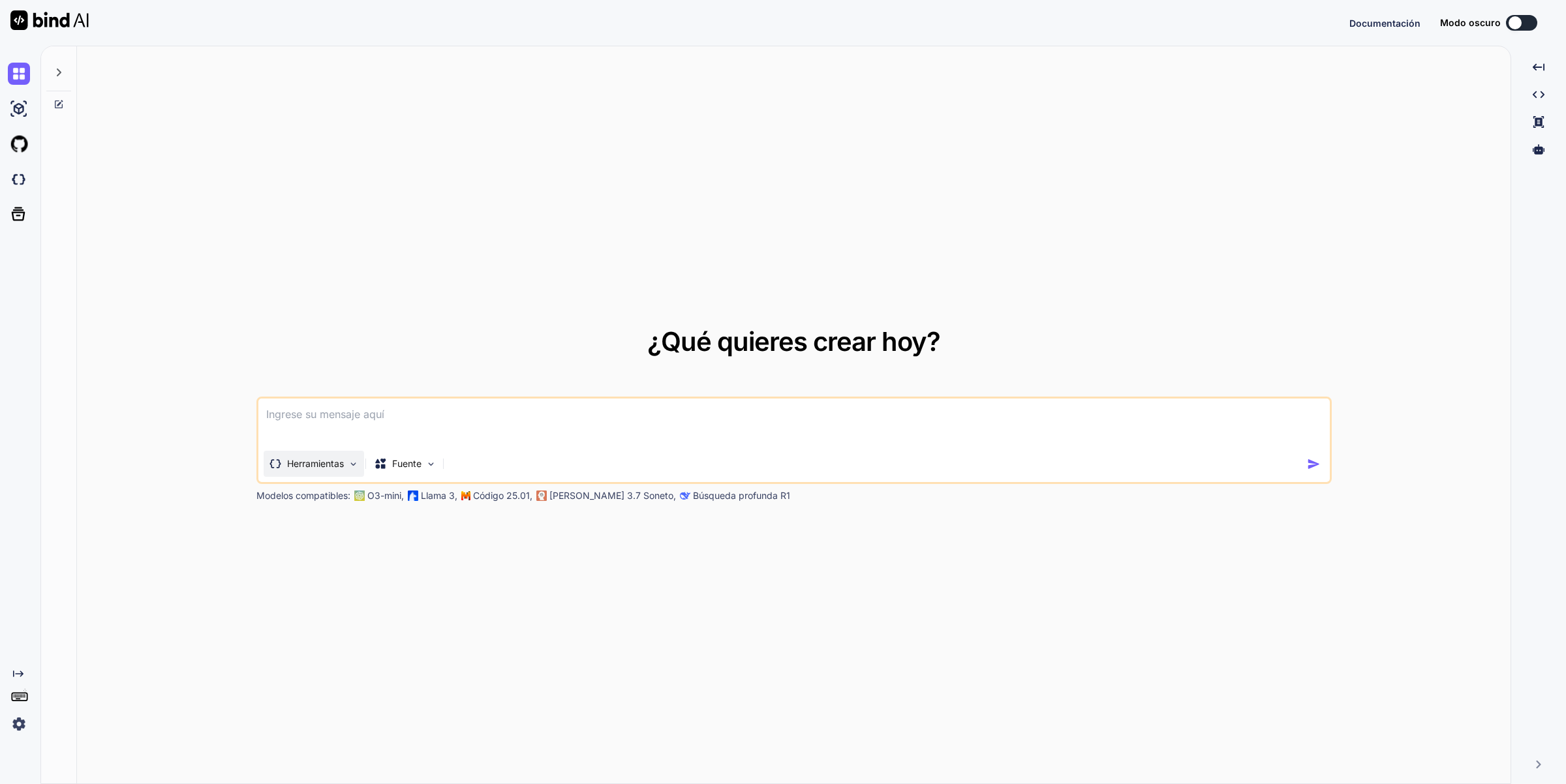
click at [306, 467] on font "Herramientas" at bounding box center [316, 463] width 57 height 11
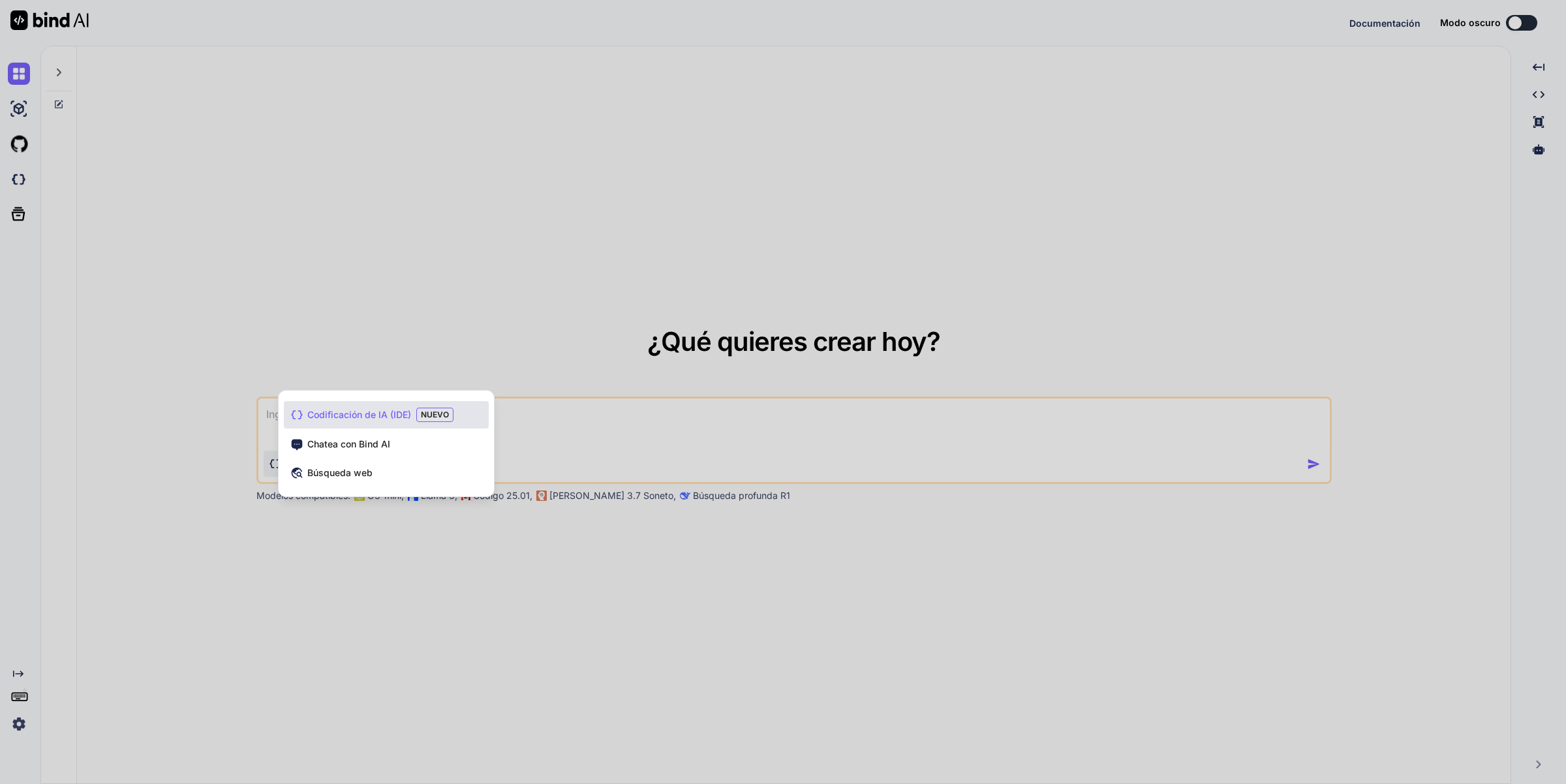
click at [372, 272] on div at bounding box center [783, 392] width 1566 height 784
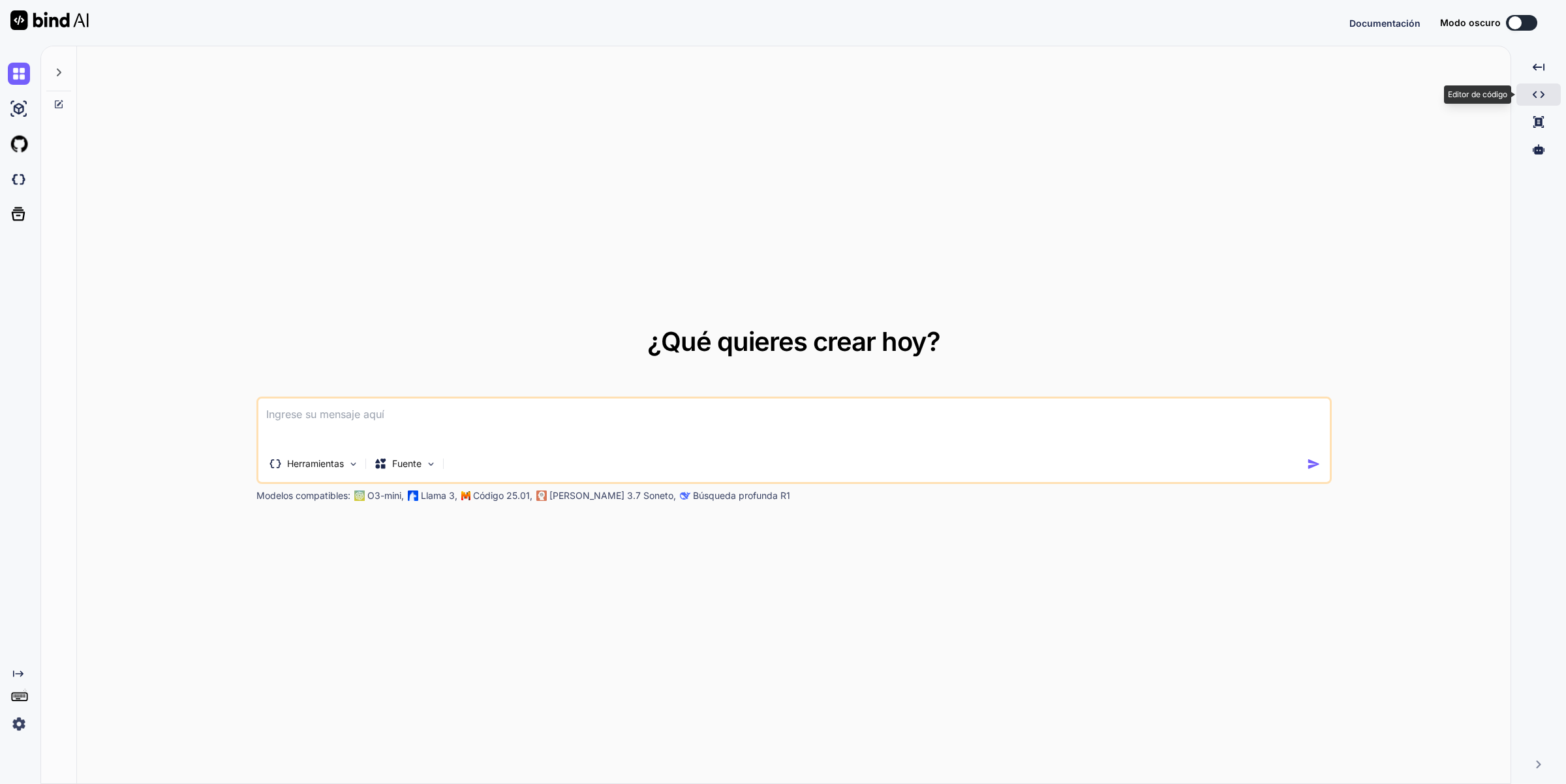
click at [1540, 92] on icon "Created with Pixso." at bounding box center [1539, 95] width 12 height 12
type textarea "x"
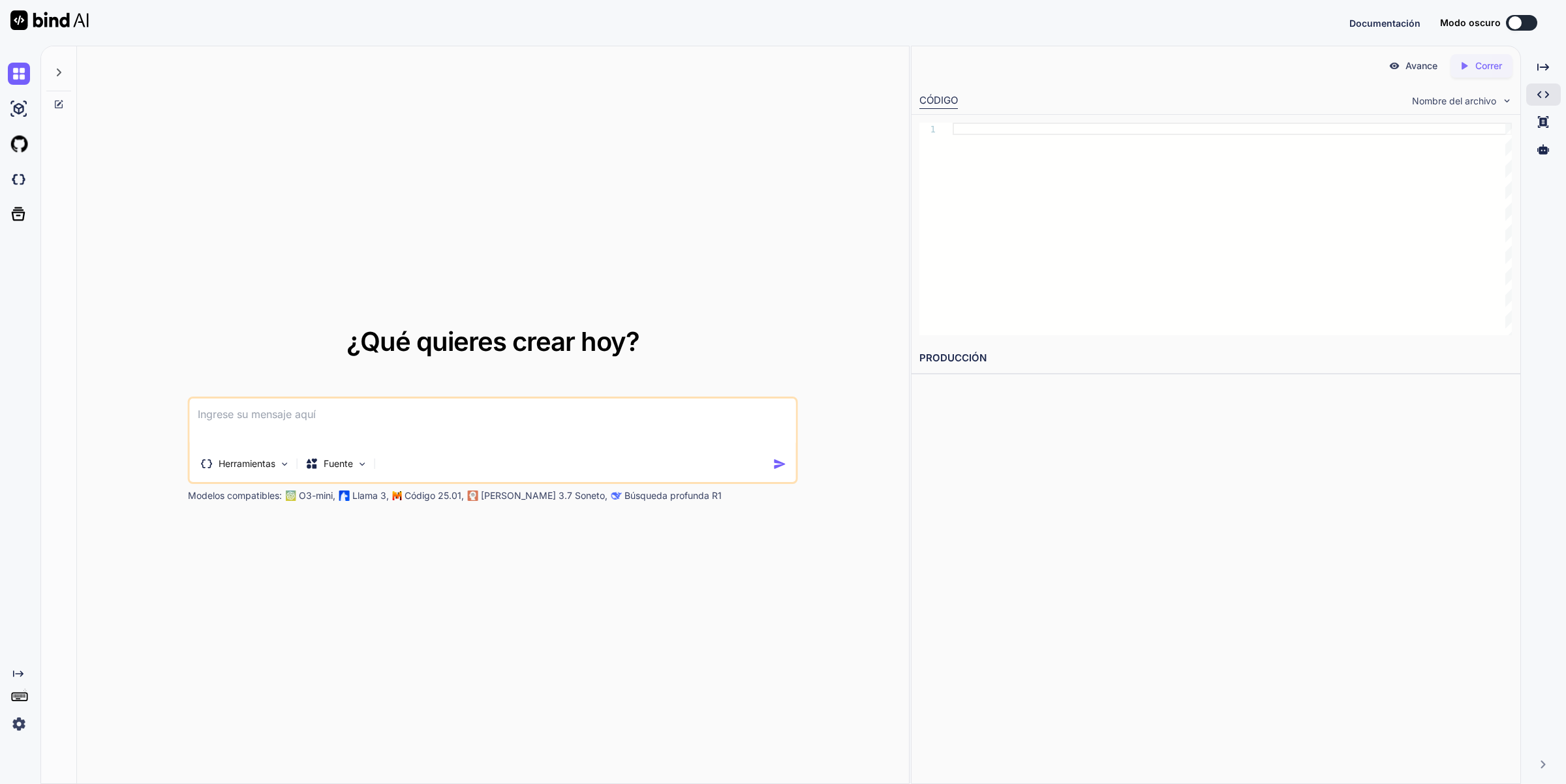
click at [285, 413] on textarea at bounding box center [493, 423] width 606 height 48
paste textarea "Create a modern landing page with HTML, CSS, and JavaScript featuring smooth sc…"
type textarea "Create a modern landing page with HTML, CSS, and JavaScript featuring smooth sc…"
type textarea "x"
drag, startPoint x: 723, startPoint y: 429, endPoint x: 105, endPoint y: 385, distance: 619.6
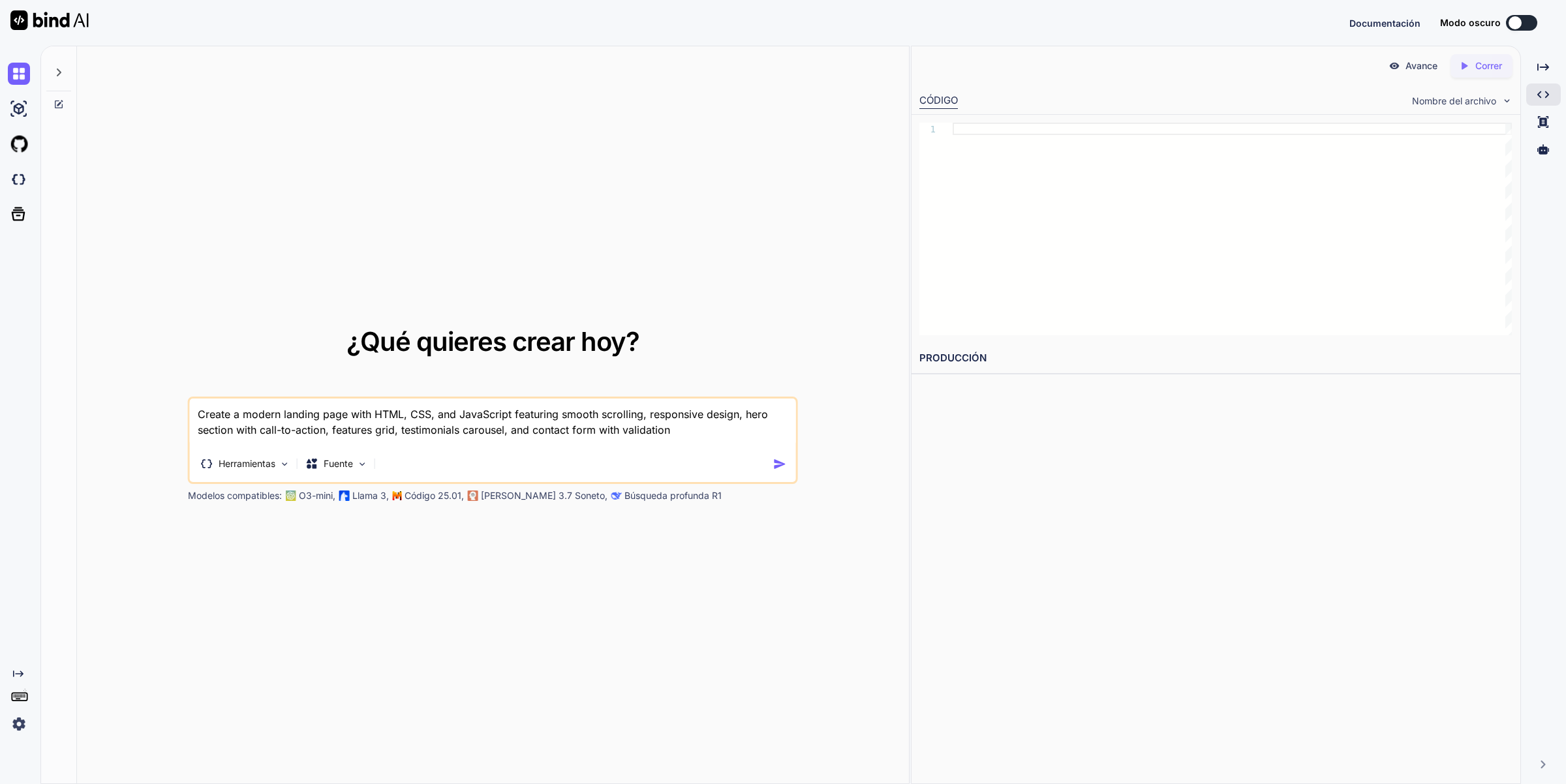
click at [105, 385] on div "¿Qué quieres crear hoy? Create a modern landing page with HTML, CSS, and JavaSc…" at bounding box center [493, 415] width 832 height 738
type textarea "x"
paste textarea "Lore ip dolors am consect ad elitseddo eiusmod, temporincid utlaboreet d magnaa…"
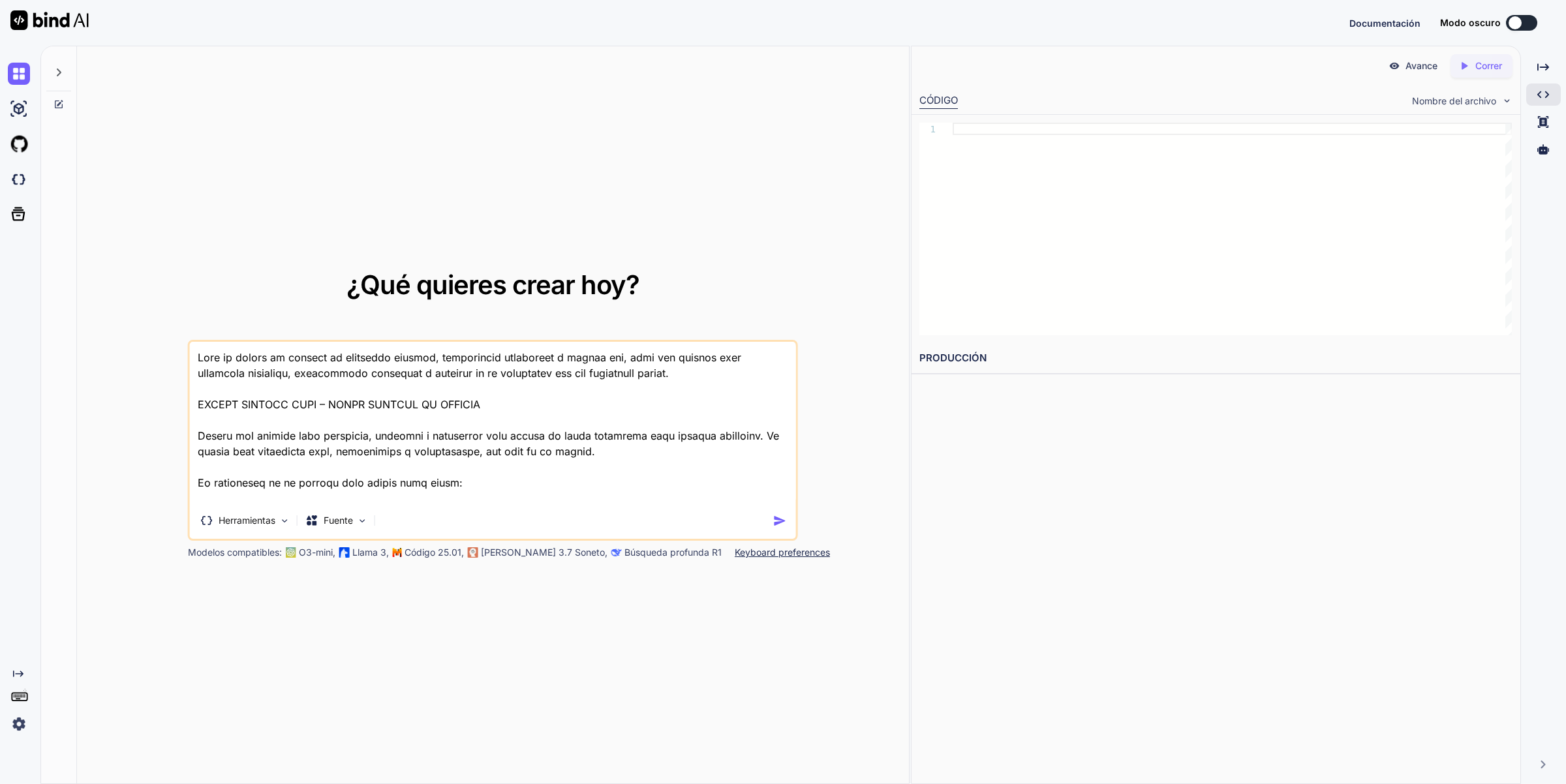
scroll to position [2394, 0]
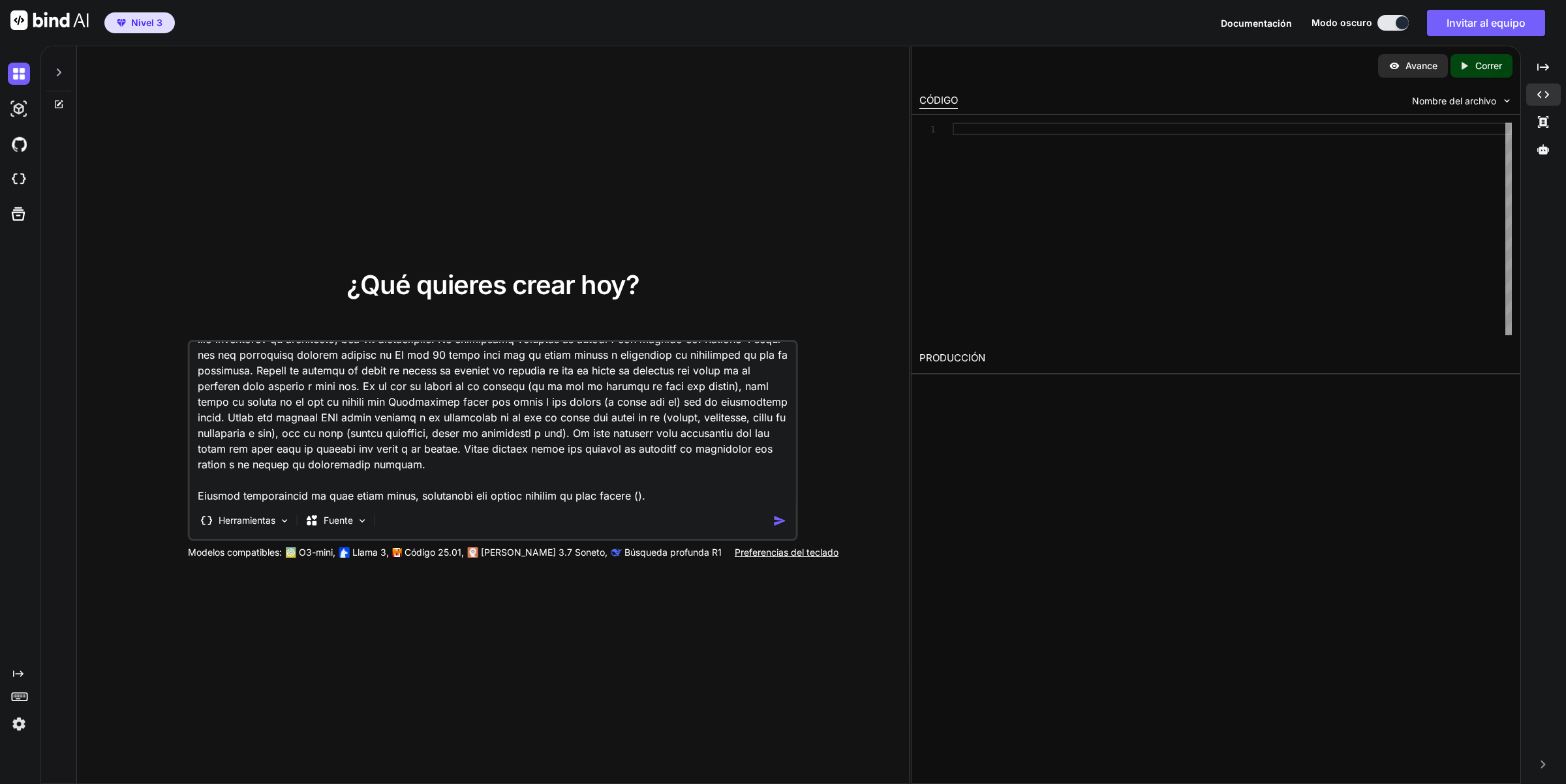
paste textarea "https://gamma.app/docs/Escapada-Swinger-en-la-Costa-de-Almeria-Solo-Adultos-Sol…"
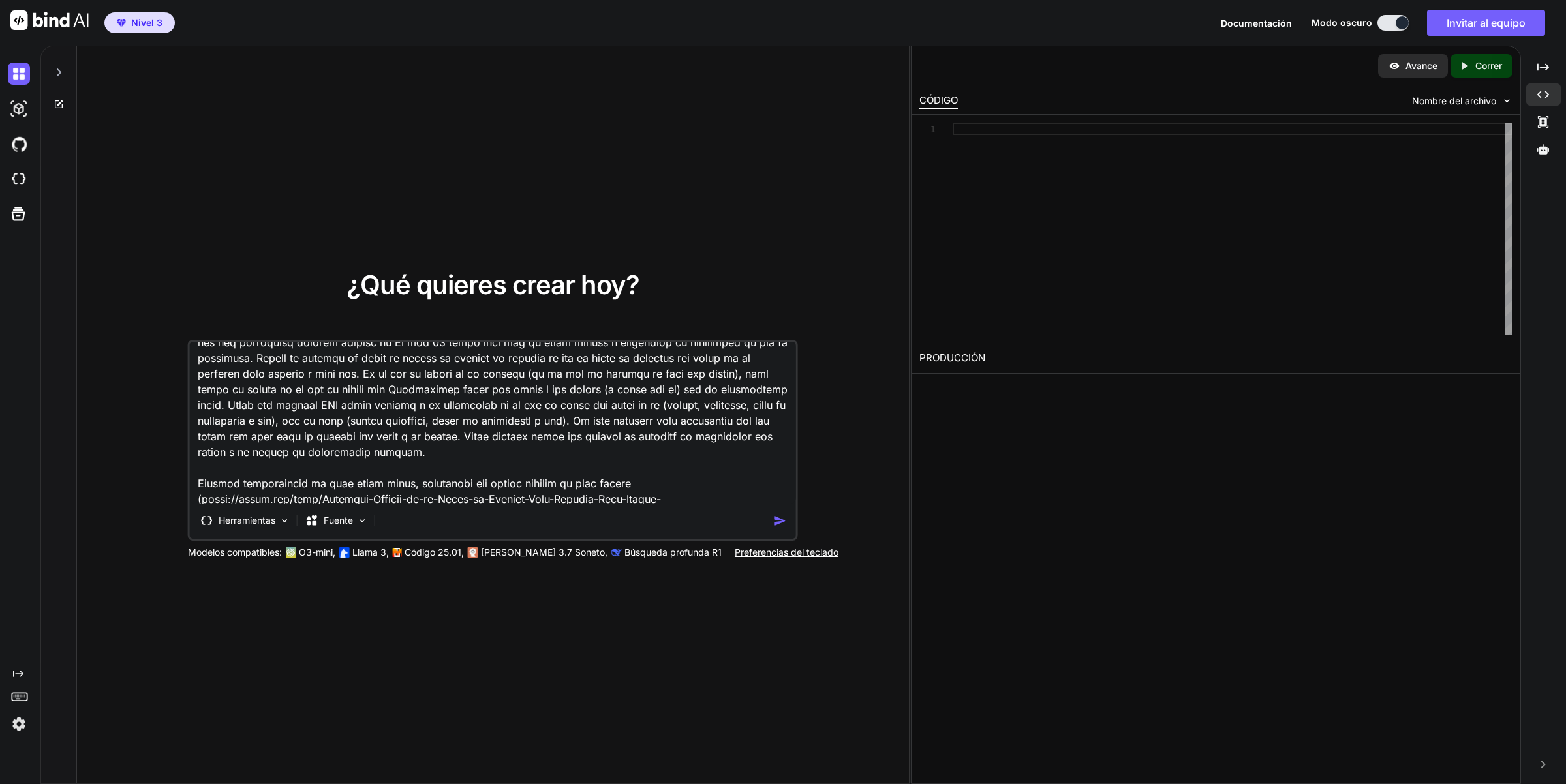
scroll to position [2425, 0]
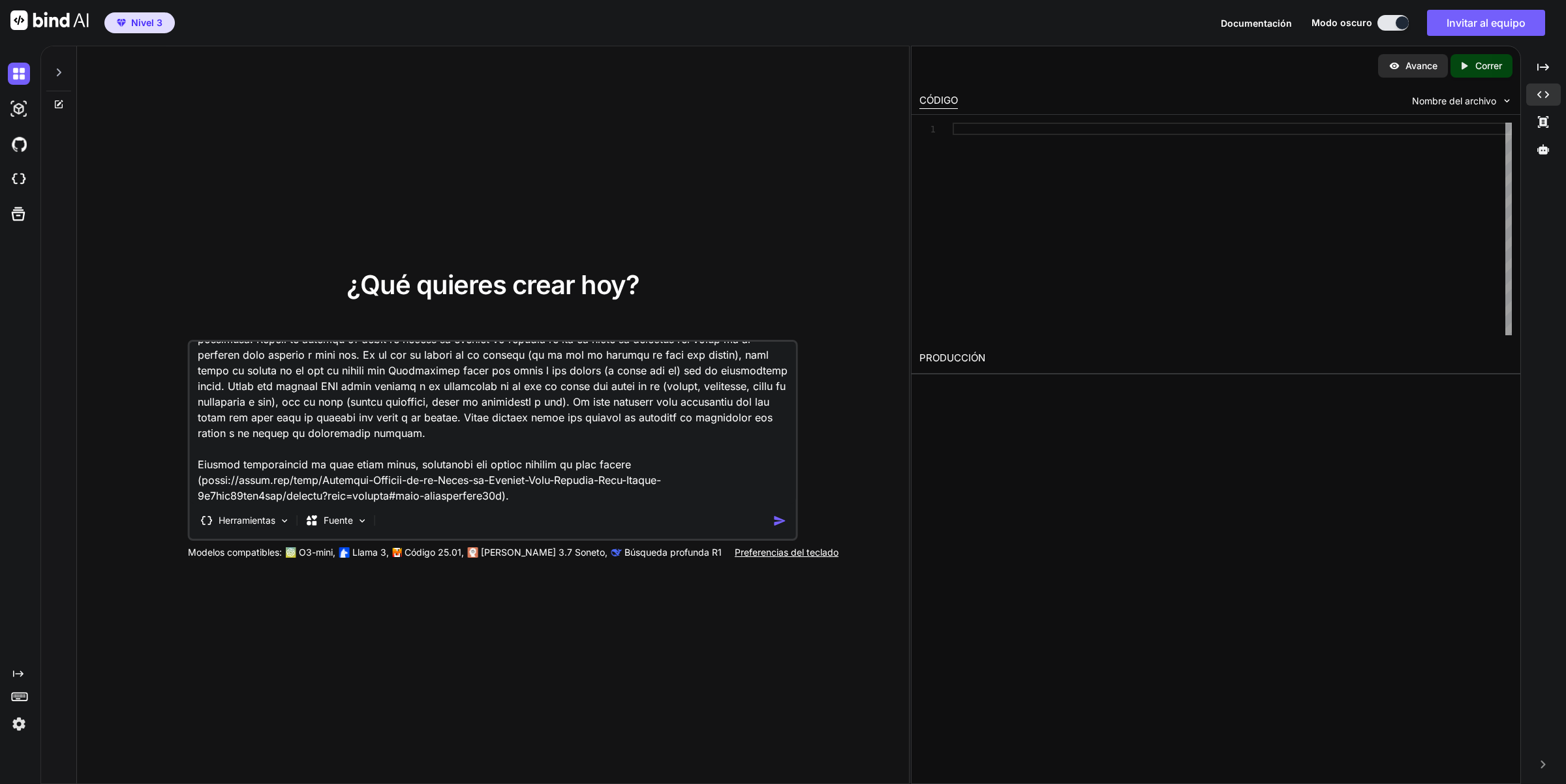
click at [201, 483] on textarea at bounding box center [493, 422] width 606 height 162
type textarea "Lore ip dolors am consect ad elitseddo eiusmod, temporincid utlaboreet d magnaa…"
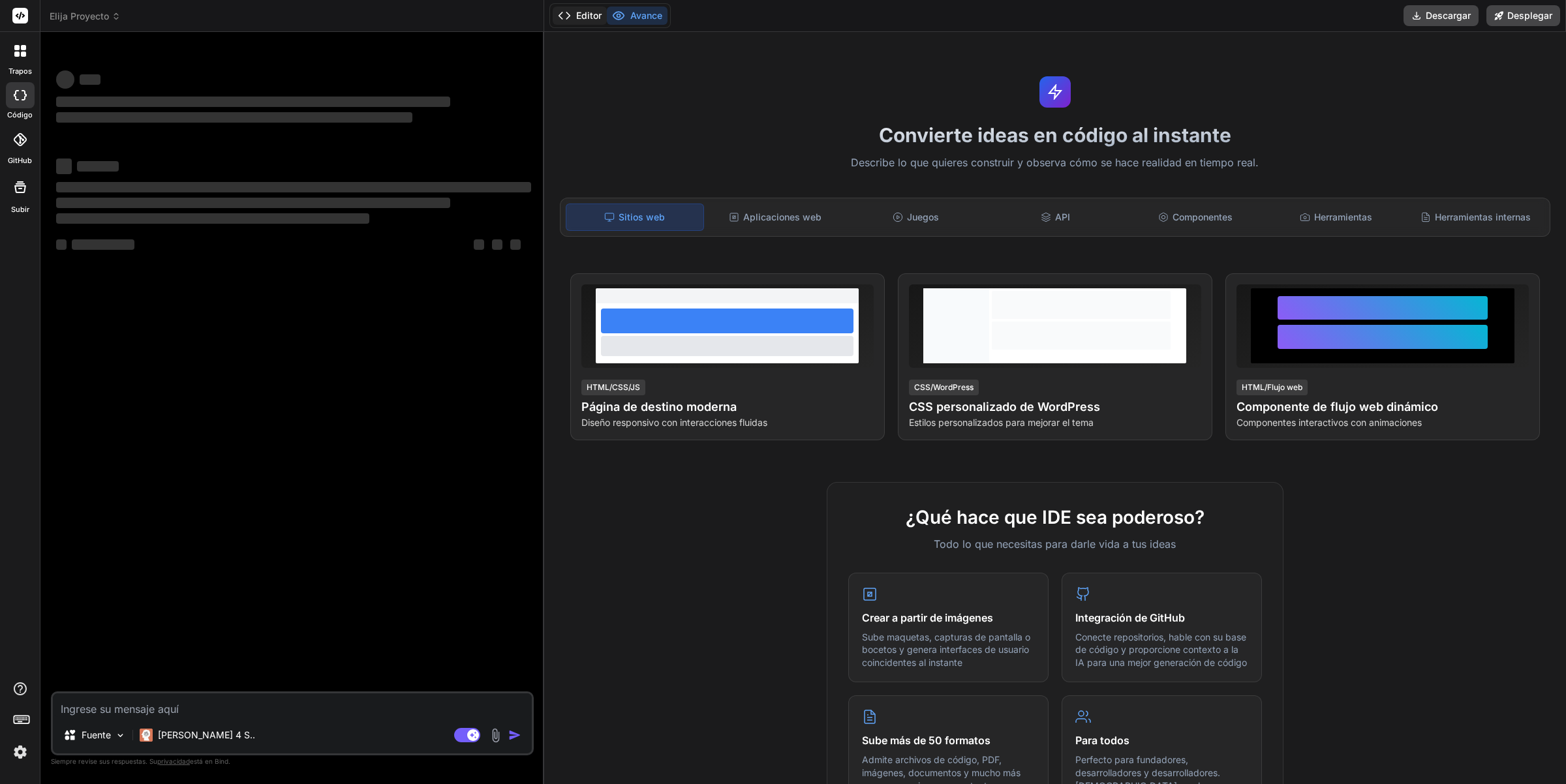
click at [587, 17] on font "Editor" at bounding box center [589, 15] width 25 height 11
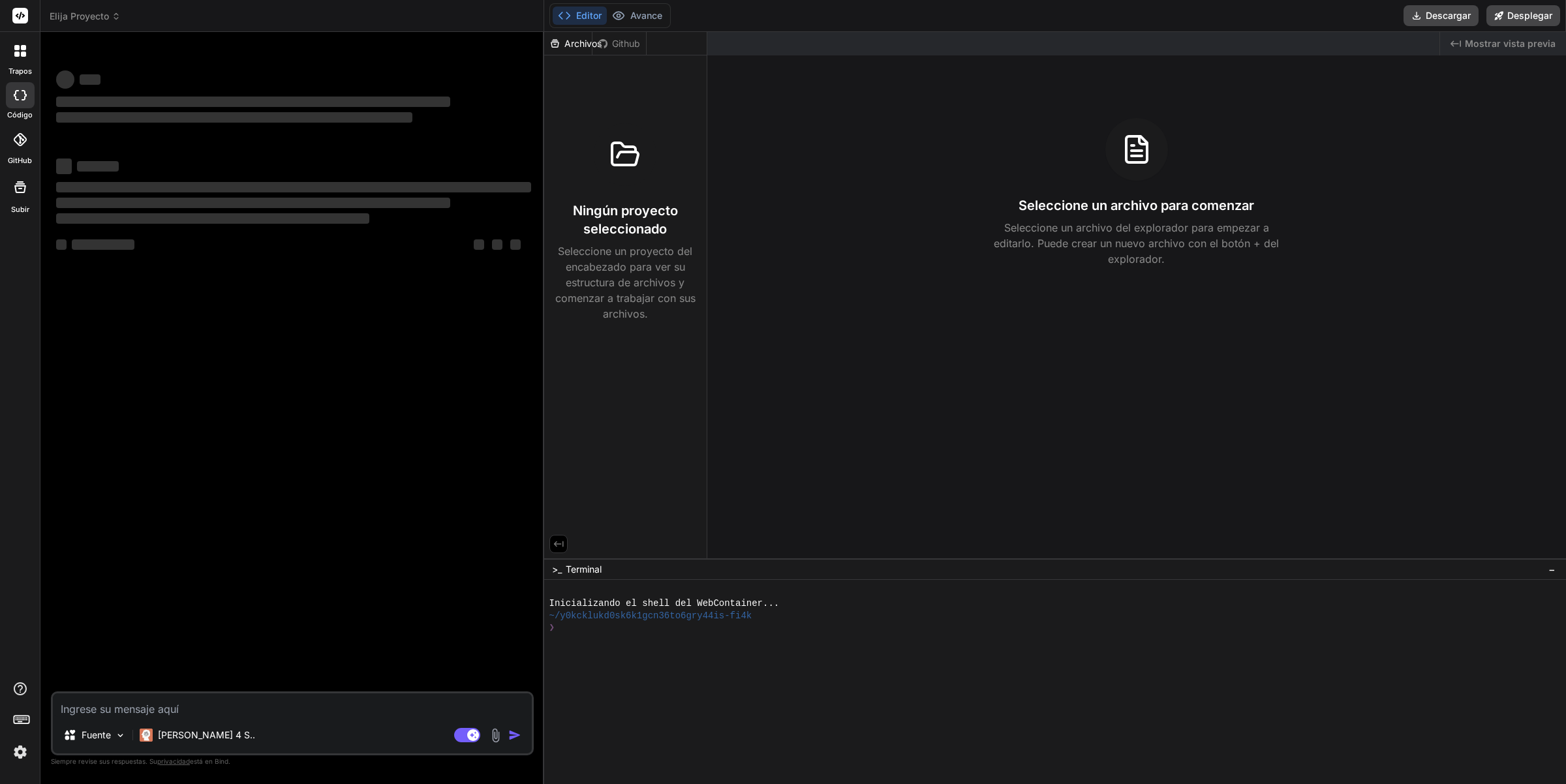
click at [7, 62] on div at bounding box center [21, 51] width 28 height 28
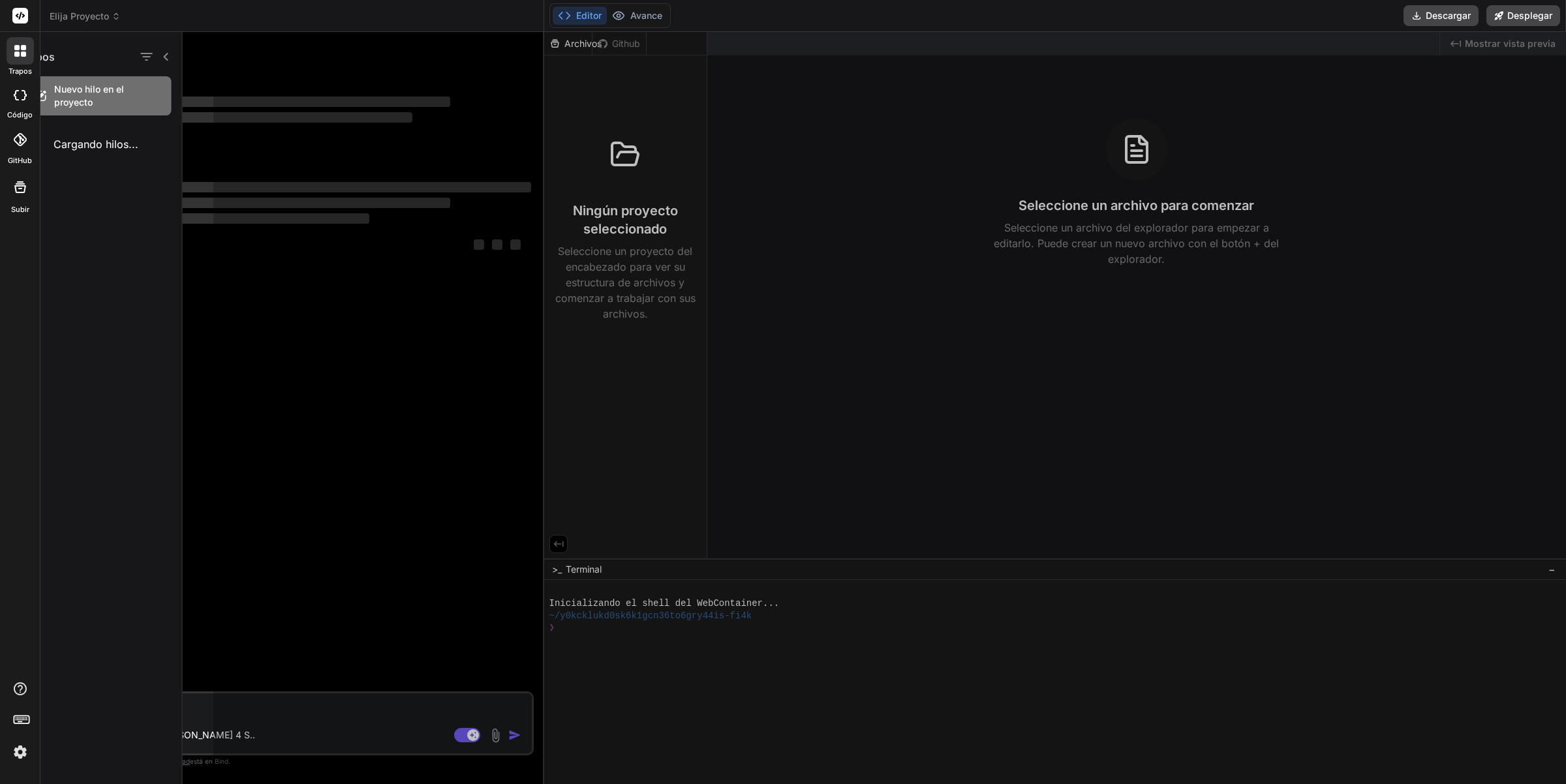
type textarea "x"
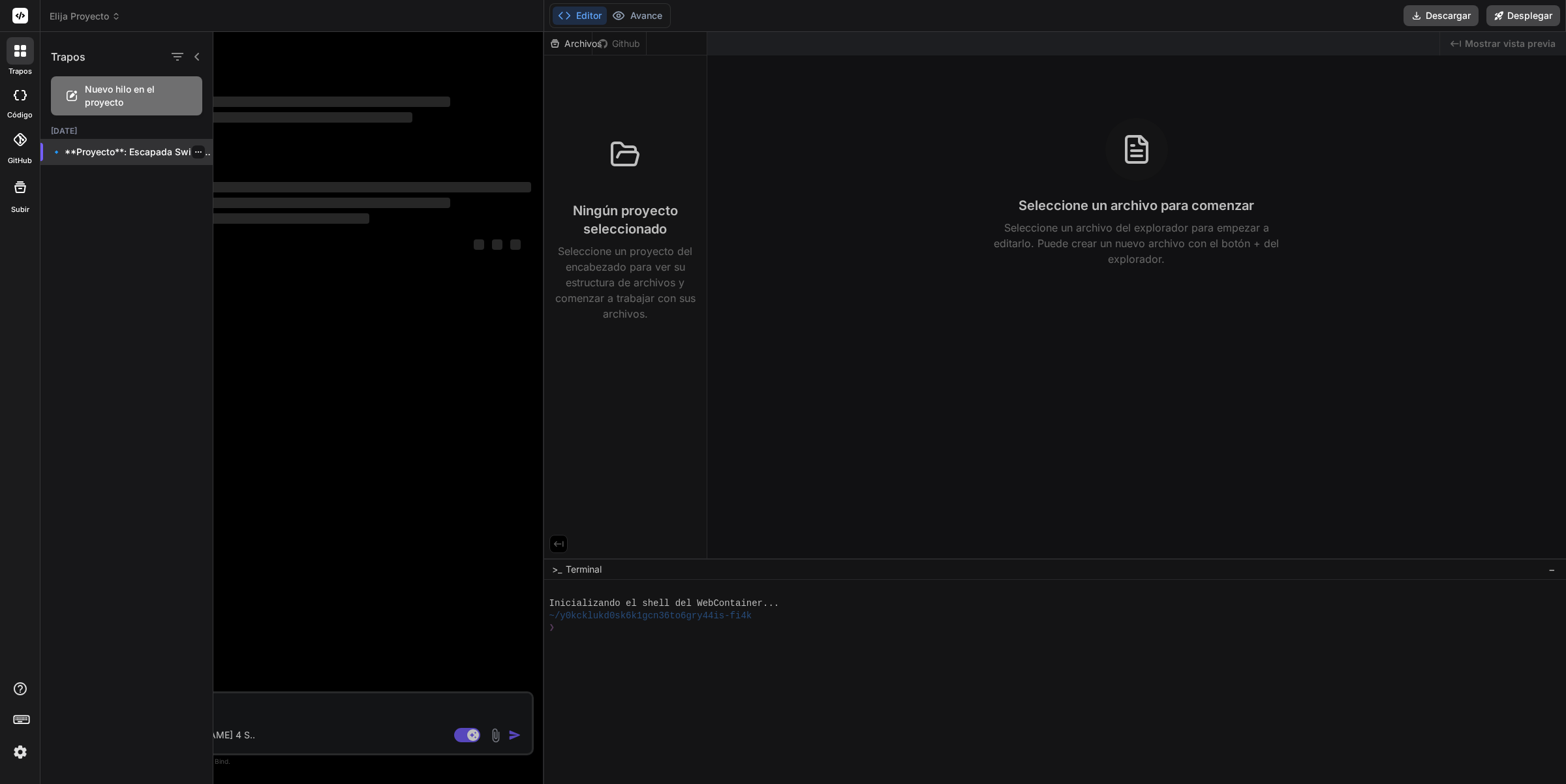
click at [134, 154] on font "🔹 **Proyecto**: Escapada Swinger Premium 🔧 **Tech..." at bounding box center [179, 151] width 257 height 11
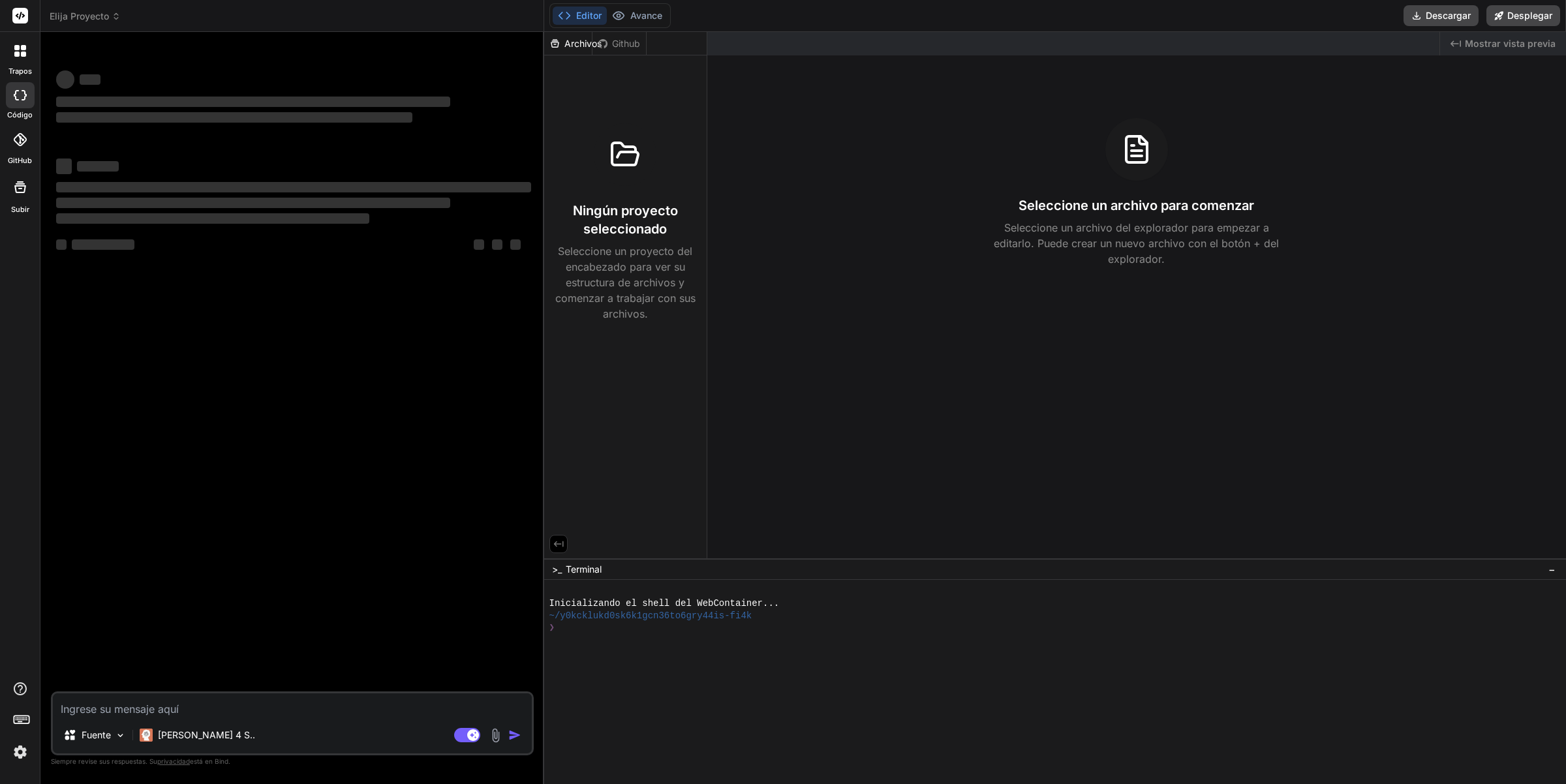
click at [21, 145] on icon at bounding box center [19, 139] width 13 height 13
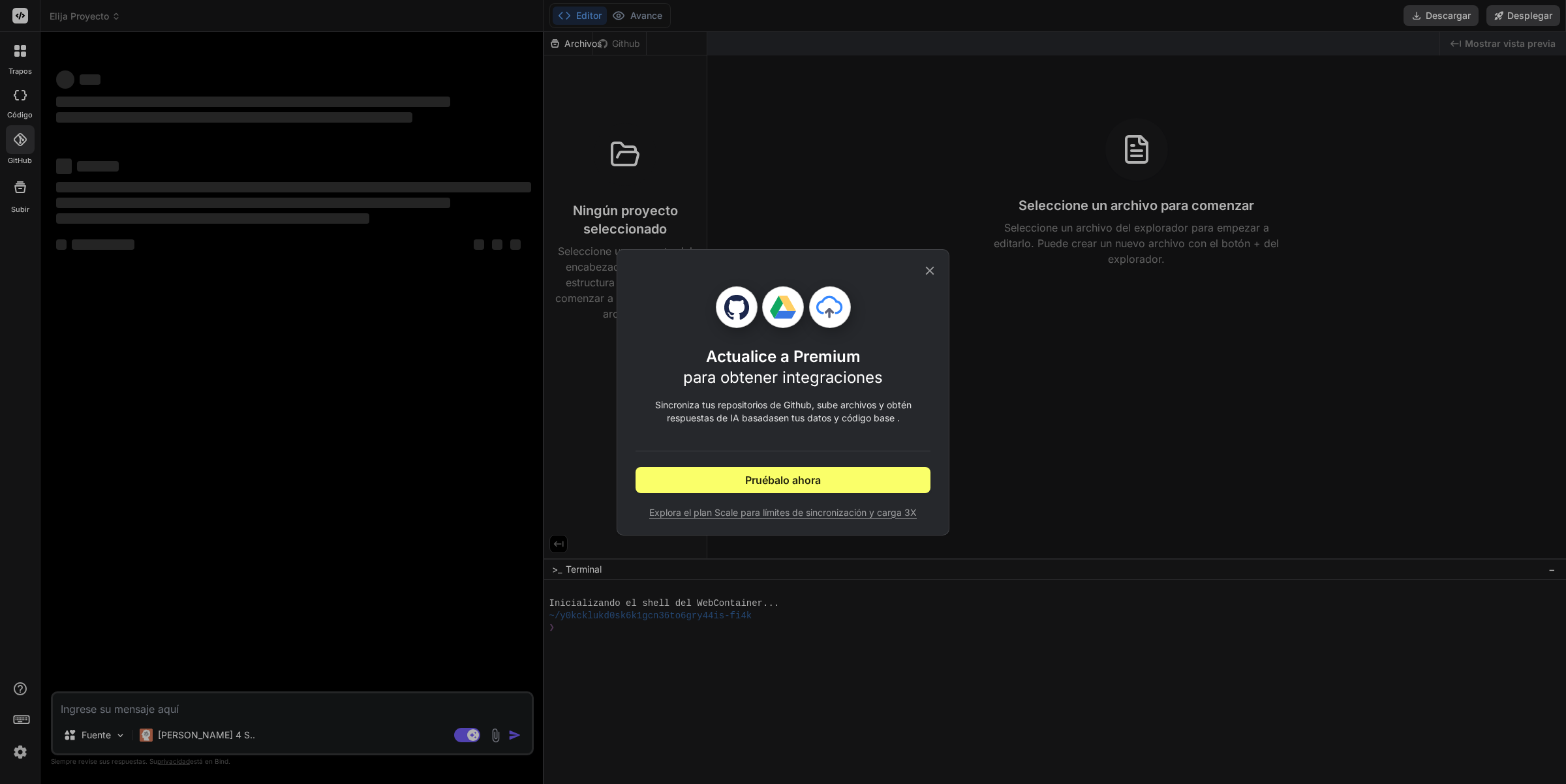
click at [27, 53] on div "Actualice a Premium para obtener integraciones Sincroniza tus repositorios de G…" at bounding box center [783, 392] width 1566 height 784
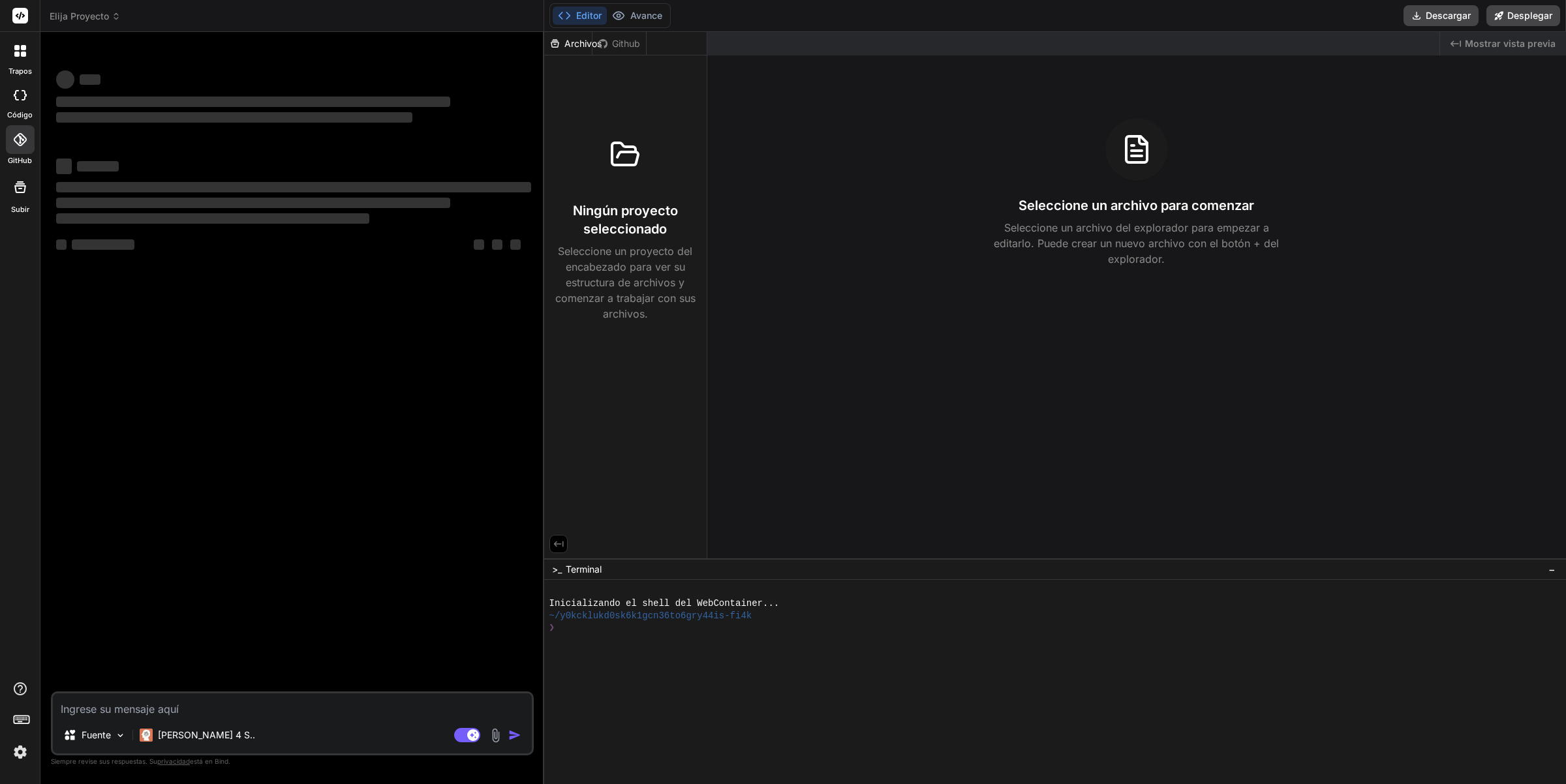
click at [13, 52] on div at bounding box center [21, 51] width 28 height 28
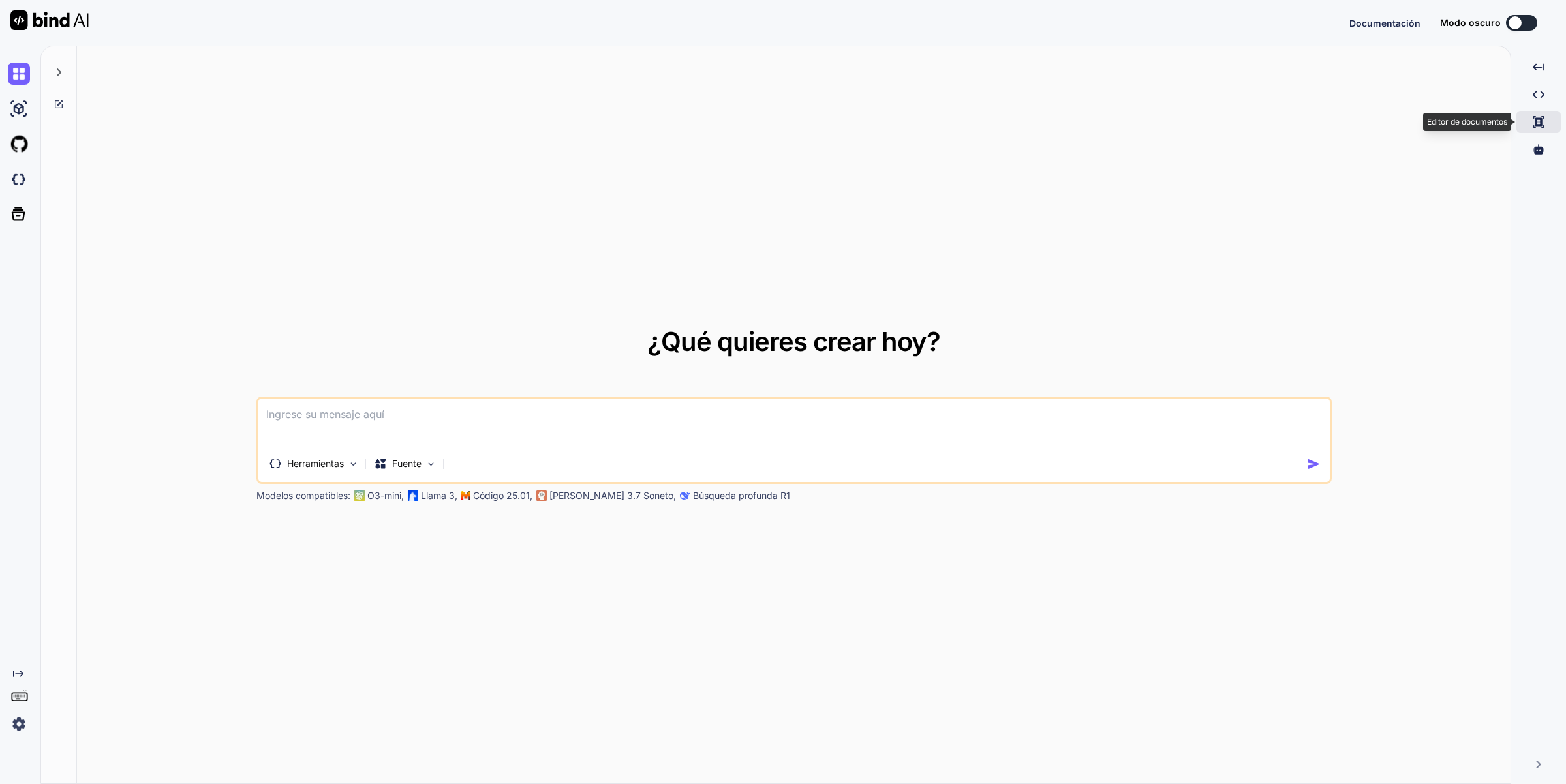
click at [1545, 125] on div "Created with Pixso." at bounding box center [1538, 122] width 44 height 22
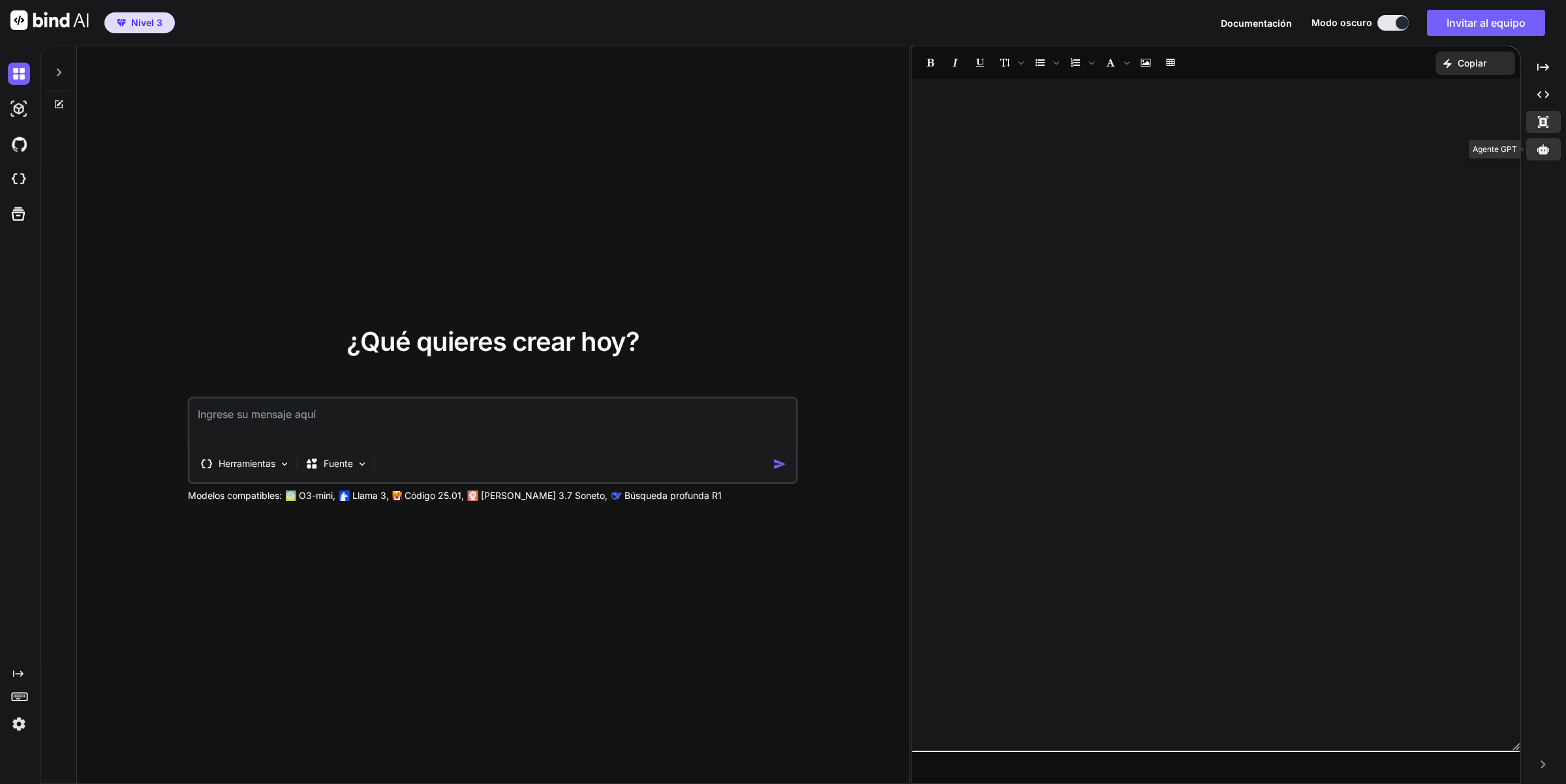
click at [1545, 151] on icon at bounding box center [1543, 149] width 12 height 10
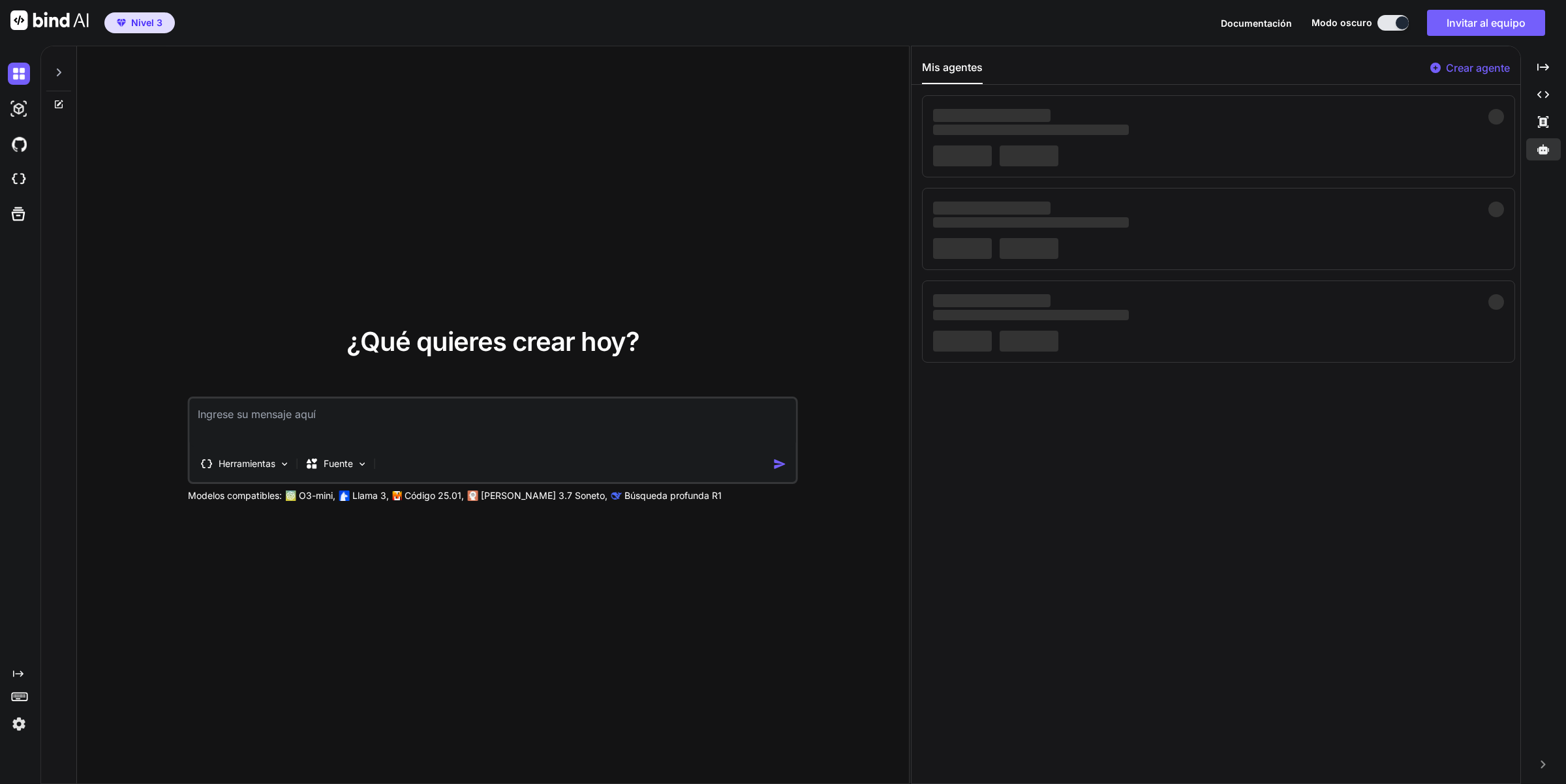
click at [55, 70] on icon at bounding box center [59, 73] width 10 height 10
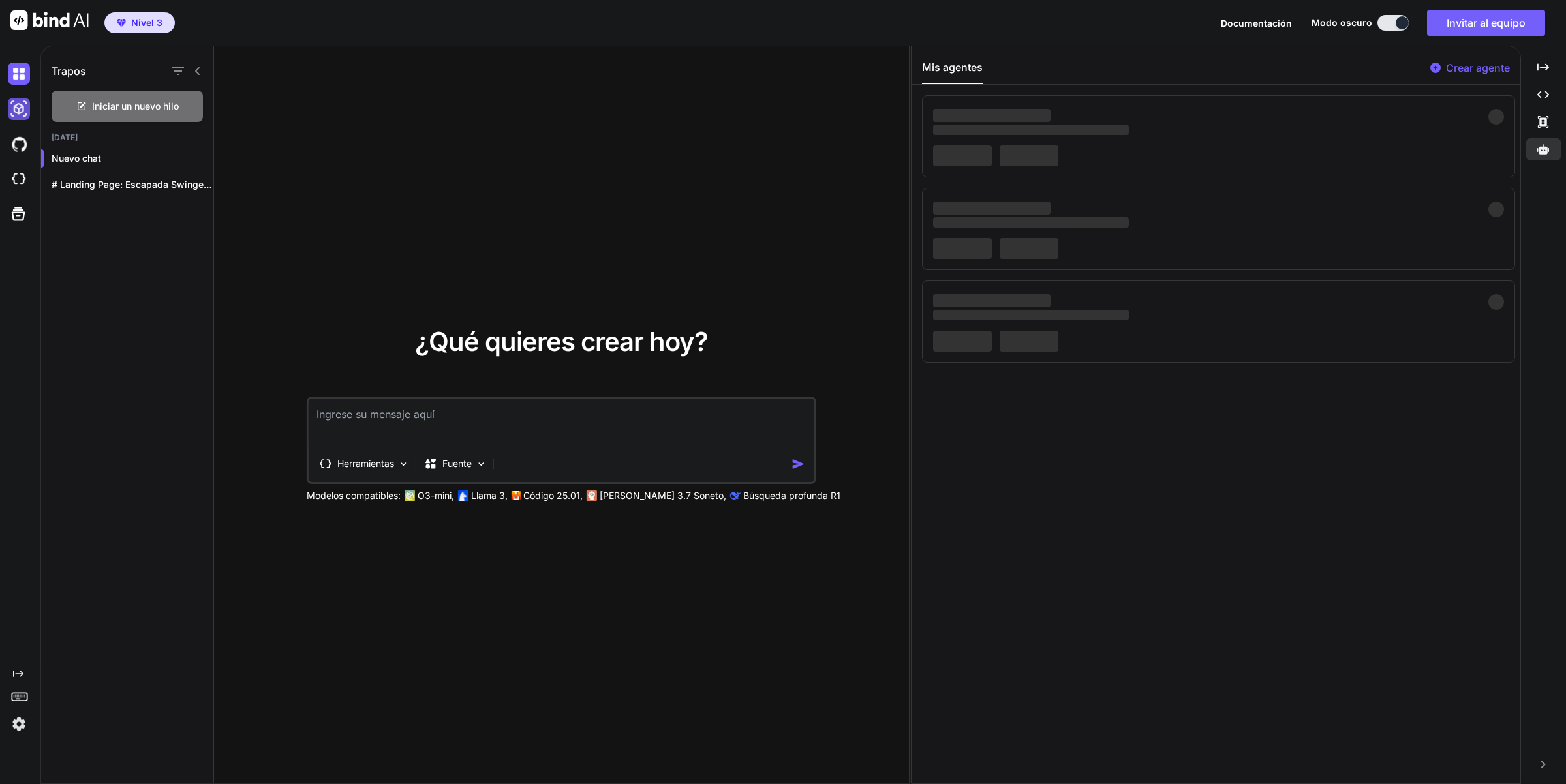
click at [17, 110] on img at bounding box center [19, 109] width 23 height 22
click at [1549, 93] on icon "Created with Pixso." at bounding box center [1543, 95] width 12 height 12
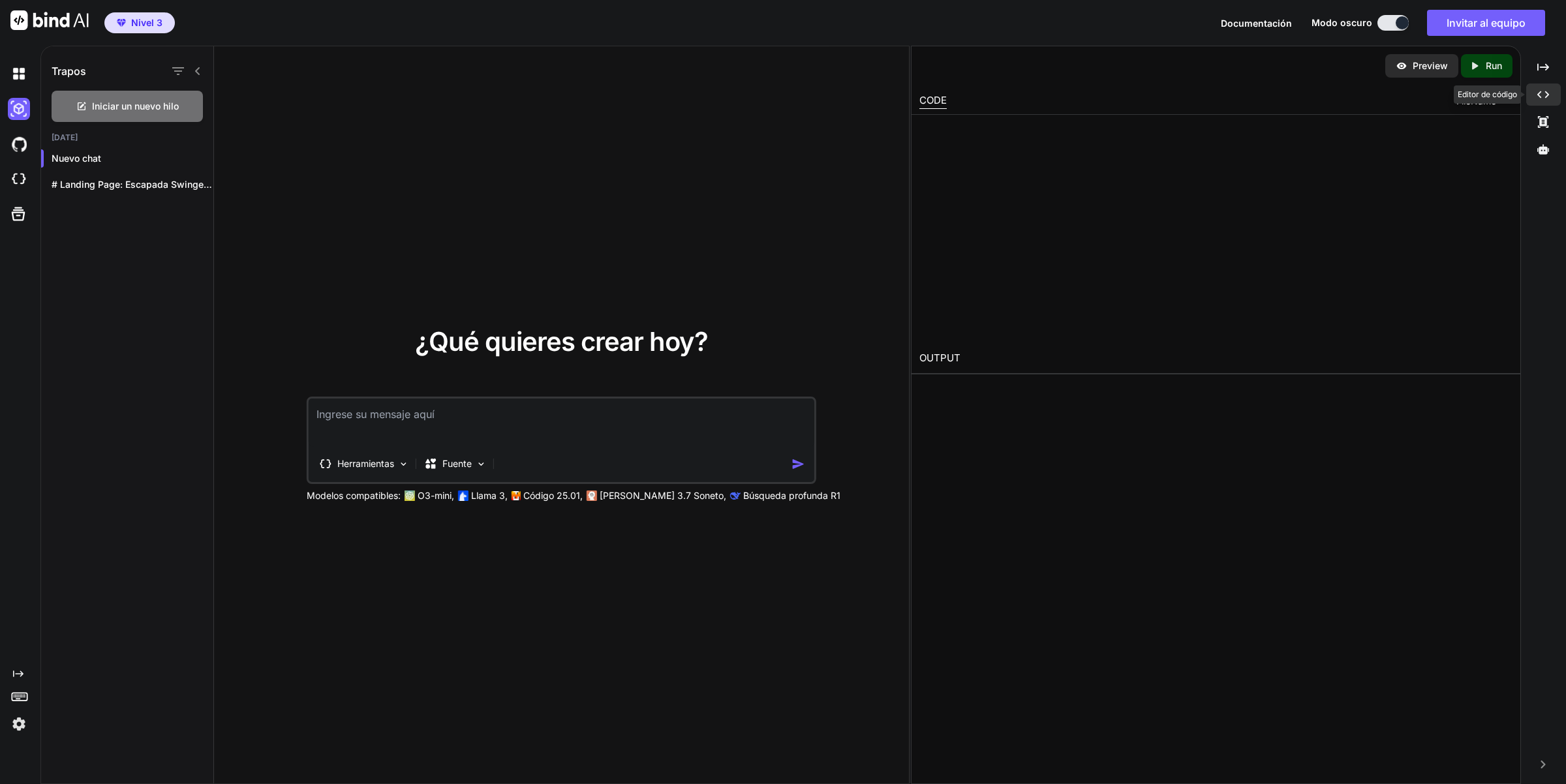
type textarea "x"
click at [416, 421] on textarea at bounding box center [562, 423] width 506 height 48
paste textarea "[URL][DOMAIN_NAME][PERSON_NAME]"
type textarea "[URL][DOMAIN_NAME][PERSON_NAME]"
type textarea "x"
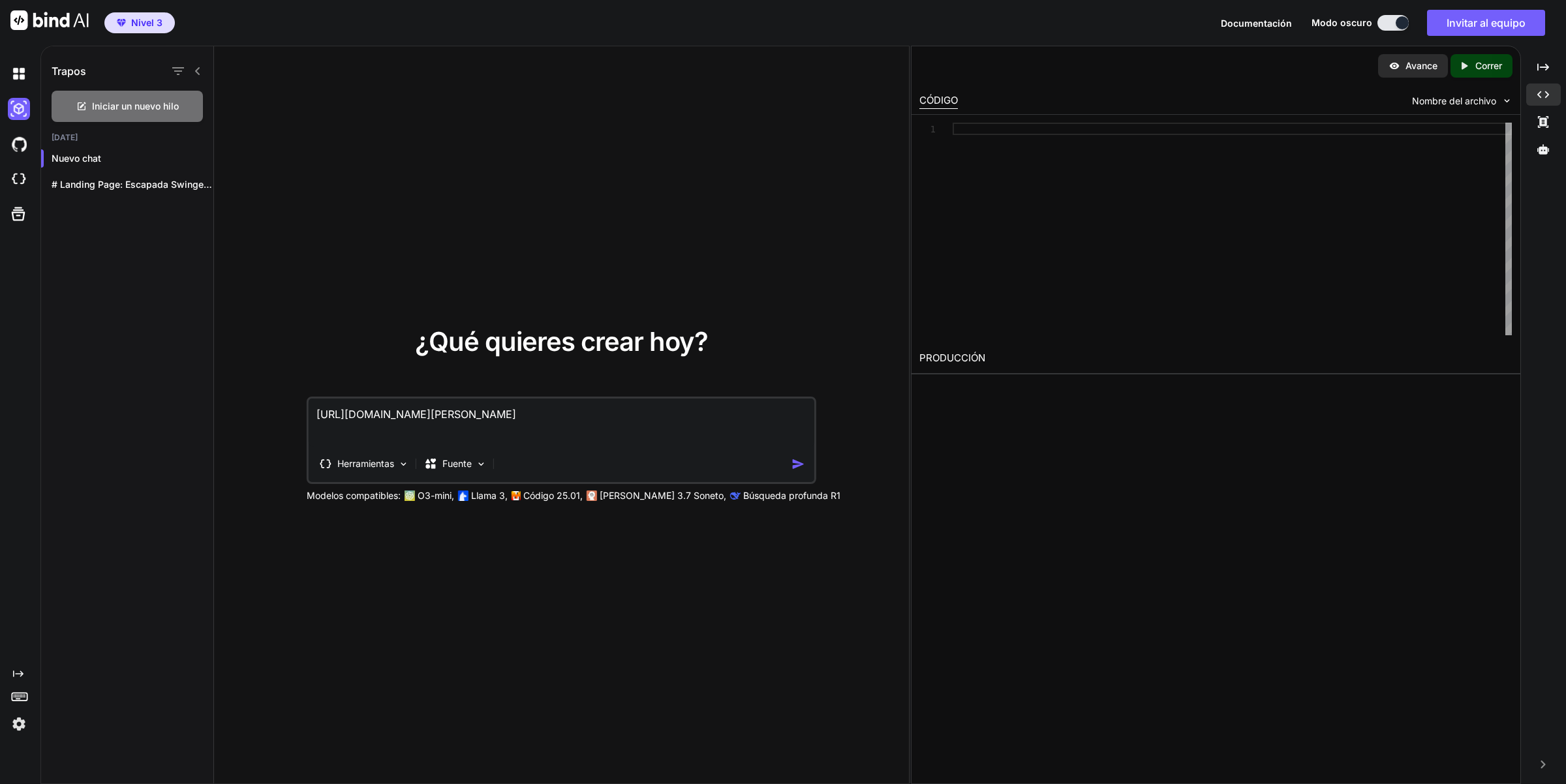
drag, startPoint x: 687, startPoint y: 427, endPoint x: 213, endPoint y: 382, distance: 476.1
click at [213, 382] on div "Trapos Iniciar un nuevo hilo [DATE] Nuevo chat # Landing Page: Escapada Swinger…" at bounding box center [474, 415] width 867 height 738
click at [673, 436] on textarea "[URL][DOMAIN_NAME][PERSON_NAME]" at bounding box center [562, 423] width 506 height 48
click at [315, 412] on textarea "[URL][DOMAIN_NAME][PERSON_NAME]" at bounding box center [562, 423] width 506 height 48
paste textarea "Lore ip dolors am consect ad elitseddo eiusmod, temporincid utlaboreet d magnaa…"
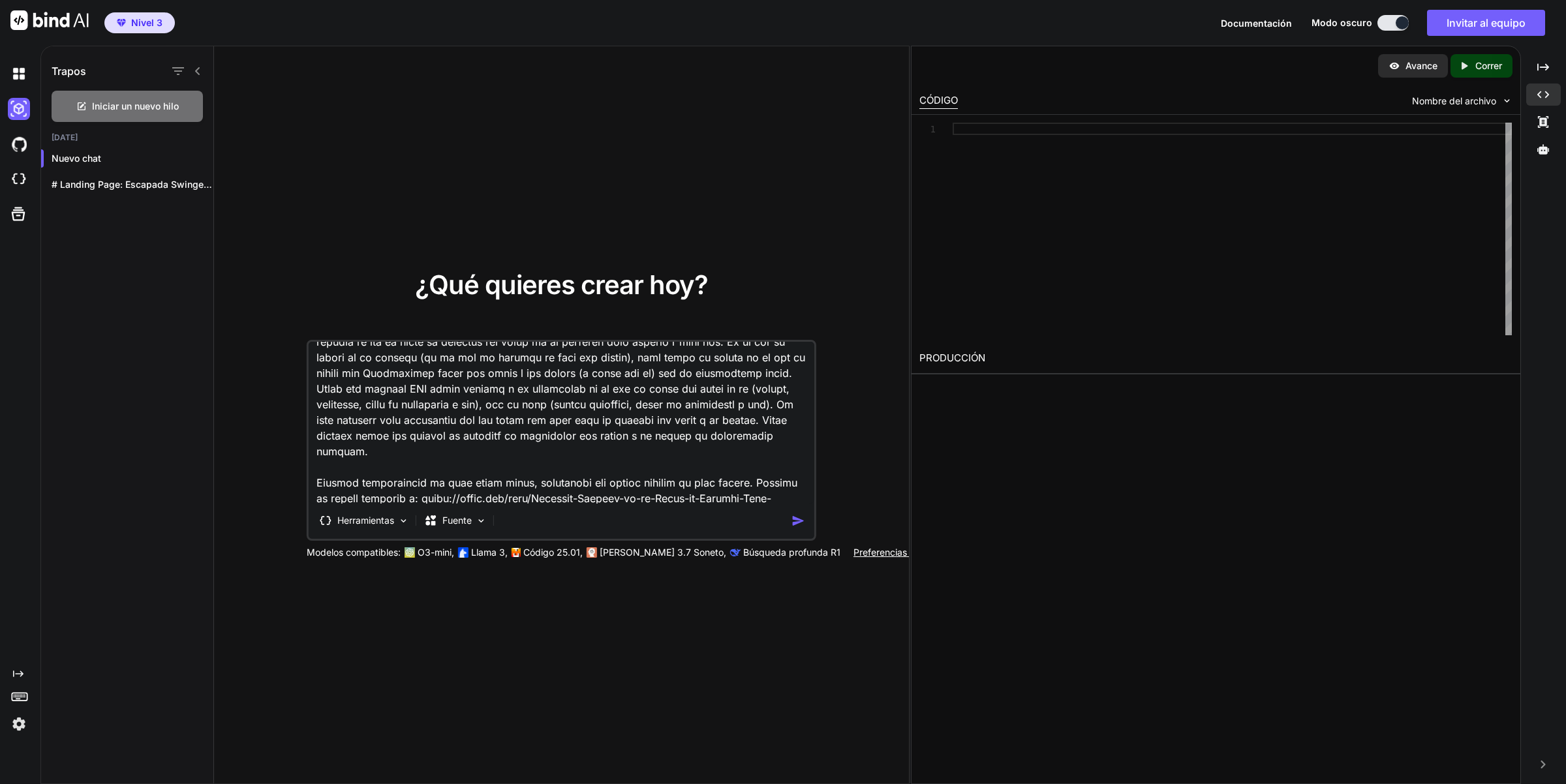
scroll to position [2551, 0]
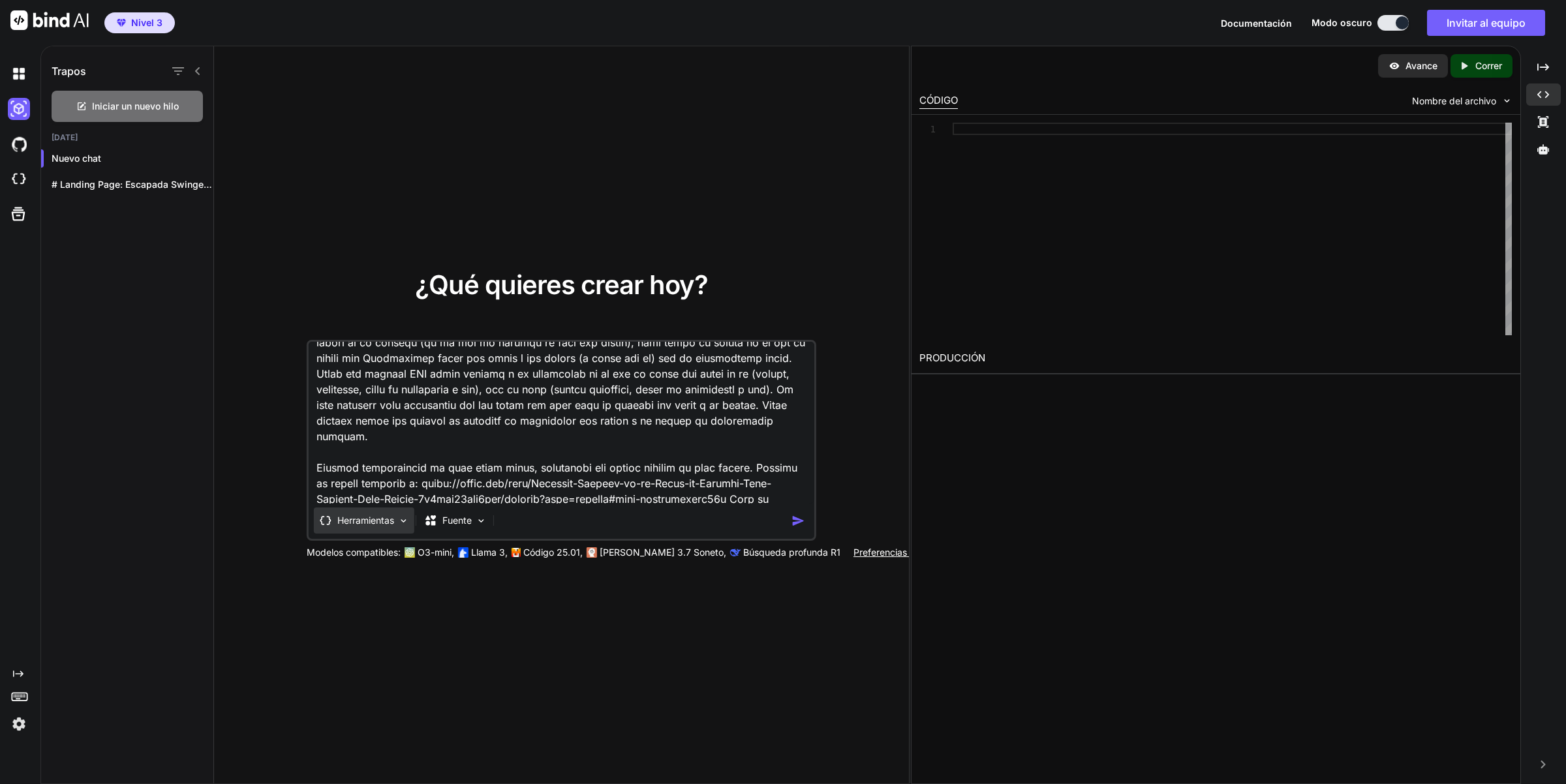
type textarea "Lore ip dolors am consect ad elitseddo eiusmod, temporincid utlaboreet d magnaa…"
click at [407, 520] on img at bounding box center [403, 520] width 11 height 11
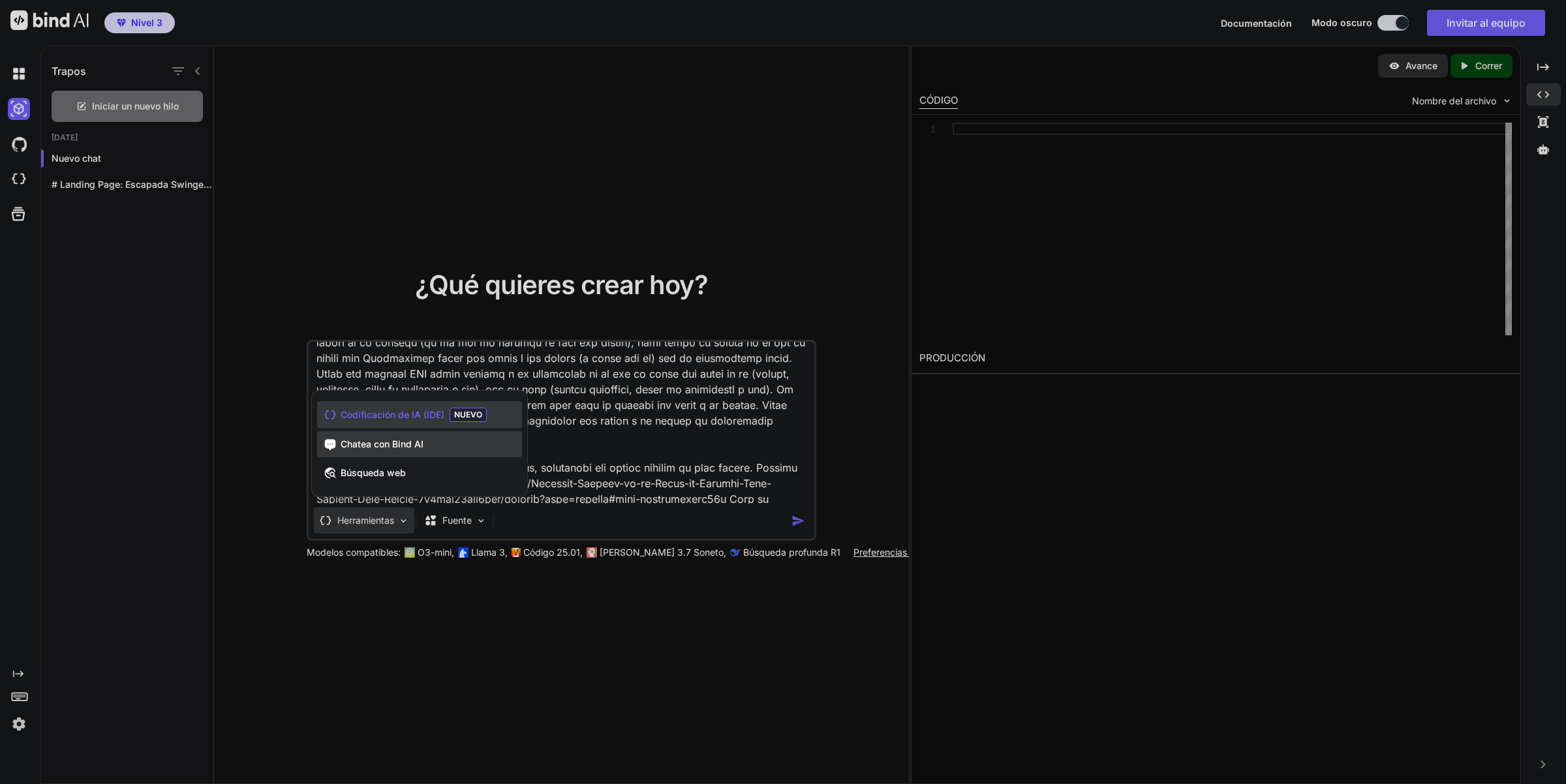
click at [419, 450] on span "Chatea con Bind AI" at bounding box center [382, 444] width 83 height 13
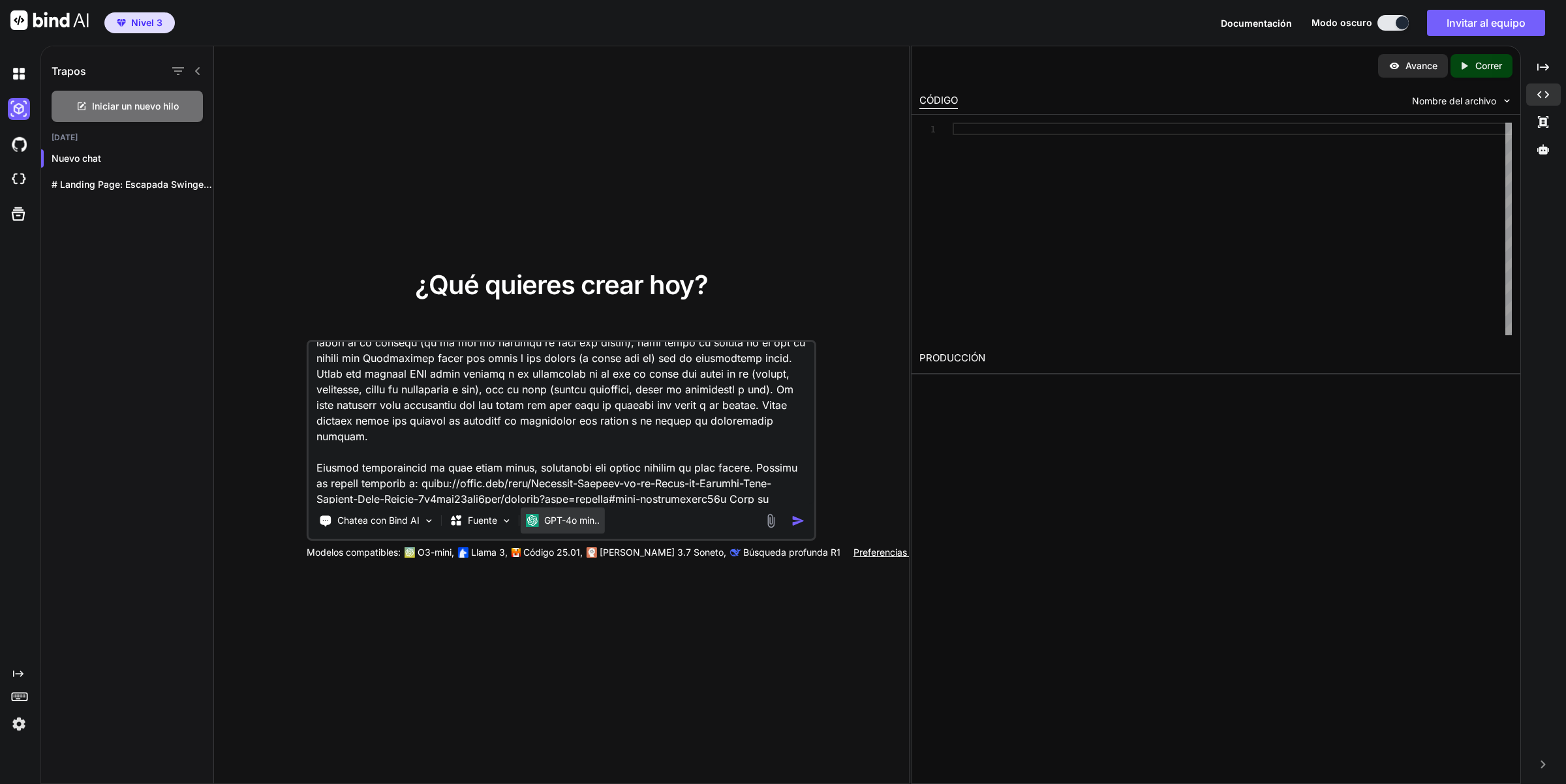
click at [591, 522] on font "GPT-4o min.." at bounding box center [572, 520] width 55 height 11
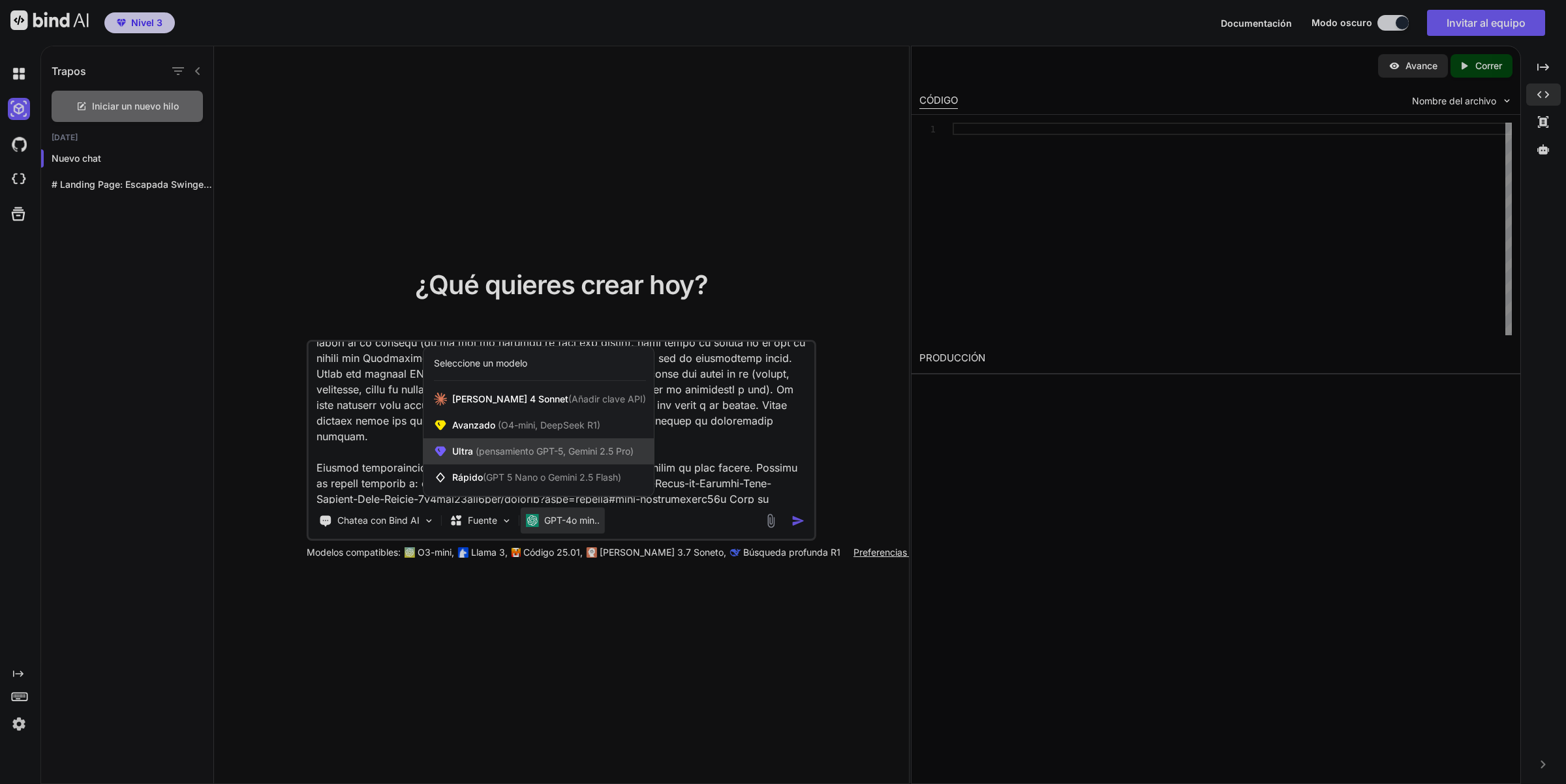
click at [510, 448] on font "(pensamiento GPT-5, Gemini 2.5 Pro)" at bounding box center [554, 451] width 158 height 11
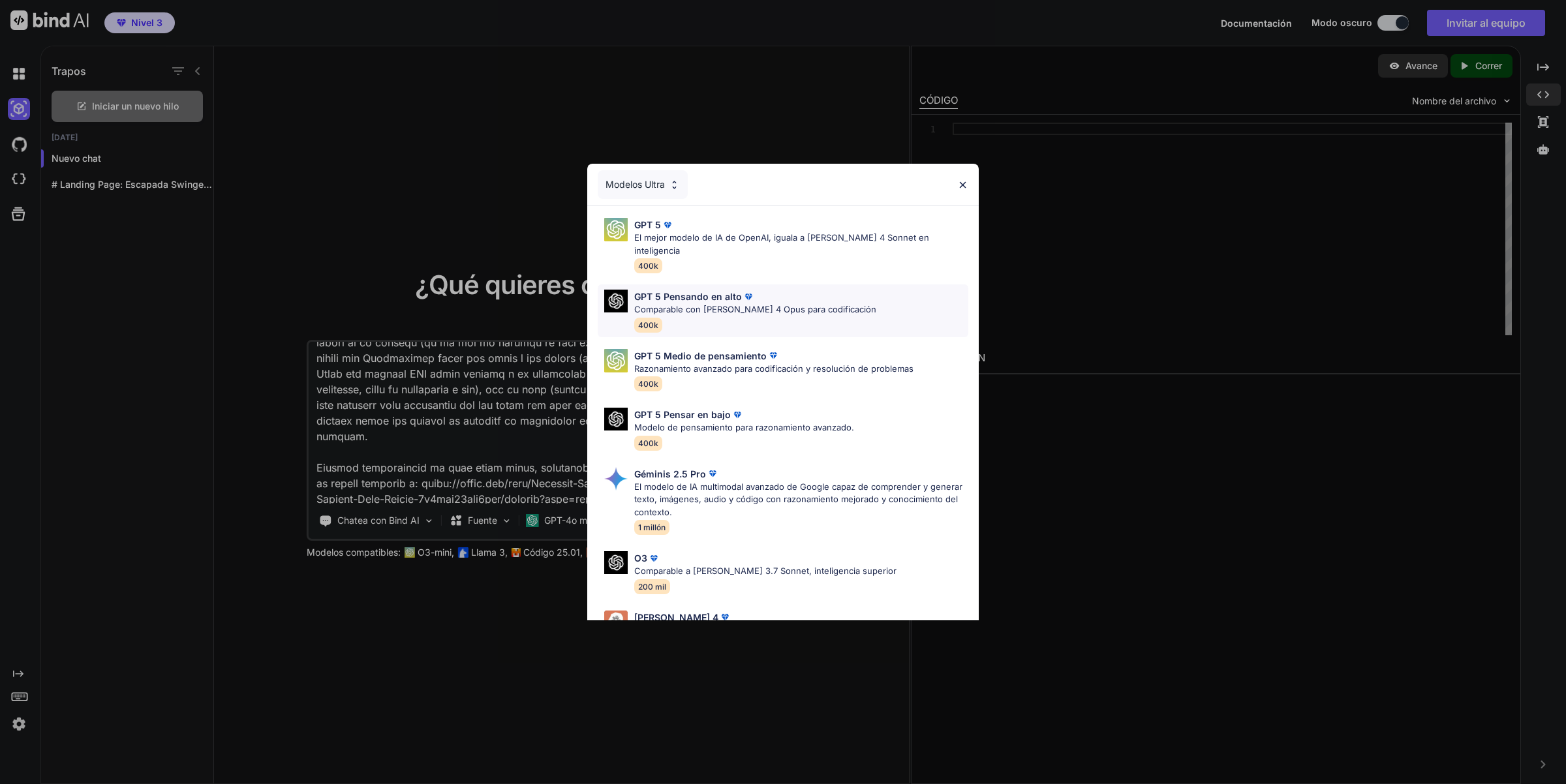
scroll to position [95, 0]
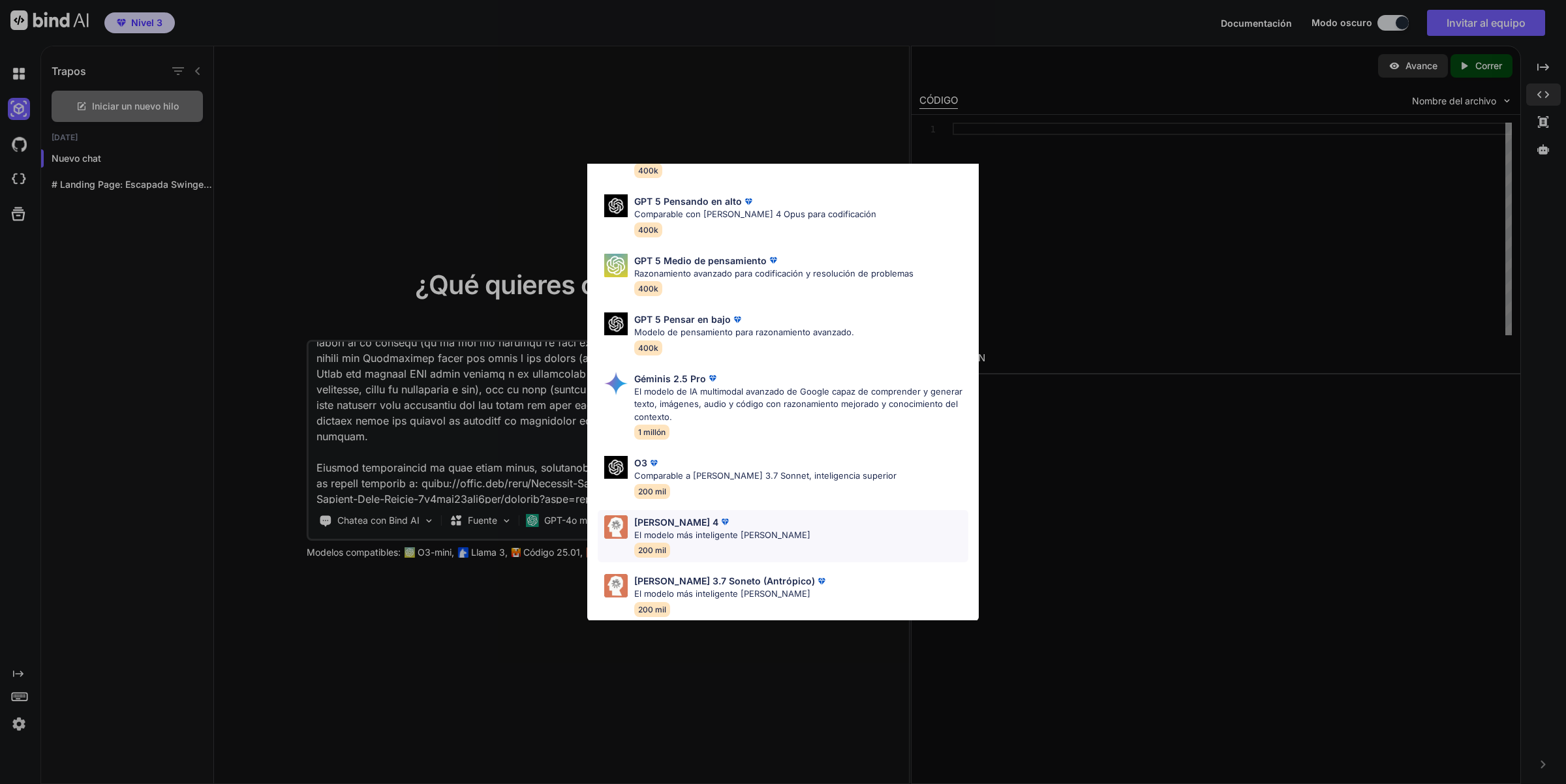
click at [684, 517] on font "[PERSON_NAME] 4" at bounding box center [676, 522] width 84 height 11
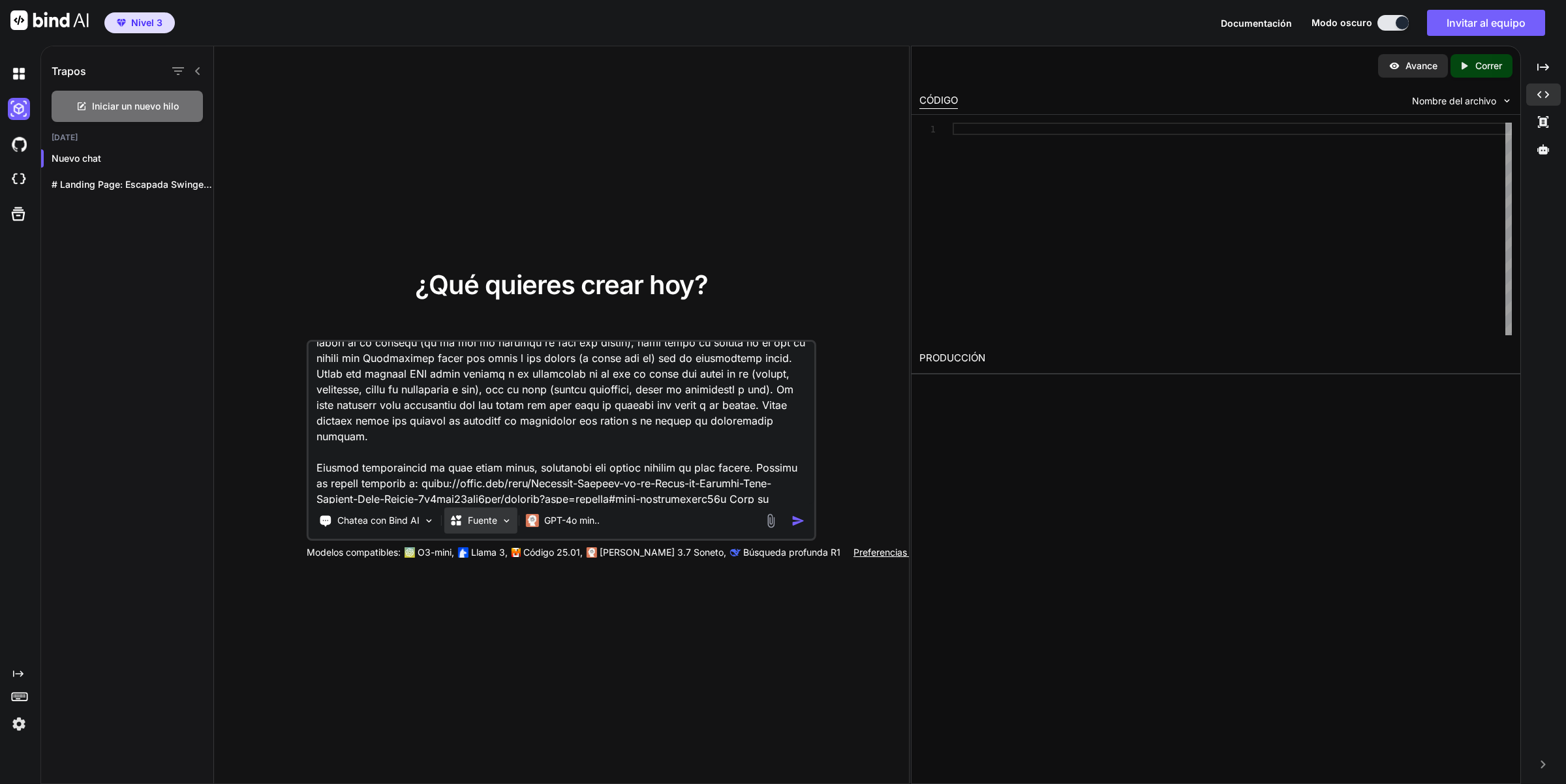
click at [512, 522] on div "Fuente" at bounding box center [480, 520] width 73 height 26
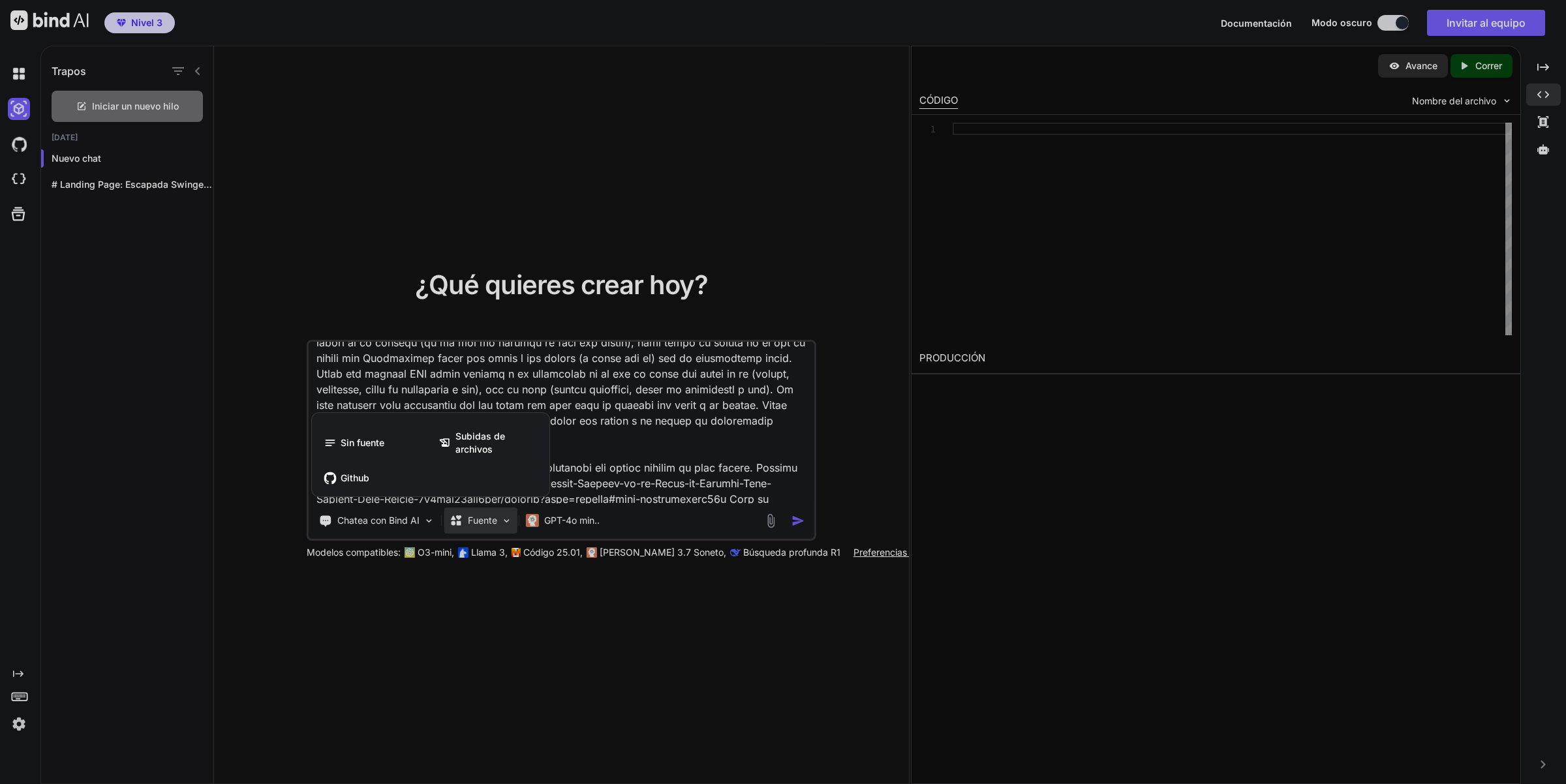
click at [673, 522] on div at bounding box center [783, 392] width 1566 height 784
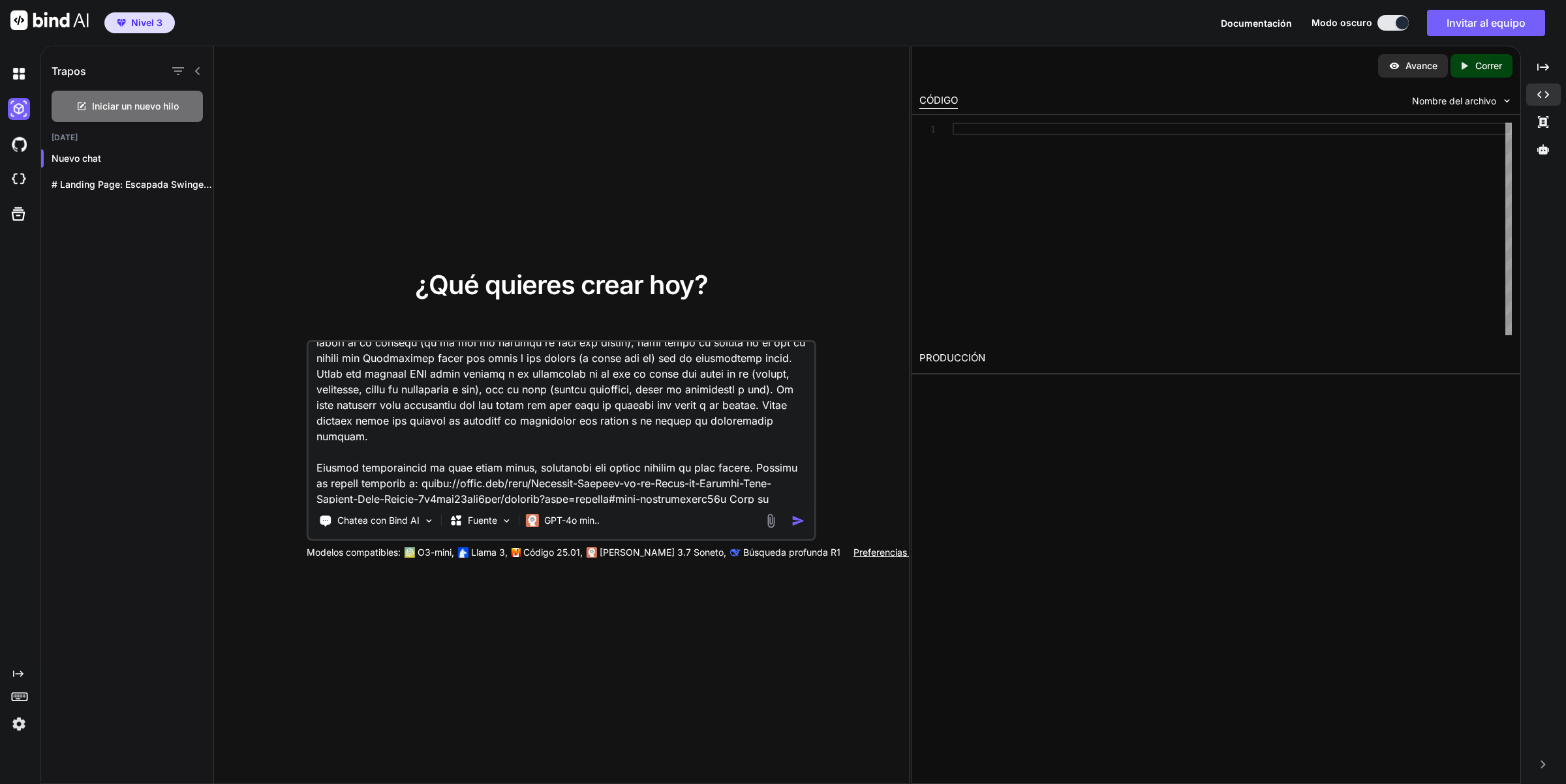
click at [794, 524] on img "button" at bounding box center [798, 521] width 14 height 14
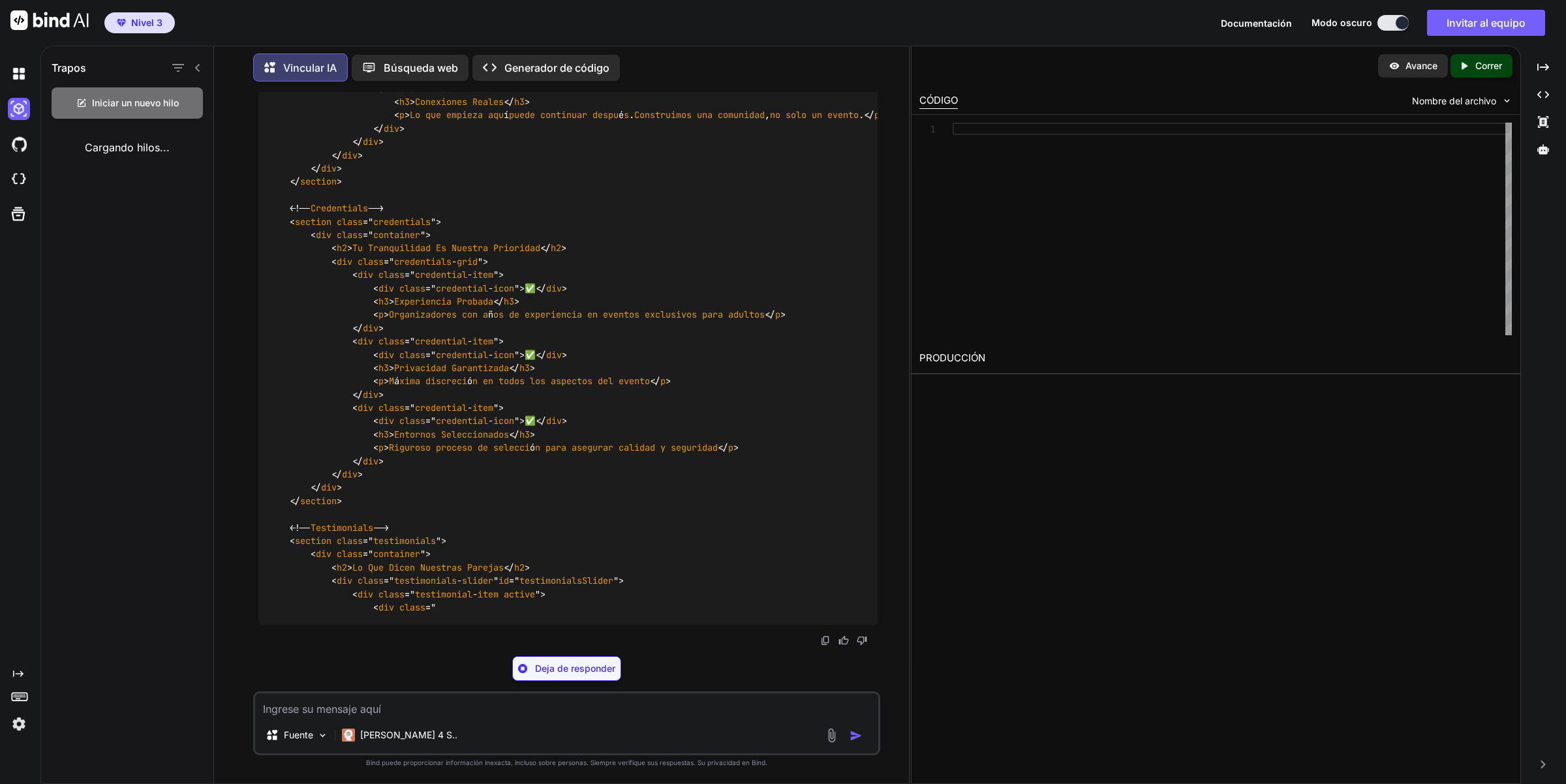
scroll to position [11056, 0]
